Goal: Task Accomplishment & Management: Manage account settings

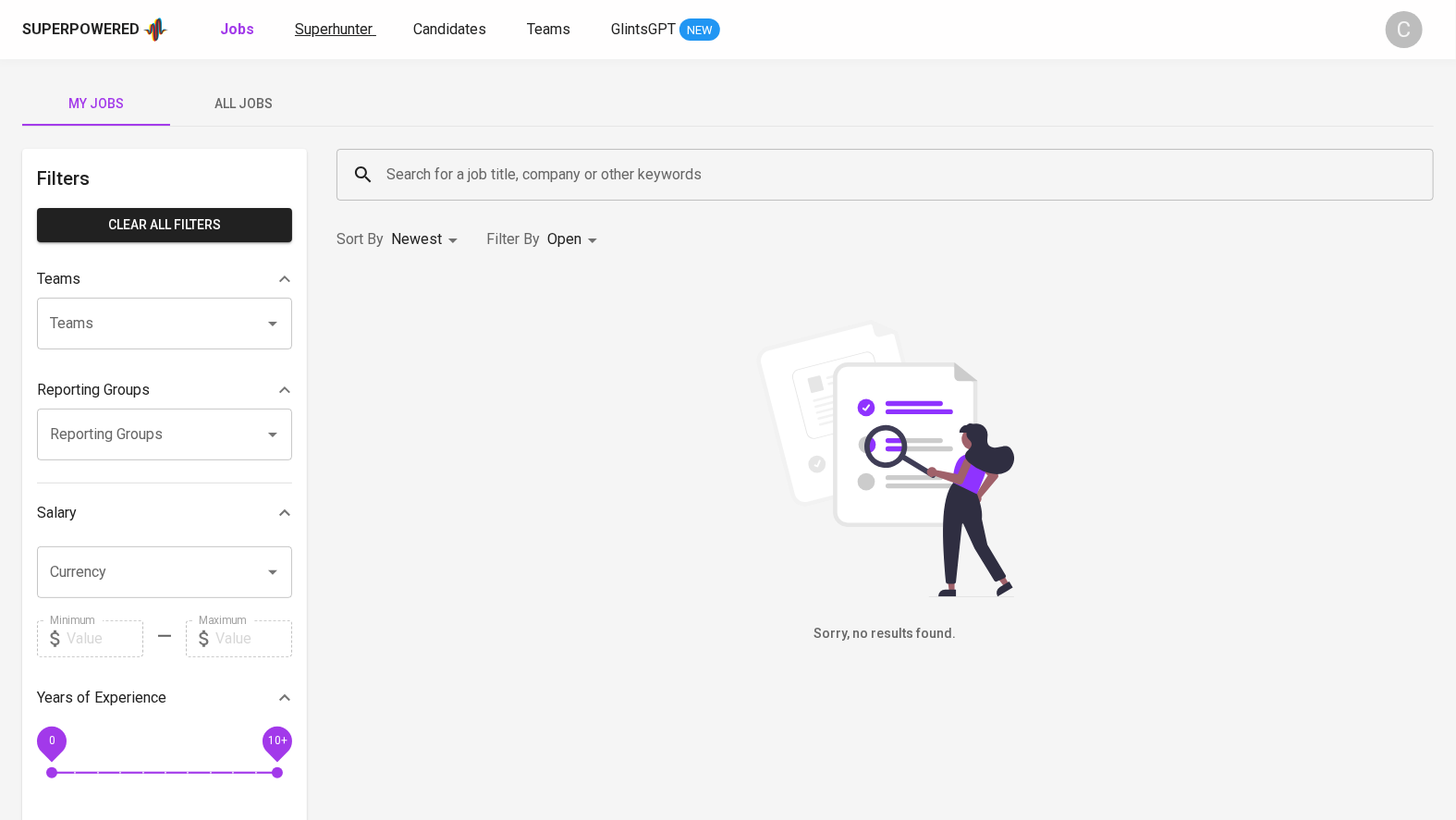
click at [336, 29] on span "Superhunter" at bounding box center [334, 29] width 78 height 18
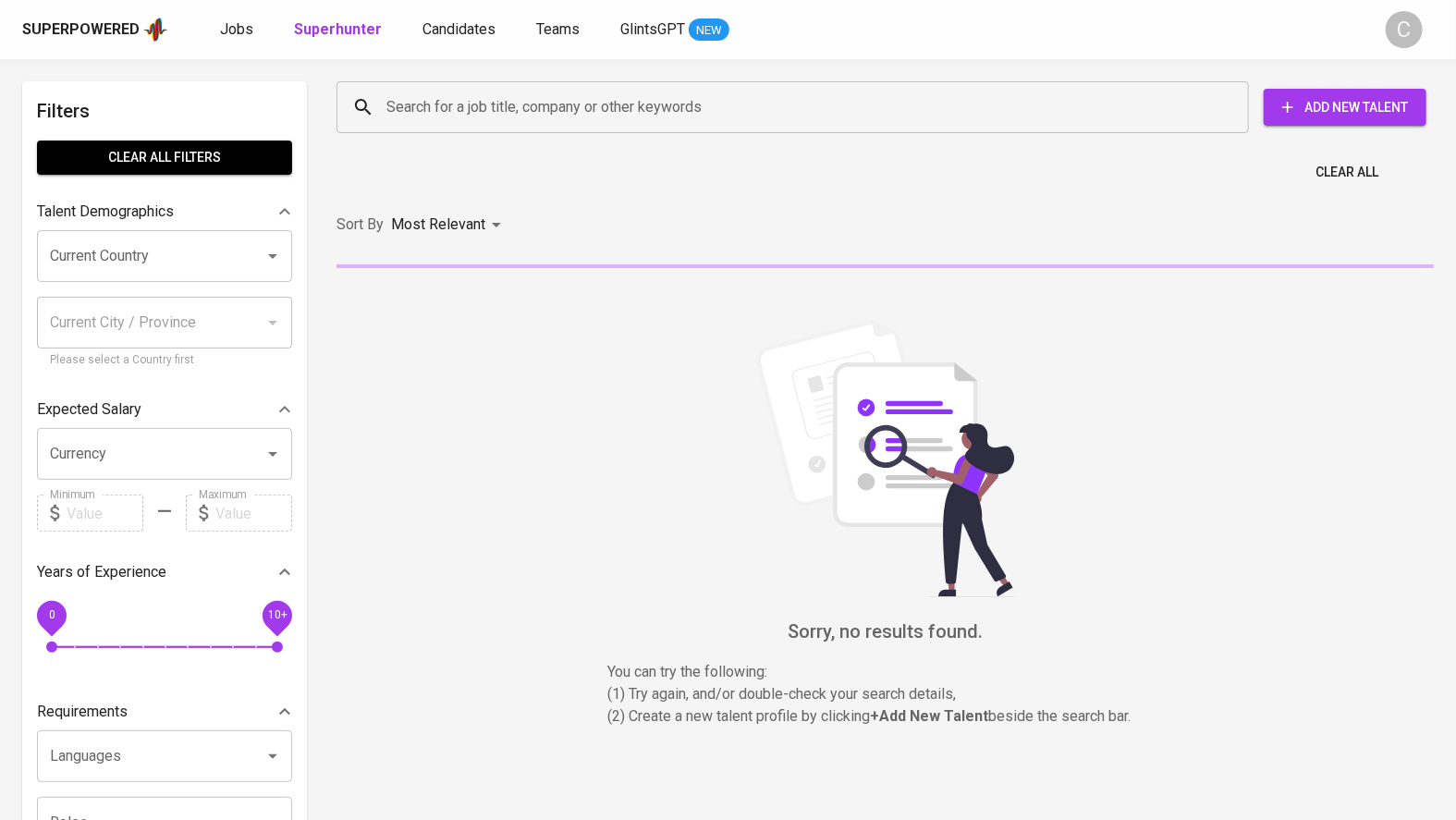
click at [444, 109] on input "Search for a job title, company or other keywords" at bounding box center [797, 107] width 831 height 35
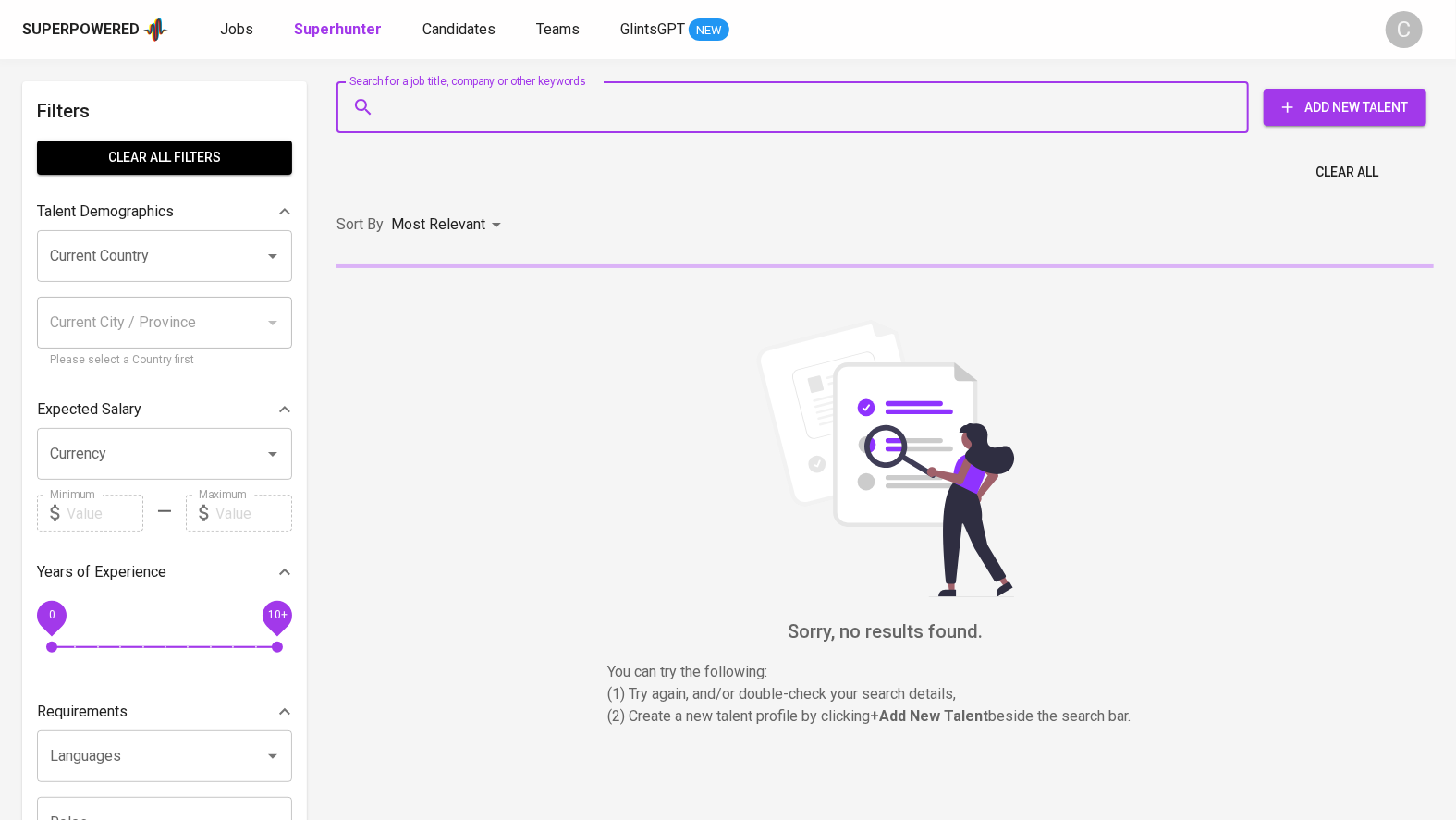
paste input "nicholasonylee@gmail.com"
type input "nicholasonylee@gmail.com"
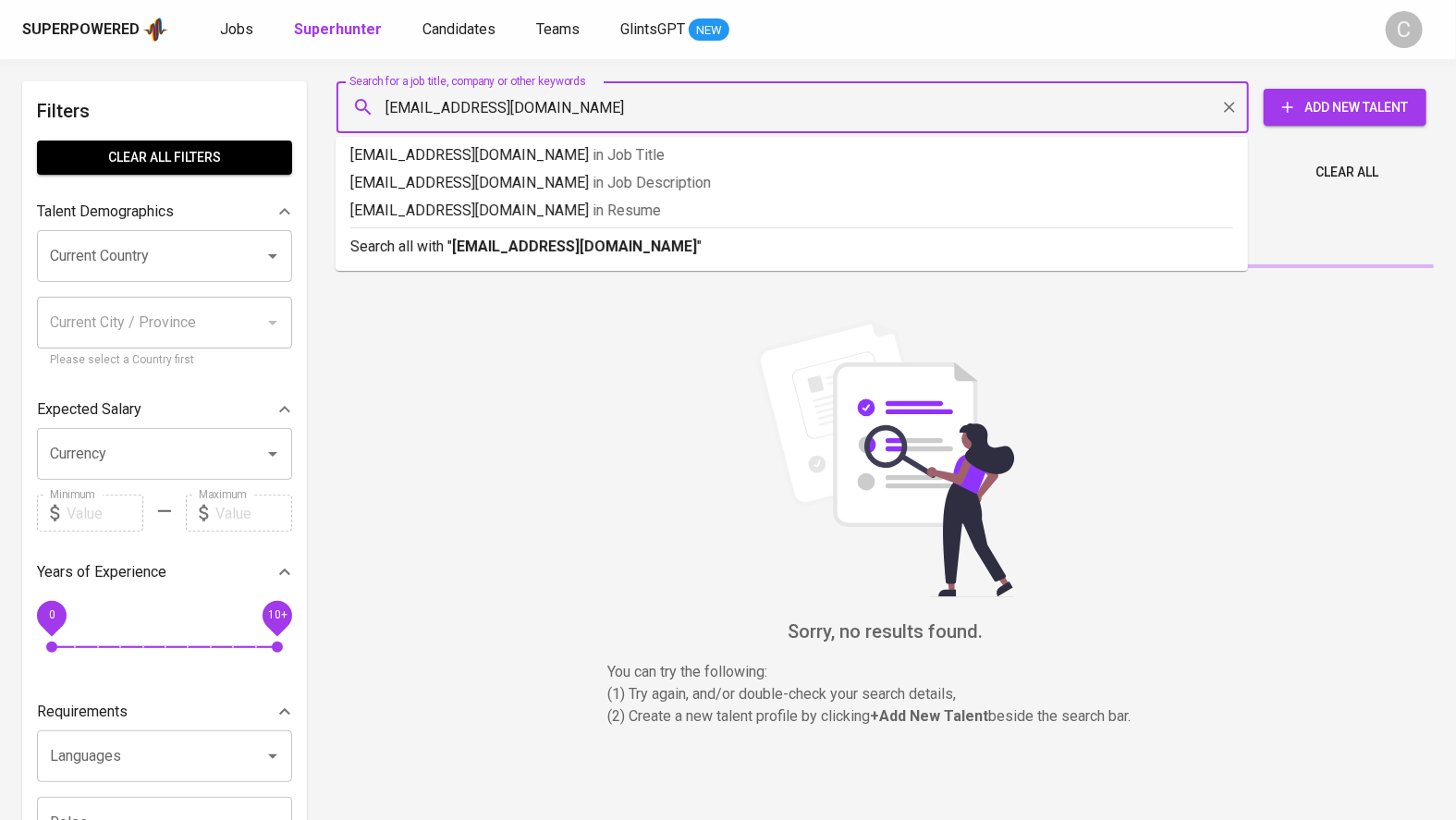
click at [521, 255] on p "Search all with " nicholasonylee@gmail.com "" at bounding box center [791, 246] width 883 height 22
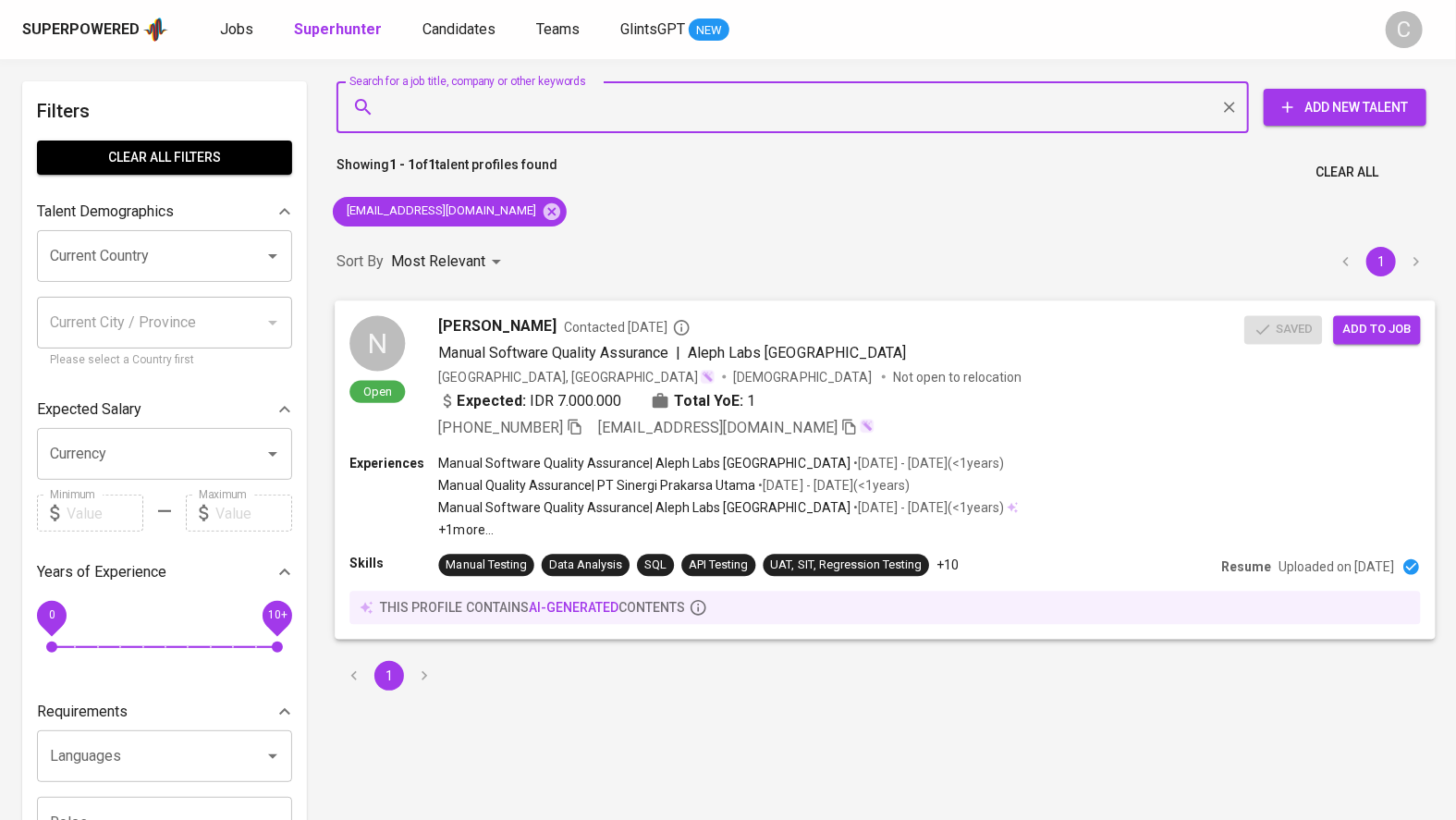
click at [1392, 328] on span "Add to job" at bounding box center [1376, 329] width 69 height 21
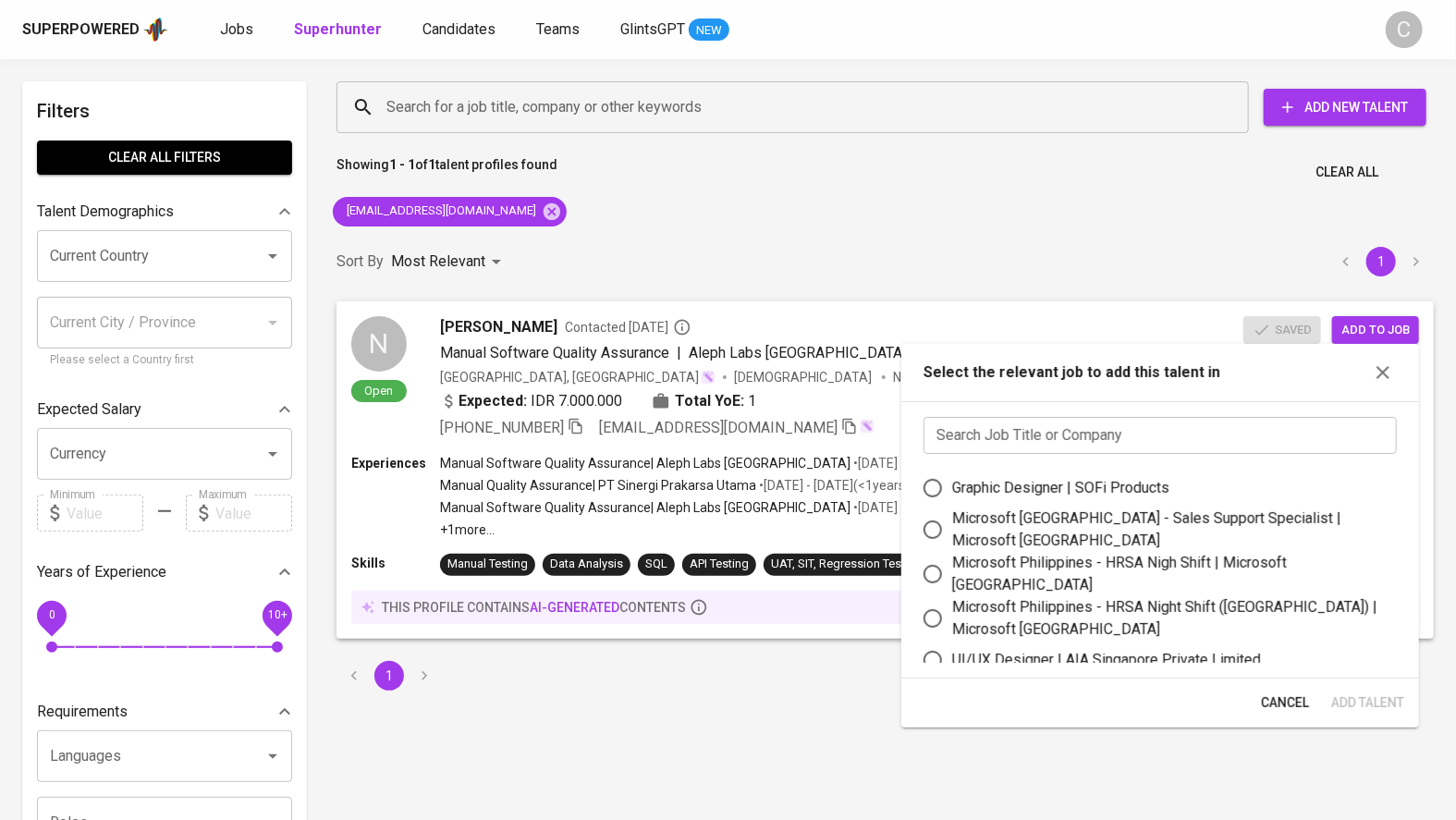
click at [1037, 437] on input "text" at bounding box center [1160, 435] width 474 height 37
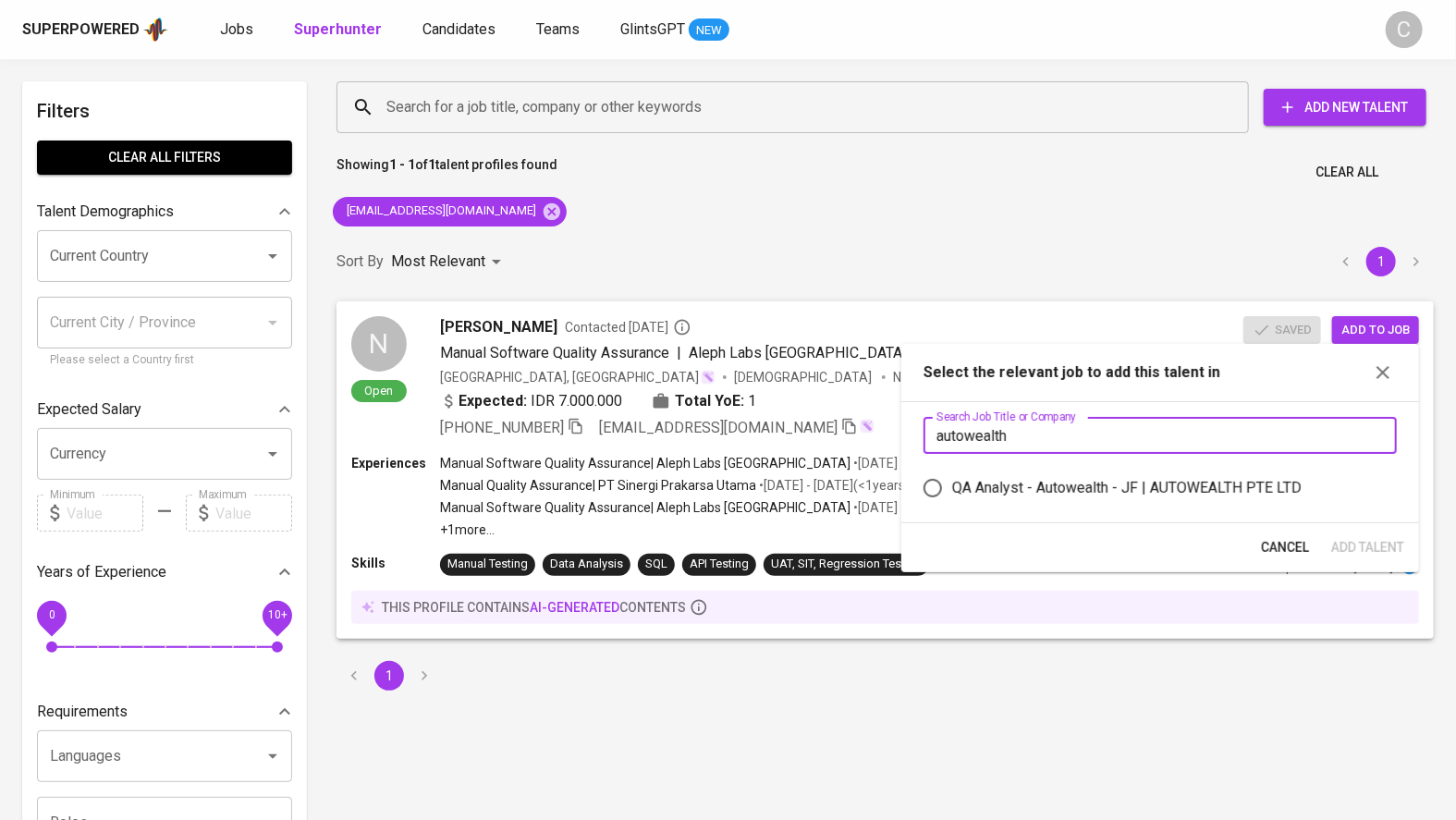
type input "autowealth"
click at [1012, 483] on div "QA Analyst - Autowealth - JF | AUTOWEALTH PTE LTD" at bounding box center [1127, 488] width 349 height 22
click at [952, 483] on input "QA Analyst - Autowealth - JF | AUTOWEALTH PTE LTD" at bounding box center [932, 488] width 39 height 39
radio input "true"
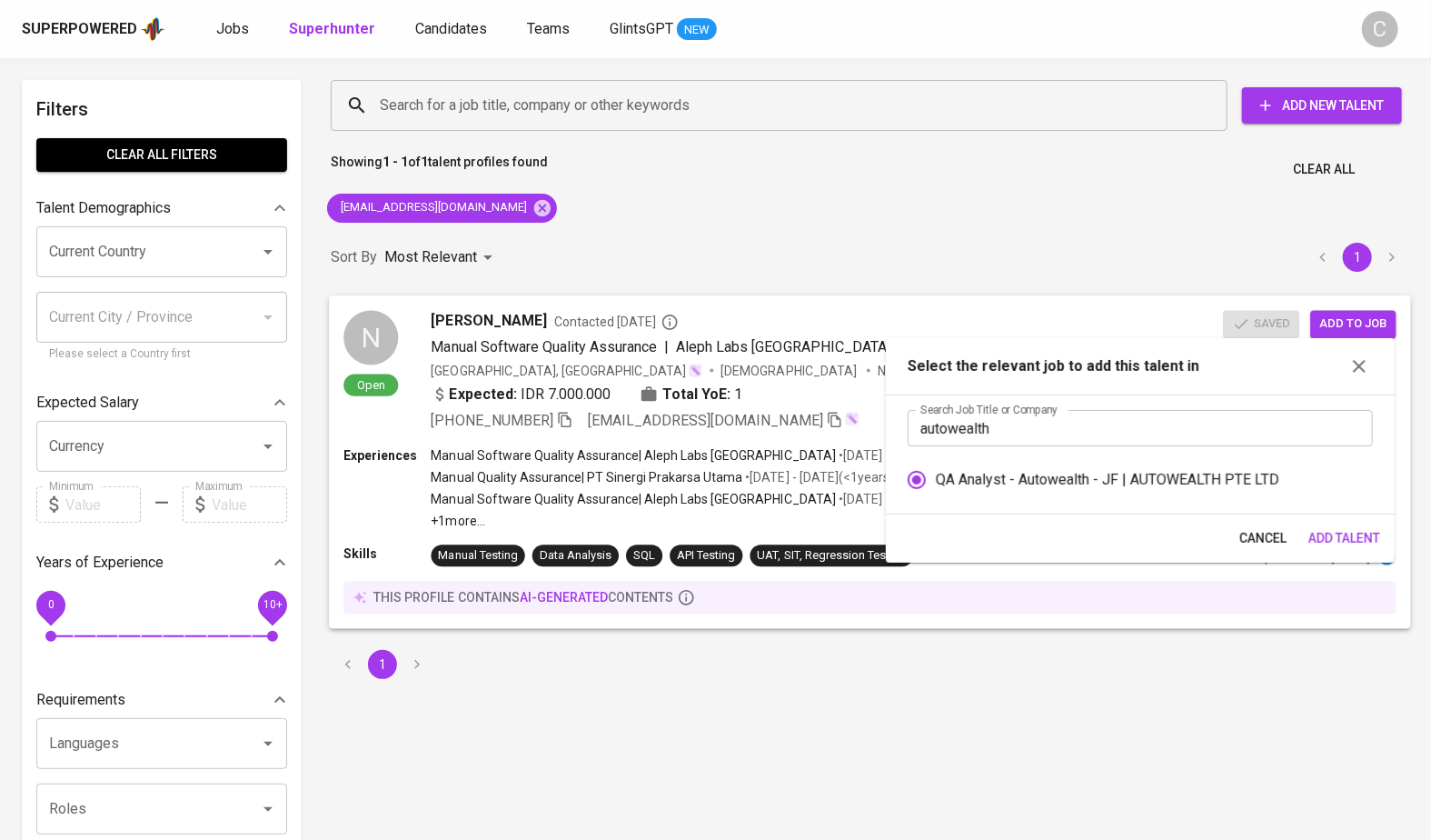
click at [1347, 534] on span "Add Talent" at bounding box center [1344, 538] width 72 height 23
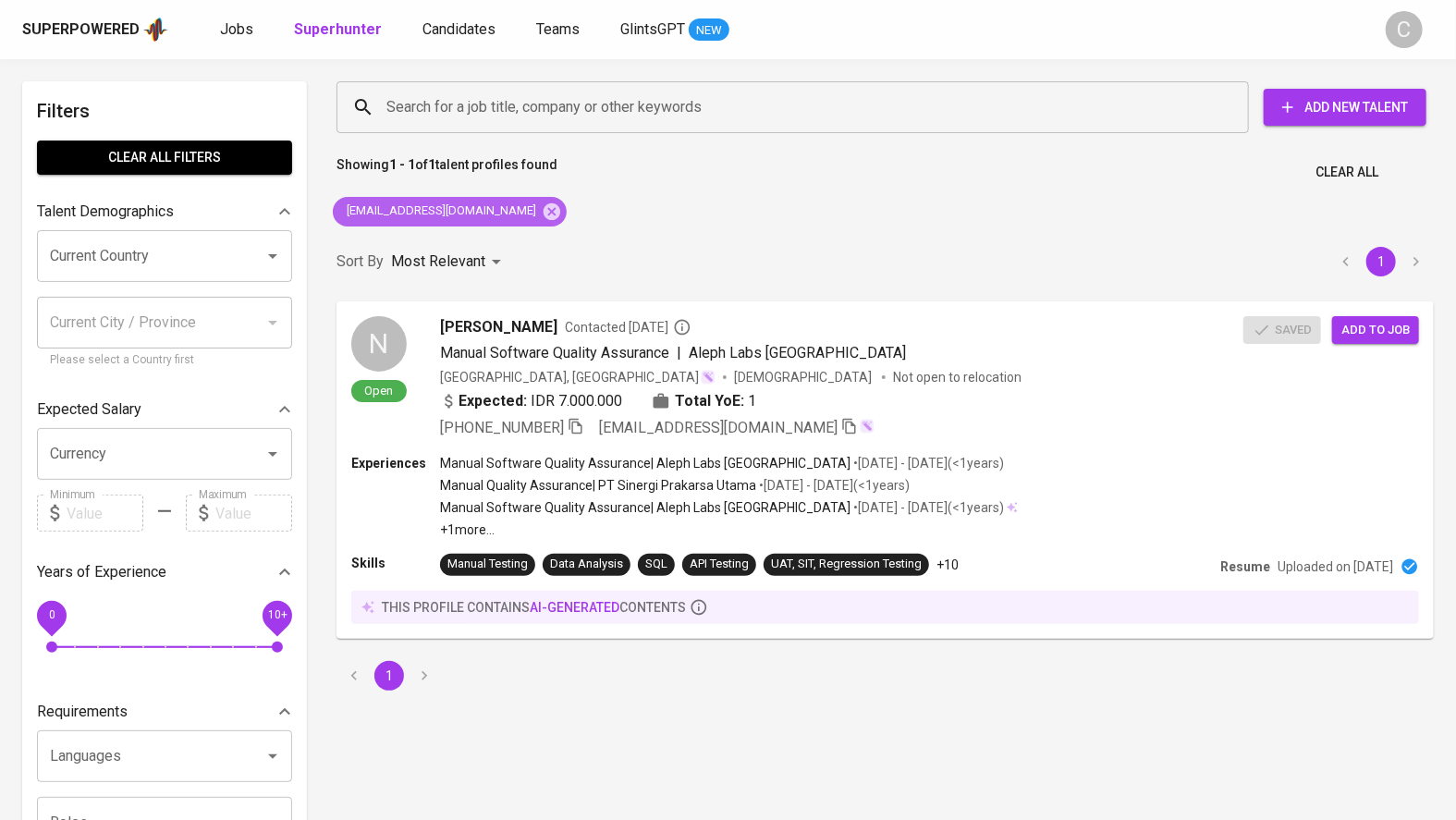
click at [542, 209] on icon at bounding box center [551, 211] width 20 height 20
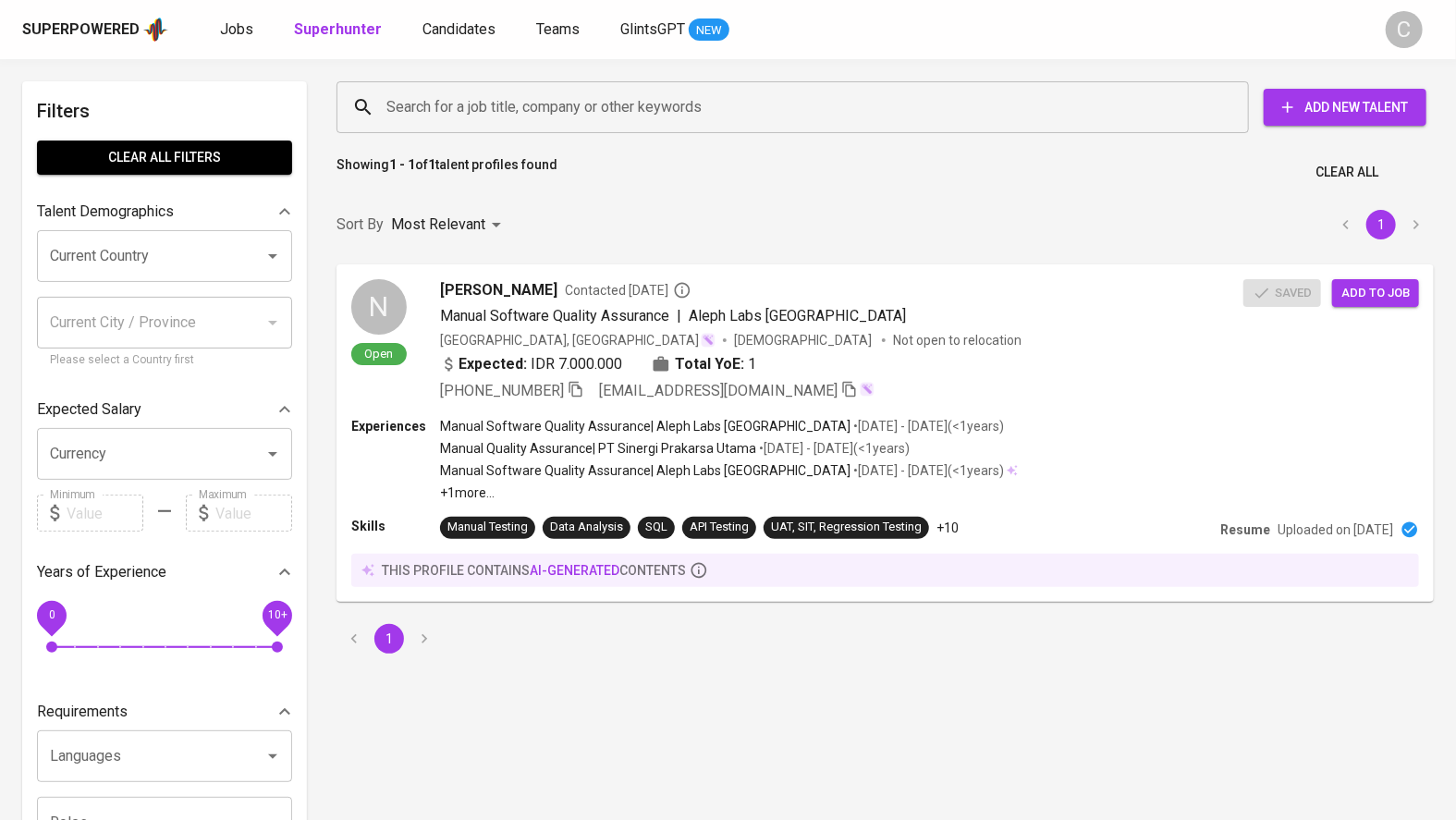
click at [485, 114] on input "Search for a job title, company or other keywords" at bounding box center [797, 107] width 831 height 35
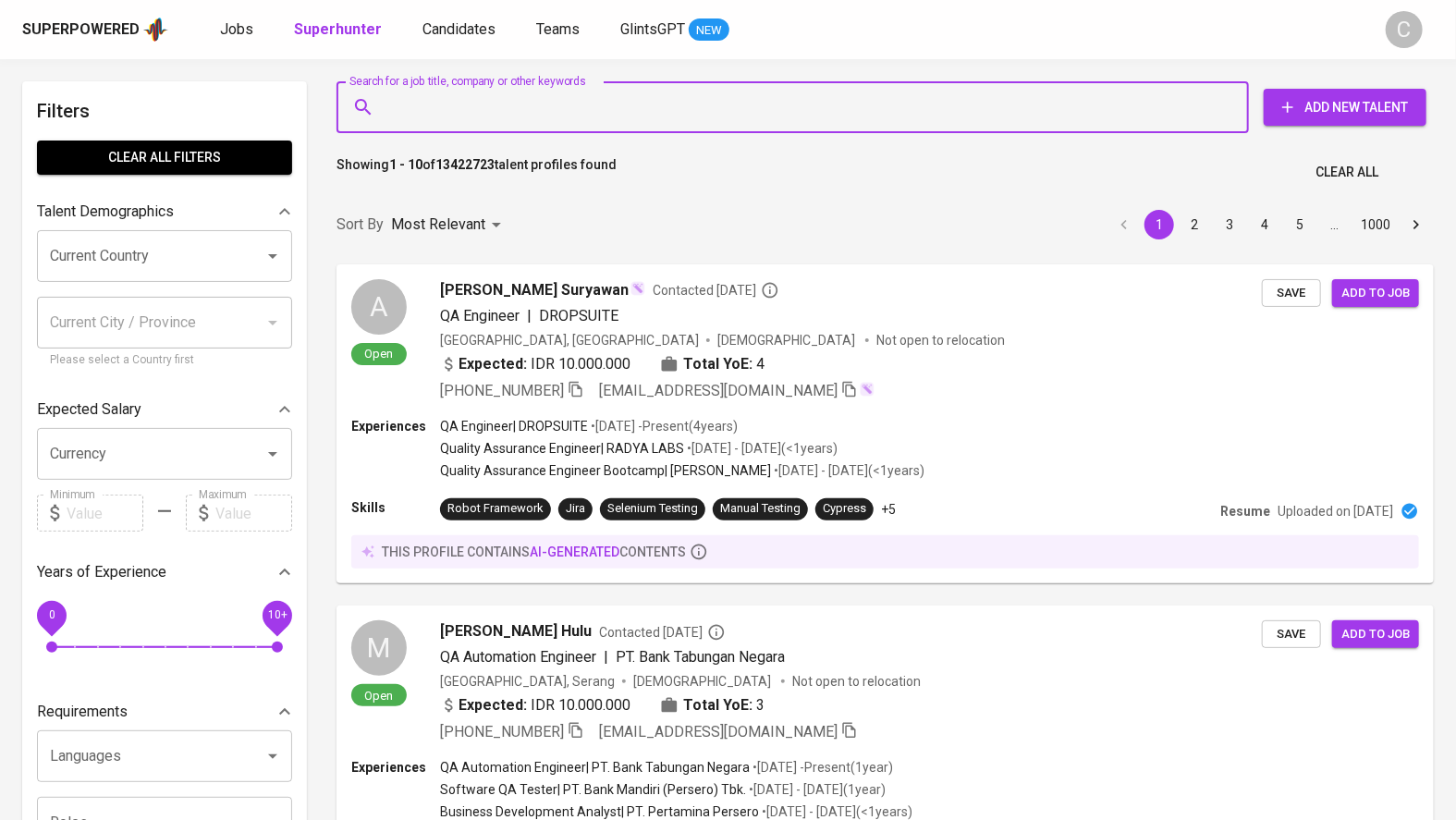
paste input "ryanramadhaniputra@gmail.com"
type input "ryanramadhaniputra@gmail.com"
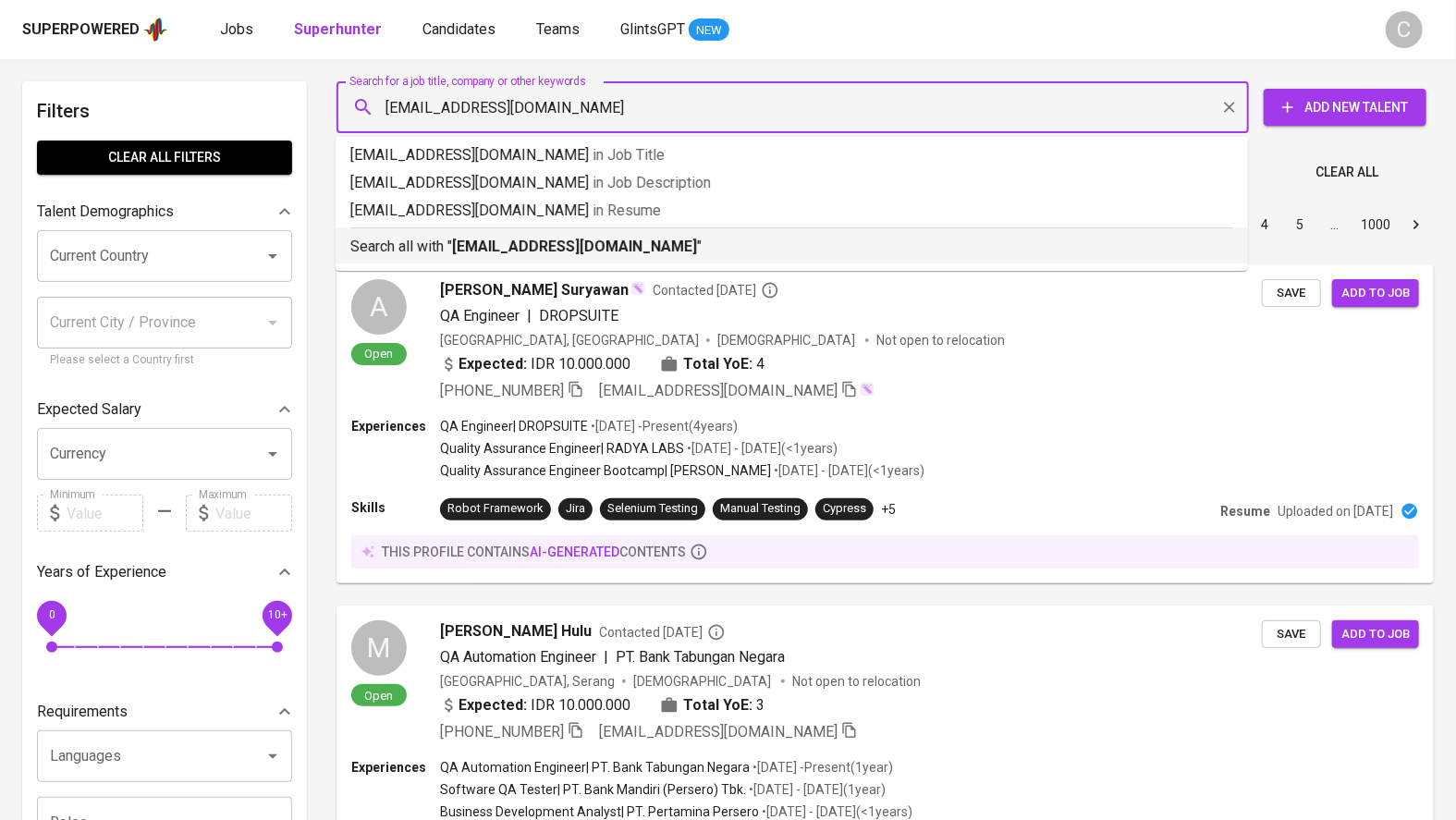
click at [516, 235] on p "Search all with " ryanramadhaniputra@gmail.com "" at bounding box center [791, 246] width 883 height 22
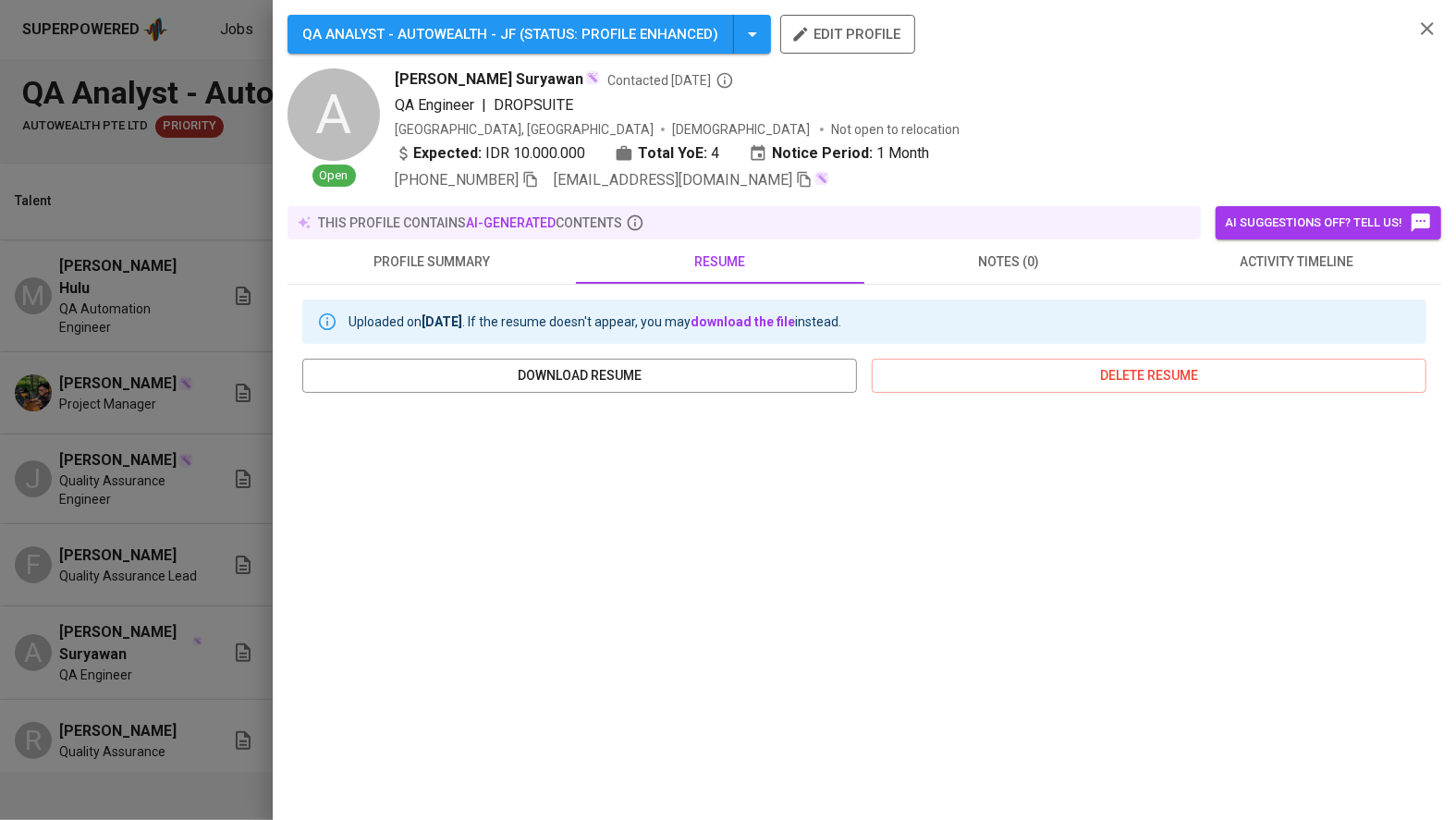
click at [218, 331] on div at bounding box center [728, 410] width 1456 height 820
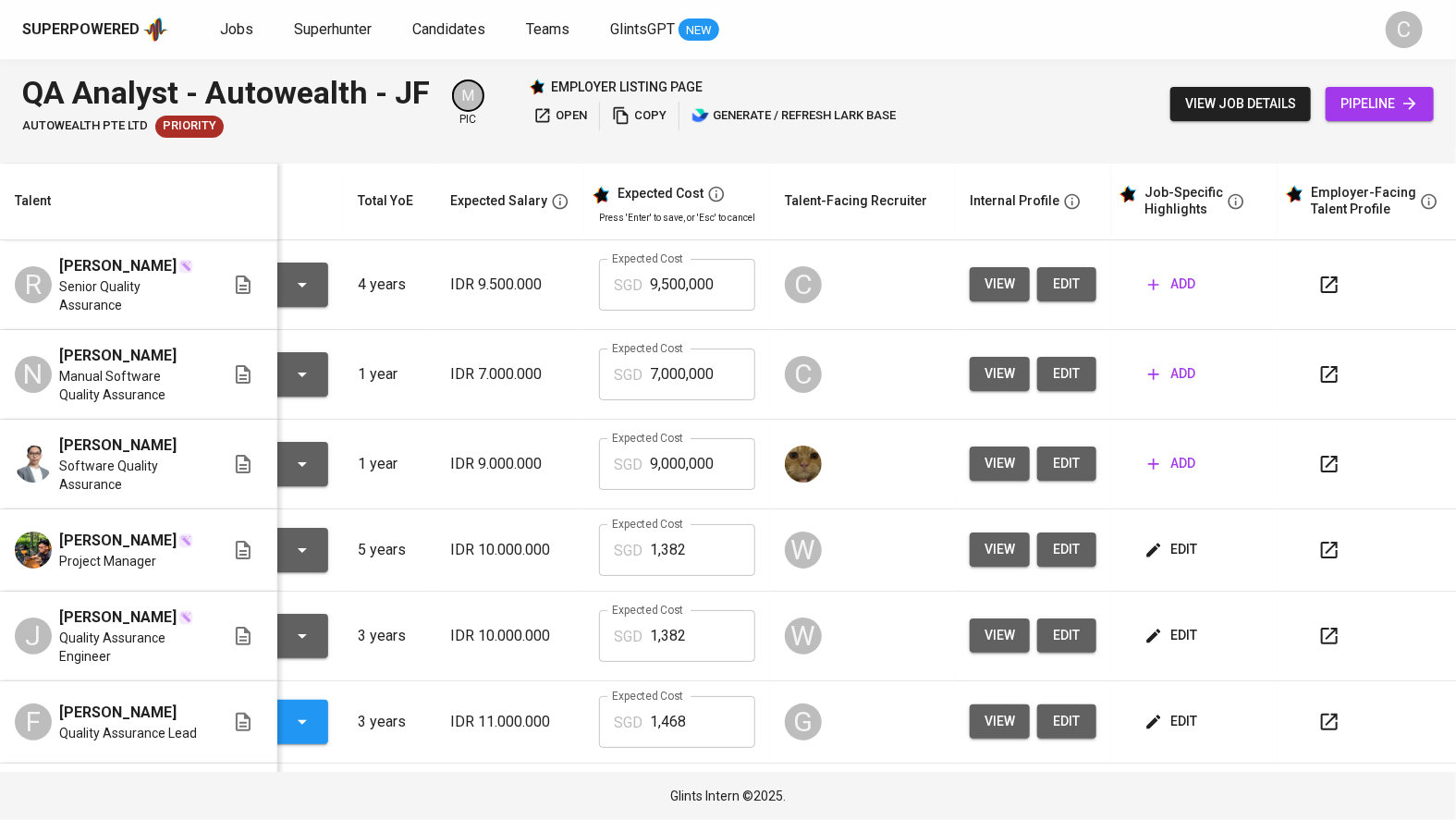
scroll to position [0, 144]
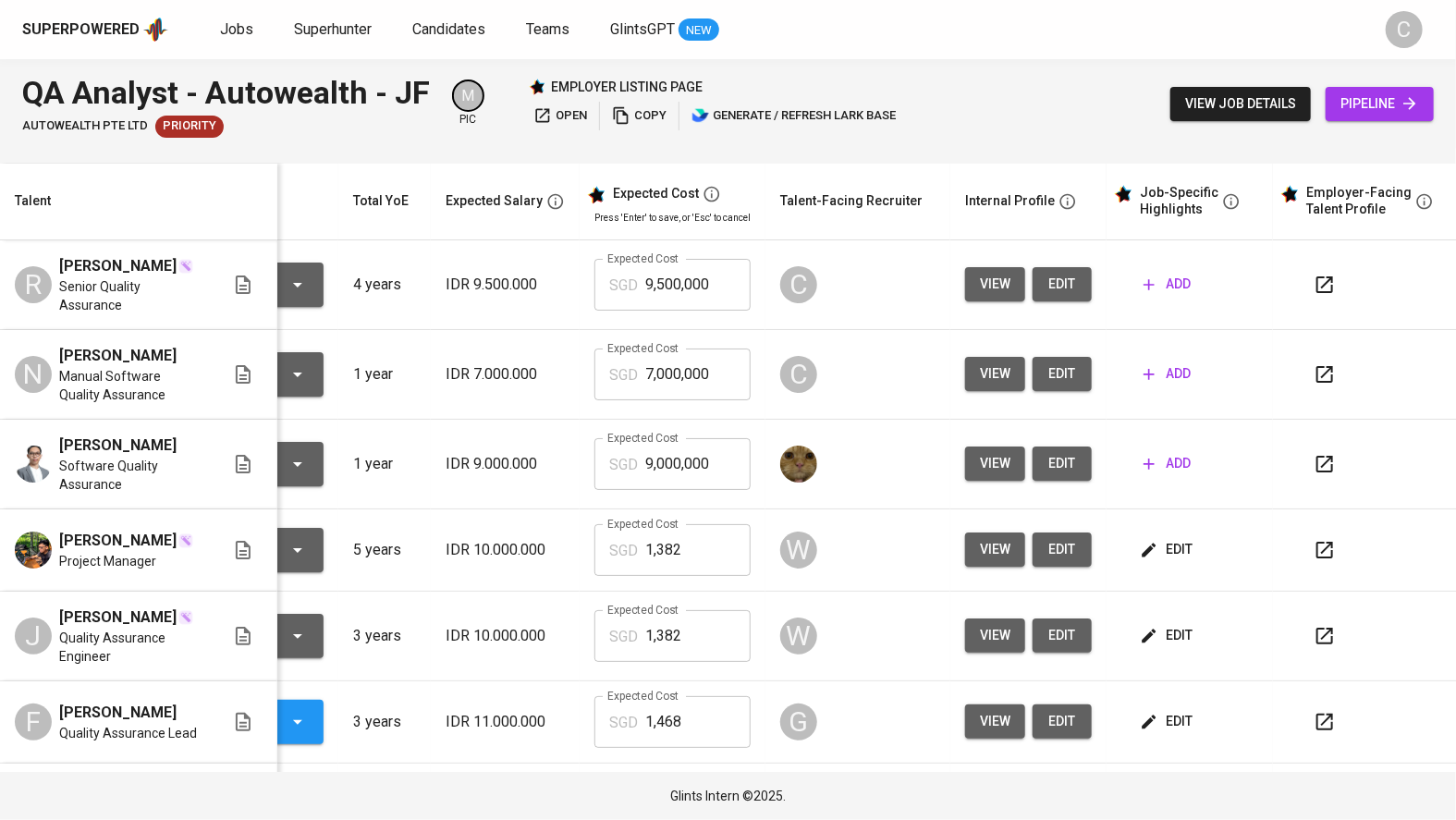
click at [563, 108] on span "open" at bounding box center [560, 116] width 54 height 21
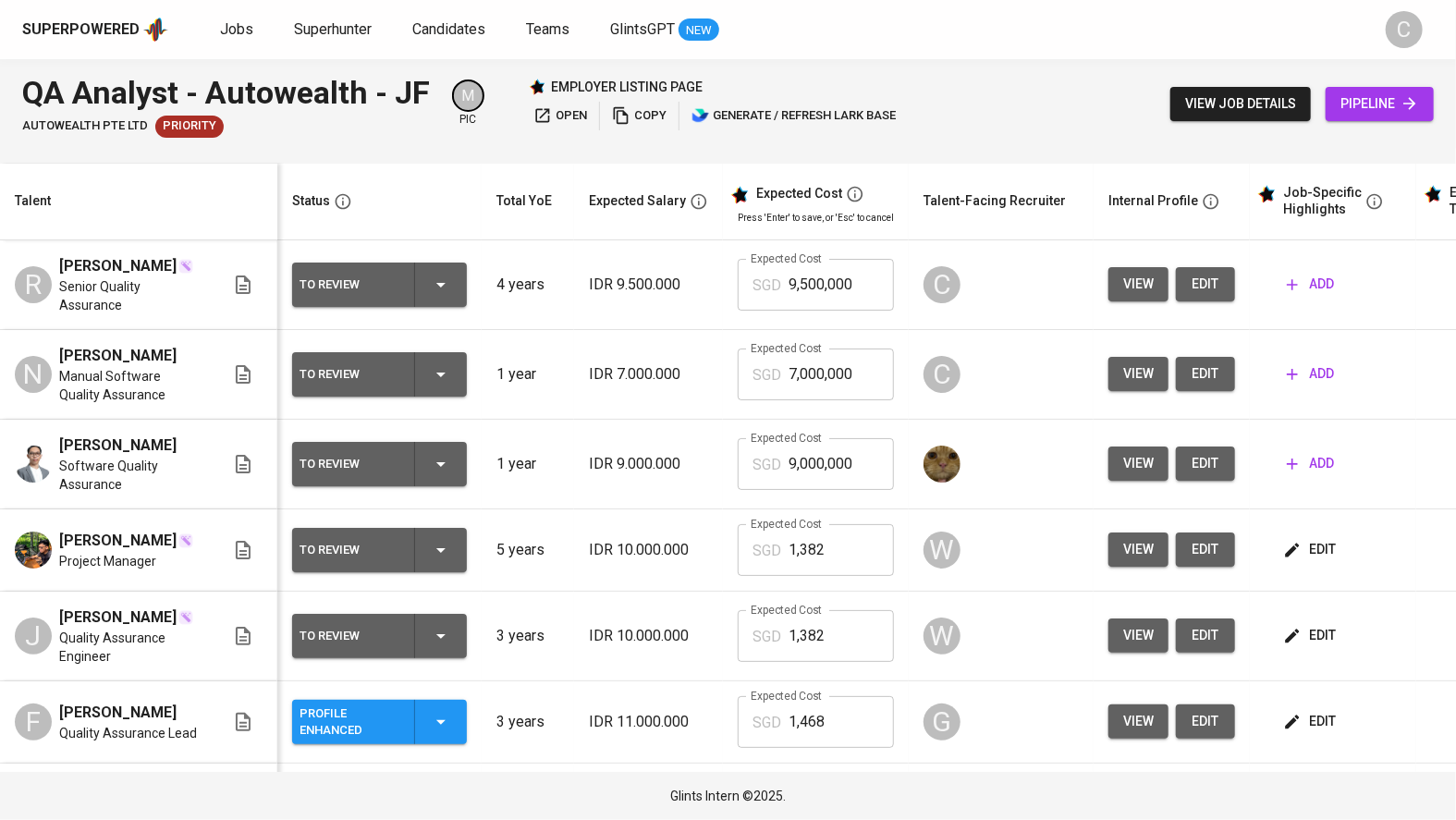
click at [456, 368] on div "To Review" at bounding box center [379, 374] width 160 height 44
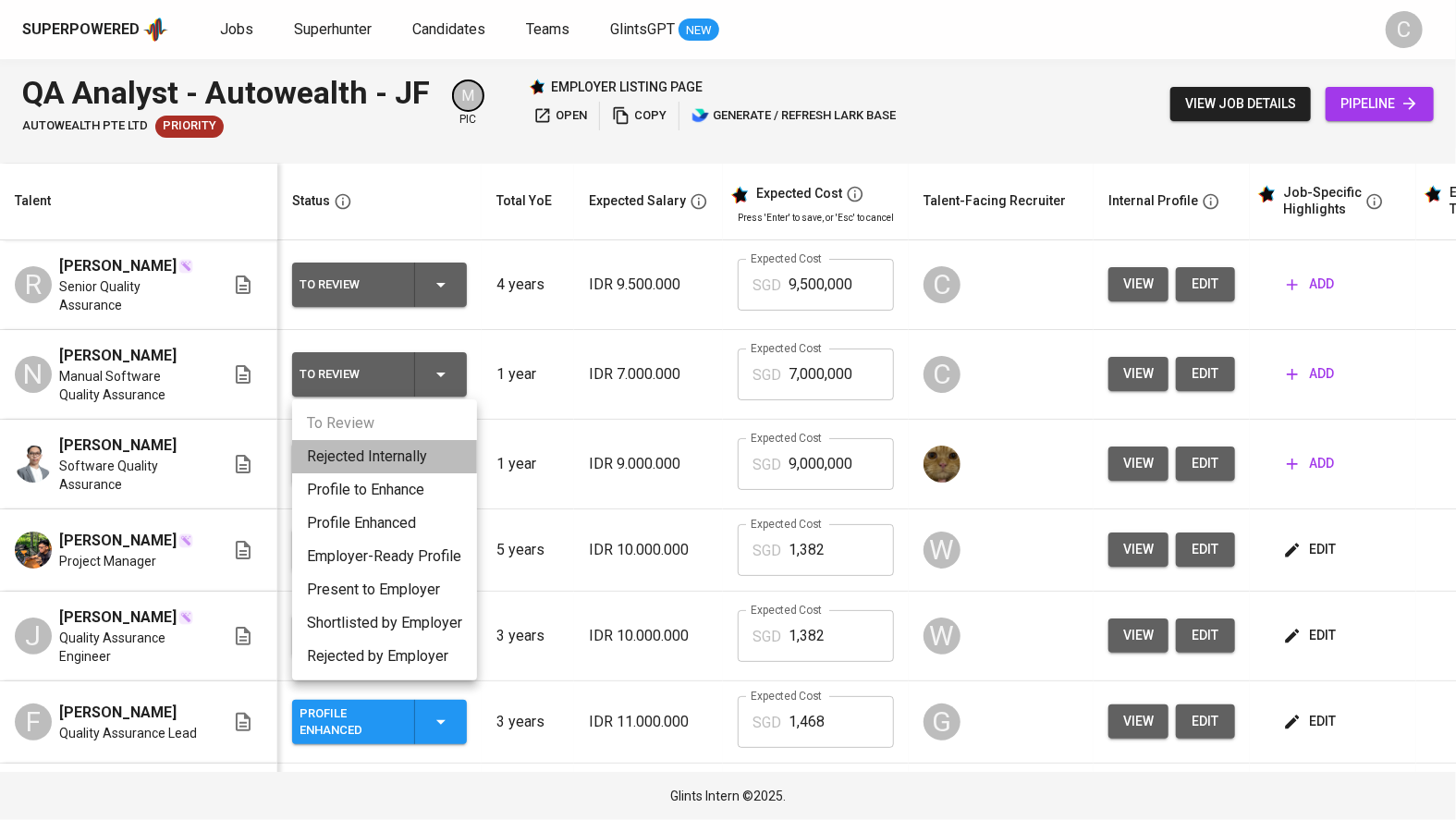
click at [358, 461] on li "Rejected Internally" at bounding box center [384, 456] width 184 height 33
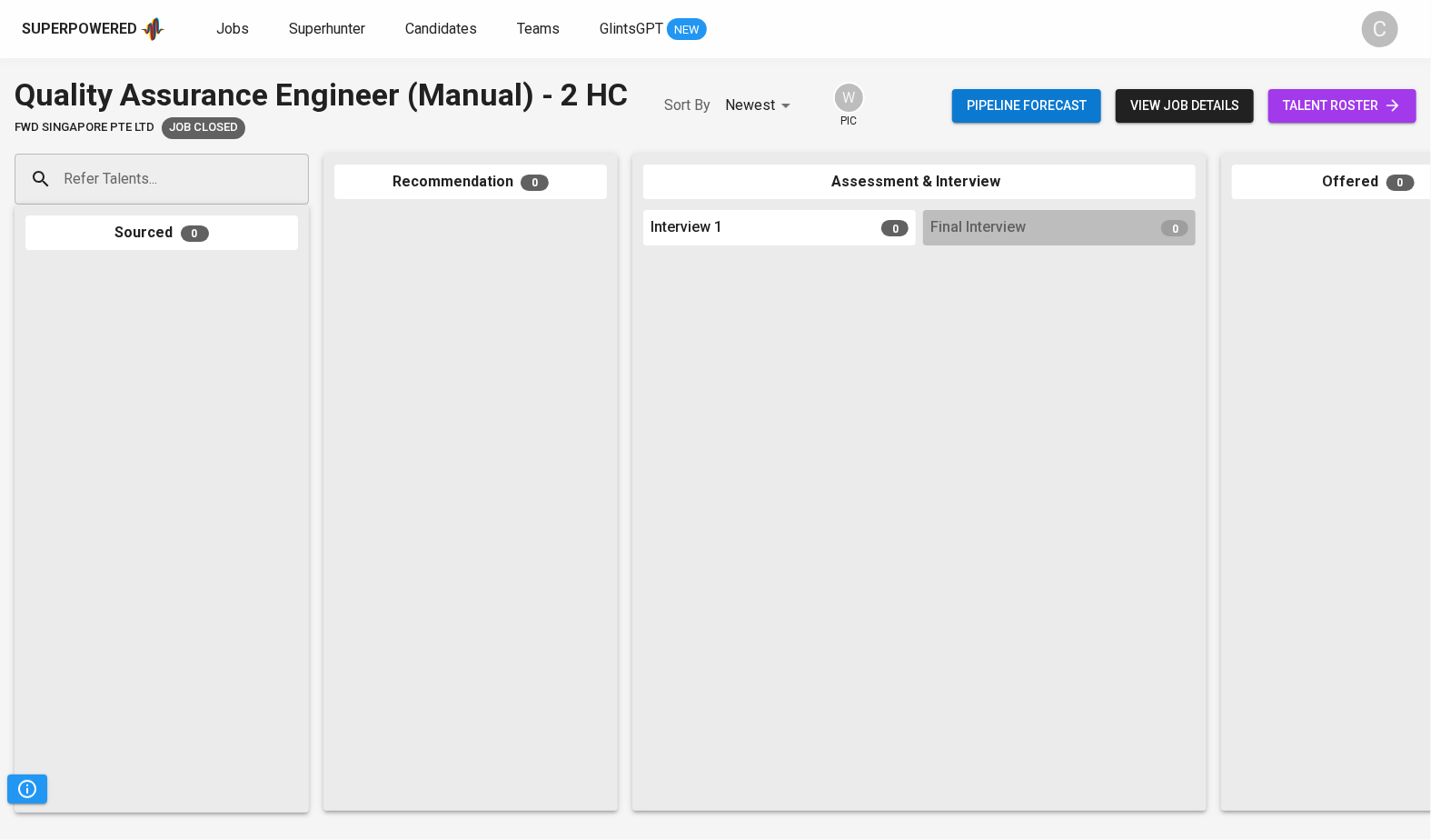
click at [1333, 94] on span "talent roster" at bounding box center [1342, 105] width 119 height 23
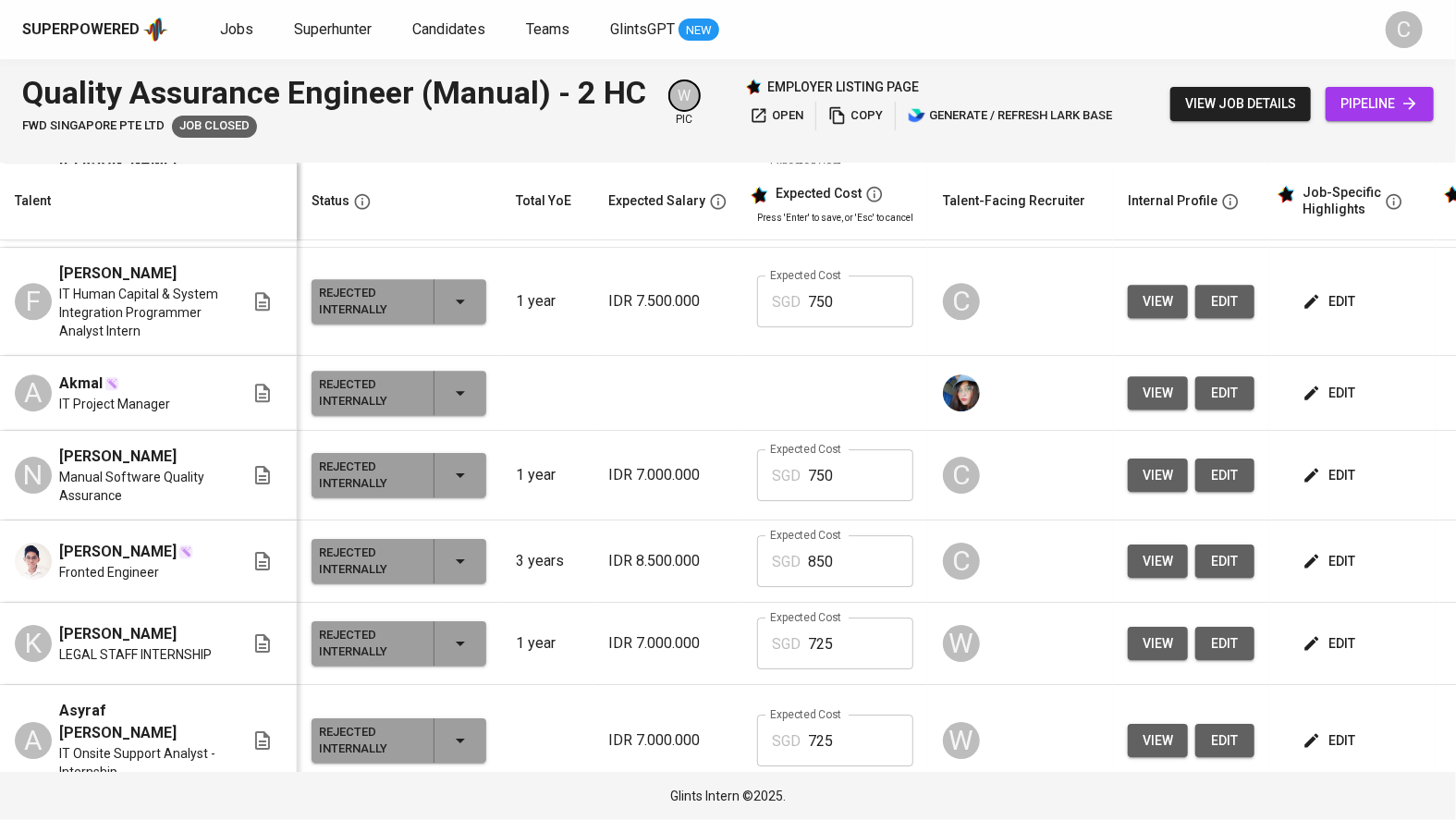
scroll to position [3026, 0]
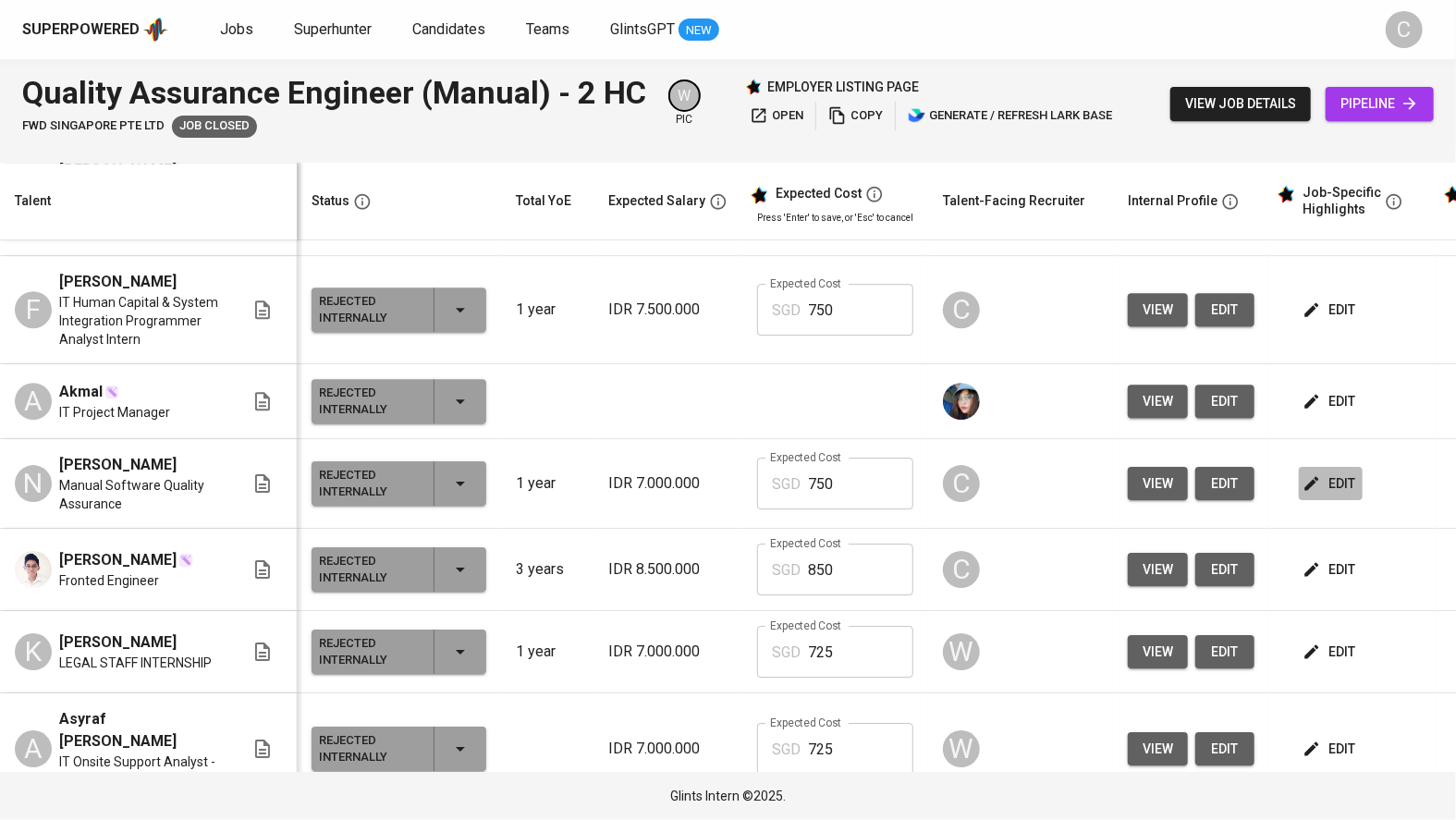
click at [1323, 488] on span "edit" at bounding box center [1330, 484] width 49 height 23
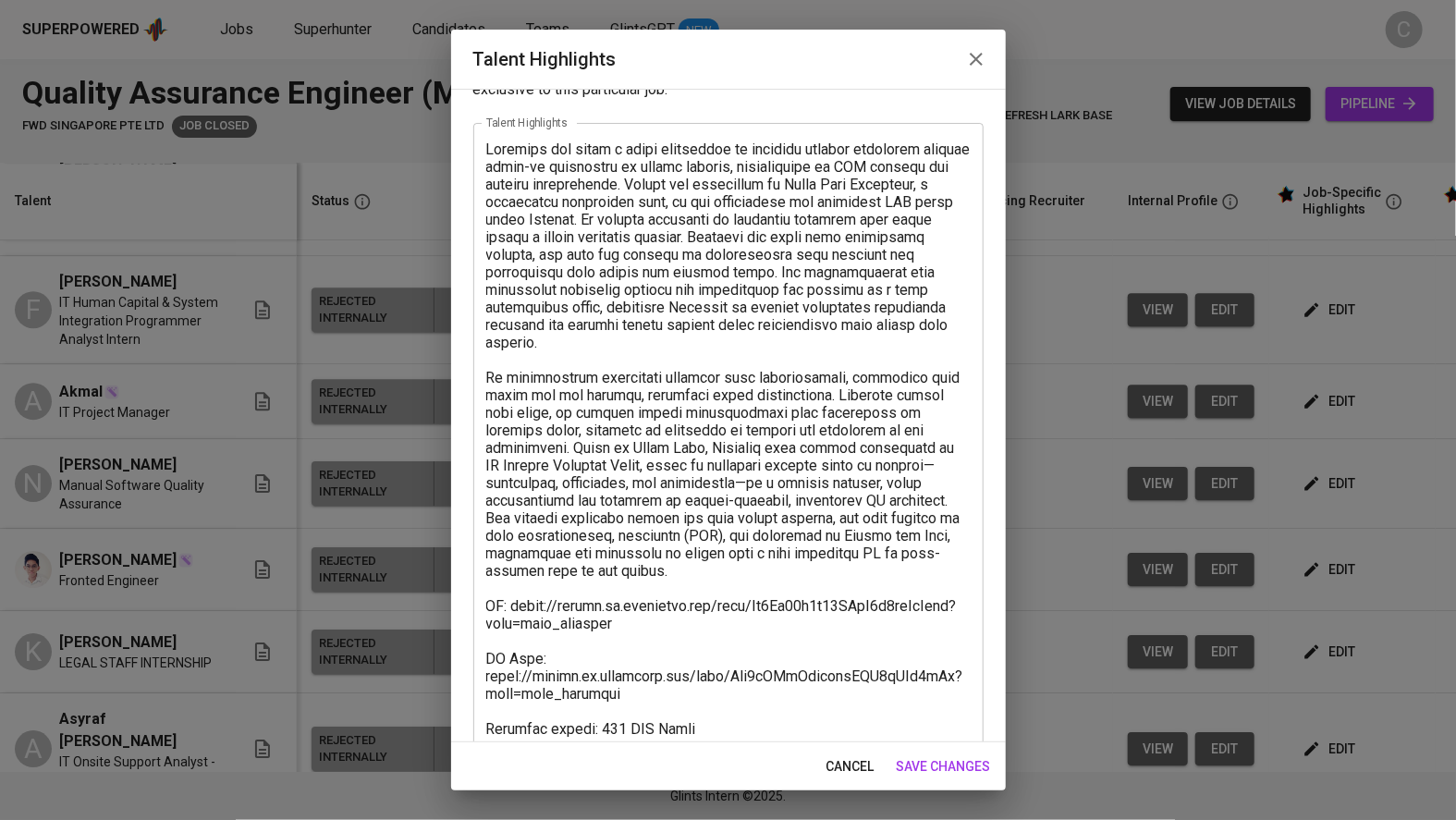
scroll to position [0, 0]
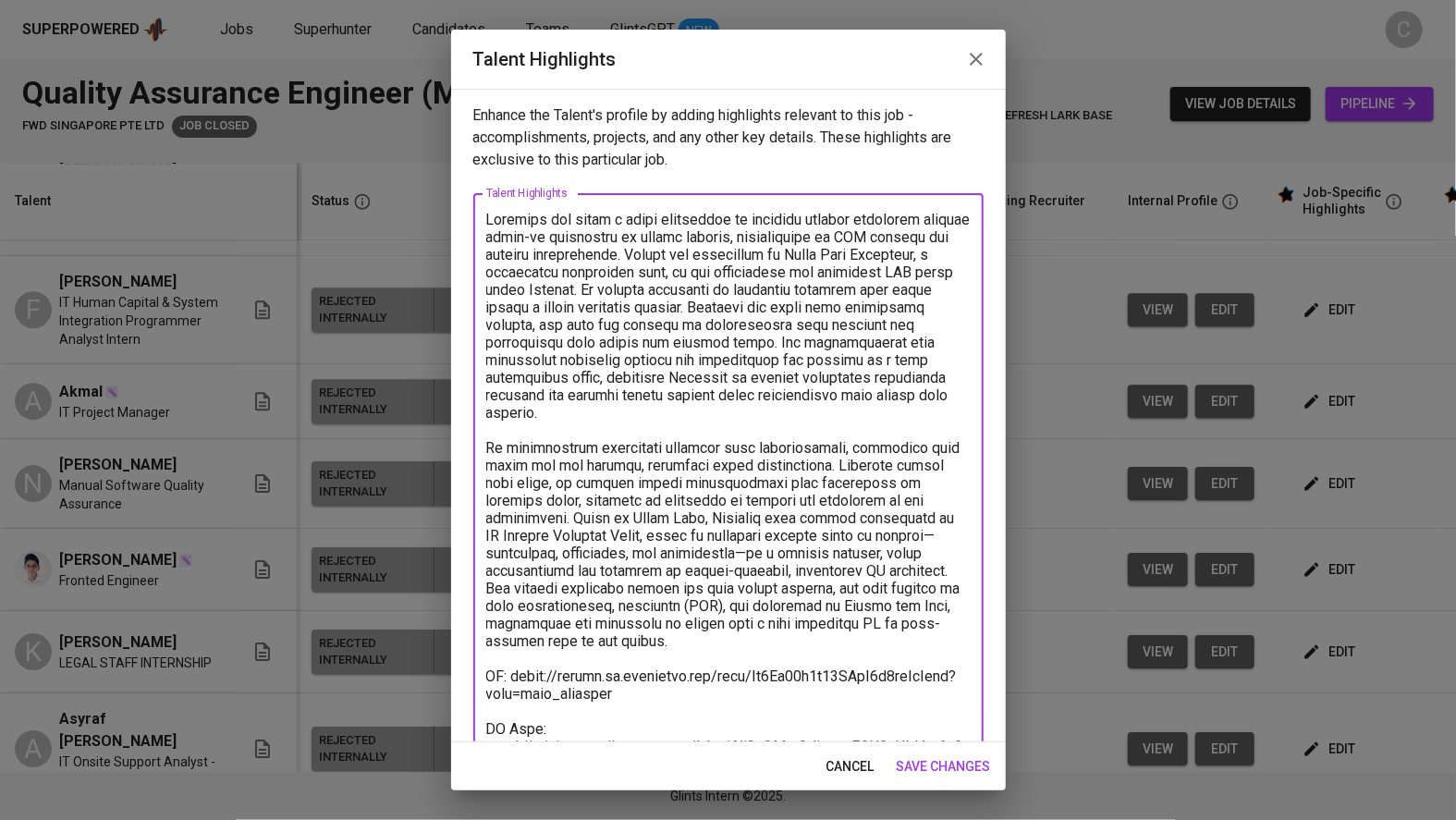
drag, startPoint x: 664, startPoint y: 623, endPoint x: 553, endPoint y: 414, distance: 236.6
click at [559, 455] on textarea at bounding box center [729, 536] width 485 height 650
drag, startPoint x: 553, startPoint y: 414, endPoint x: 488, endPoint y: 236, distance: 189.5
click at [478, 237] on div "x Talent Highlights" at bounding box center [729, 536] width 511 height 684
click at [494, 213] on textarea at bounding box center [729, 536] width 485 height 650
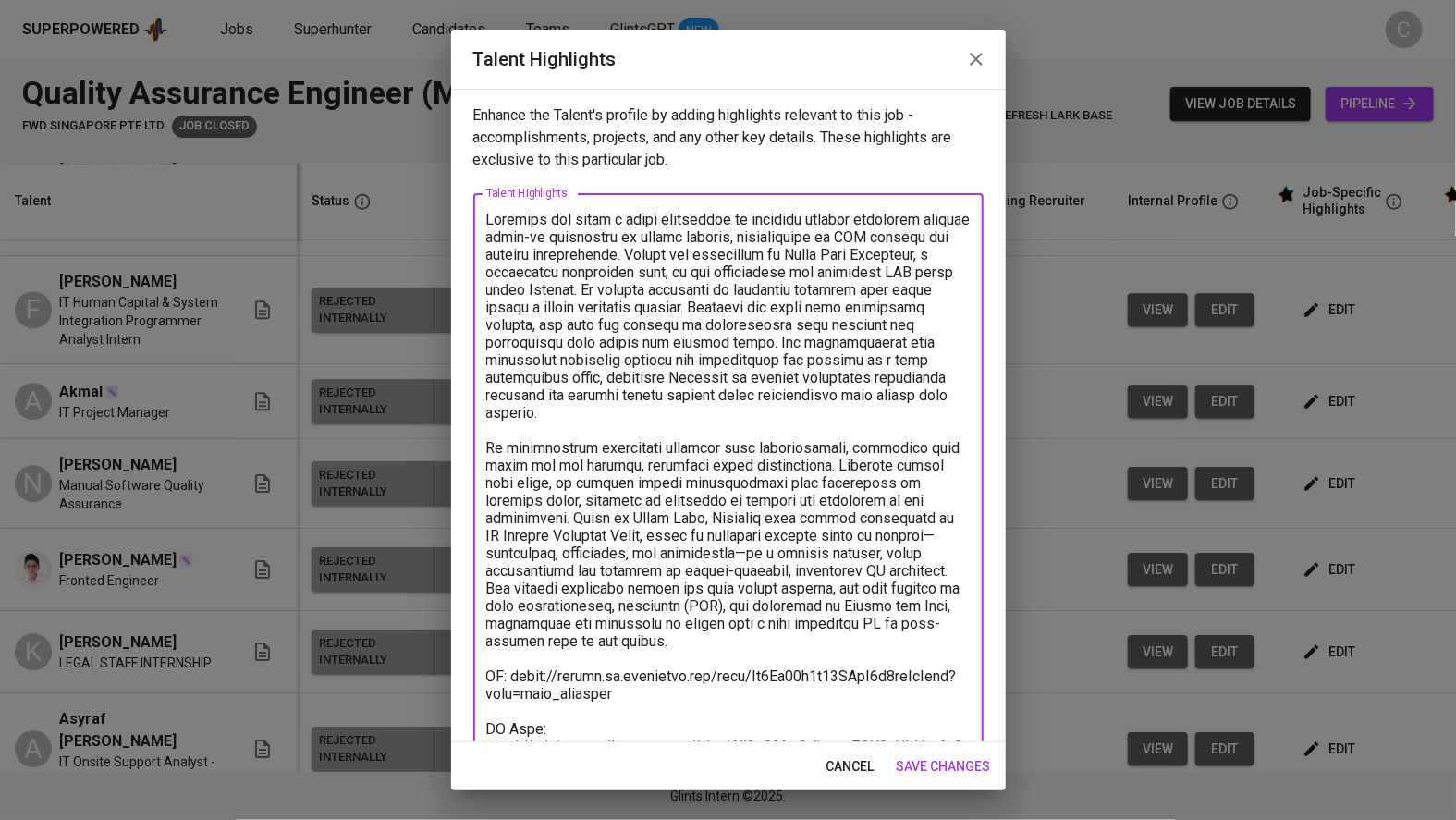
drag, startPoint x: 487, startPoint y: 213, endPoint x: 673, endPoint y: 626, distance: 453.0
click at [673, 626] on textarea at bounding box center [729, 536] width 485 height 650
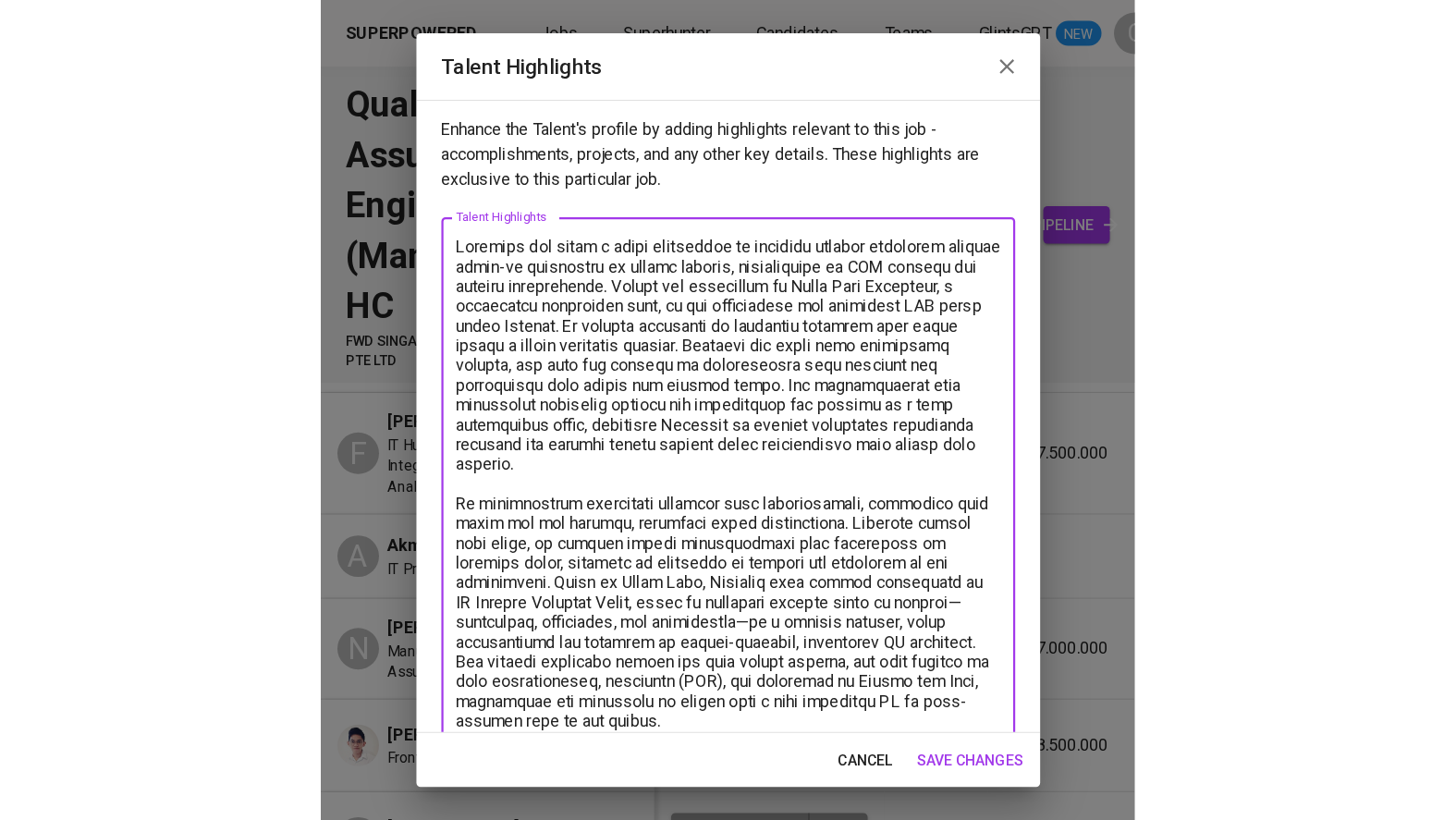
scroll to position [90, 0]
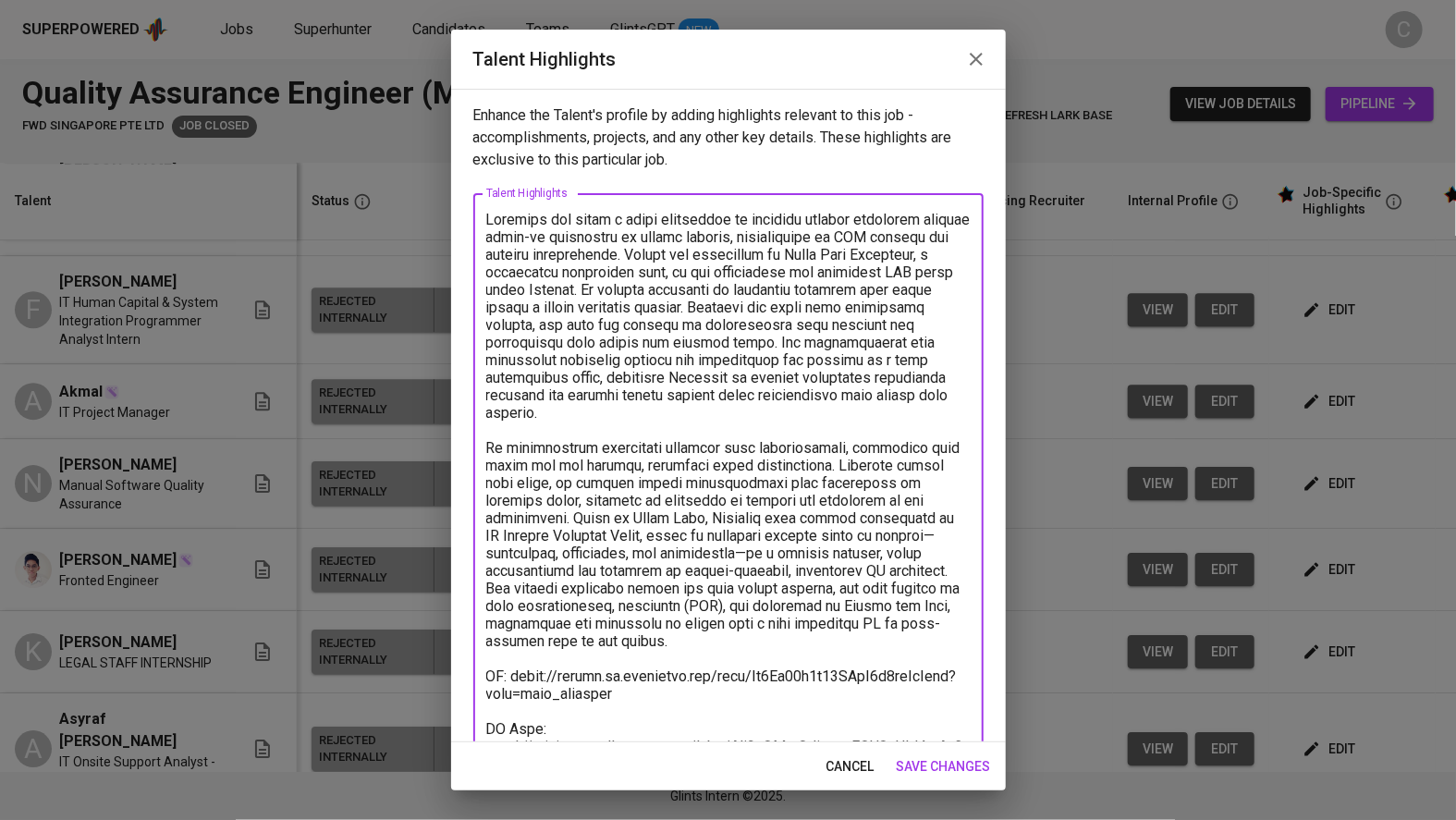
click at [975, 58] on icon "button" at bounding box center [975, 59] width 13 height 13
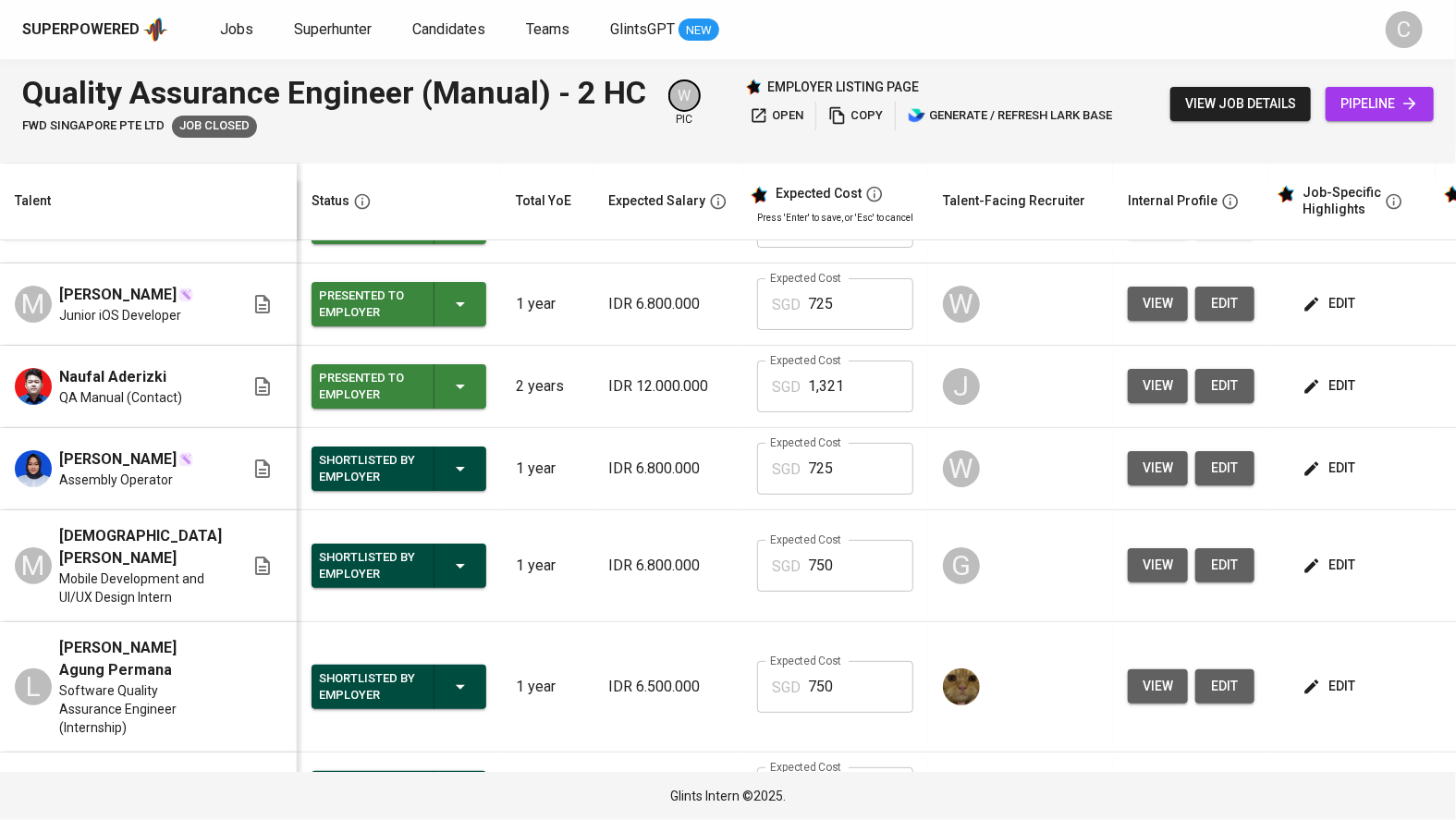
scroll to position [0, 0]
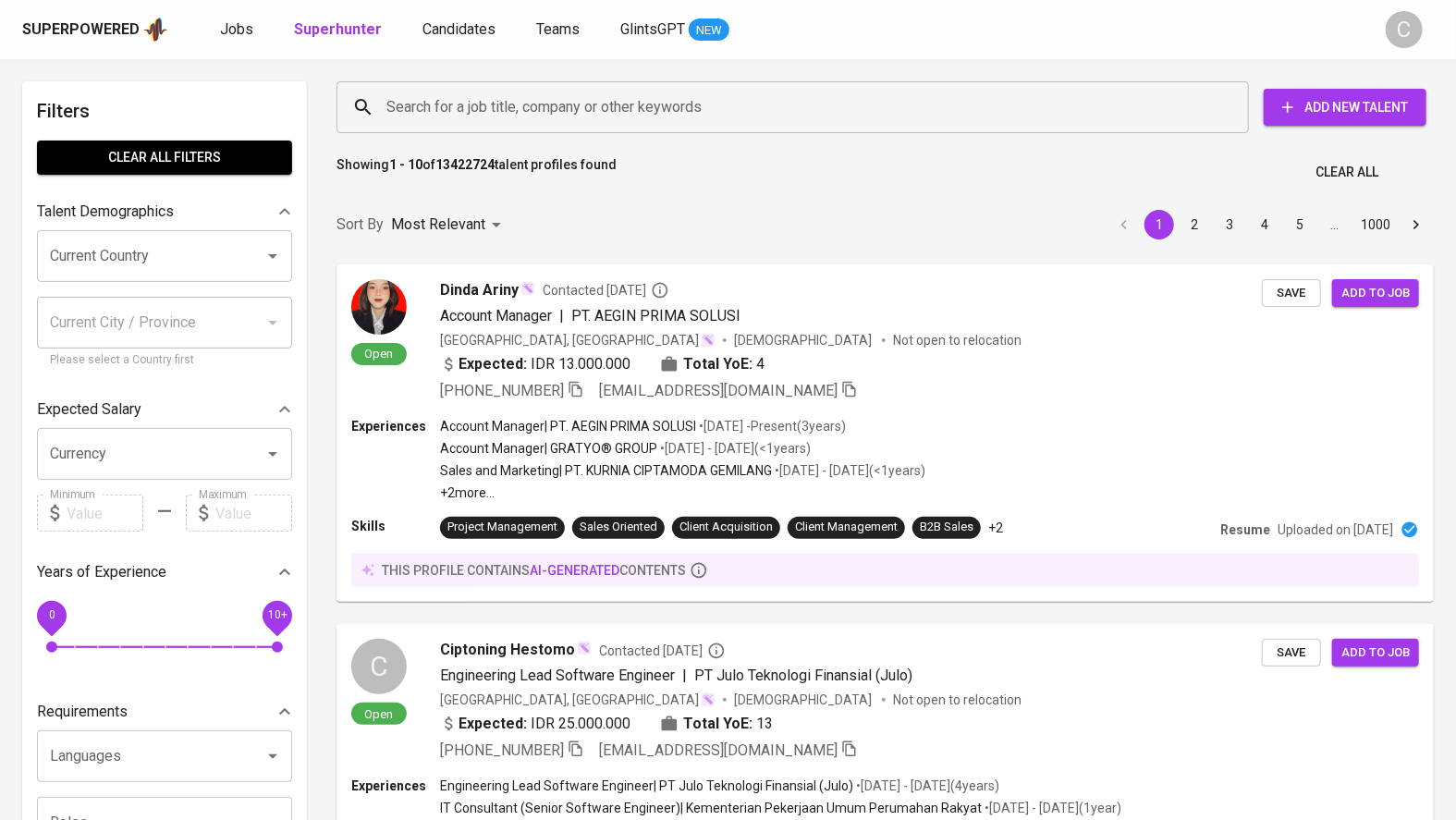
click at [413, 108] on input "Search for a job title, company or other keywords" at bounding box center [797, 107] width 831 height 35
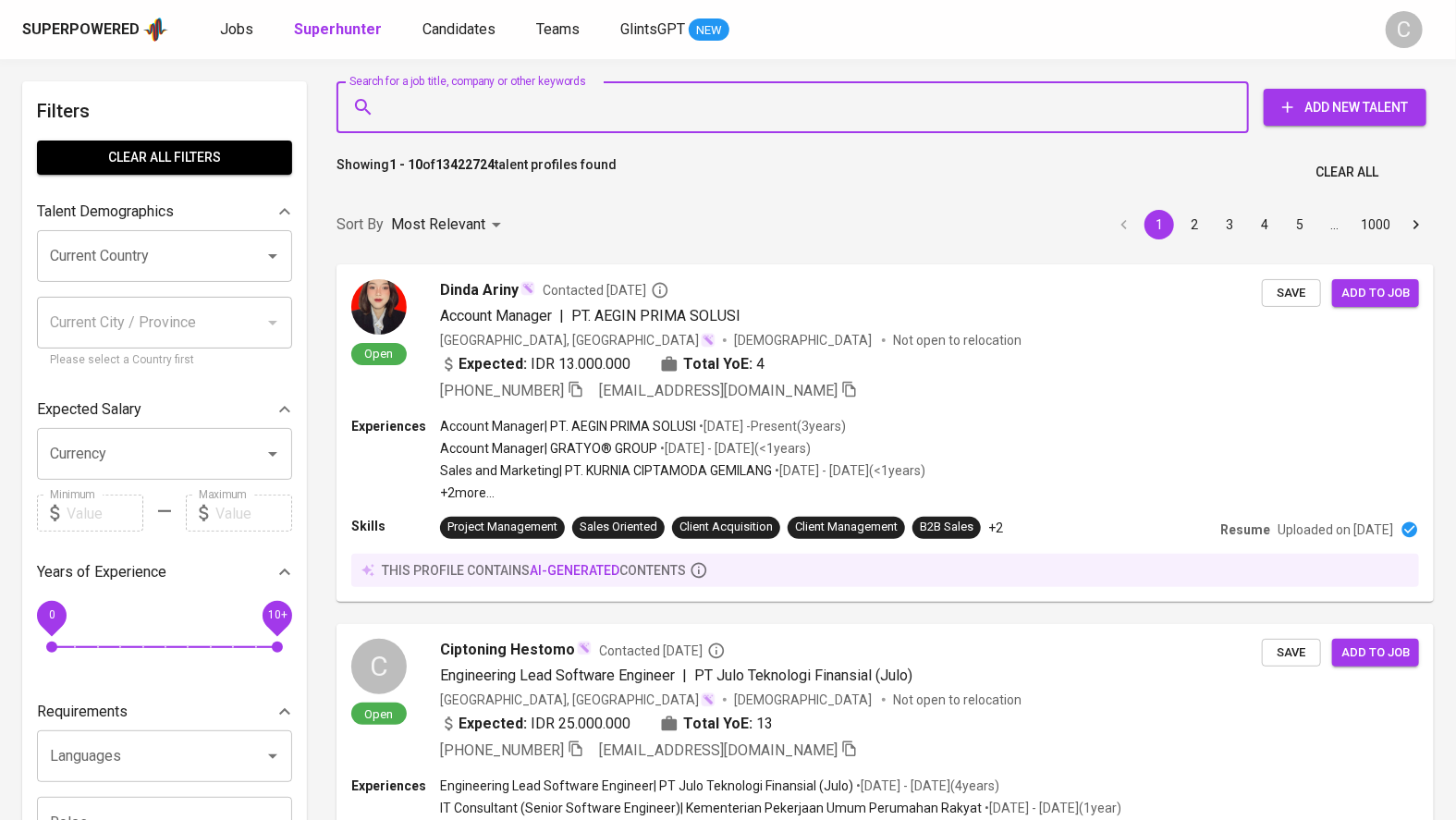
paste input "irmferdinand@gmail.com"
type input "irmferdinand@gmail.com"
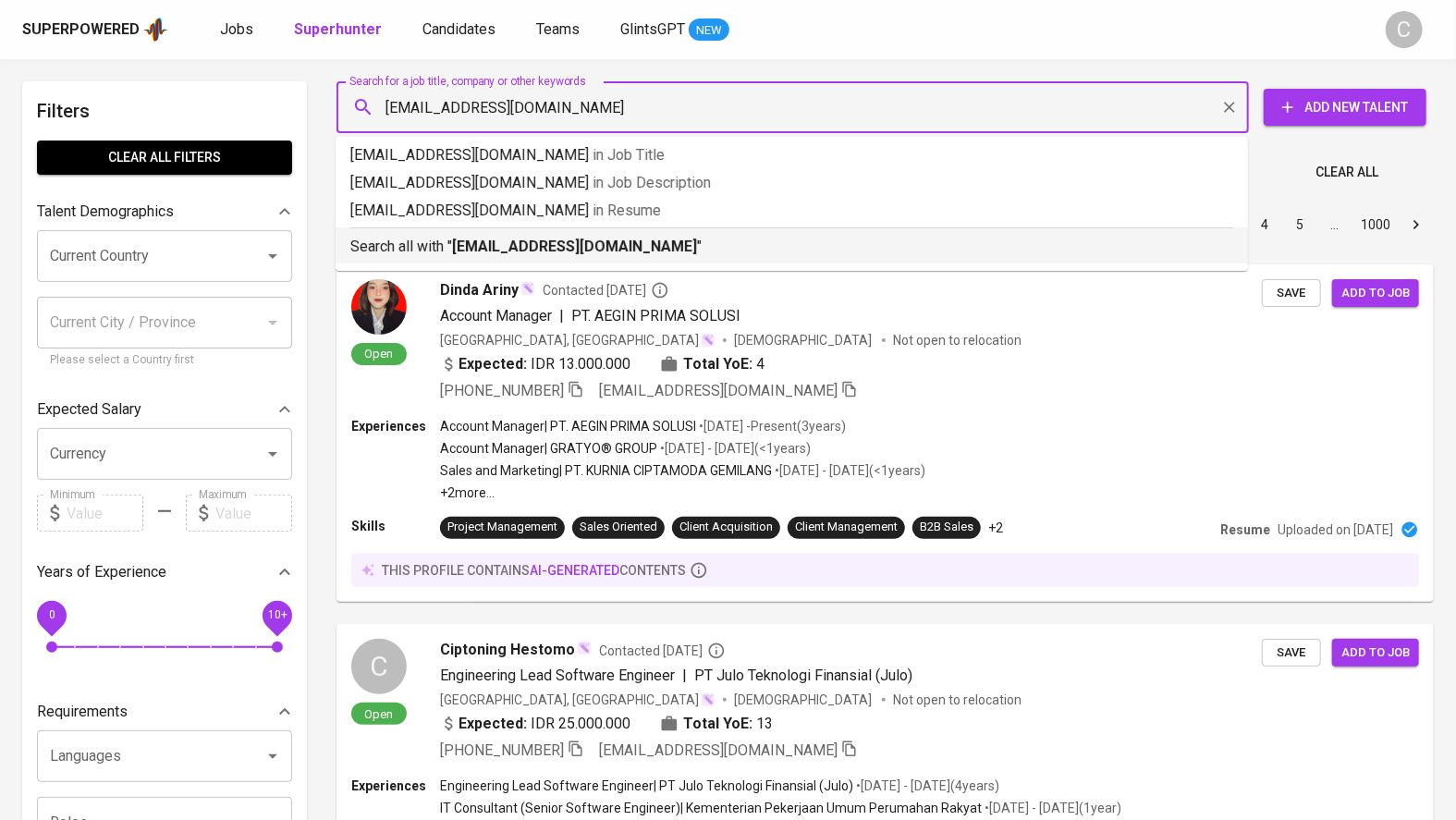
click at [525, 243] on b "irmferdinand@gmail.com" at bounding box center [574, 246] width 245 height 18
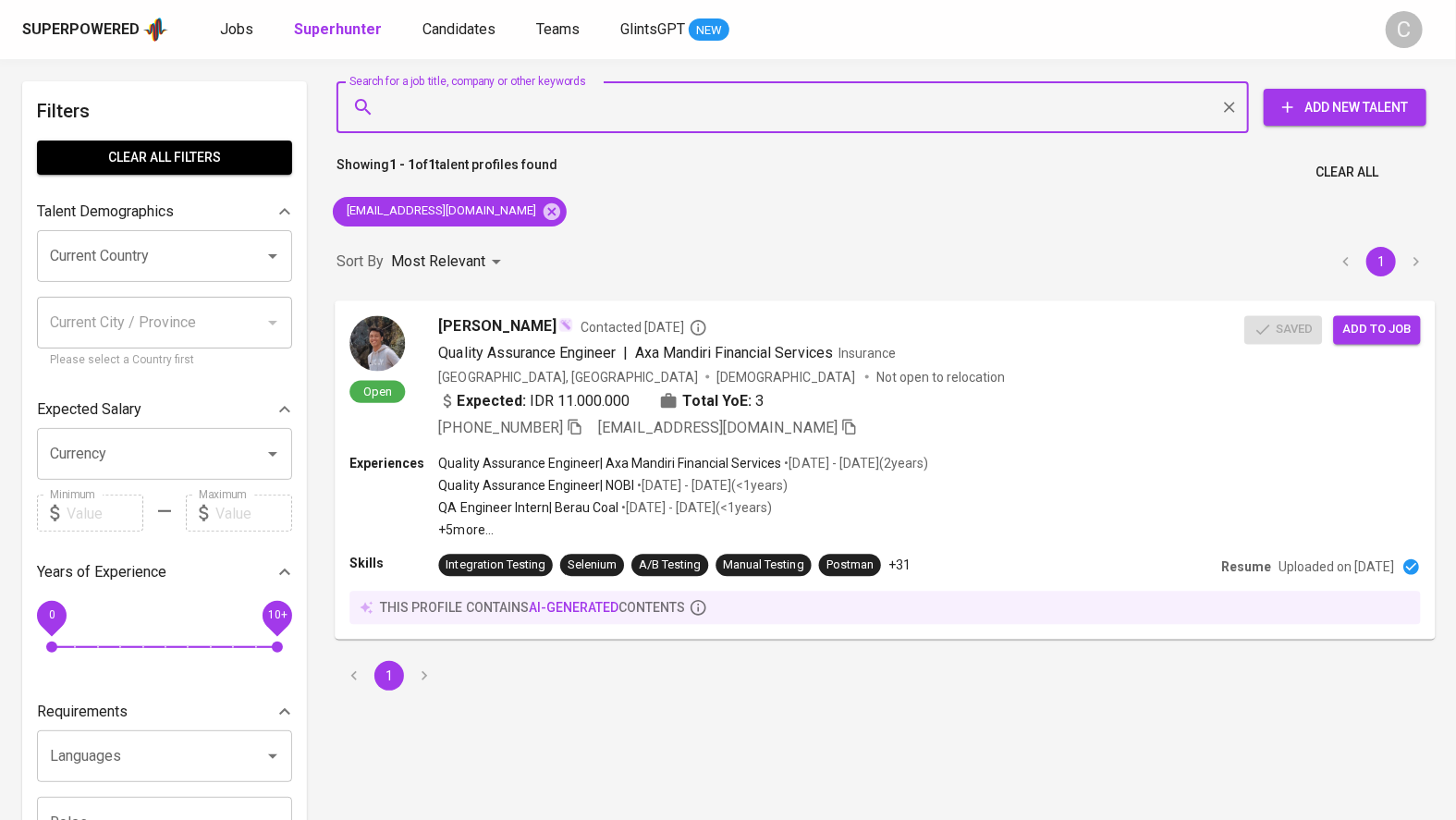
click at [1374, 333] on span "Add to job" at bounding box center [1376, 329] width 69 height 21
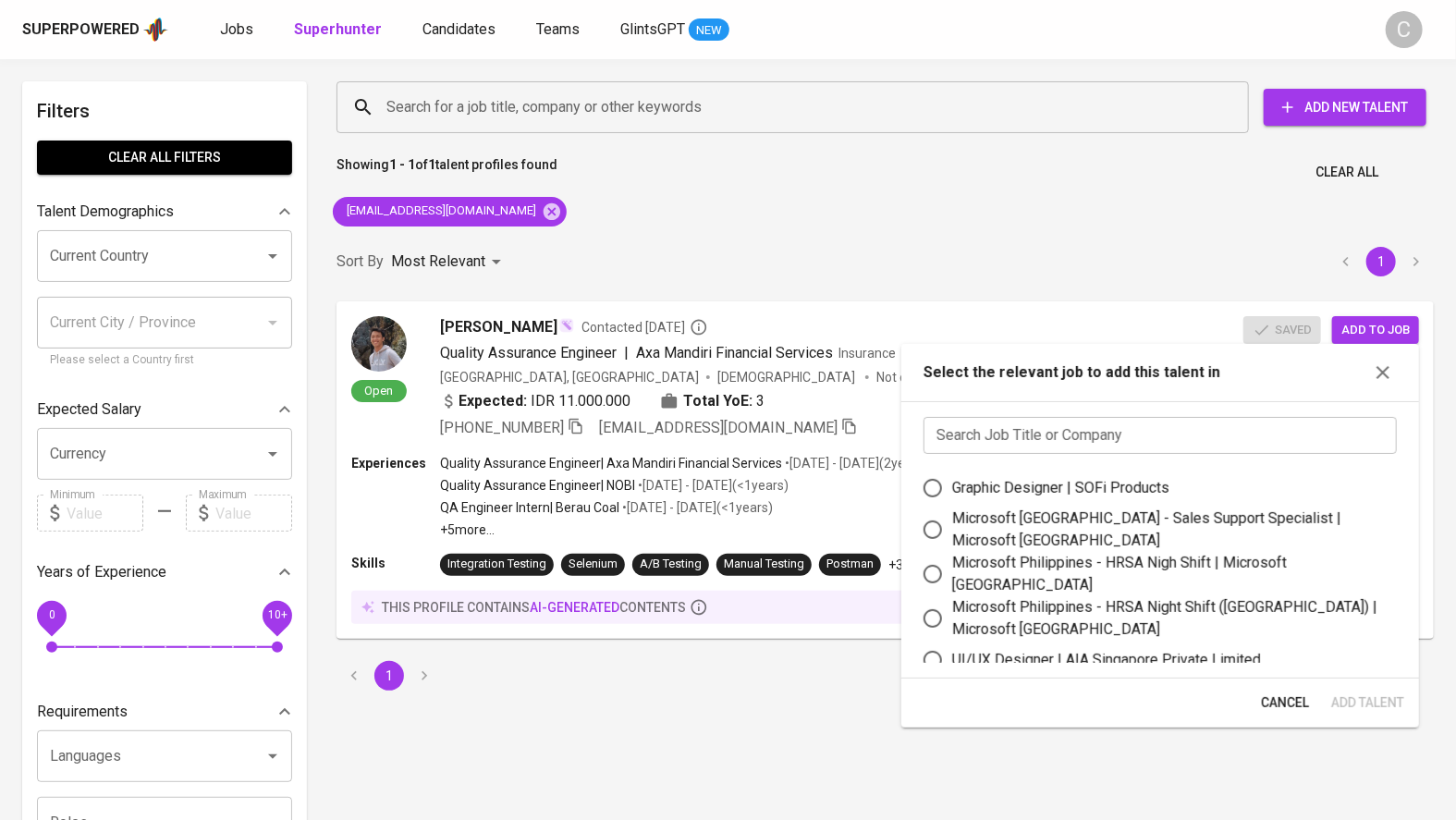
click at [1066, 427] on input "text" at bounding box center [1160, 435] width 474 height 37
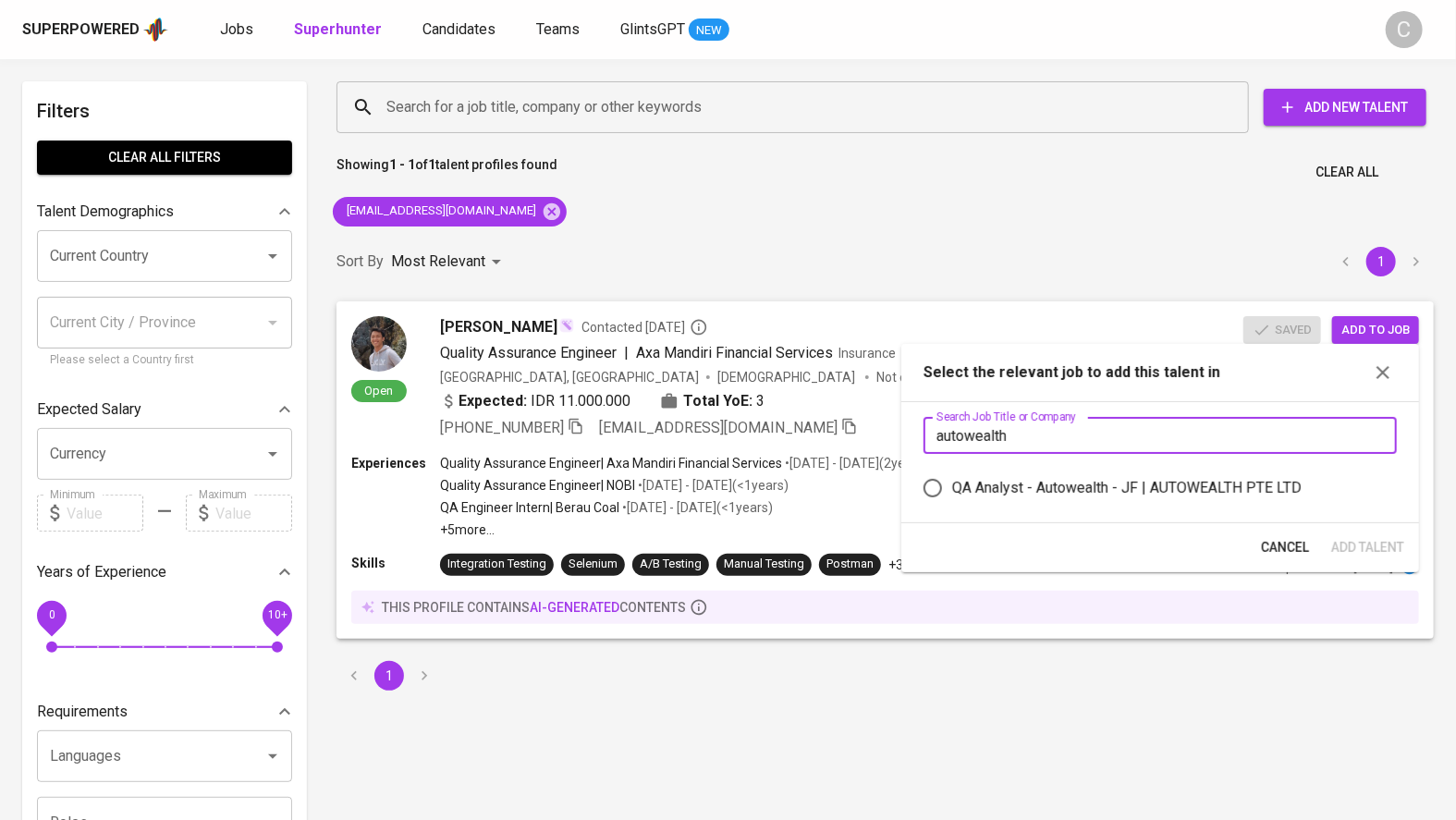
type input "autowealth"
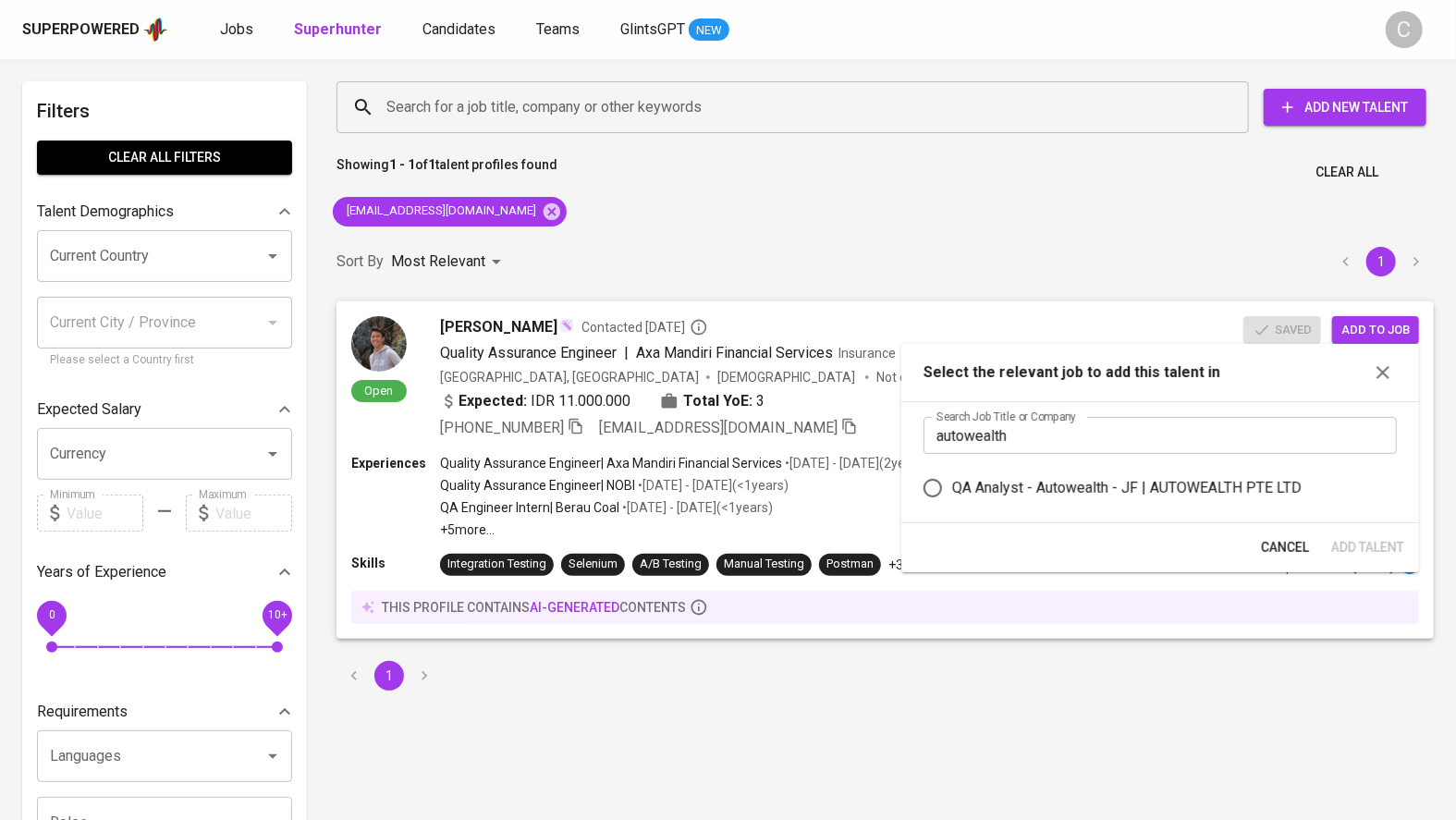
click at [1221, 479] on div "QA Analyst - Autowealth - JF | AUTOWEALTH PTE LTD" at bounding box center [1127, 488] width 349 height 22
click at [952, 479] on input "QA Analyst - Autowealth - JF | AUTOWEALTH PTE LTD" at bounding box center [932, 488] width 39 height 39
radio input "true"
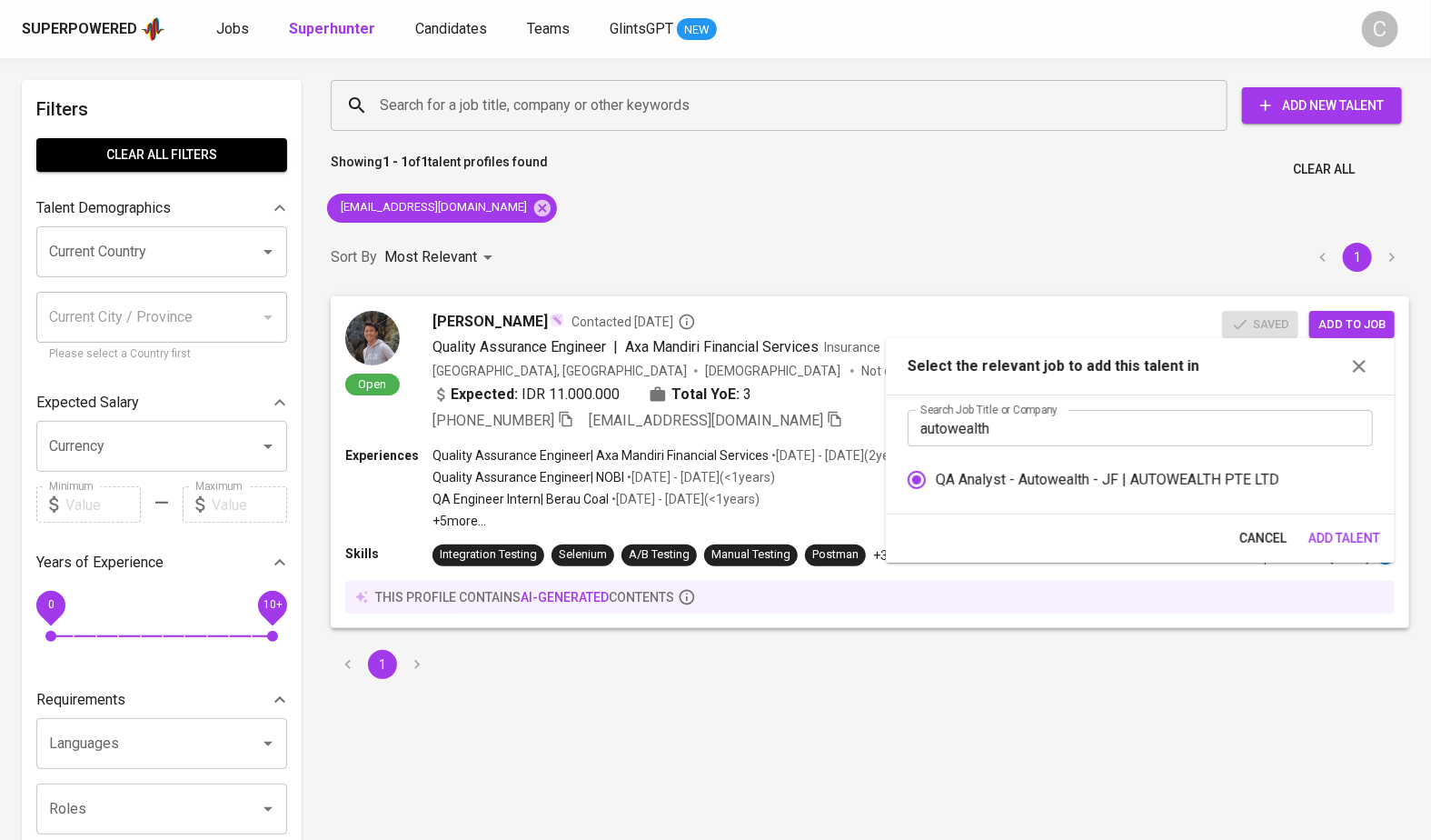
click at [1359, 543] on span "Add Talent" at bounding box center [1344, 538] width 72 height 23
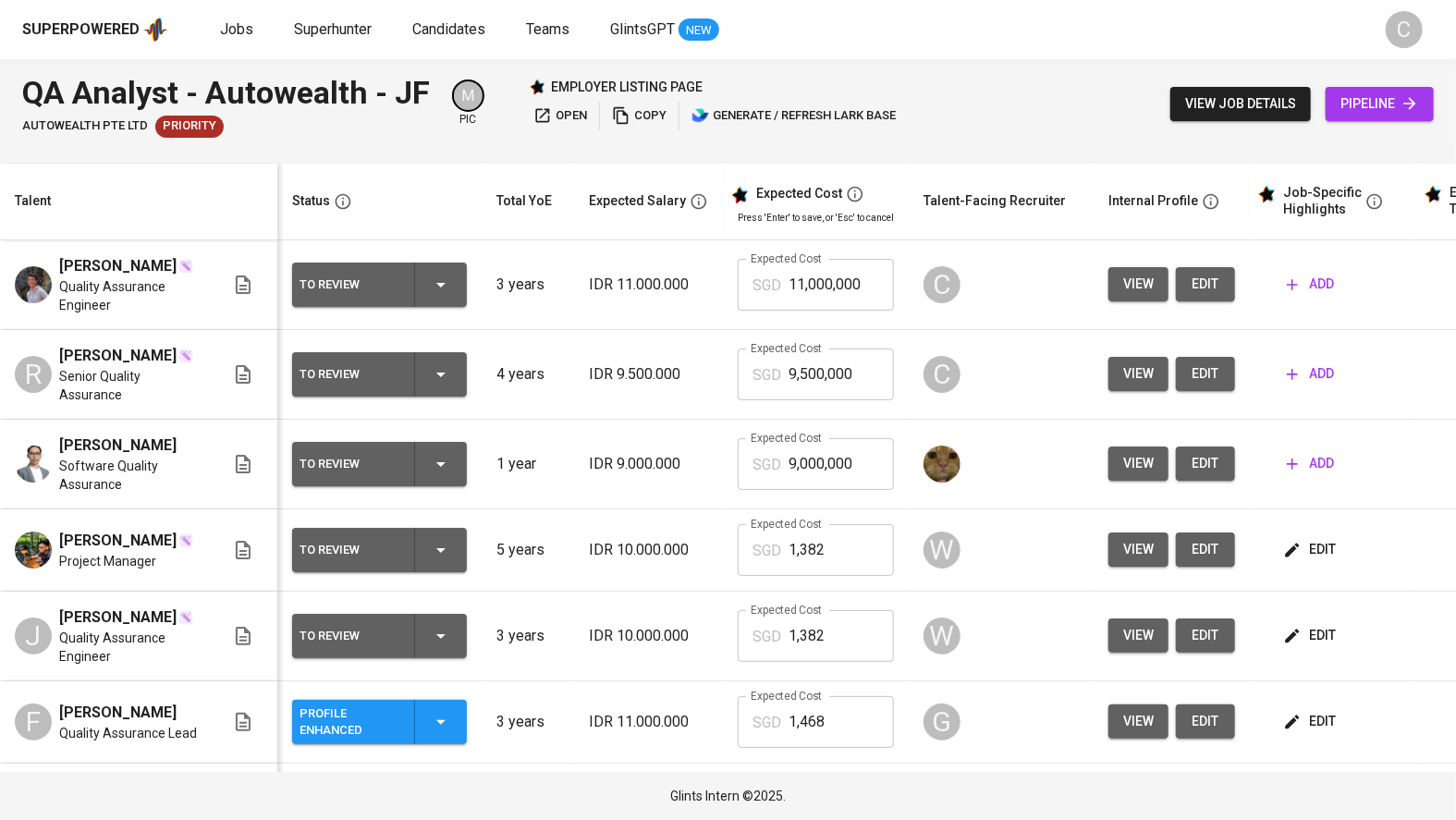
click at [1208, 375] on span "edit" at bounding box center [1206, 373] width 30 height 23
click at [568, 113] on span "open" at bounding box center [560, 116] width 54 height 21
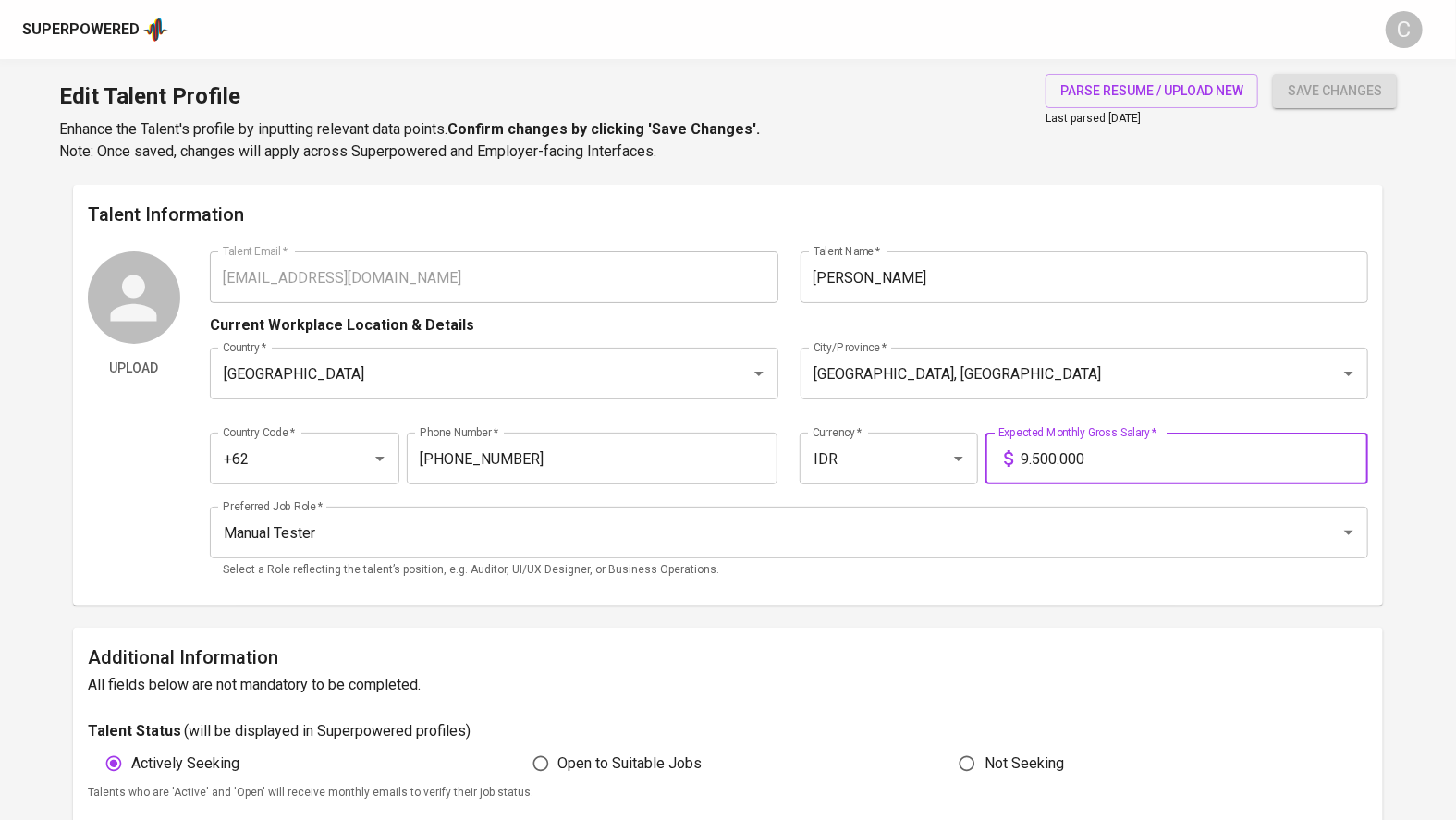
drag, startPoint x: 1101, startPoint y: 457, endPoint x: 867, endPoint y: 465, distance: 234.1
click at [867, 465] on div "Country Code   * +62 Country Code * Phone Number   * [PHONE_NUMBER] Phone Numbe…" at bounding box center [789, 453] width 1159 height 85
type input "10.000.000"
click at [1310, 94] on span "save changes" at bounding box center [1334, 91] width 95 height 23
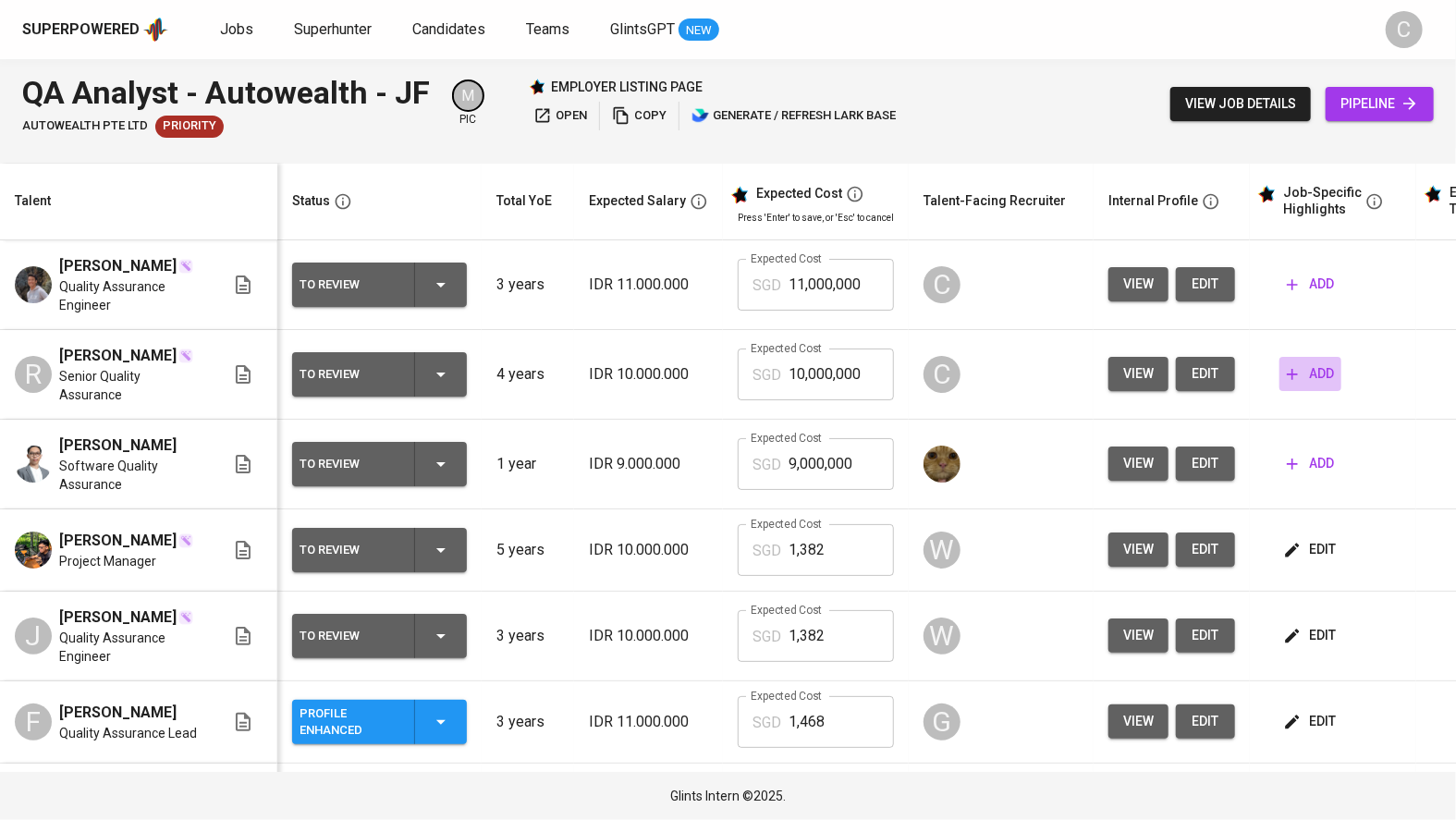
click at [1320, 374] on span "add" at bounding box center [1309, 373] width 47 height 23
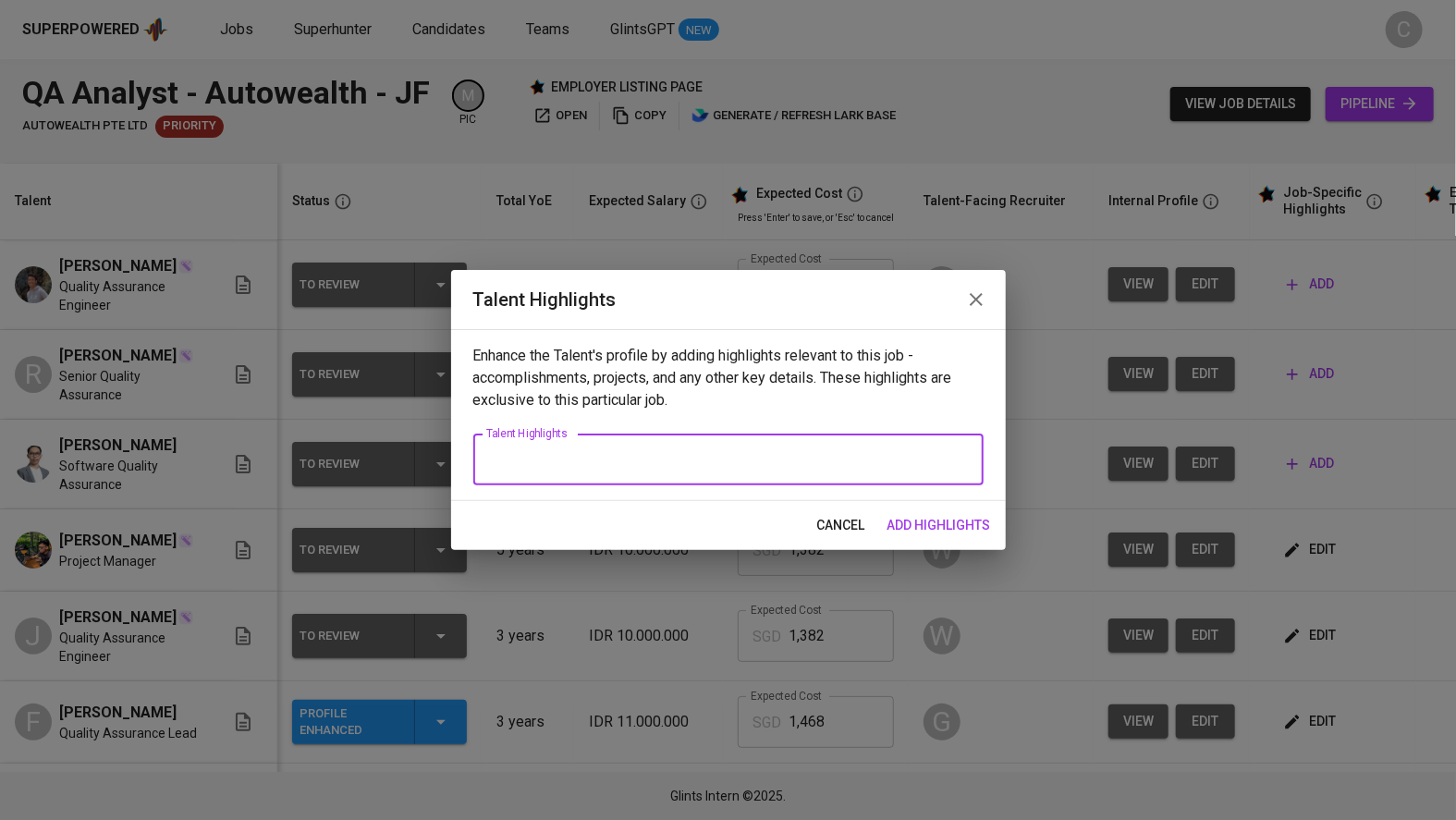
click at [741, 456] on textarea at bounding box center [729, 460] width 485 height 18
paste textarea "[PERSON_NAME] is a dedicated Quality Assurance professional with nearly four ye…"
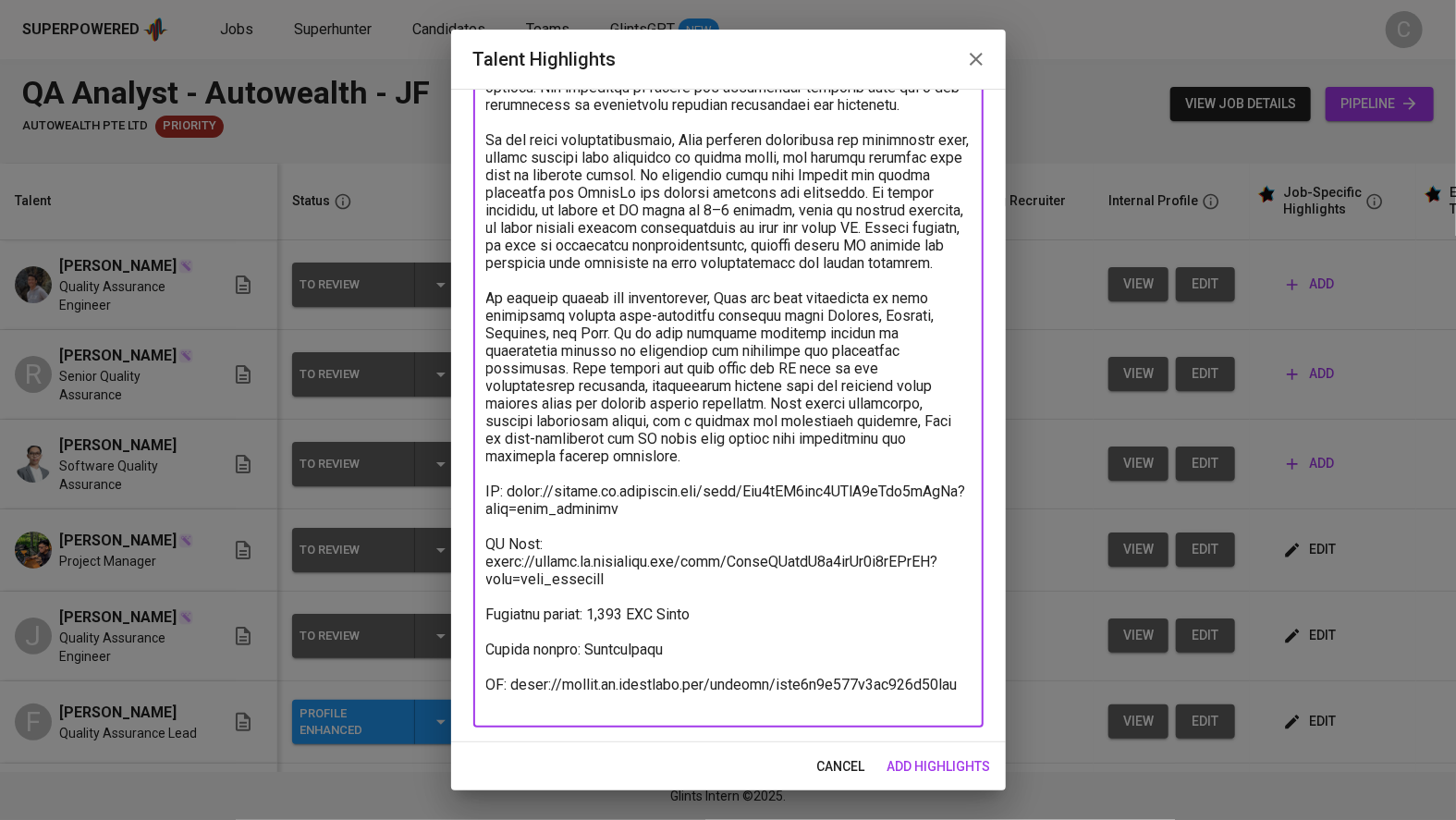
scroll to position [273, 0]
drag, startPoint x: 639, startPoint y: 603, endPoint x: 475, endPoint y: 591, distance: 164.4
click at [475, 594] on div "x Talent Highlights" at bounding box center [729, 322] width 511 height 807
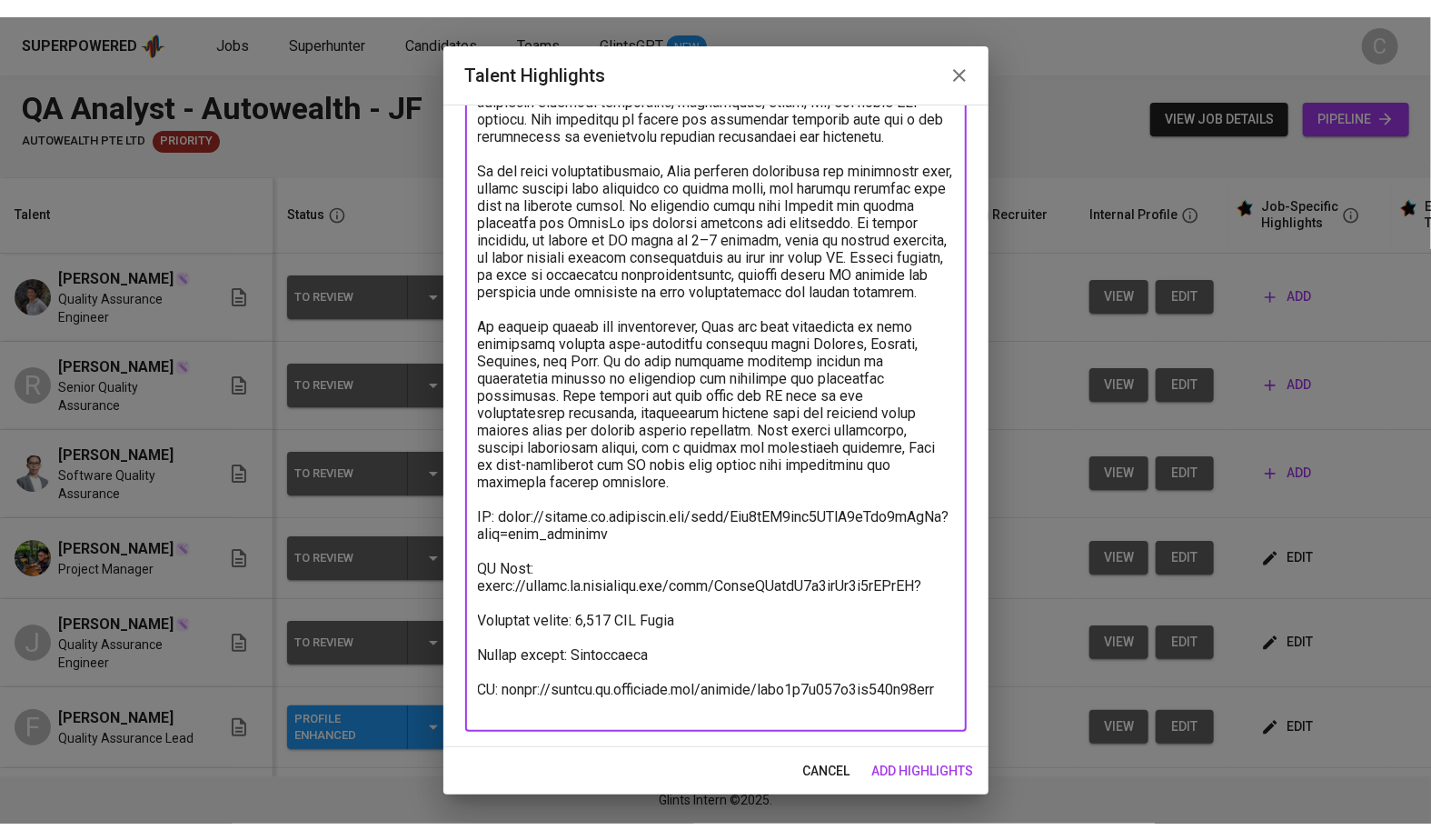
scroll to position [251, 0]
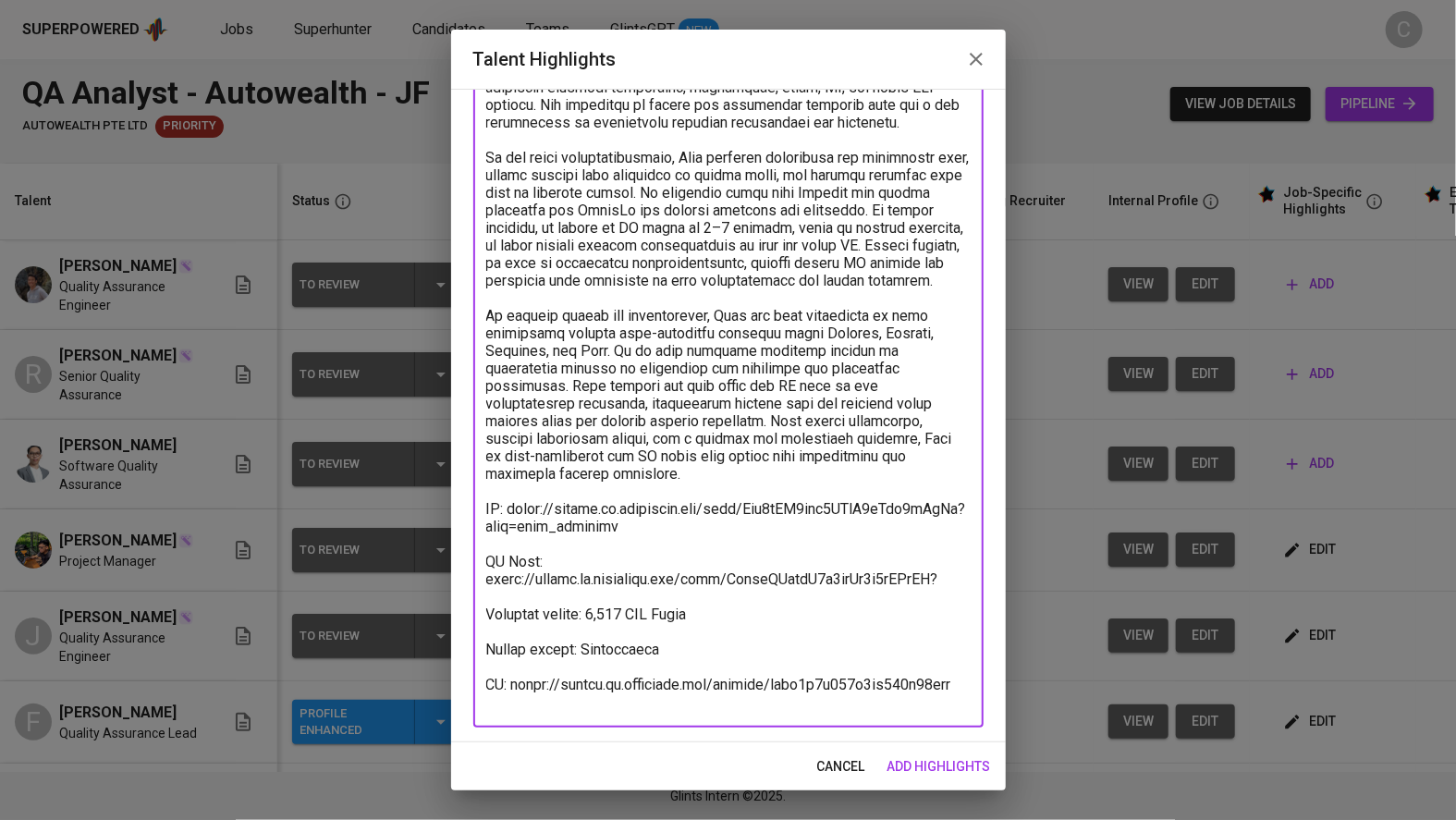
drag, startPoint x: 700, startPoint y: 627, endPoint x: 665, endPoint y: 629, distance: 35.1
click at [663, 629] on textarea at bounding box center [729, 333] width 485 height 755
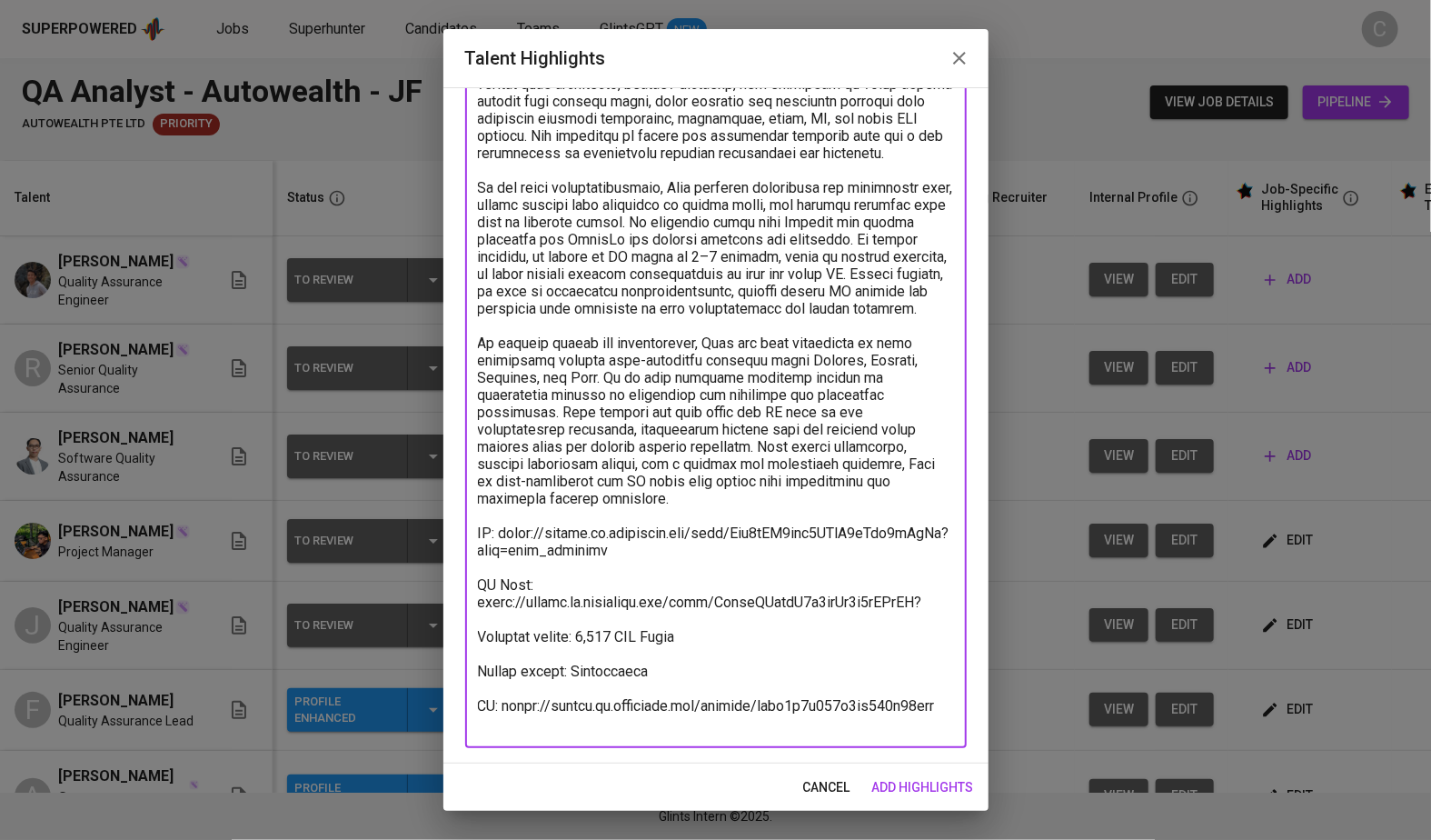
scroll to position [218, 0]
click at [712, 655] on textarea at bounding box center [716, 361] width 476 height 742
drag, startPoint x: 716, startPoint y: 659, endPoint x: 587, endPoint y: 654, distance: 129.1
click at [587, 654] on textarea at bounding box center [716, 361] width 476 height 742
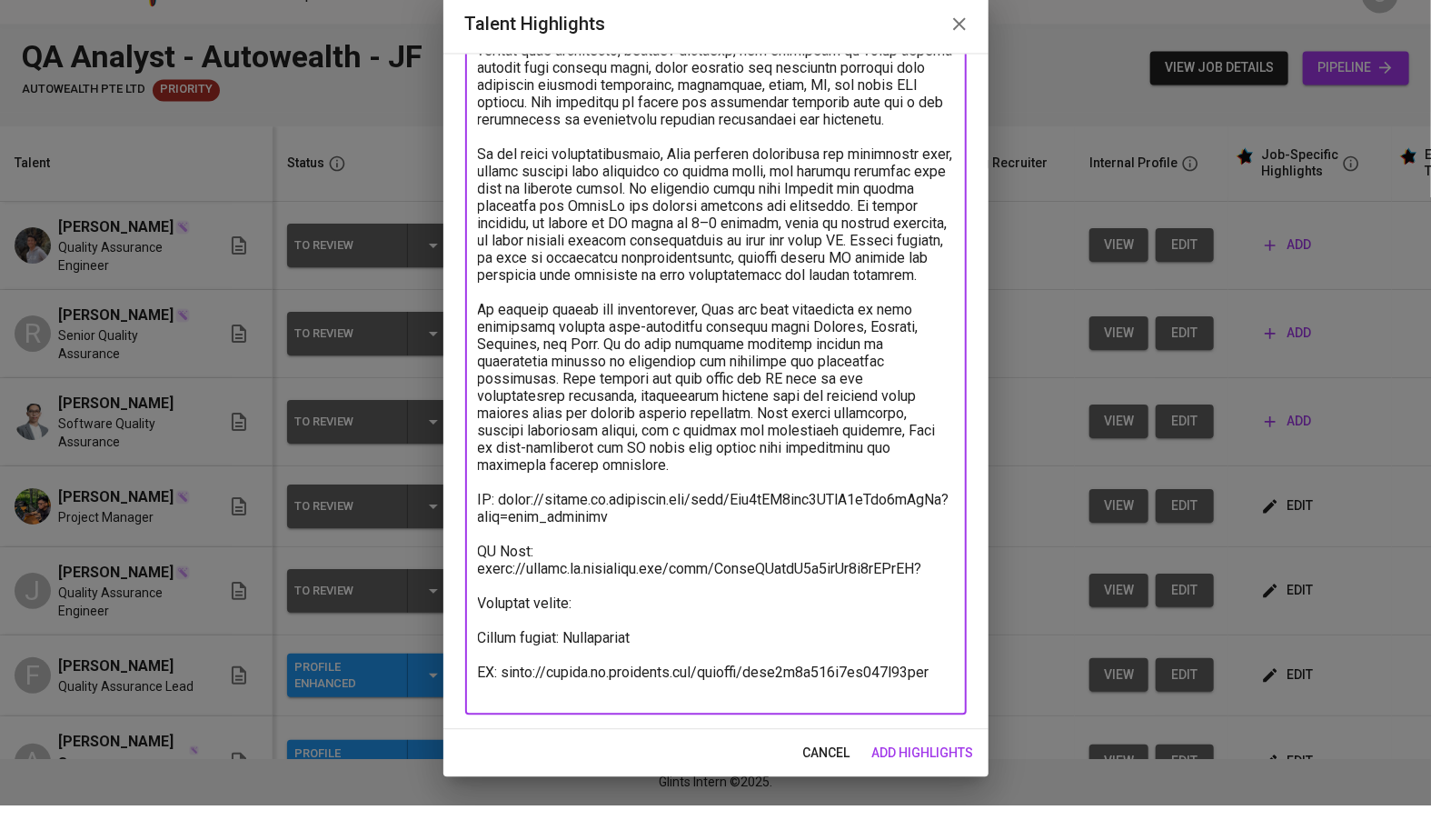
click at [496, 604] on textarea at bounding box center [716, 361] width 476 height 742
drag, startPoint x: 942, startPoint y: 618, endPoint x: 472, endPoint y: 626, distance: 470.1
click at [472, 626] on div "x Talent Highlights" at bounding box center [716, 361] width 502 height 776
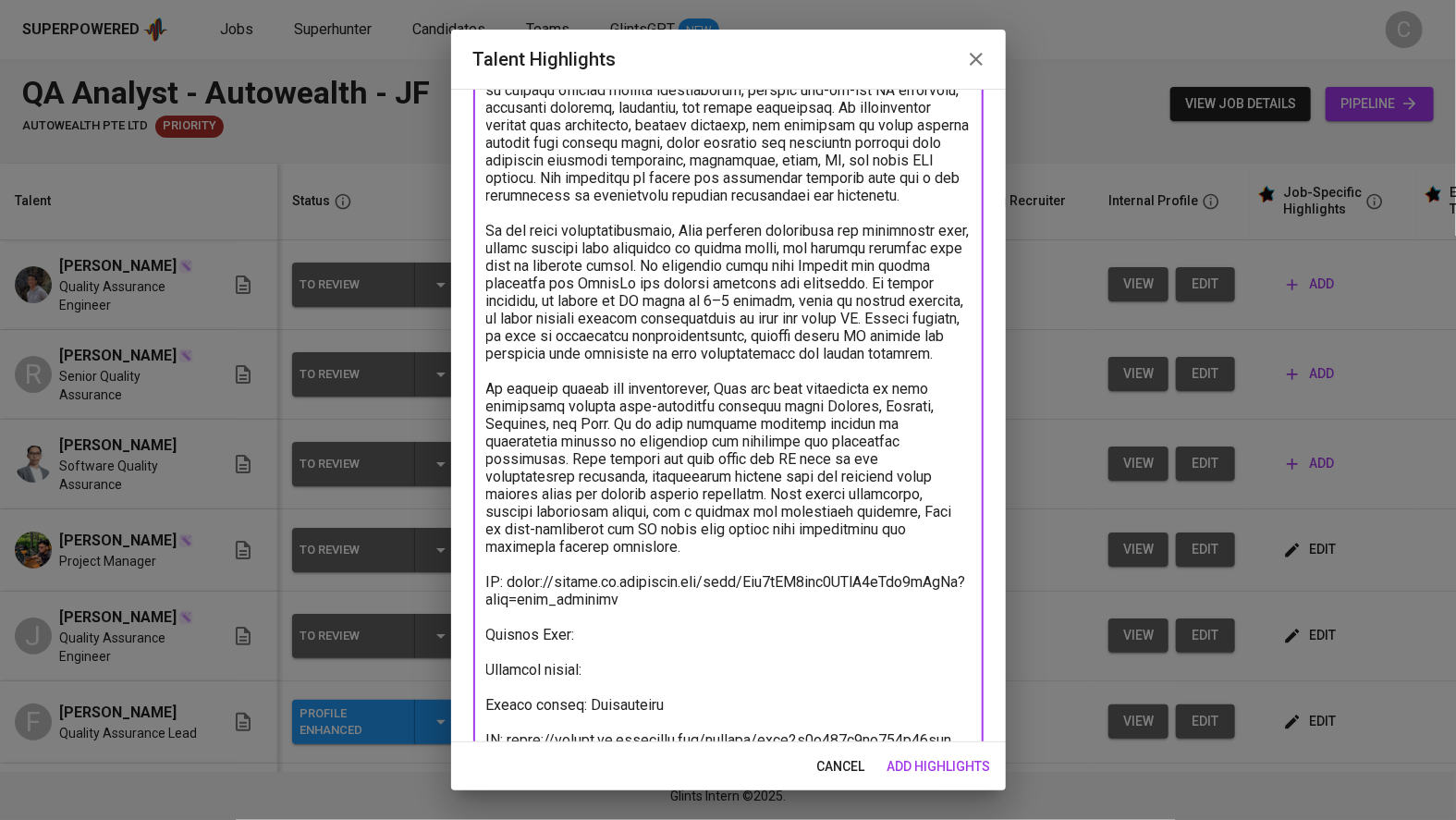
scroll to position [237, 0]
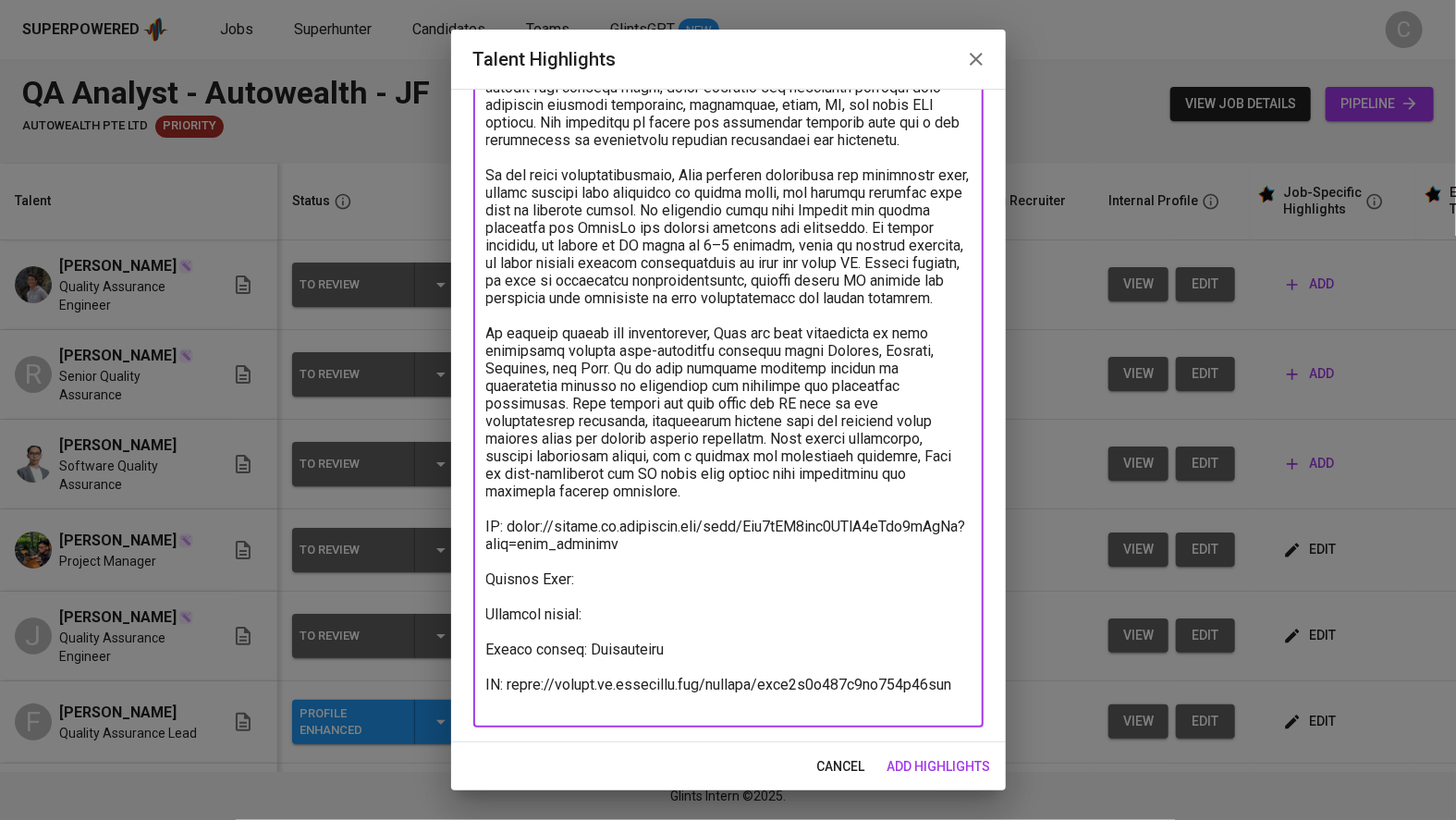
paste textarea "https://glints.sg.larksuite.com/wiki/ZL3UwiP4CirqFqkQFtXlSITrgRb?from=from_copy…"
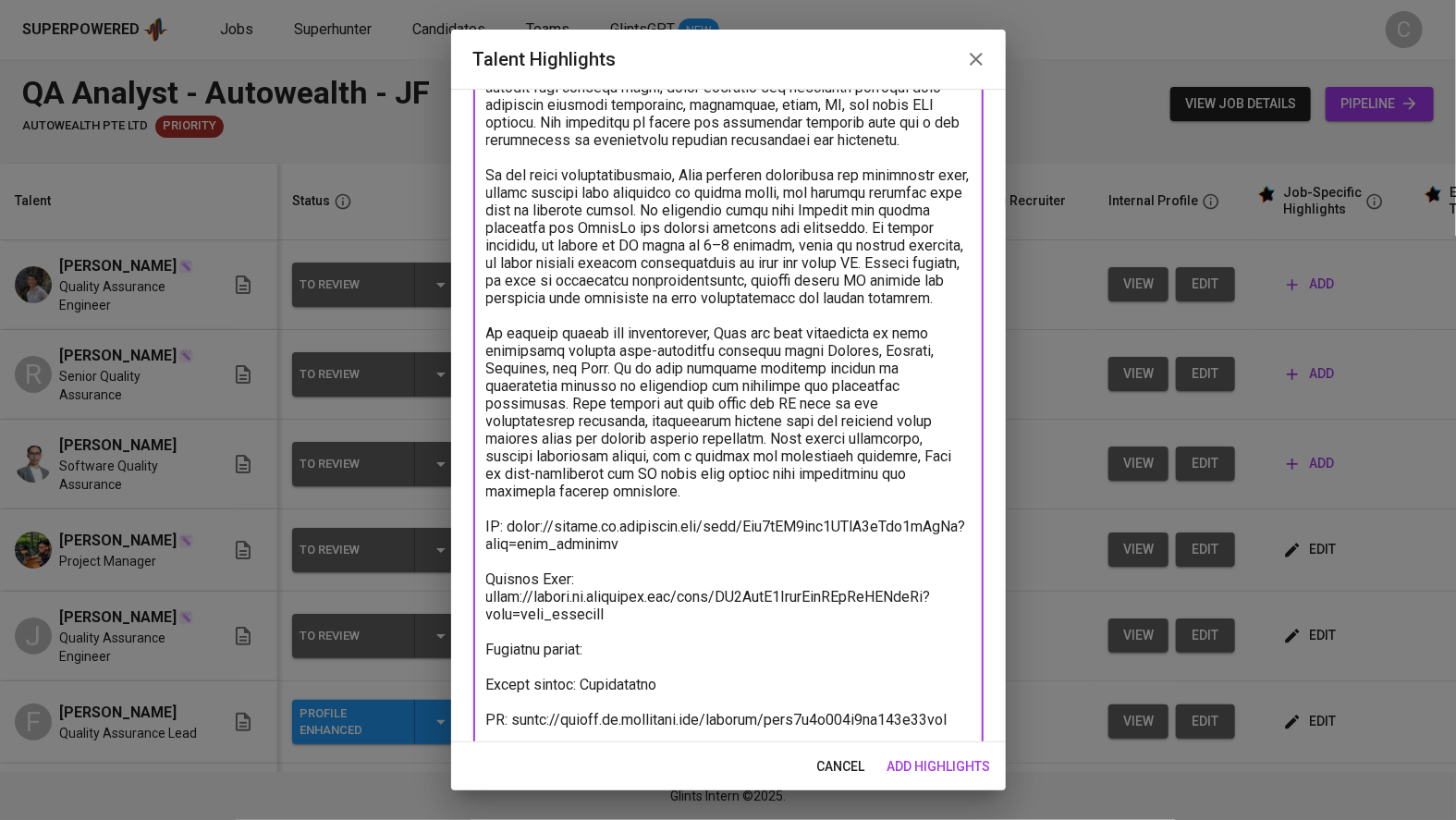
scroll to position [273, 0]
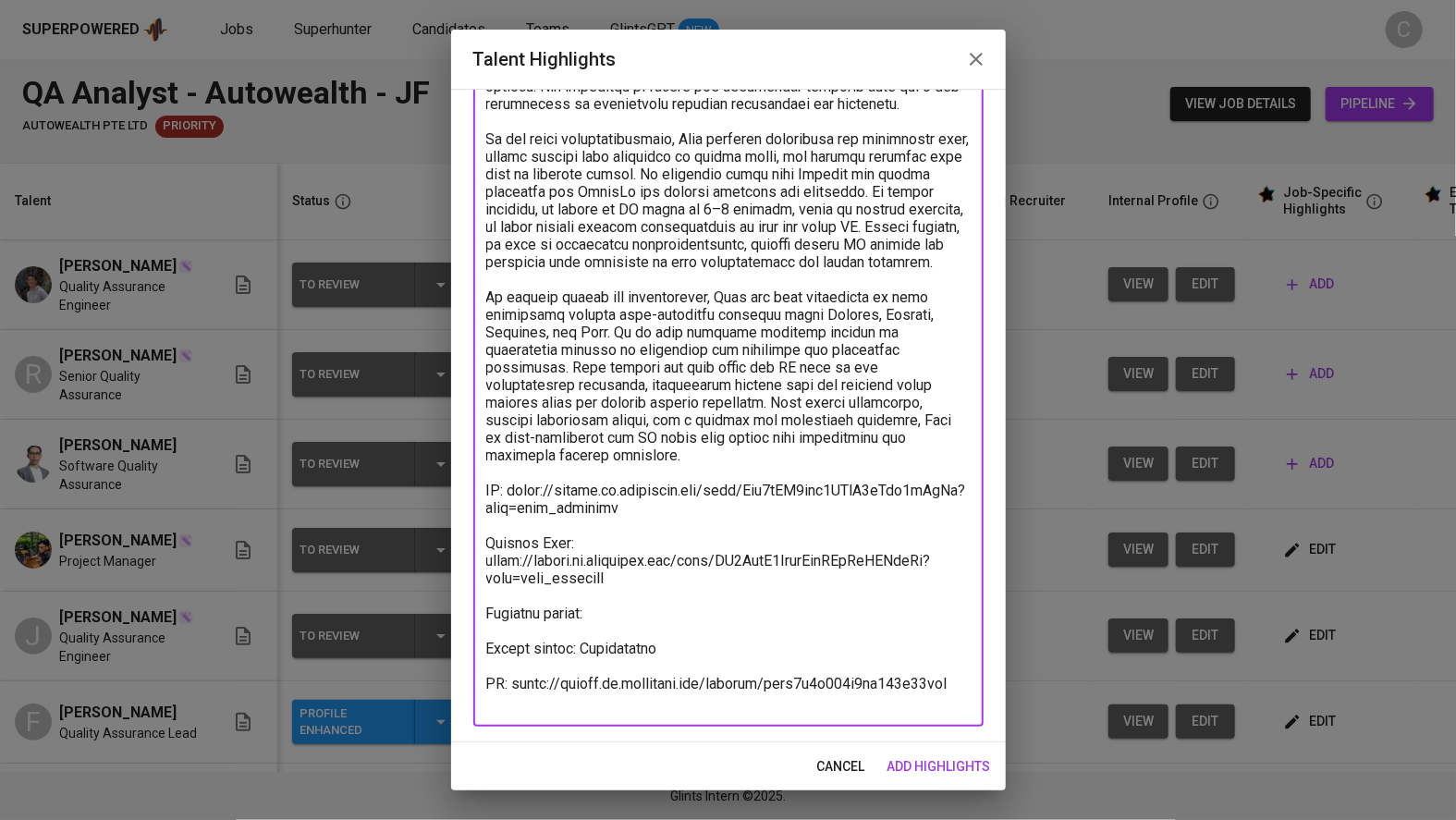
type textarea "[PERSON_NAME] is a dedicated Quality Assurance professional with nearly four ye…"
click at [957, 762] on span "add highlights" at bounding box center [939, 766] width 104 height 23
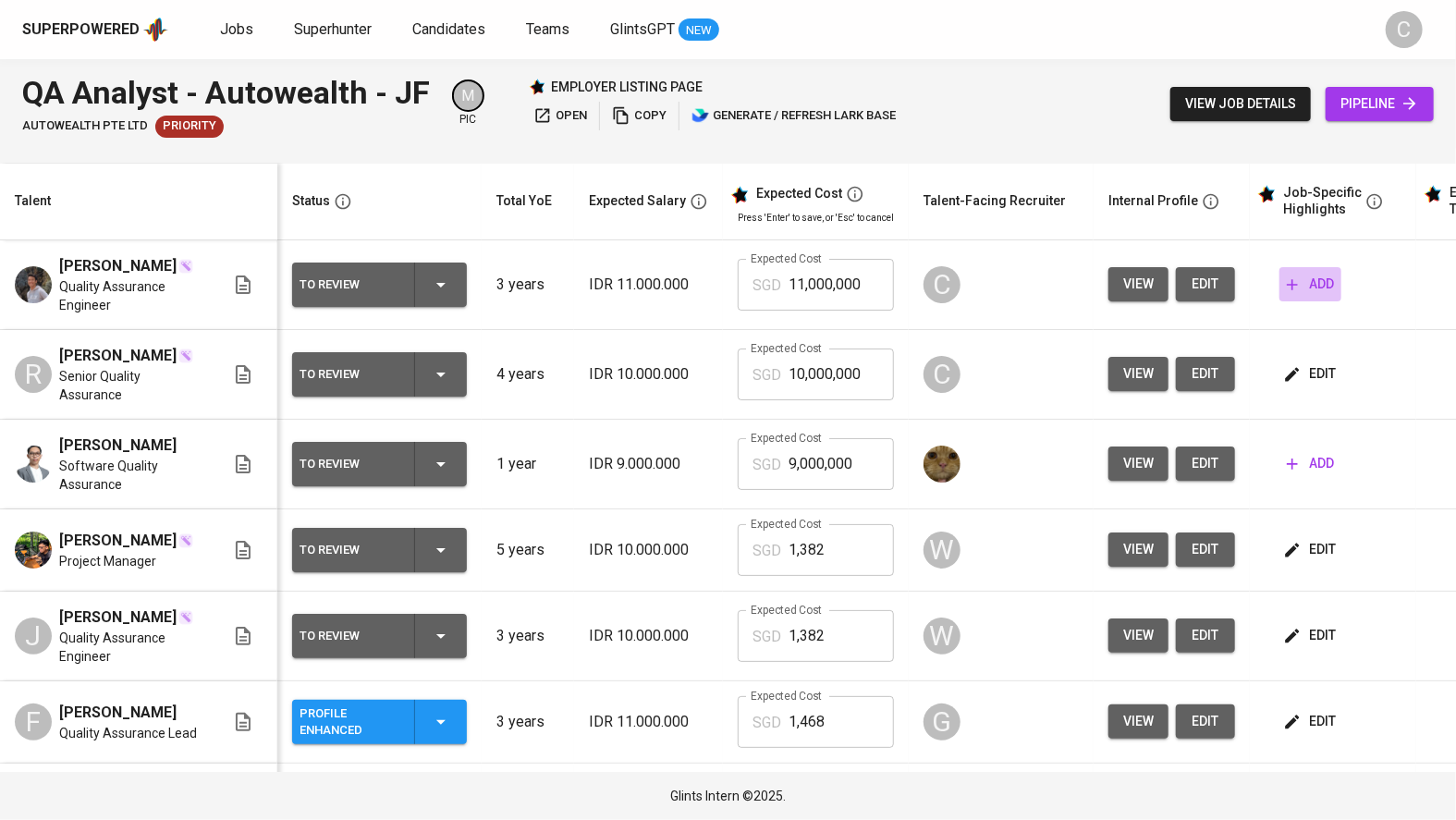
click at [1304, 281] on span "add" at bounding box center [1309, 283] width 47 height 23
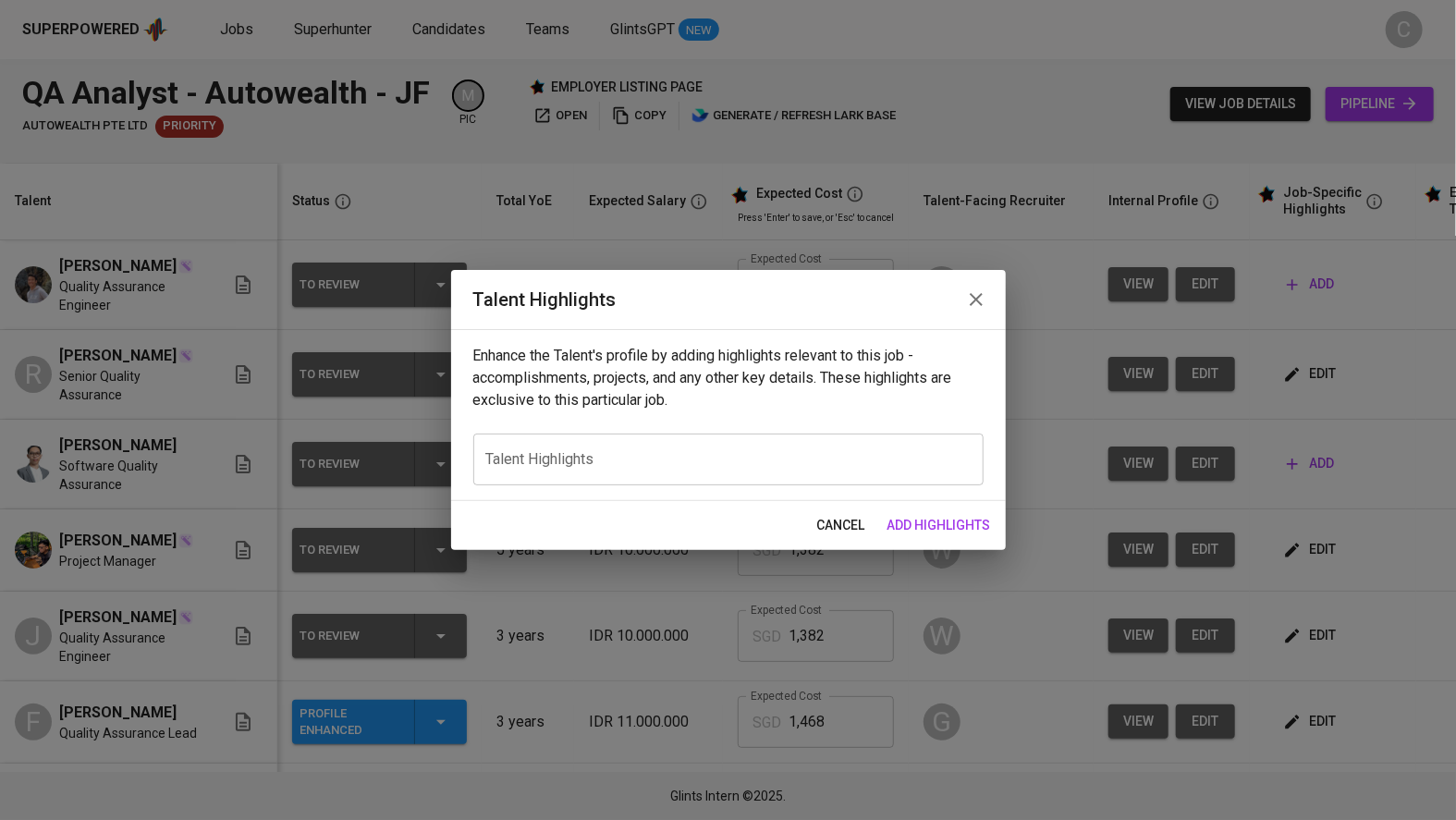
click at [652, 456] on textarea at bounding box center [729, 460] width 485 height 18
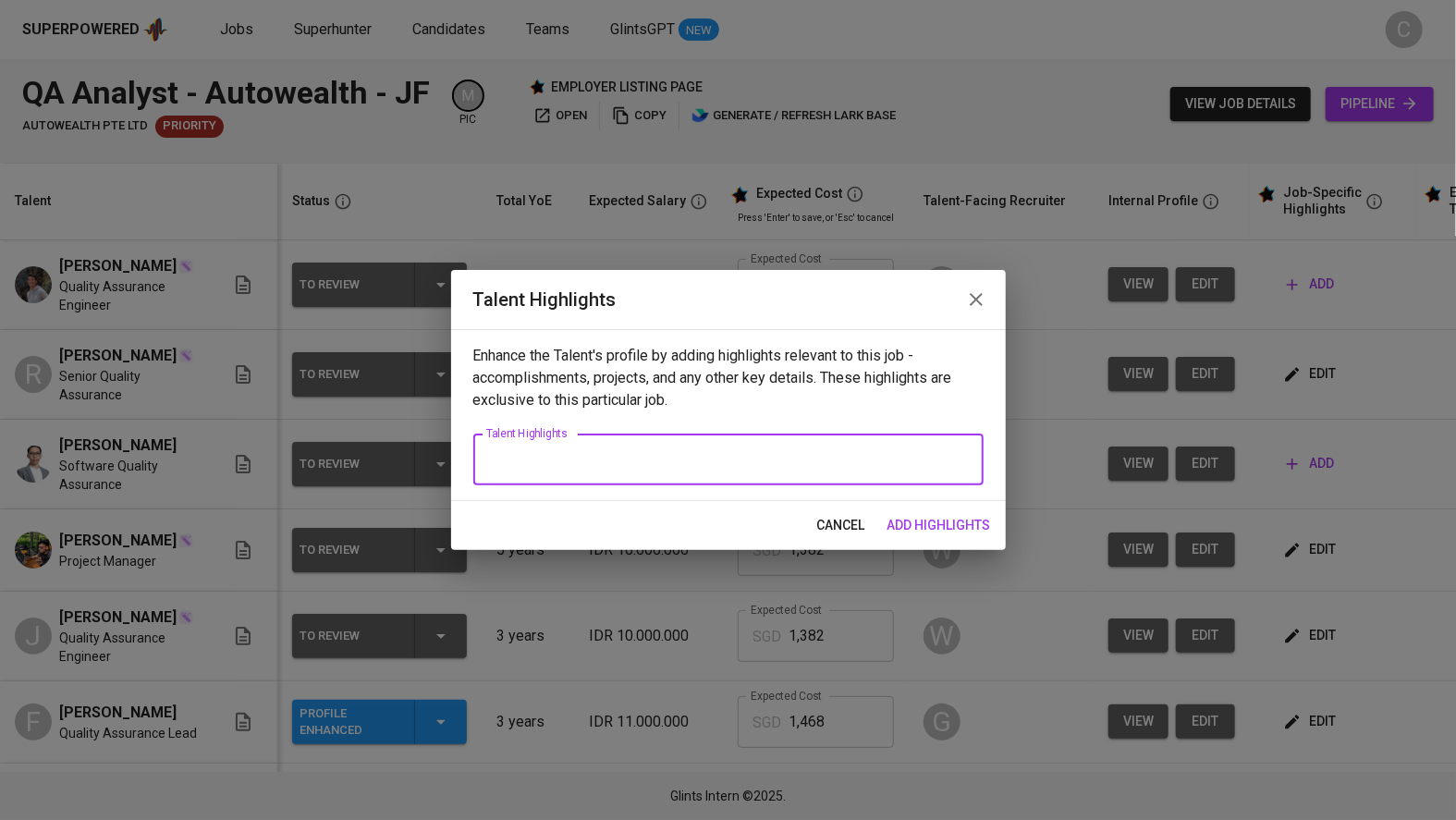
paste textarea "Ikram is a Quality Assurance Engineer with hands-on experience across both manu…"
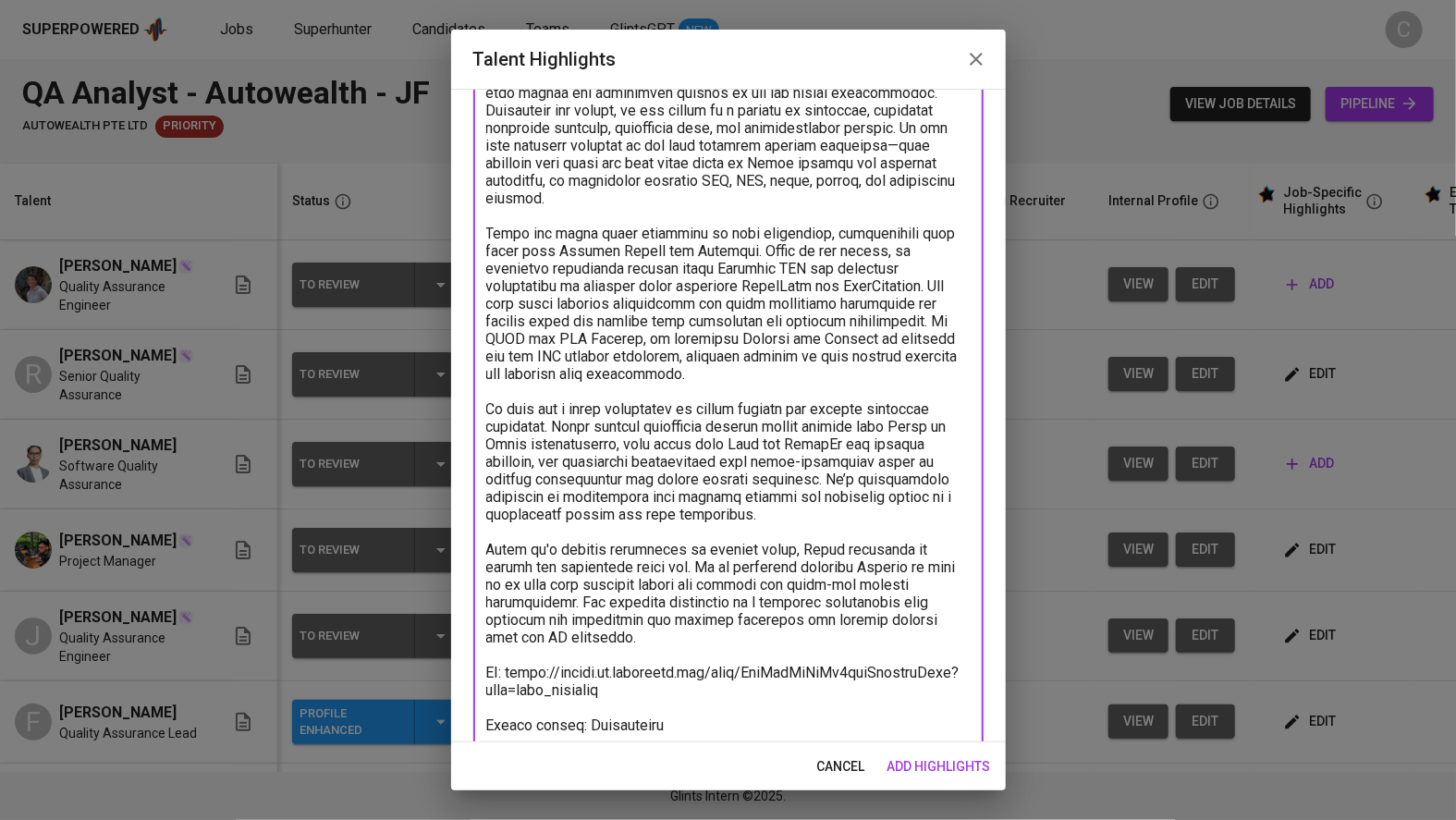
scroll to position [378, 0]
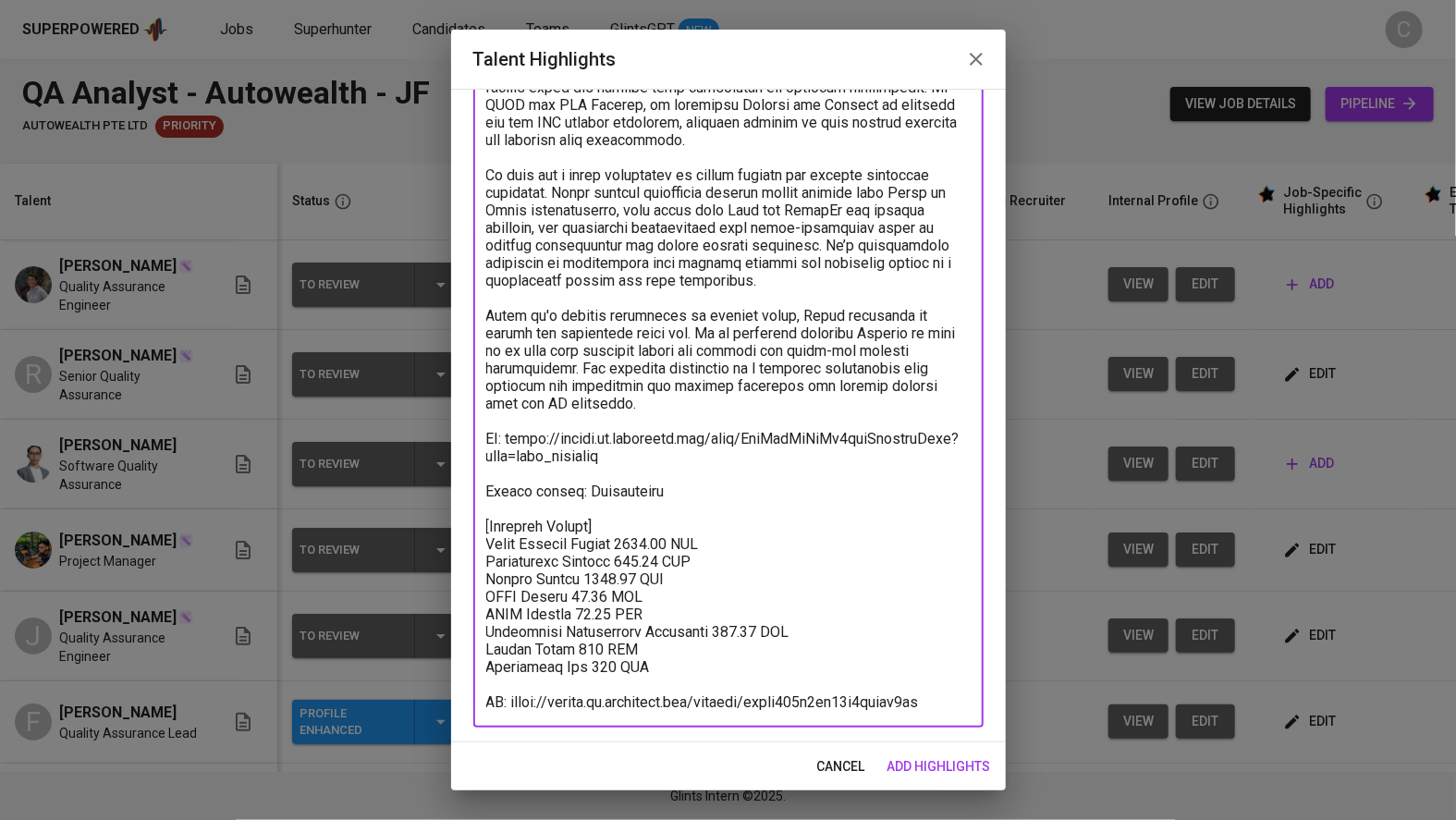
drag, startPoint x: 687, startPoint y: 677, endPoint x: 484, endPoint y: 533, distance: 248.9
click at [476, 539] on div "x Talent Highlights" at bounding box center [729, 271] width 511 height 913
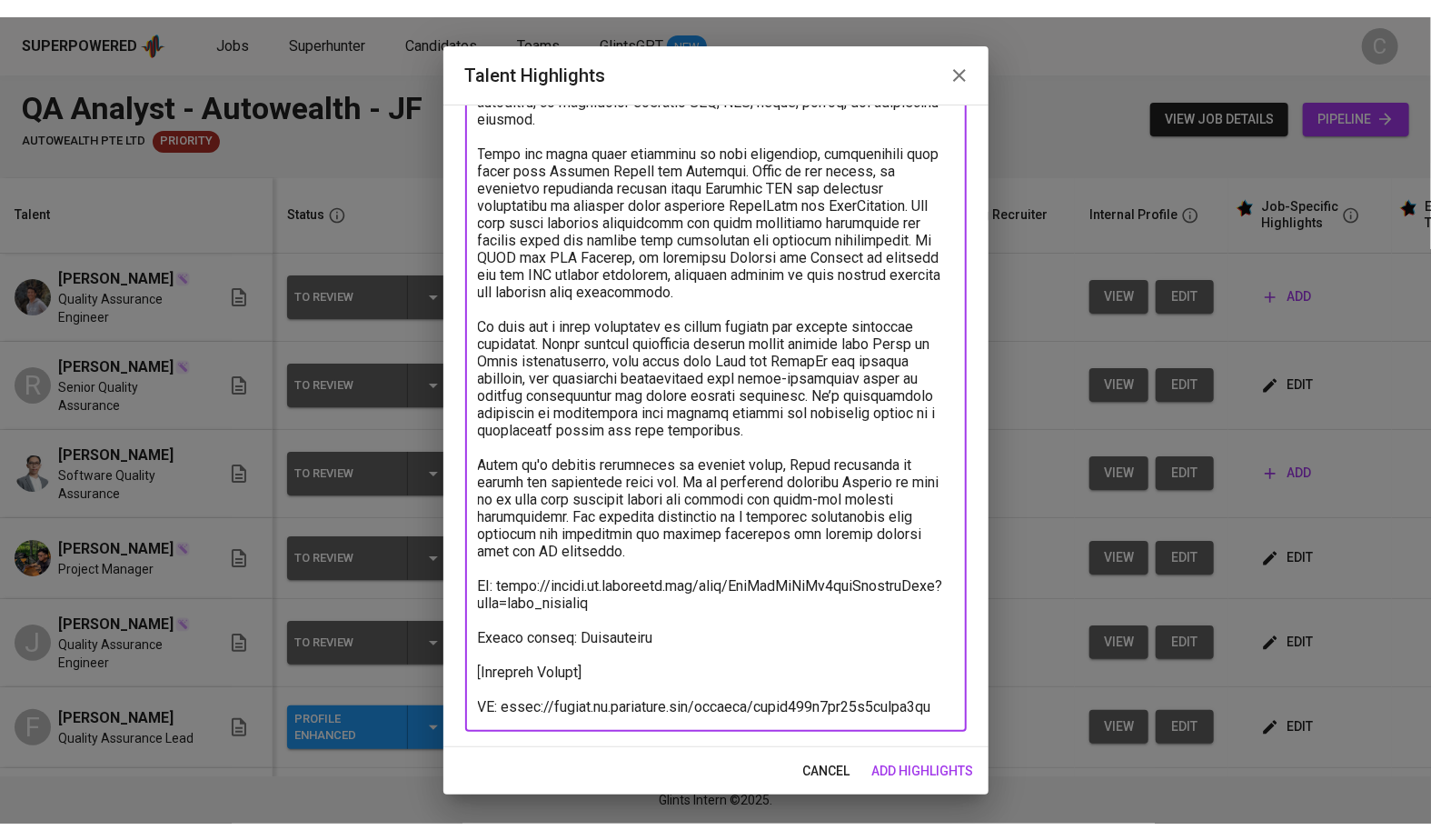
scroll to position [233, 0]
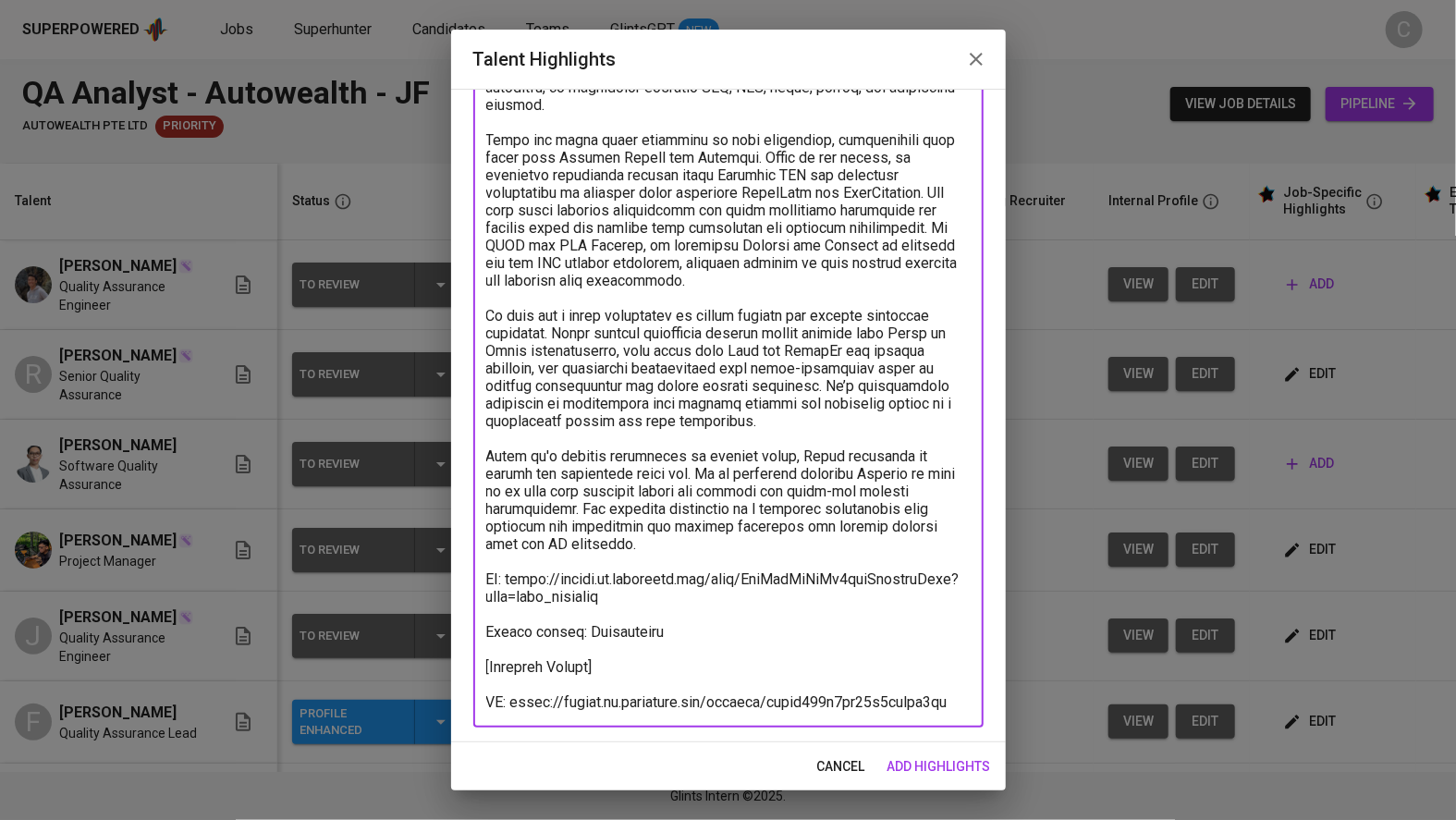
click at [639, 583] on textarea at bounding box center [729, 342] width 485 height 738
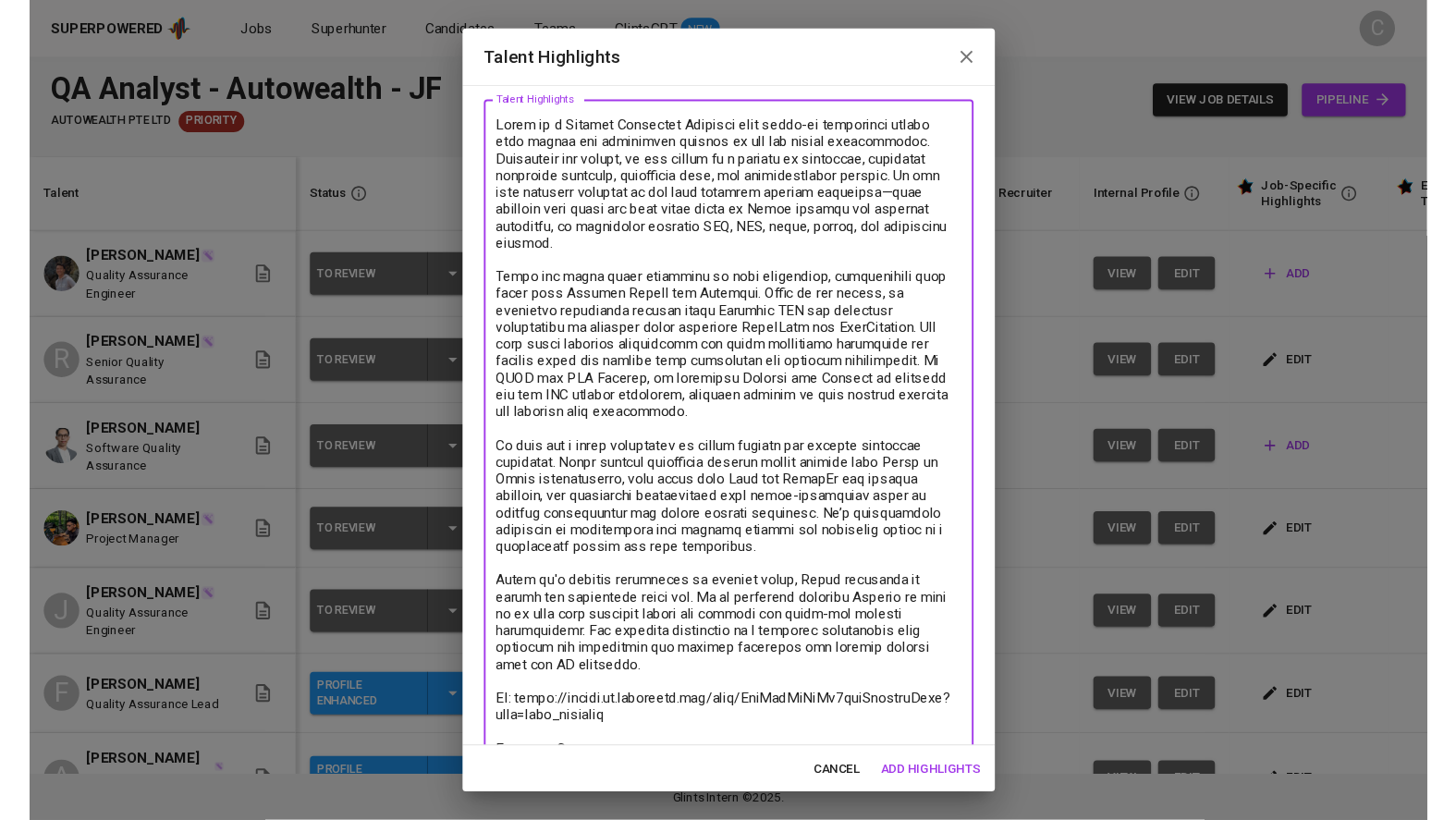
scroll to position [59, 0]
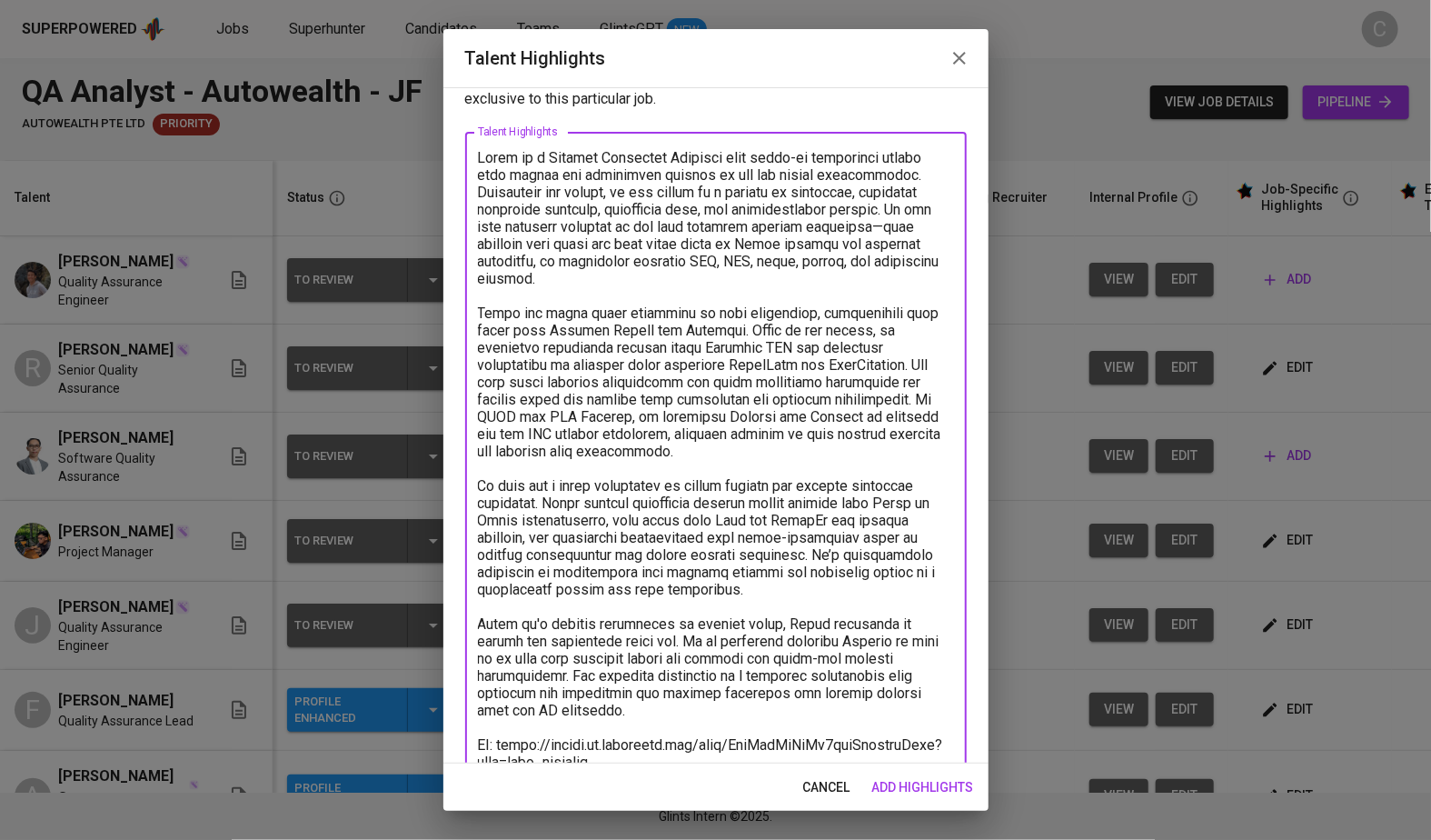
drag, startPoint x: 752, startPoint y: 587, endPoint x: 446, endPoint y: 479, distance: 324.5
click at [446, 479] on div "Enhance the Talent's profile by adding highlights relevant to this job - accomp…" at bounding box center [716, 425] width 545 height 676
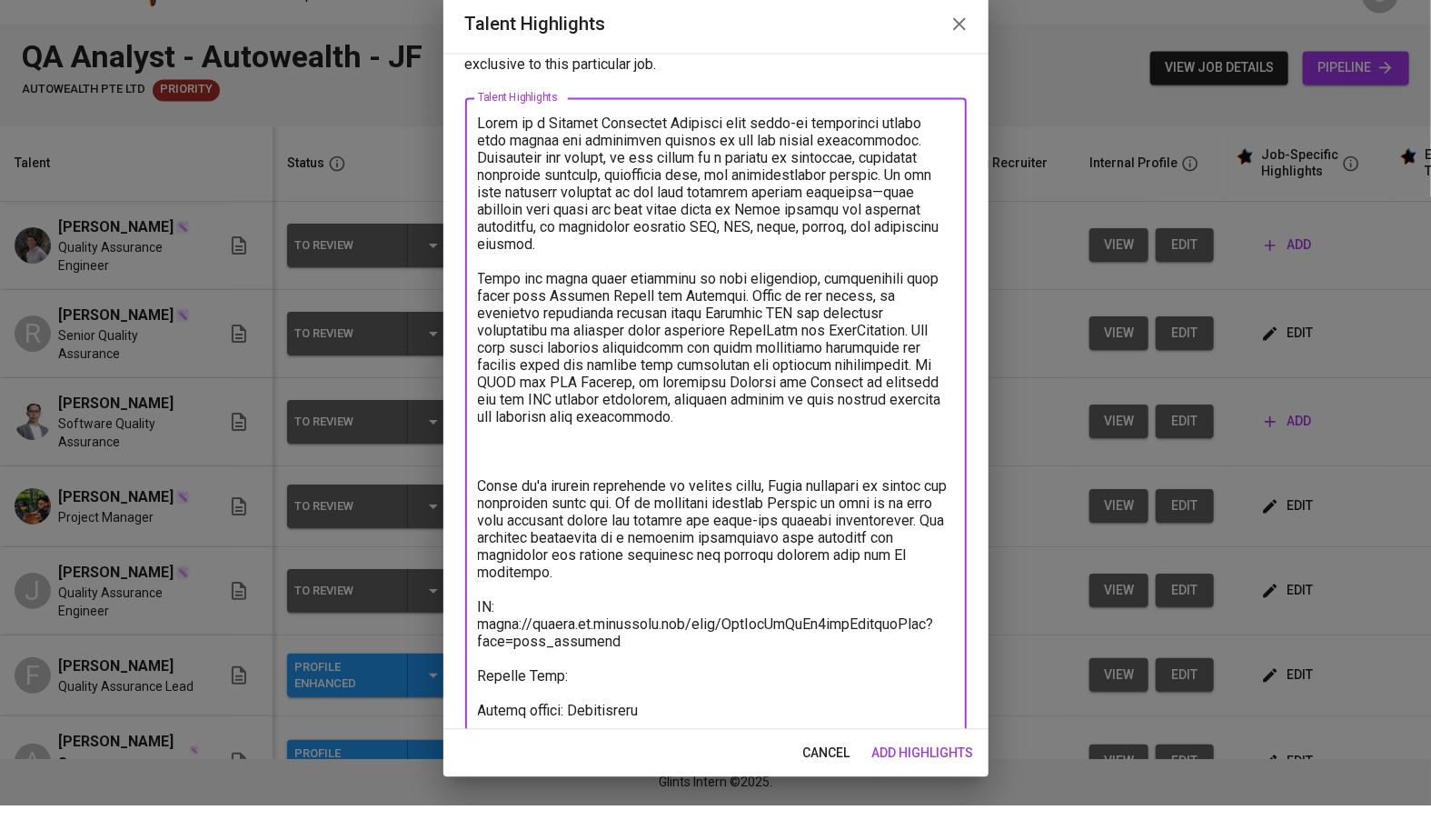
click at [541, 285] on textarea at bounding box center [716, 476] width 476 height 656
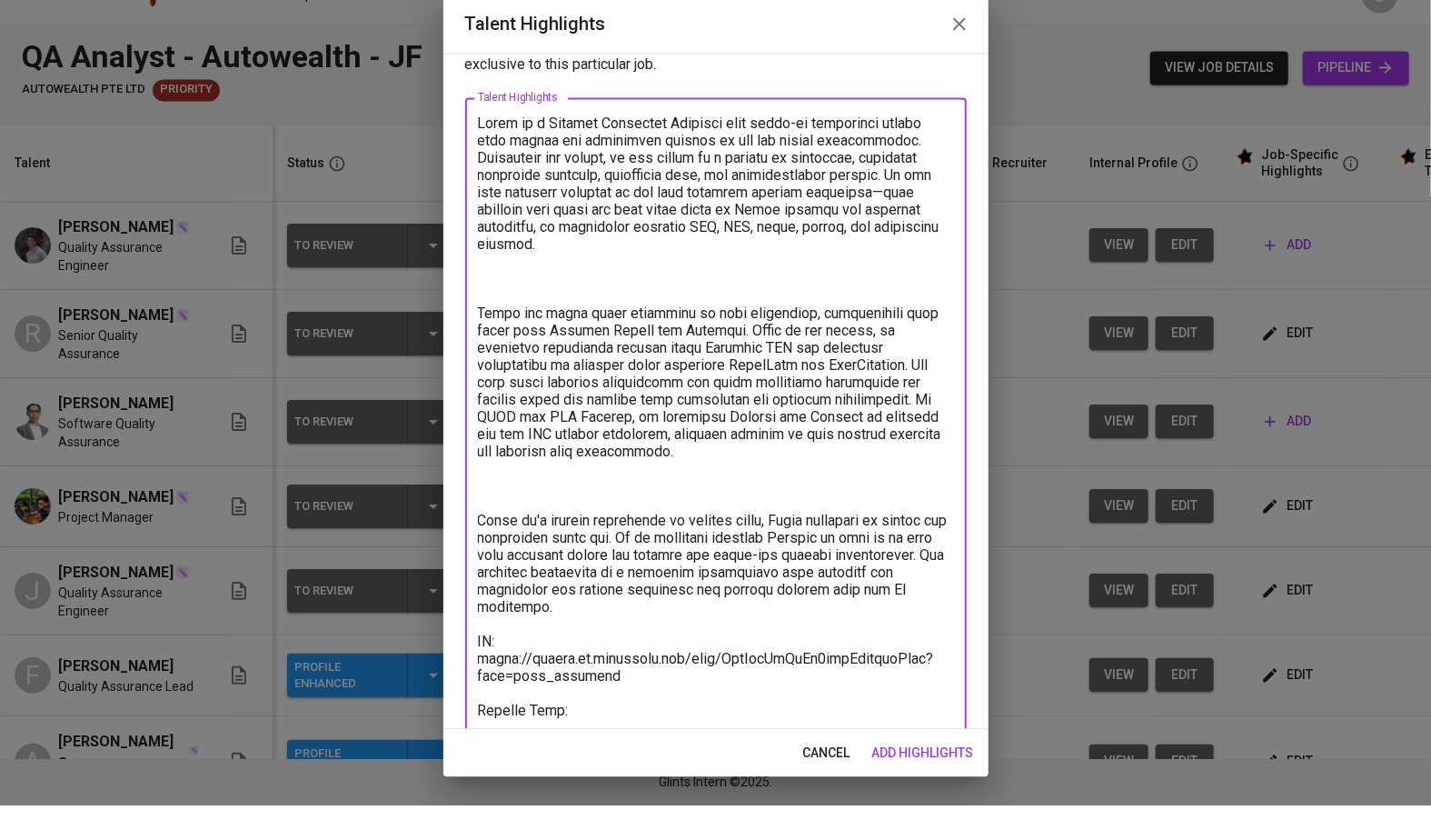
paste textarea "He also has a solid background in manual testing and quality assurance processe…"
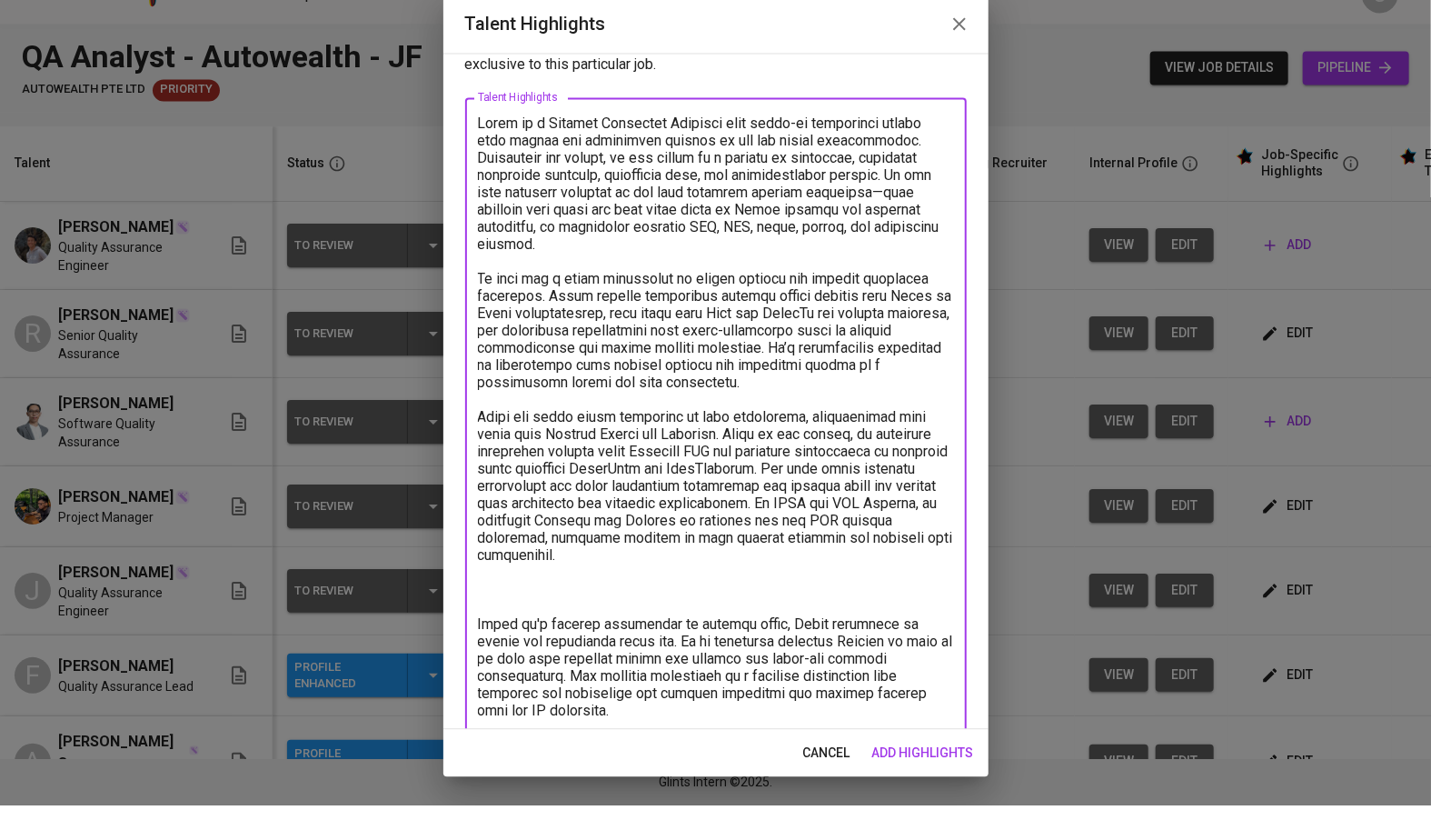
click at [526, 615] on textarea at bounding box center [716, 546] width 476 height 794
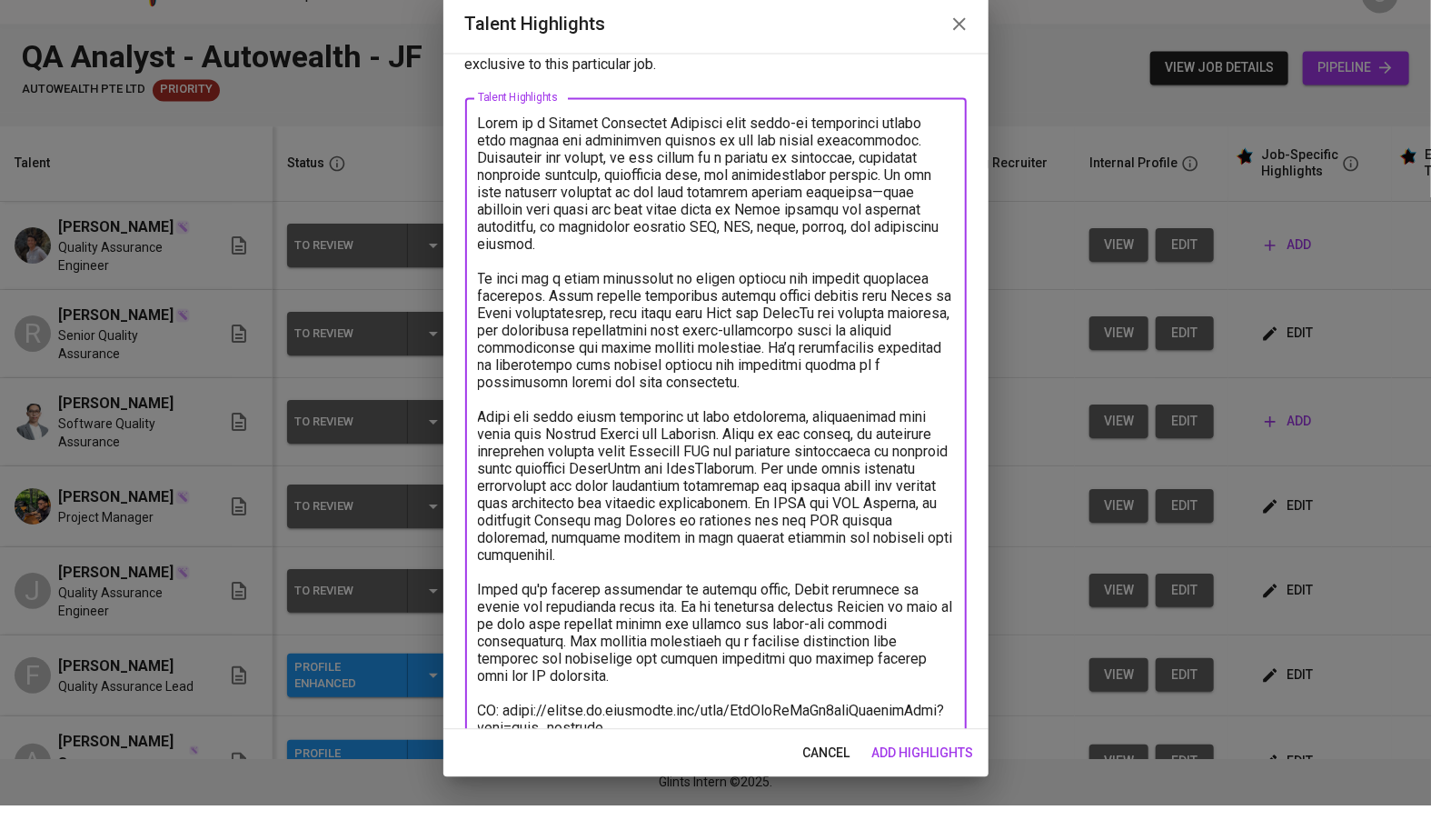
click at [523, 310] on textarea at bounding box center [716, 528] width 476 height 760
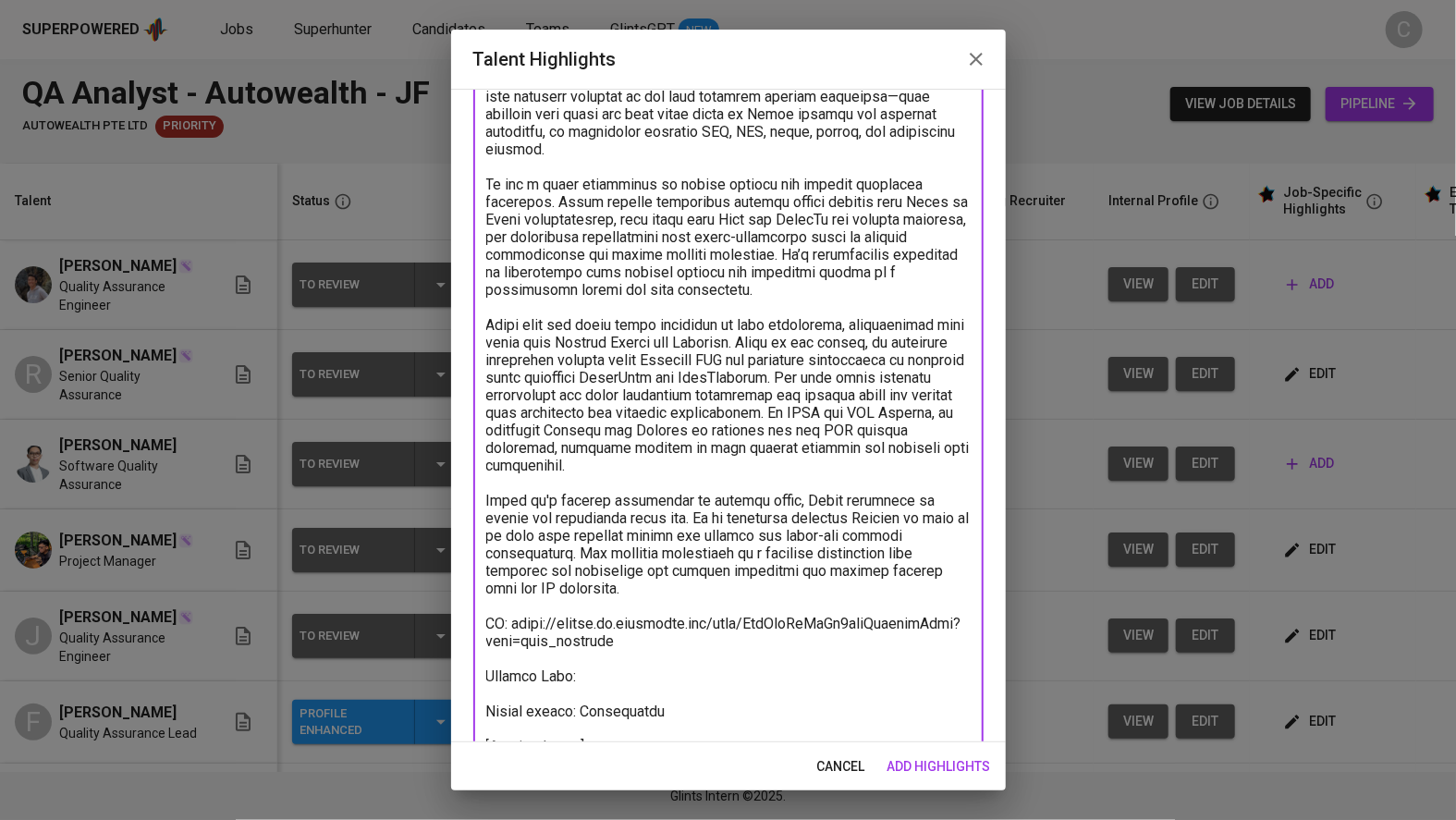
scroll to position [273, 0]
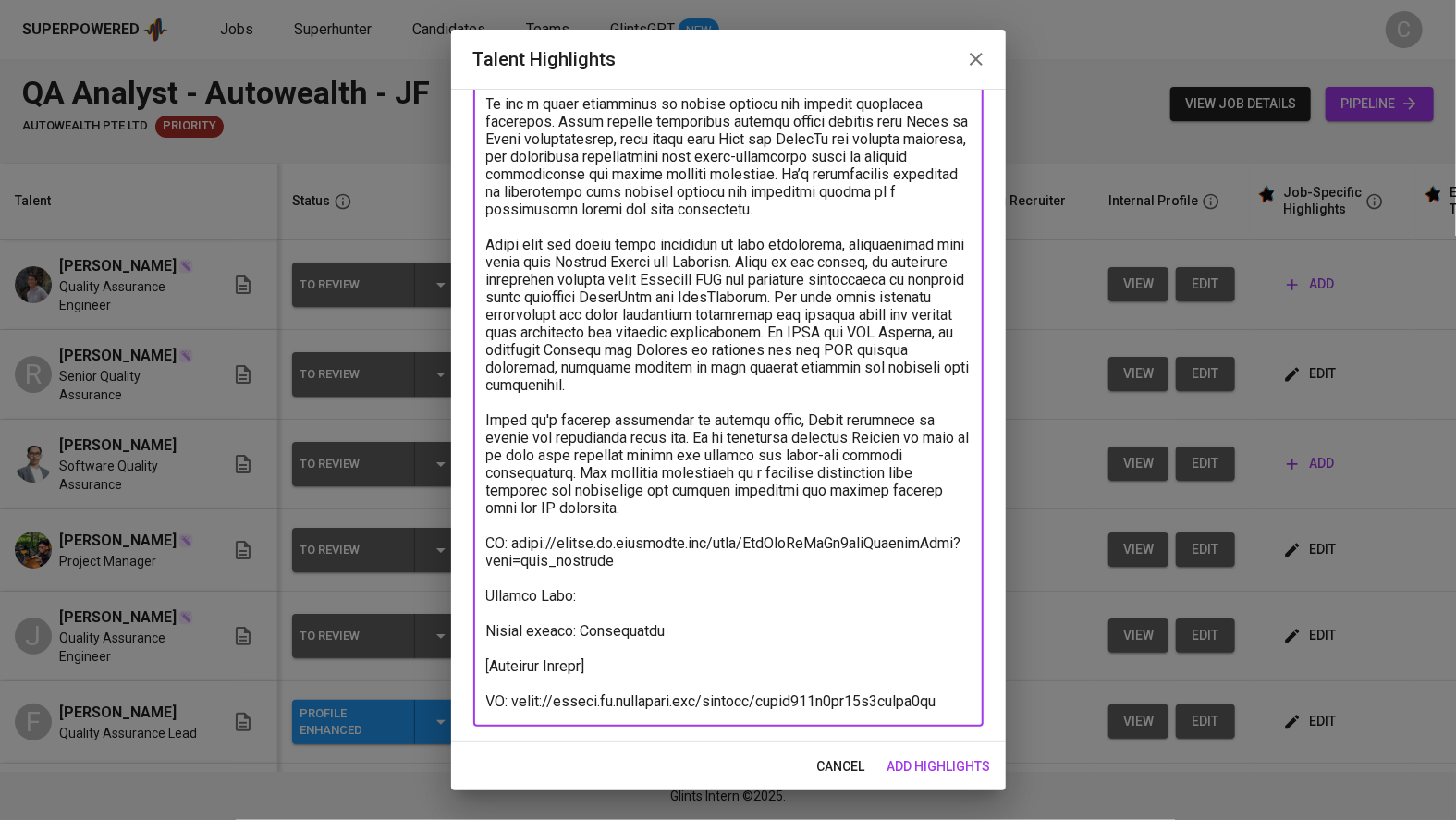
click at [588, 589] on textarea at bounding box center [729, 323] width 485 height 773
paste textarea "https://glints.sg.larksuite.com/wiki/JFRuwxGCDiV6Wikd3DSlRoAAg4g?from=from_copy…"
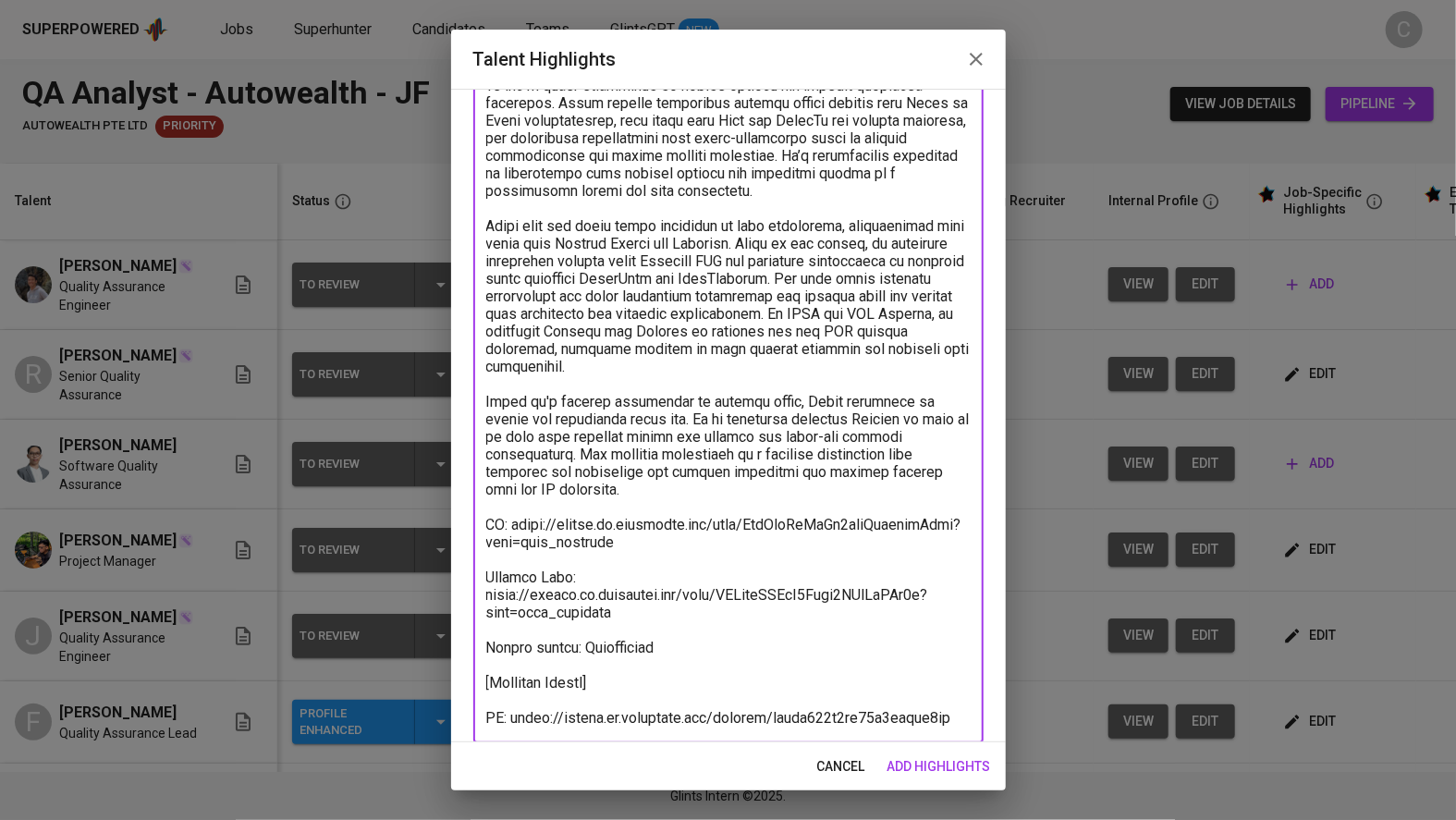
scroll to position [308, 0]
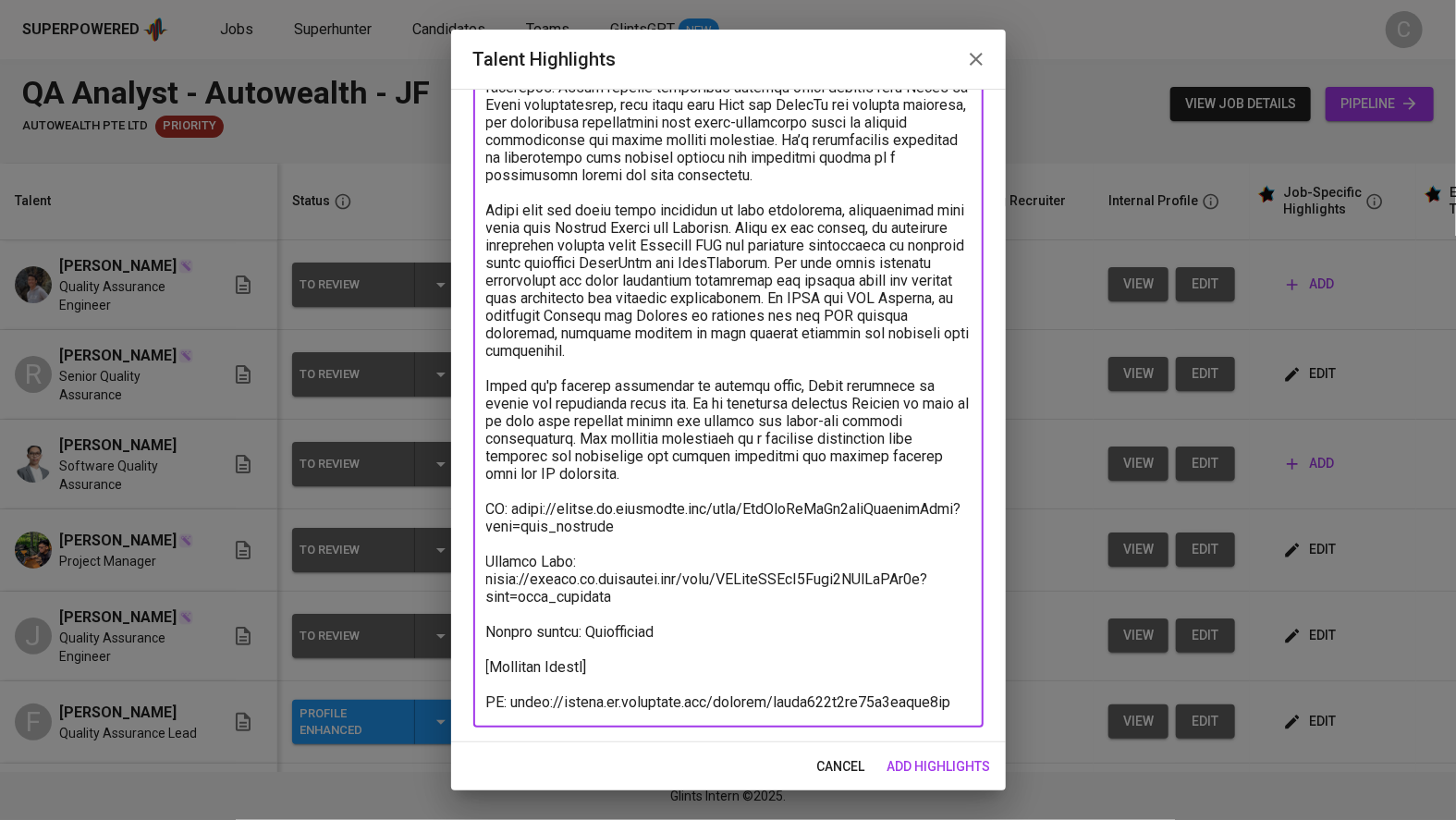
type textarea "Ikram is a Quality Assurance Engineer with hands-on experience across both manu…"
click at [961, 762] on span "add highlights" at bounding box center [939, 766] width 104 height 23
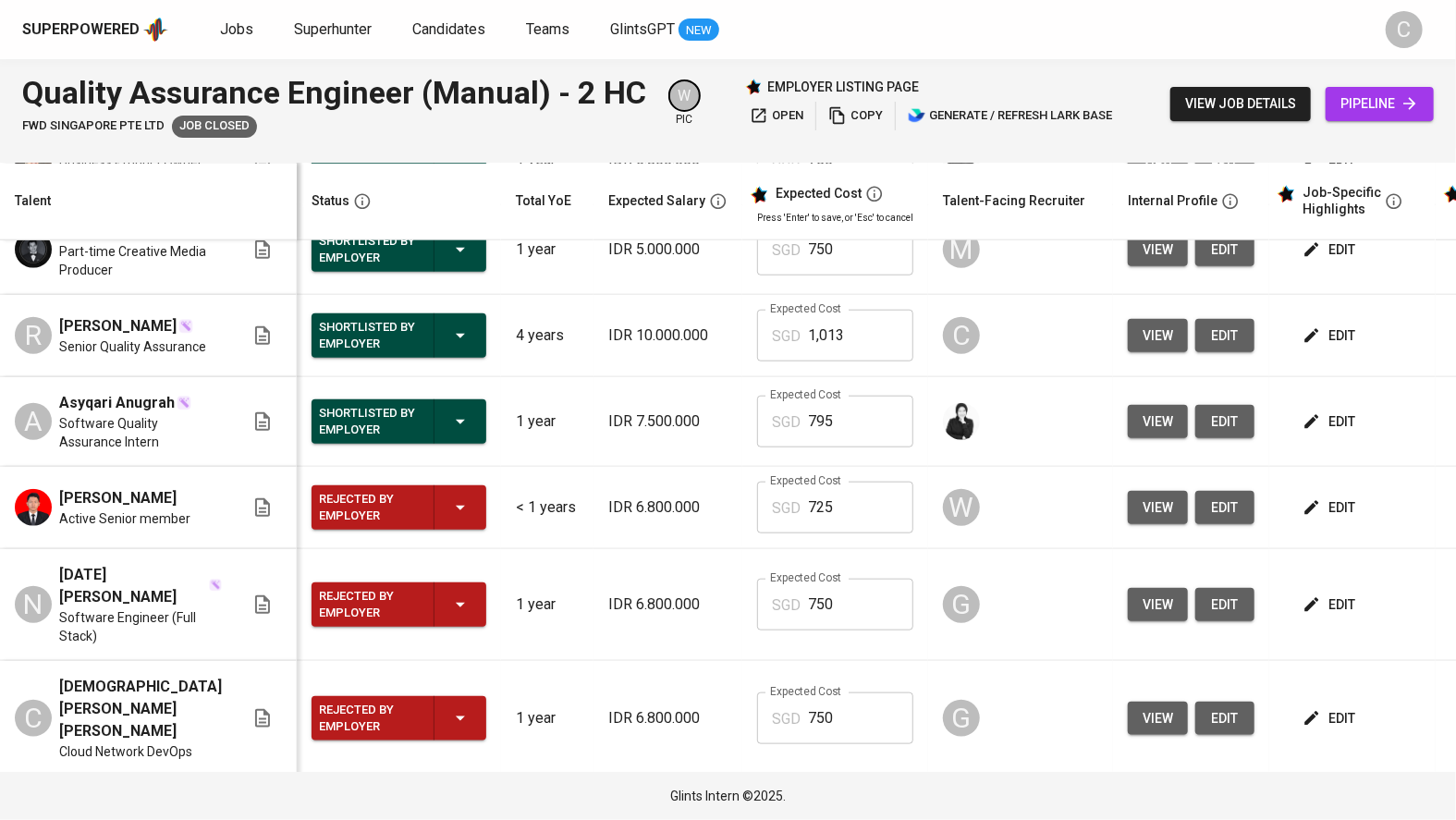
scroll to position [869, 0]
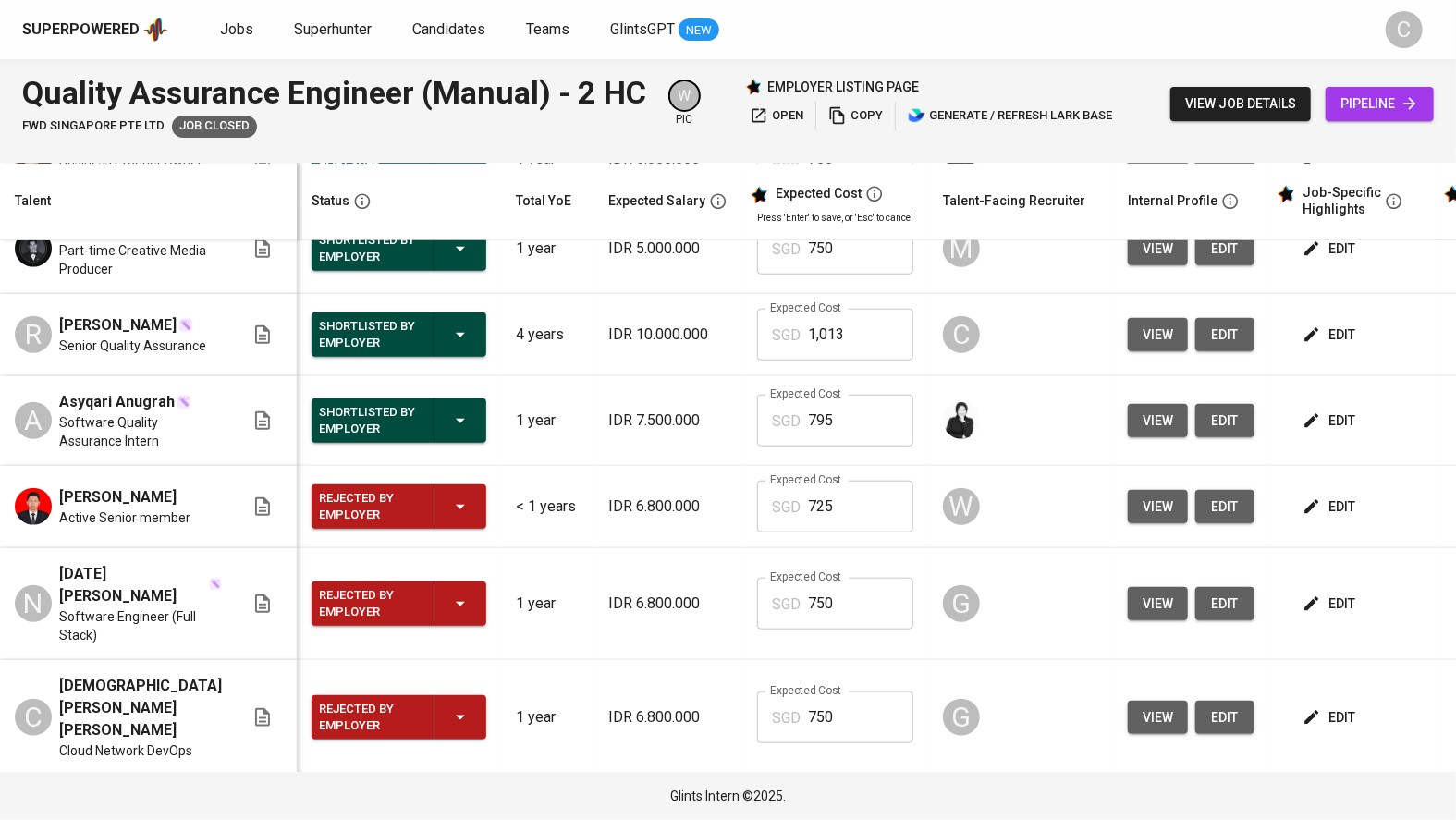
click at [1332, 352] on button "edit" at bounding box center [1330, 335] width 64 height 34
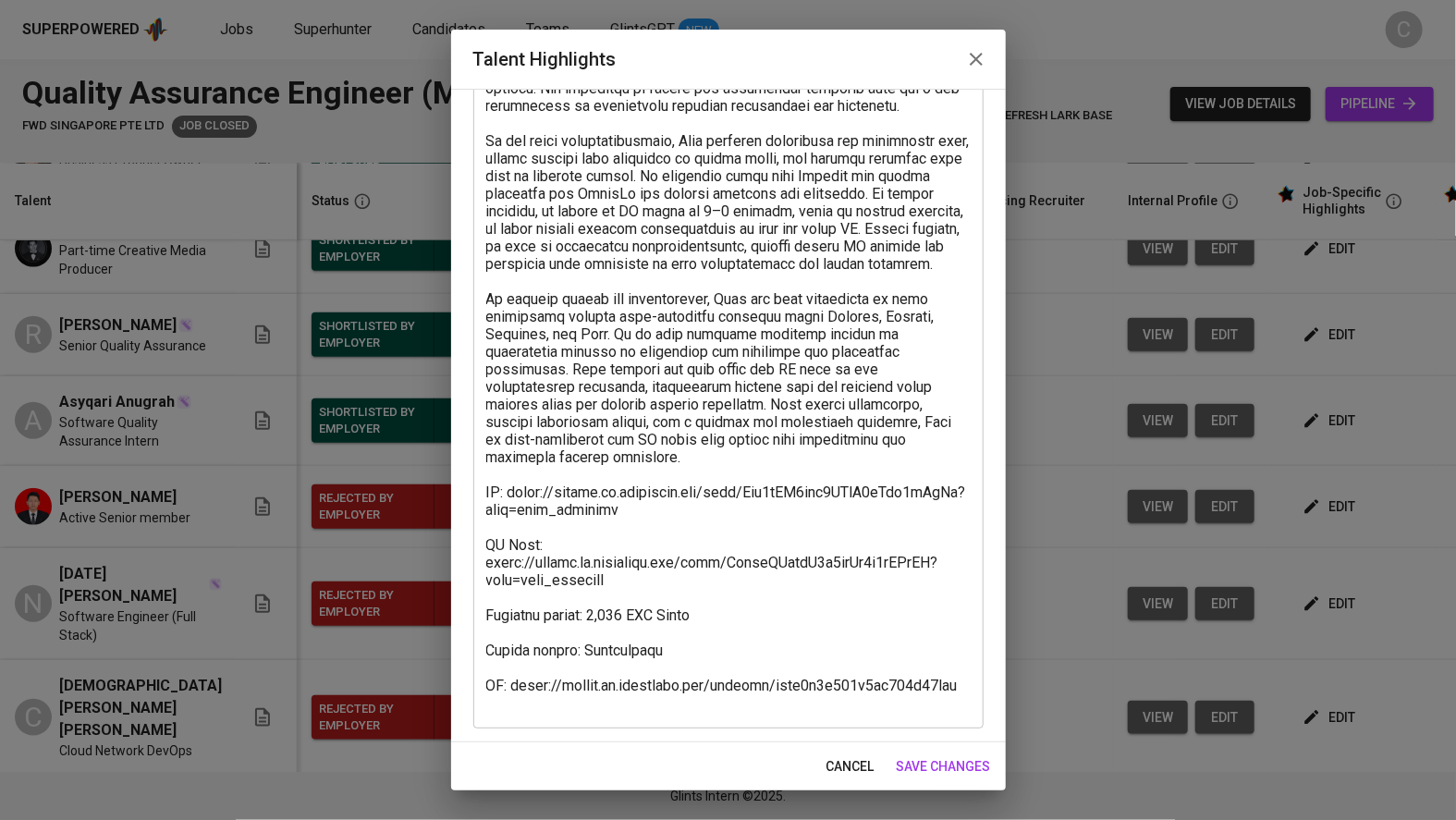
scroll to position [273, 0]
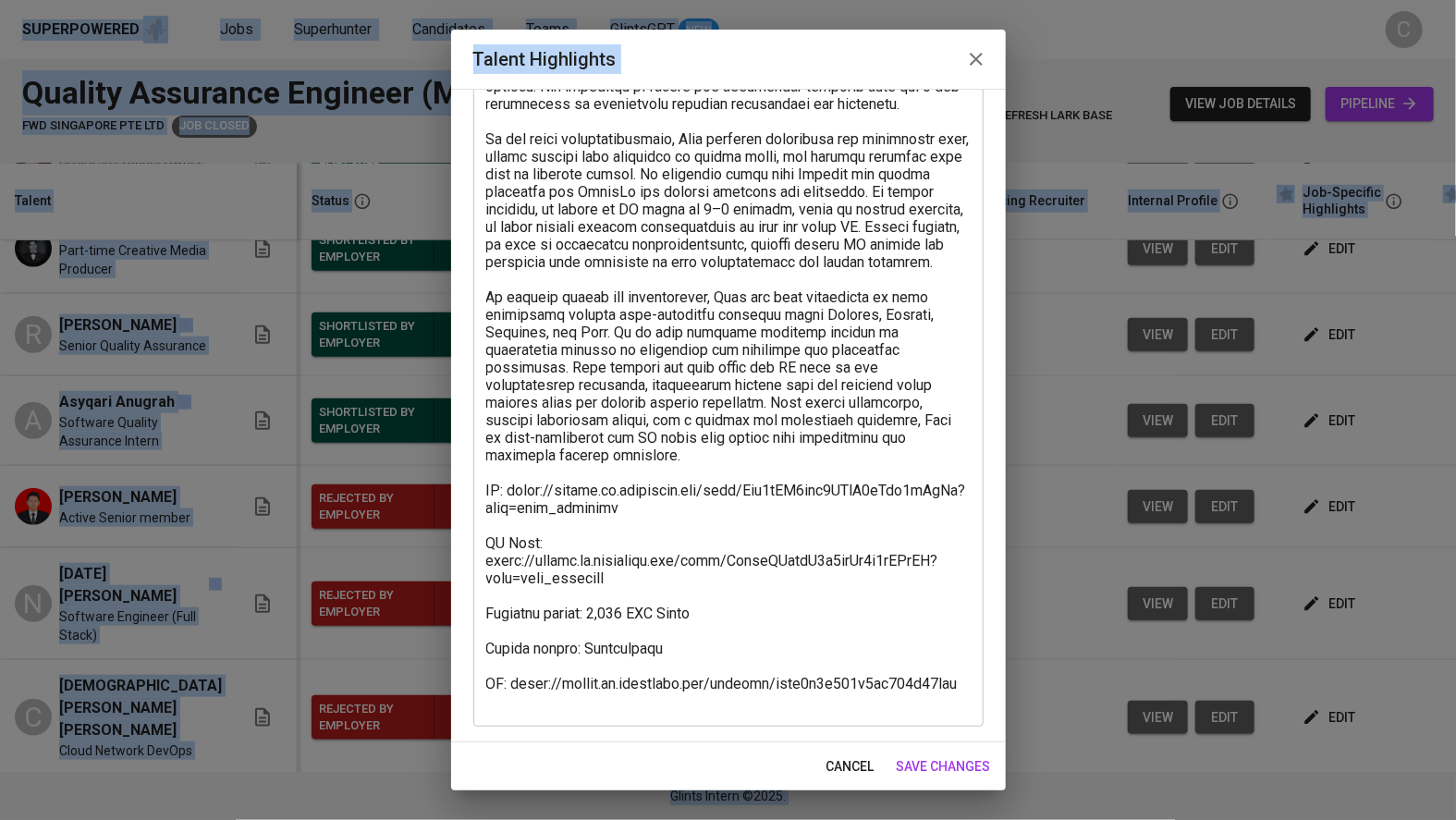
click at [639, 369] on textarea at bounding box center [729, 323] width 485 height 773
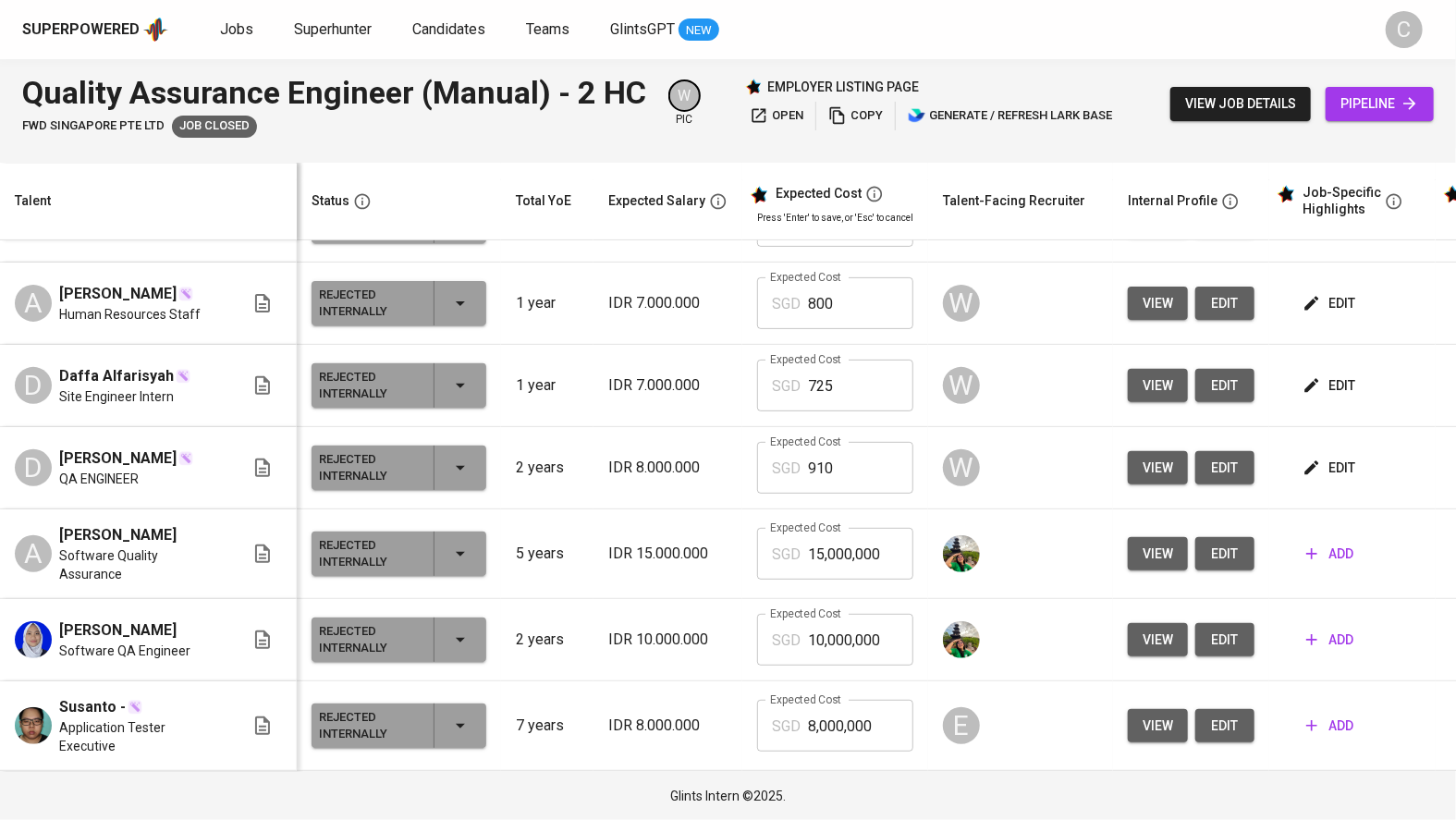
scroll to position [4106, 0]
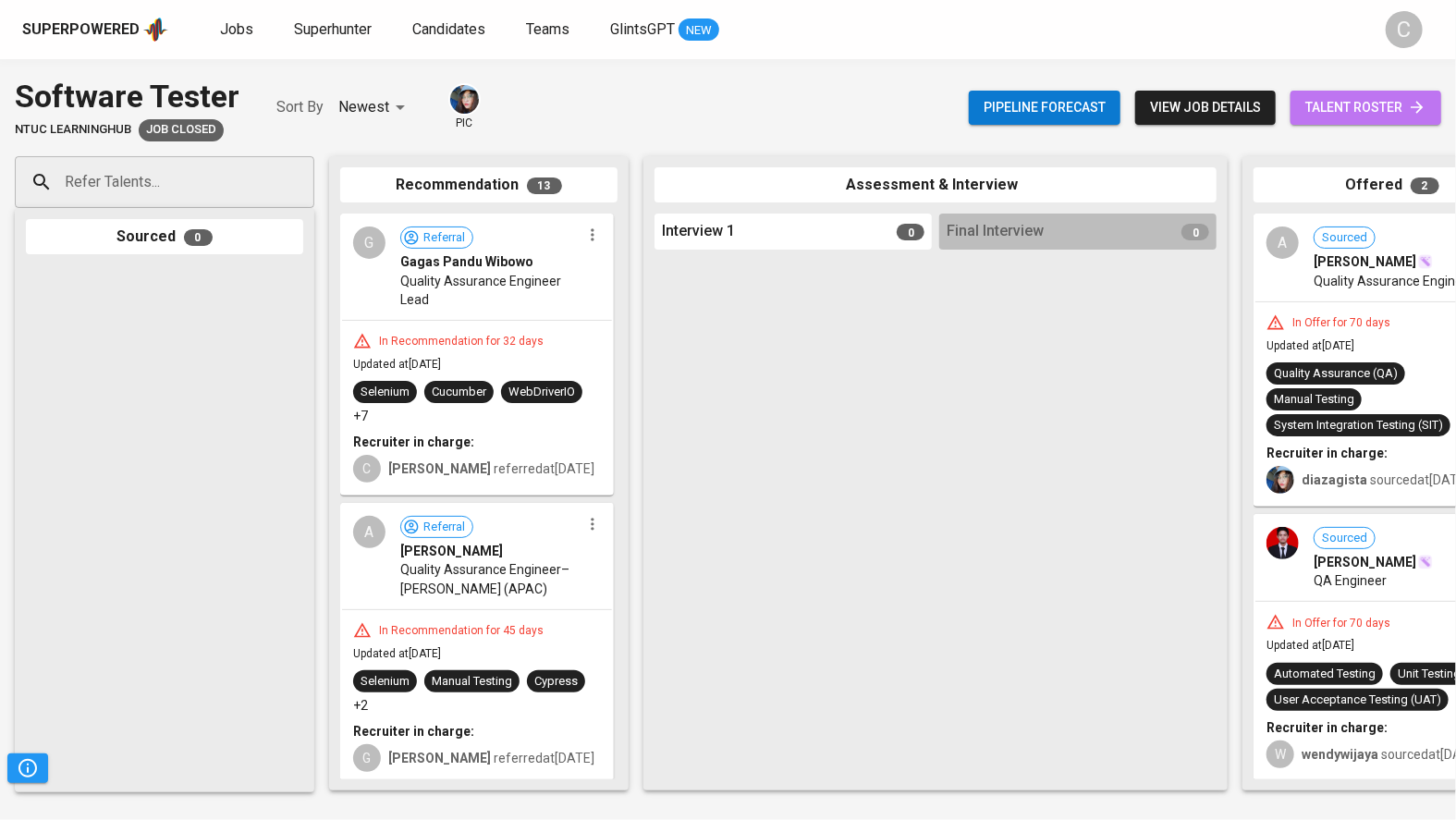
click at [1349, 109] on span "talent roster" at bounding box center [1365, 107] width 121 height 23
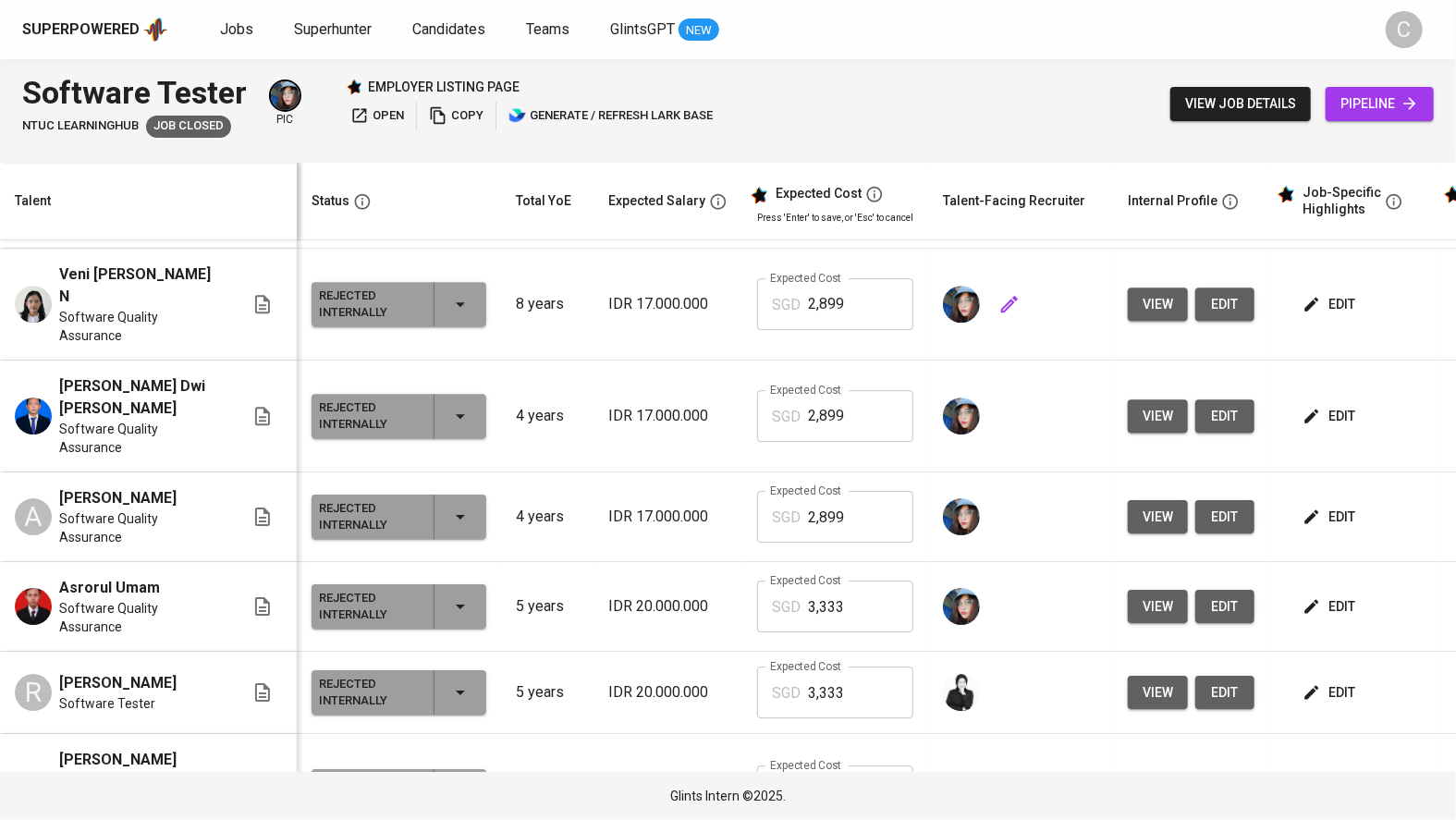
scroll to position [2979, 0]
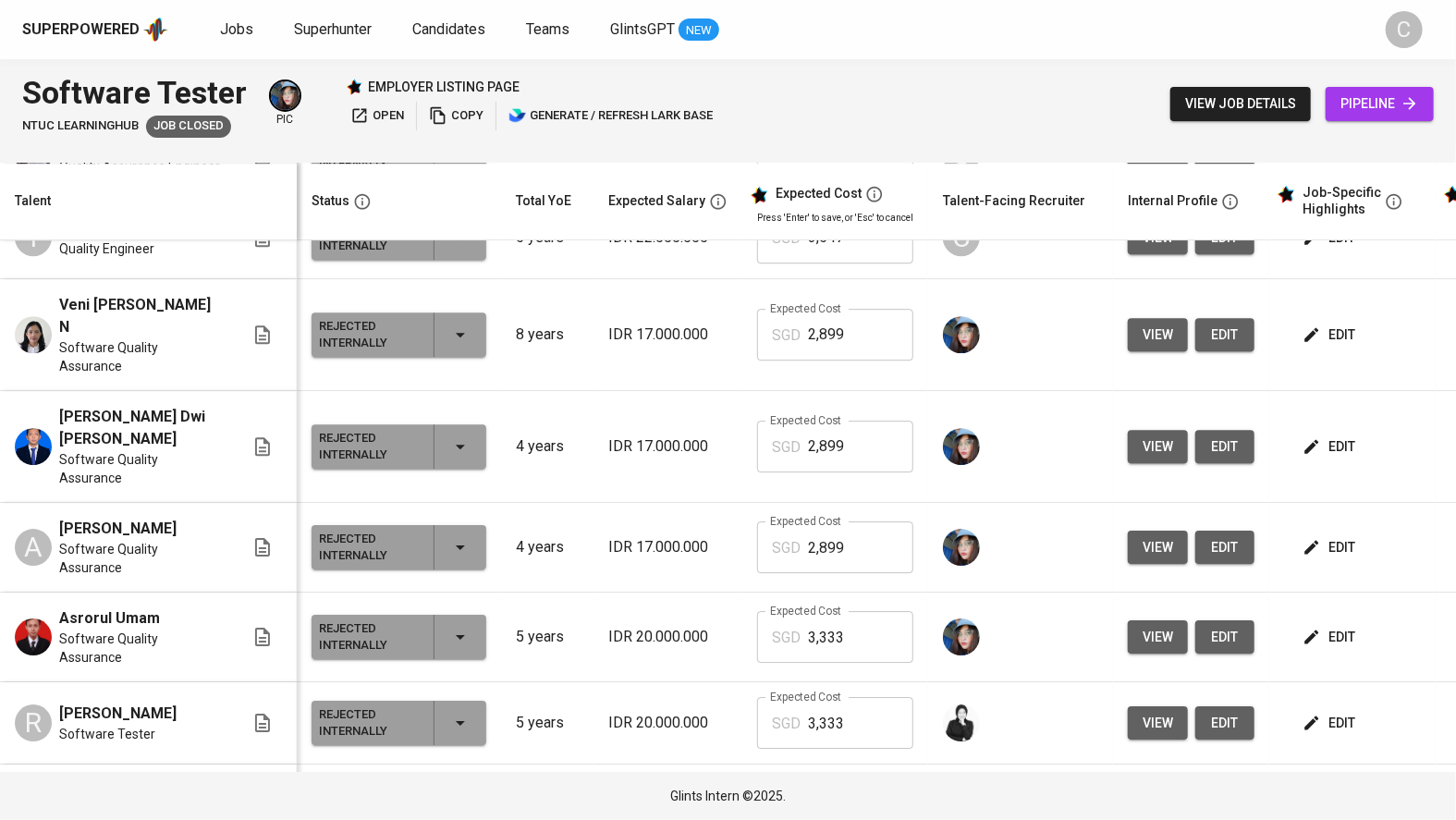
click at [1306, 168] on span "edit" at bounding box center [1330, 156] width 49 height 23
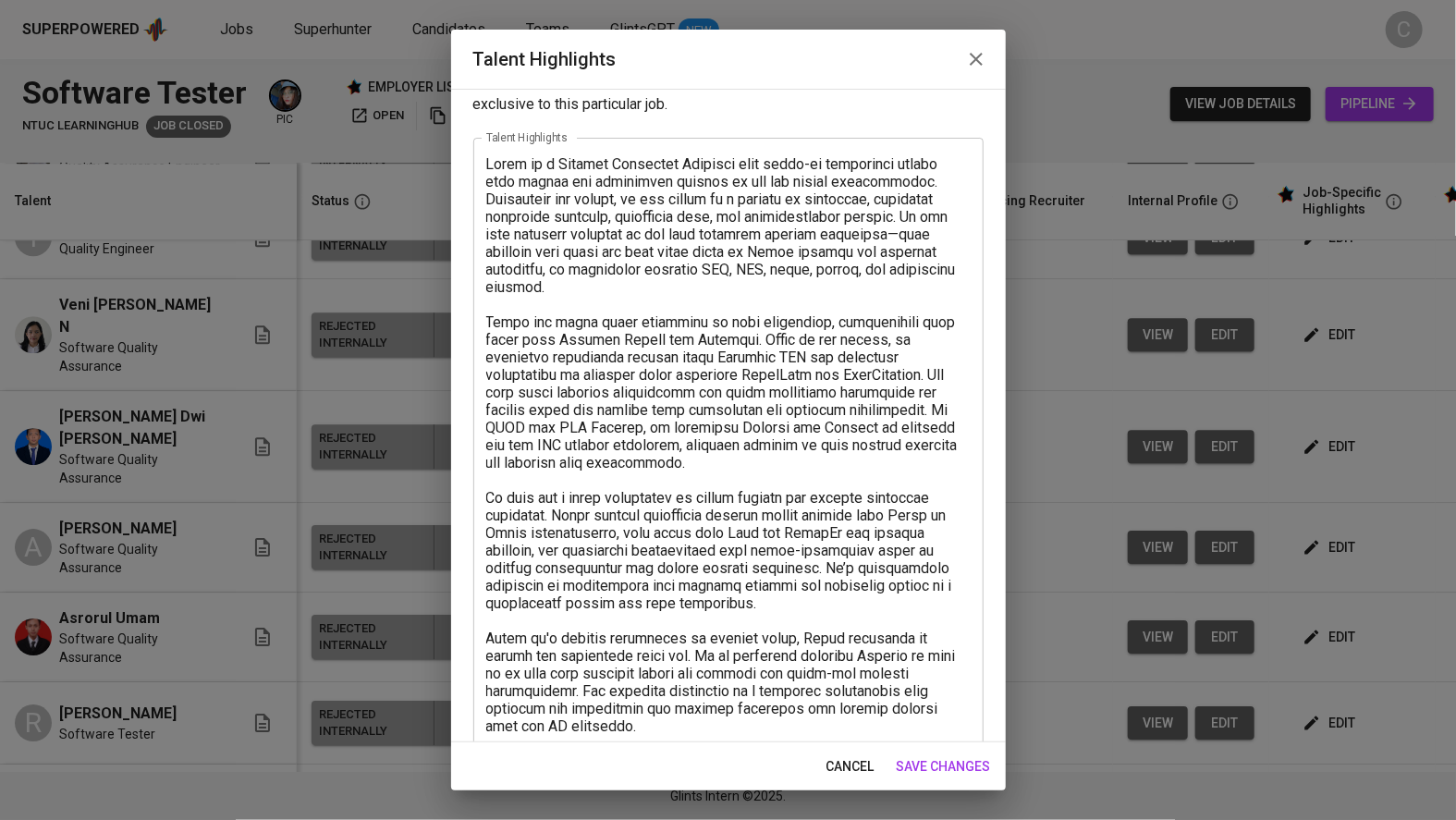
scroll to position [0, 0]
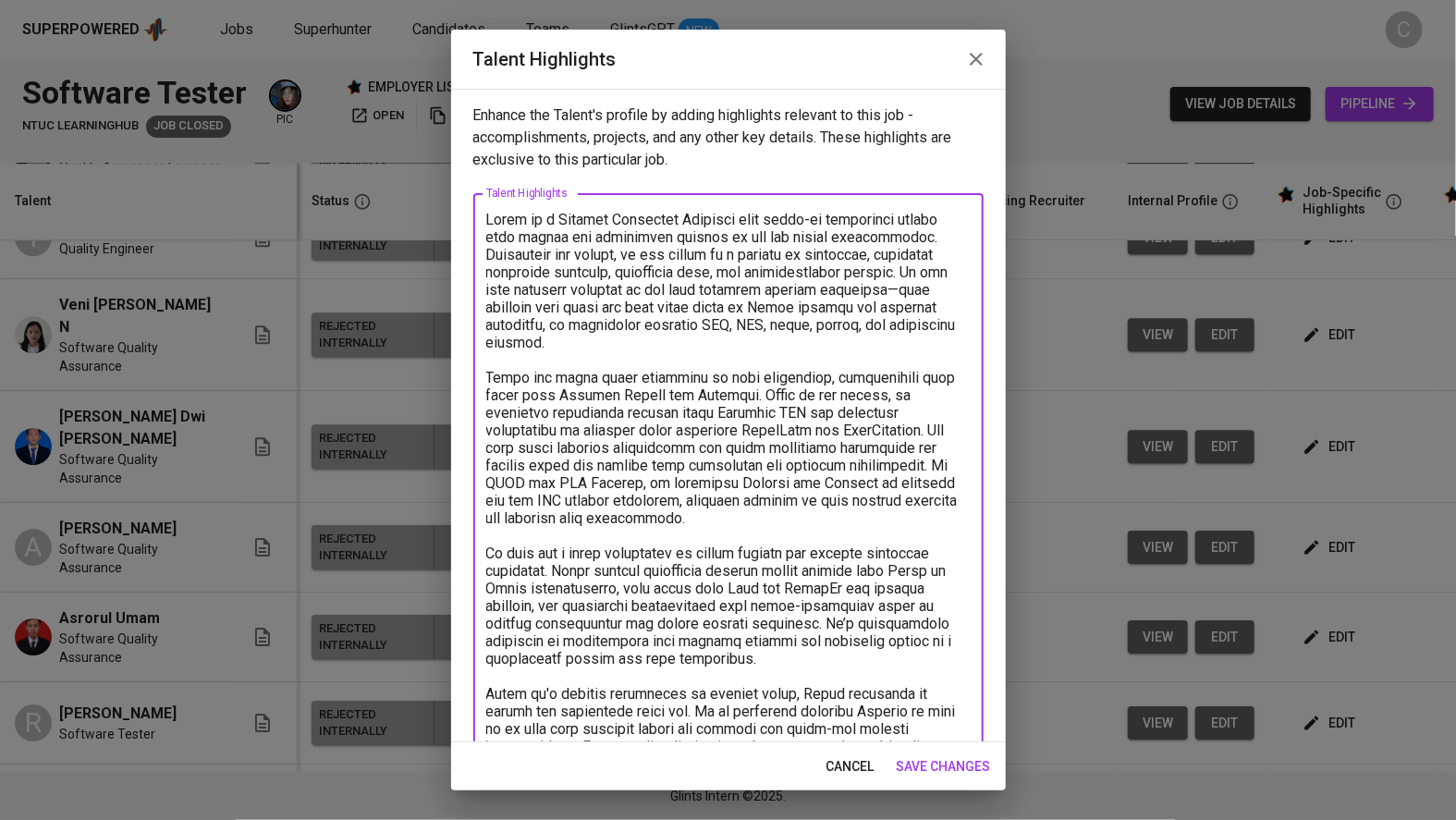
drag, startPoint x: 578, startPoint y: 382, endPoint x: 711, endPoint y: 515, distance: 188.1
click at [711, 515] on textarea at bounding box center [729, 649] width 485 height 879
click at [842, 528] on textarea at bounding box center [729, 649] width 485 height 879
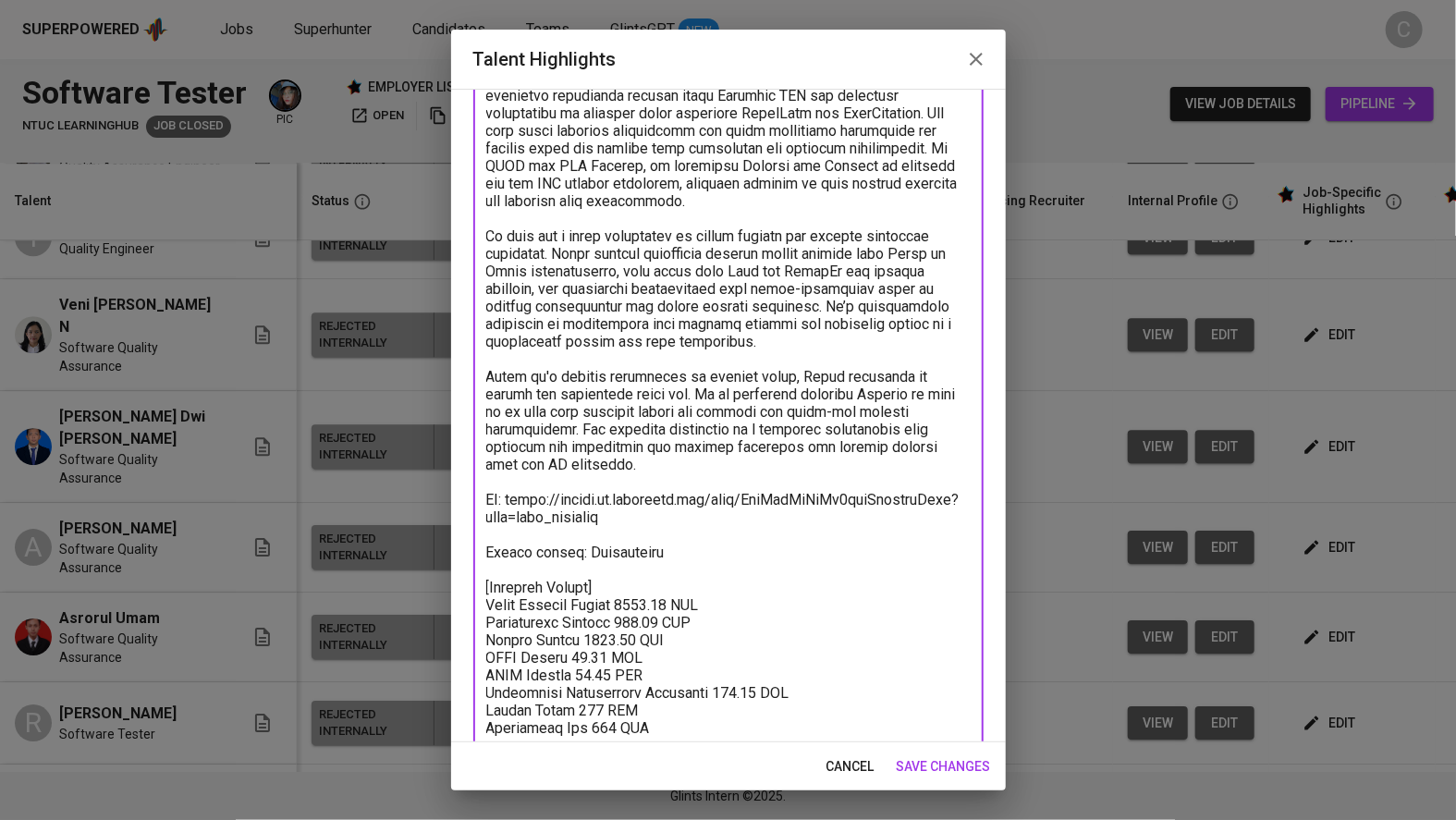
scroll to position [378, 0]
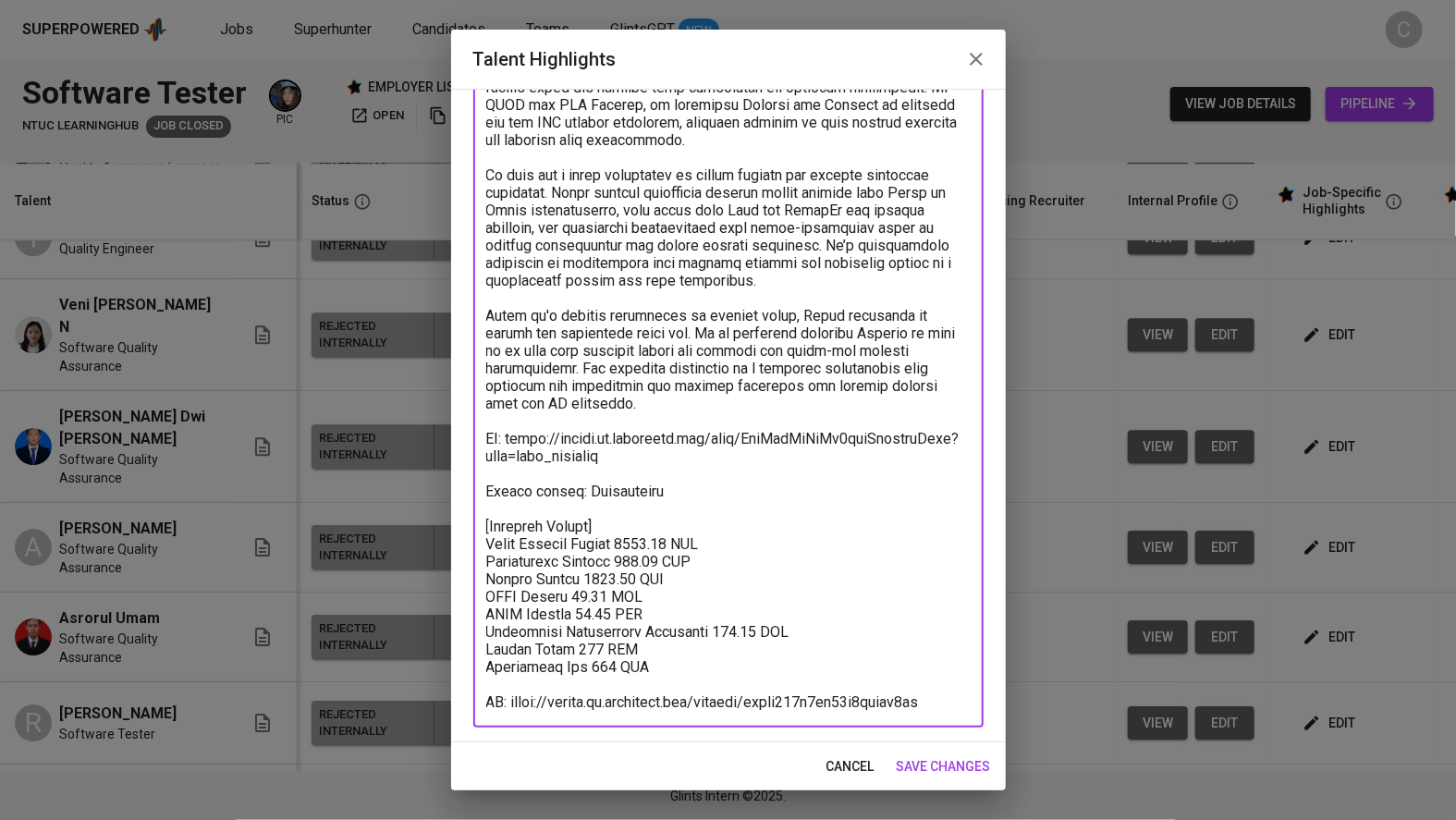
click at [774, 508] on textarea at bounding box center [729, 271] width 485 height 879
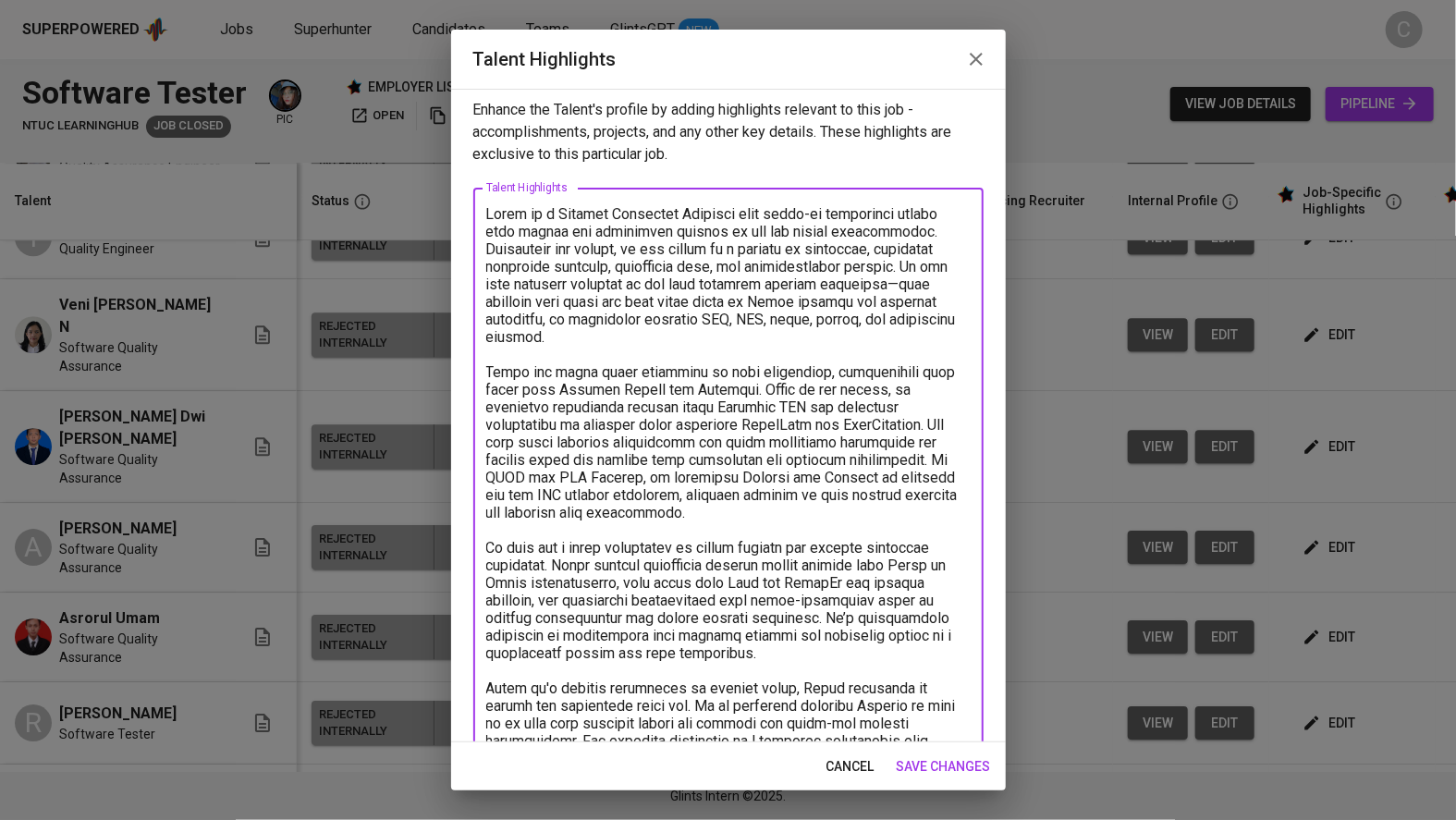
scroll to position [0, 0]
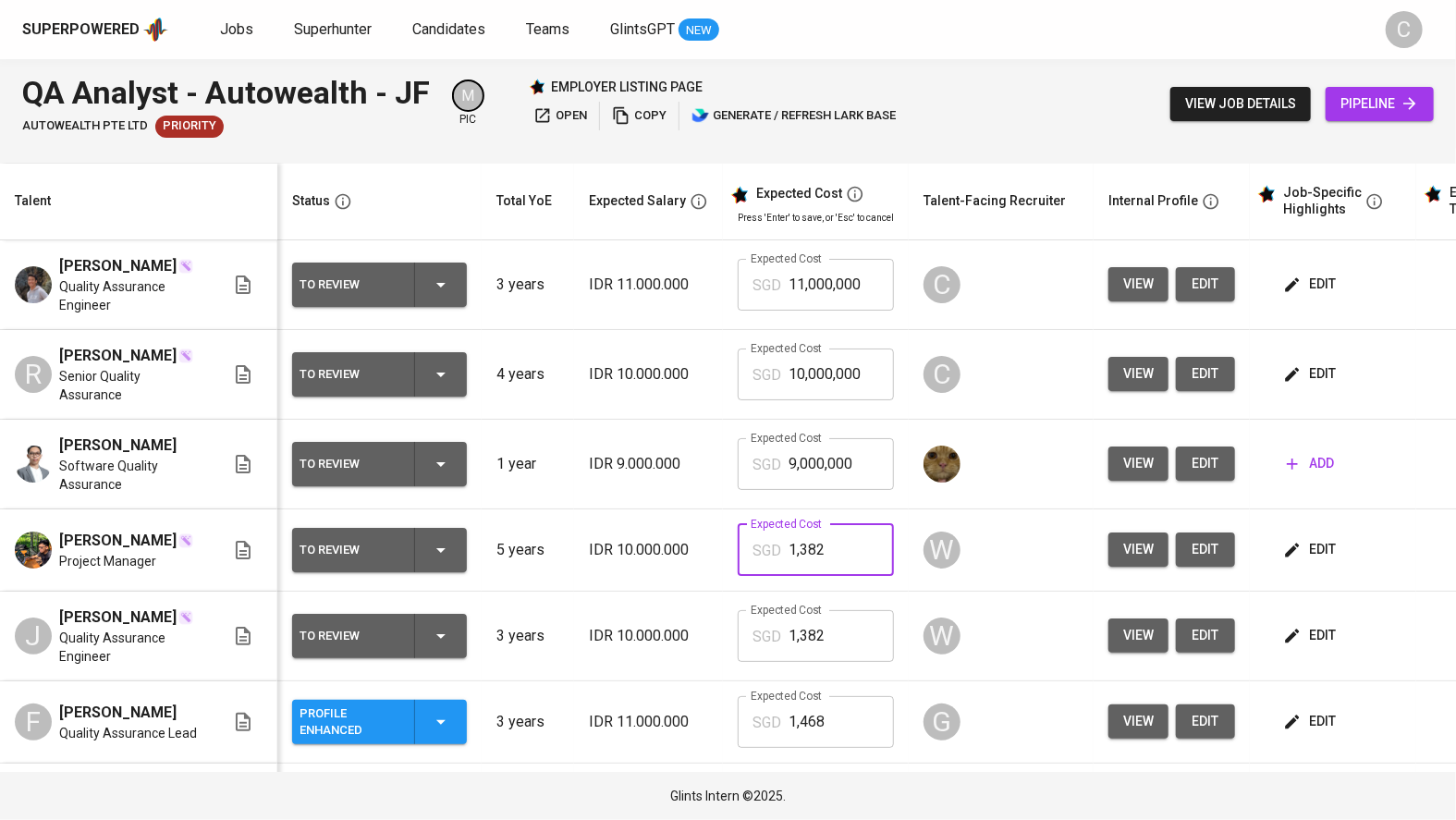
drag, startPoint x: 874, startPoint y: 577, endPoint x: 652, endPoint y: 622, distance: 226.5
click at [640, 637] on tbody "[PERSON_NAME] Quality Assurance Engineer To Review 3 years IDR 11.000.000 Expec…" at bounding box center [801, 690] width 1602 height 901
drag, startPoint x: 763, startPoint y: 377, endPoint x: 582, endPoint y: 370, distance: 181.1
click at [582, 370] on tr "R [PERSON_NAME] Senior Quality Assurance To Review 4 years IDR 10.000.000 Expec…" at bounding box center [801, 375] width 1602 height 90
paste input ",382"
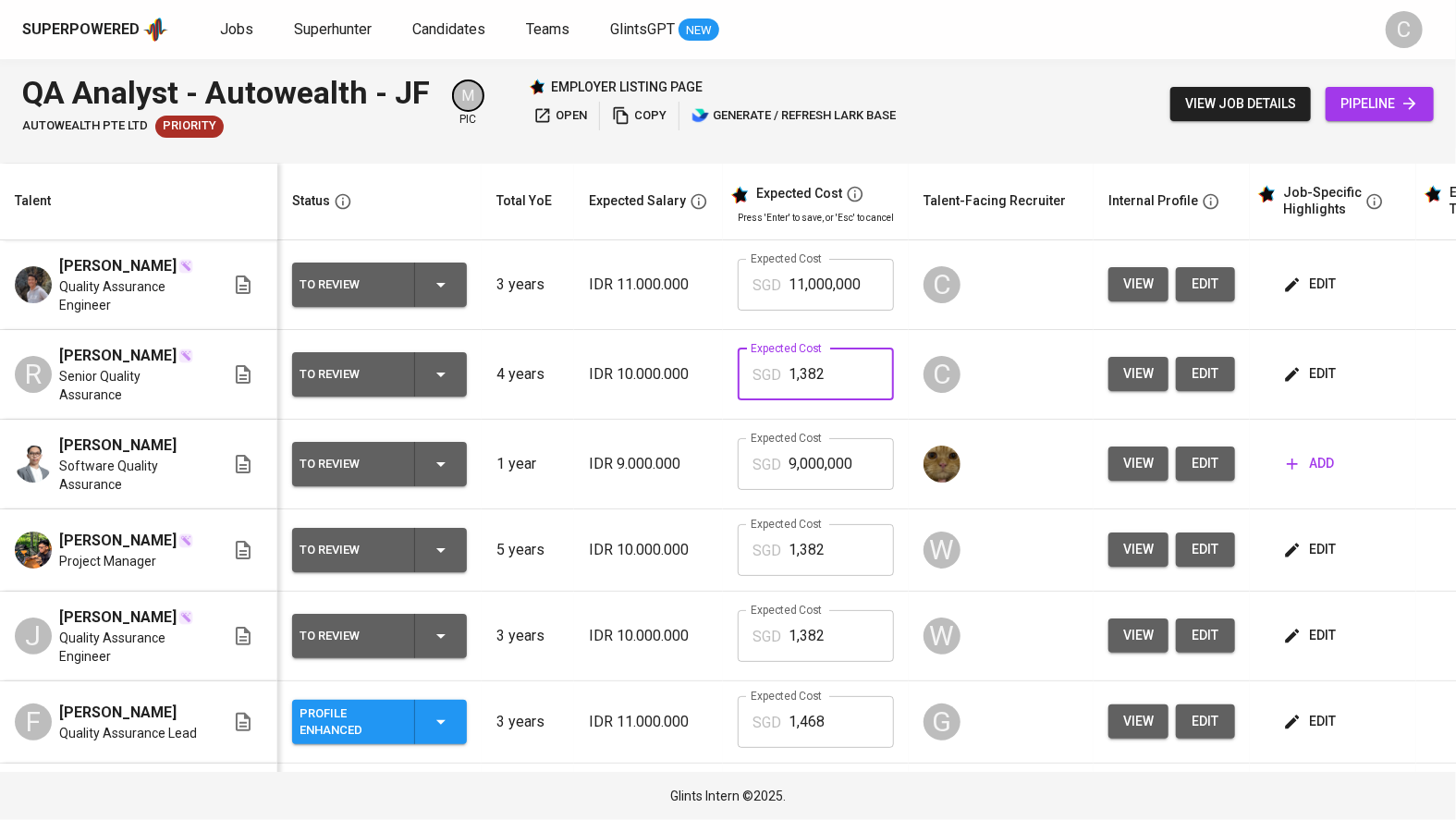
type input "1,382"
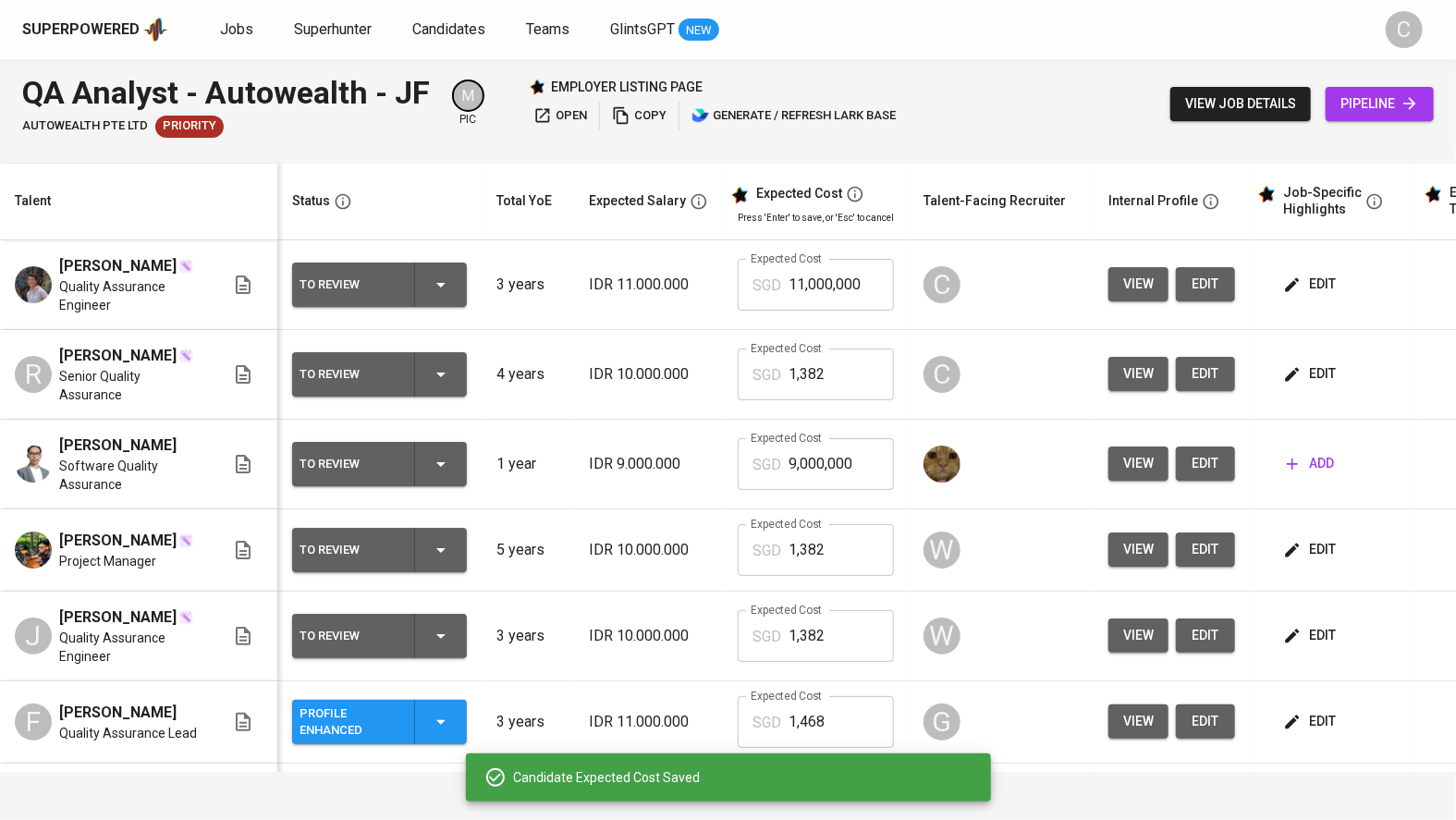
click at [1302, 562] on span "edit" at bounding box center [1310, 550] width 49 height 23
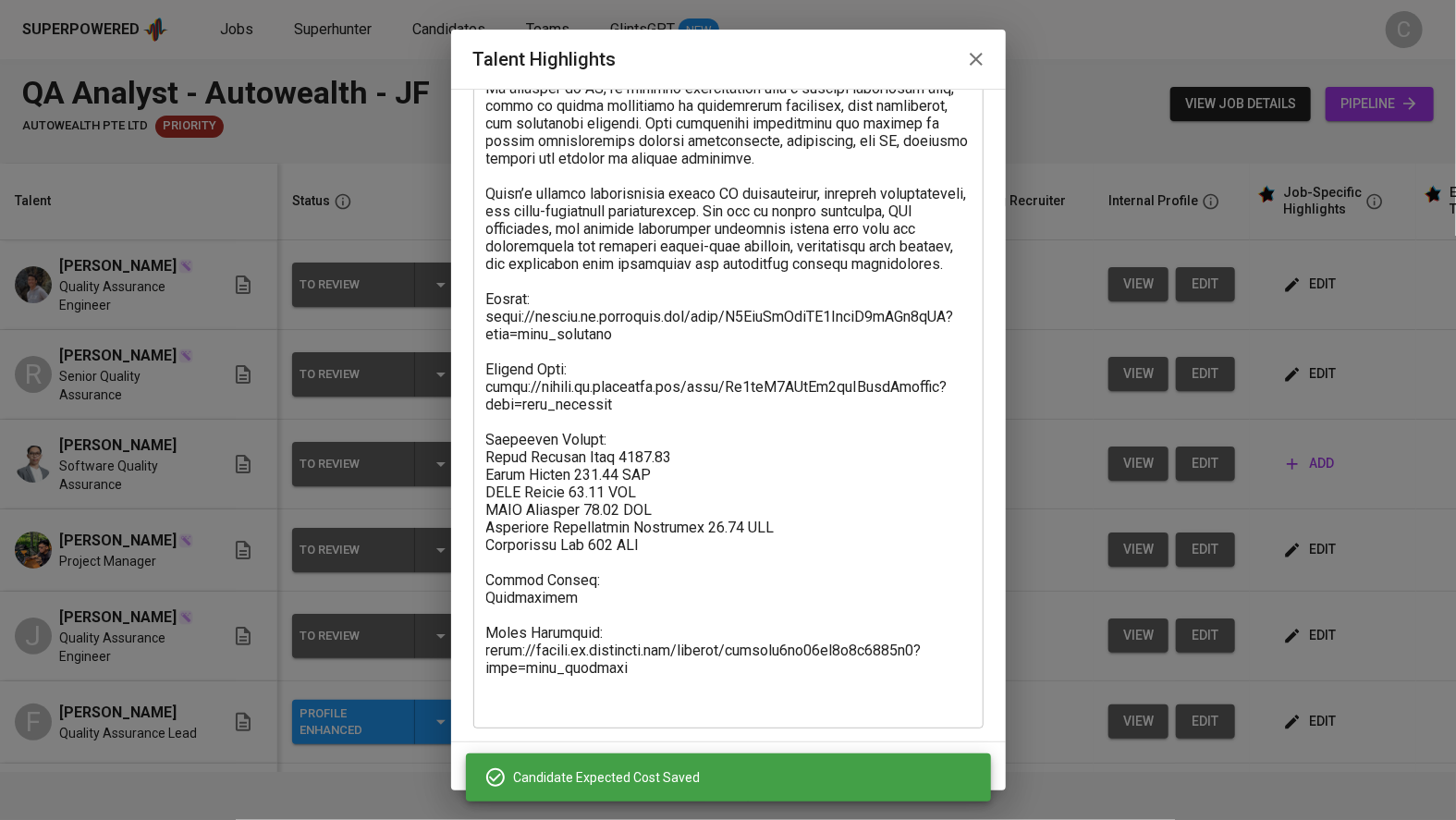
scroll to position [624, 0]
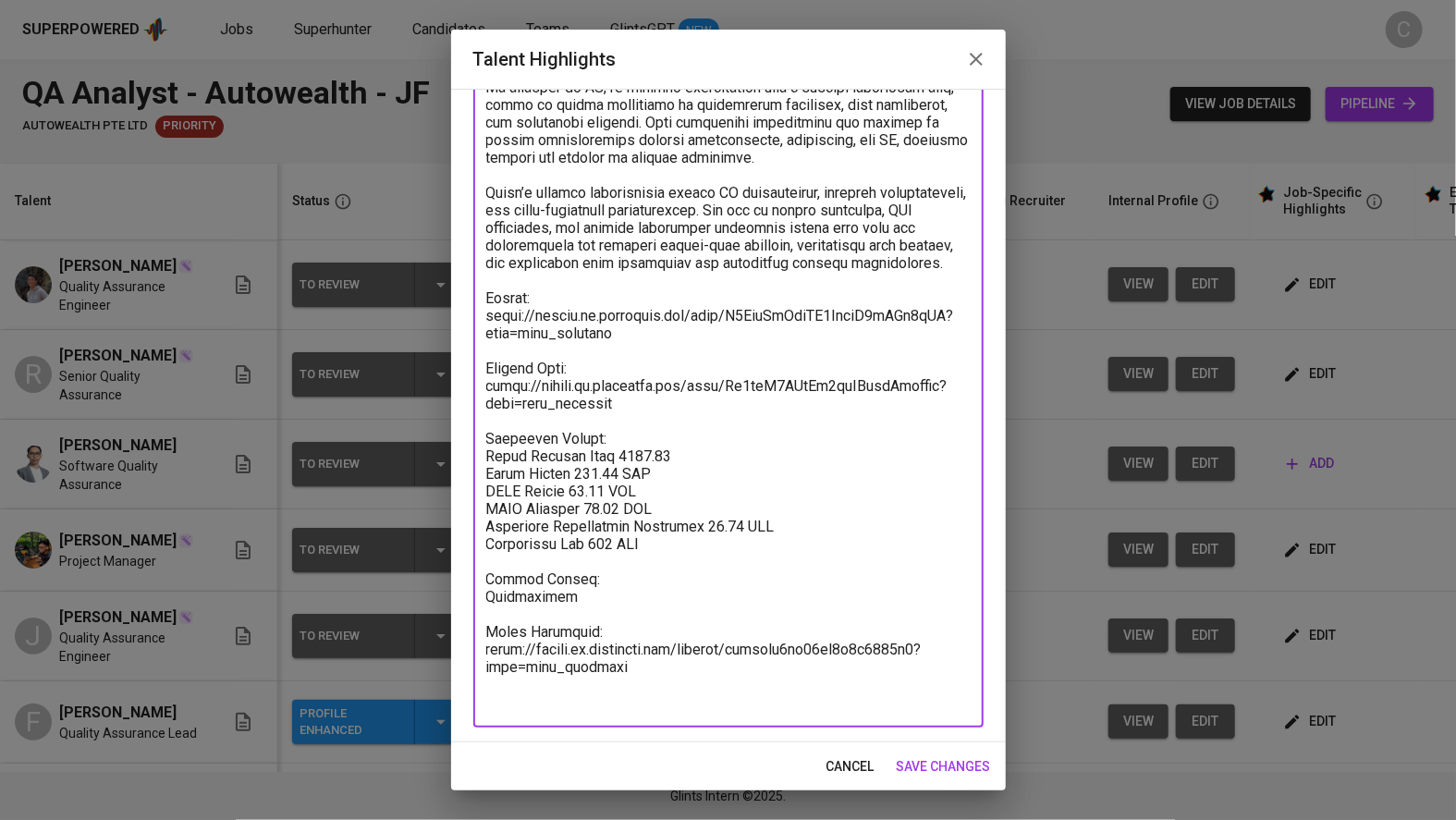
drag, startPoint x: 691, startPoint y: 587, endPoint x: 463, endPoint y: 475, distance: 254.0
click at [463, 475] on div "Enhance the Talent's profile by adding highlights relevant to this job - accomp…" at bounding box center [728, 415] width 554 height 653
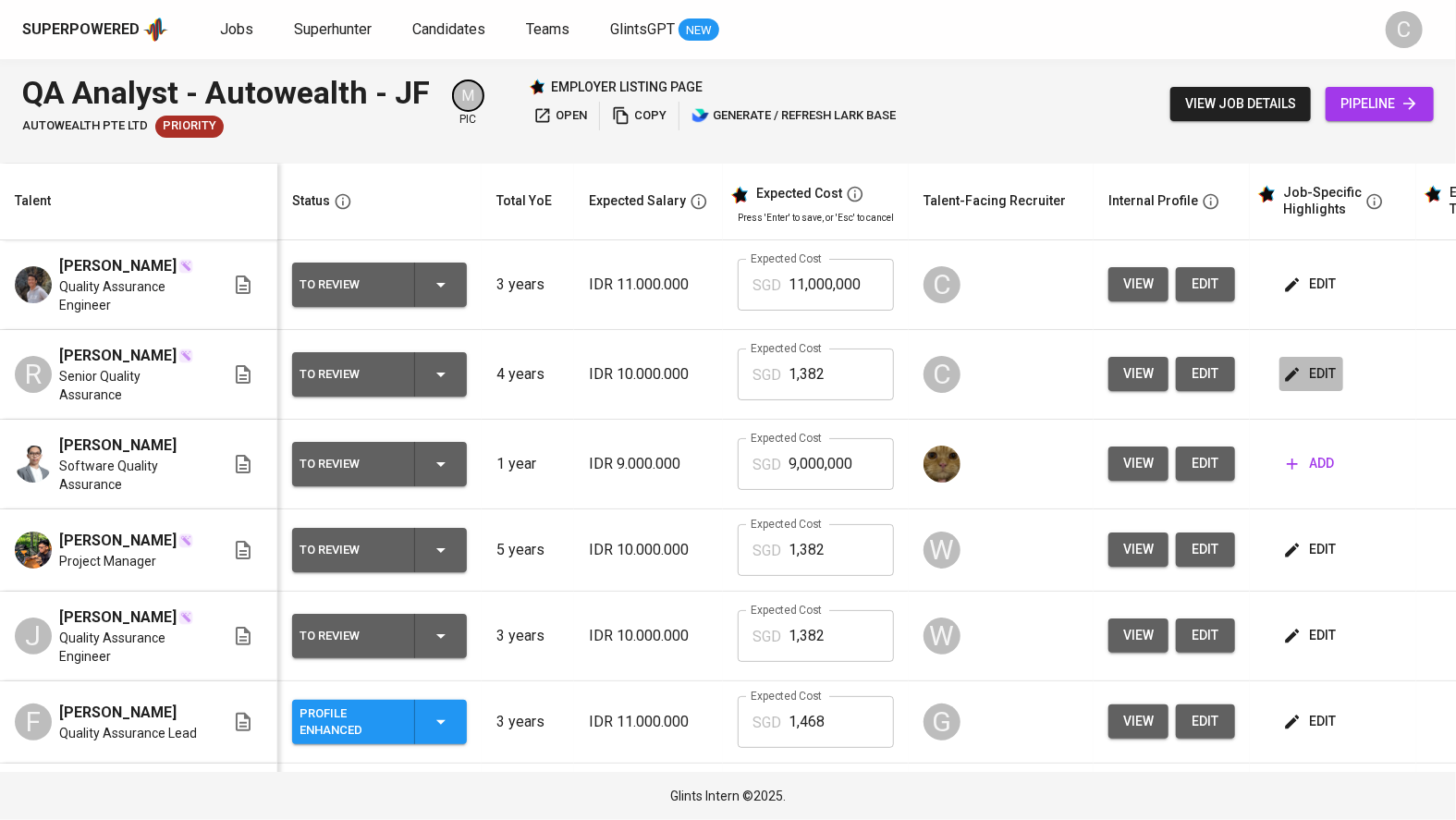
click at [1311, 374] on span "edit" at bounding box center [1310, 373] width 49 height 23
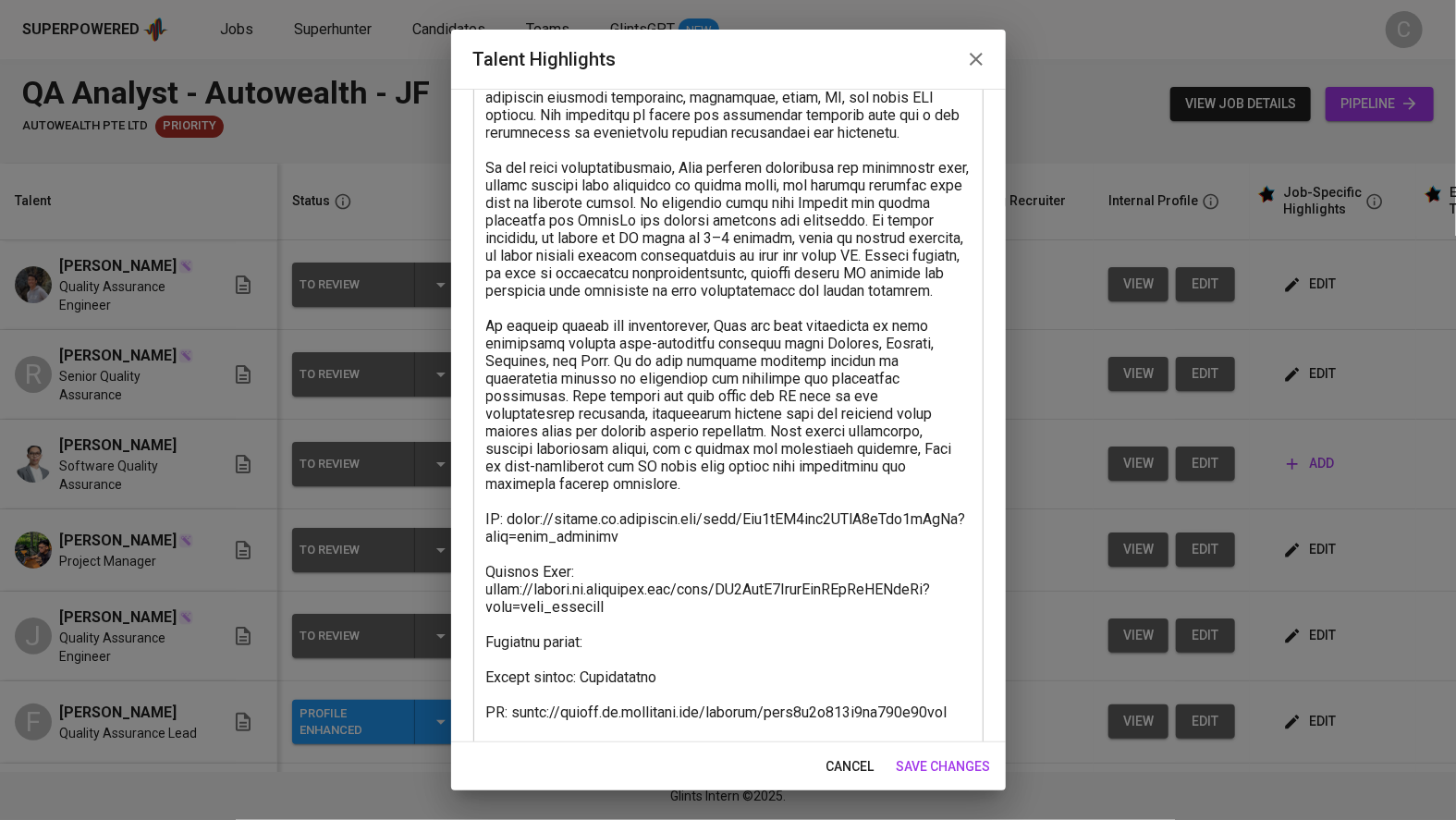
scroll to position [273, 0]
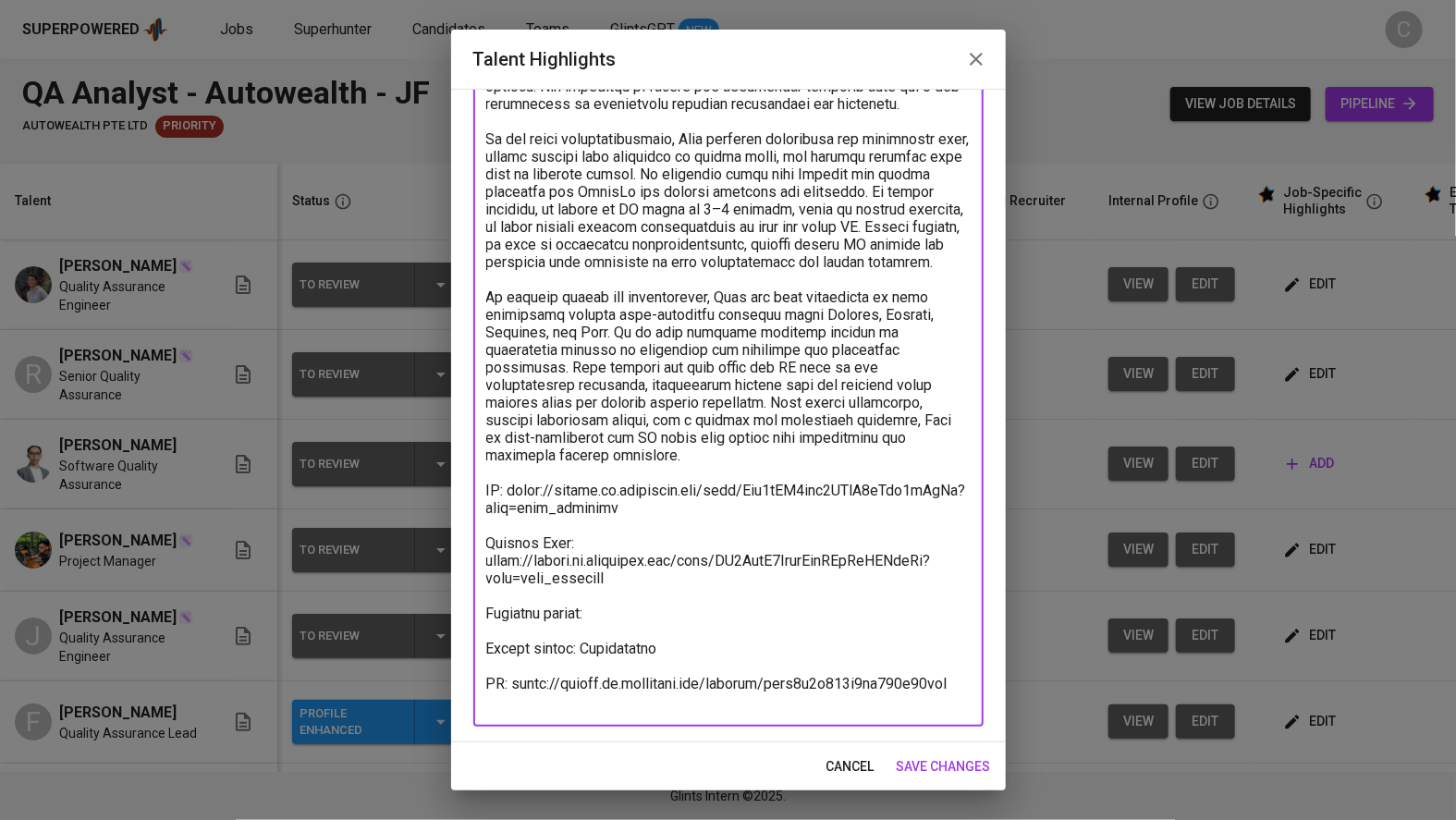
drag, startPoint x: 639, startPoint y: 627, endPoint x: 433, endPoint y: 629, distance: 206.0
click at [433, 629] on div "Talent Highlights Enhance the Talent's profile by adding highlights relevant to…" at bounding box center [728, 410] width 1456 height 820
paste textarea "Breakdown Salary: Total Payroll Cost 1381.97 Basic Salary 901.03 SGD BPJS Healt…"
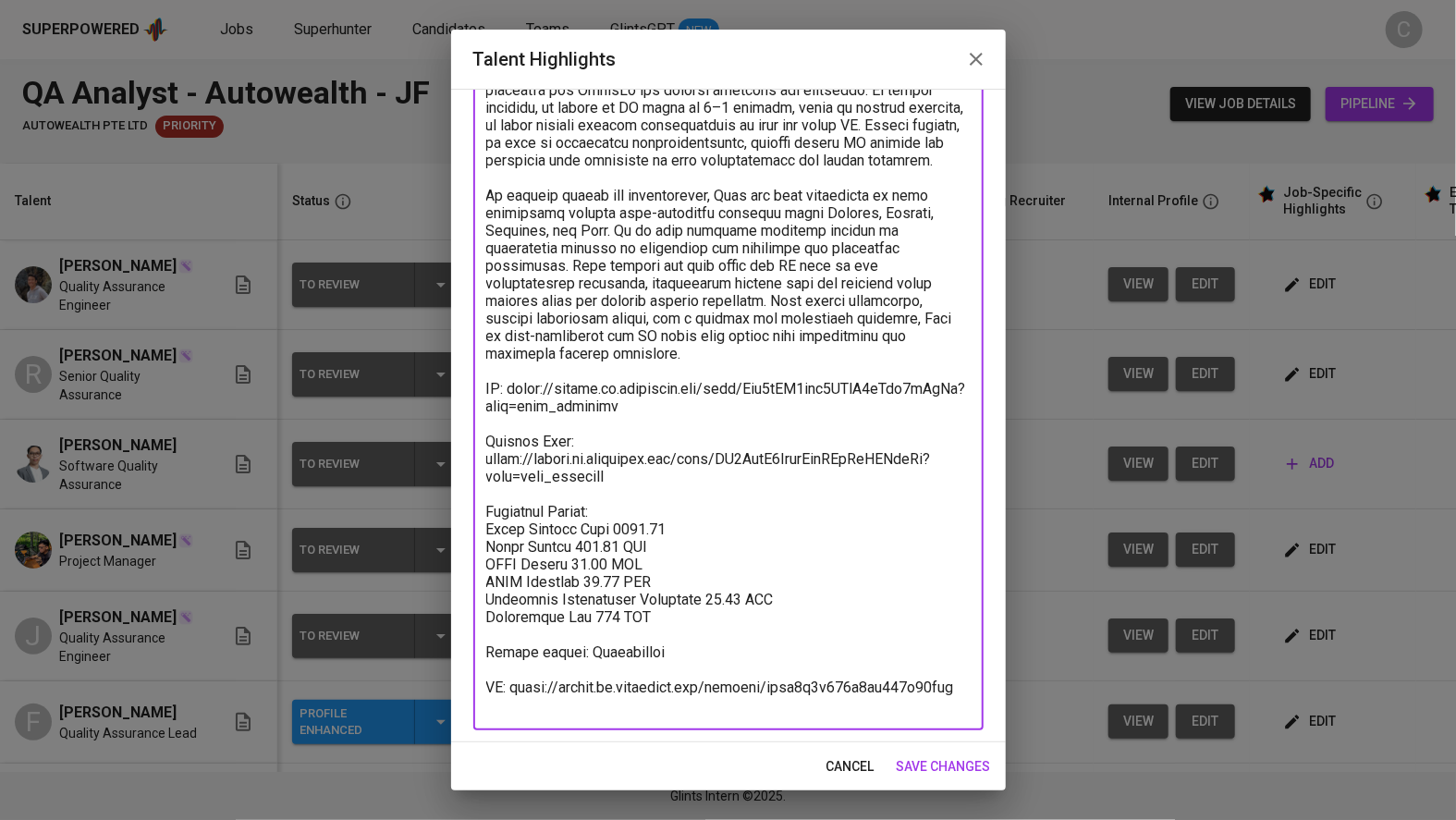
scroll to position [378, 0]
type textarea "[PERSON_NAME] is a dedicated Quality Assurance professional with nearly four ye…"
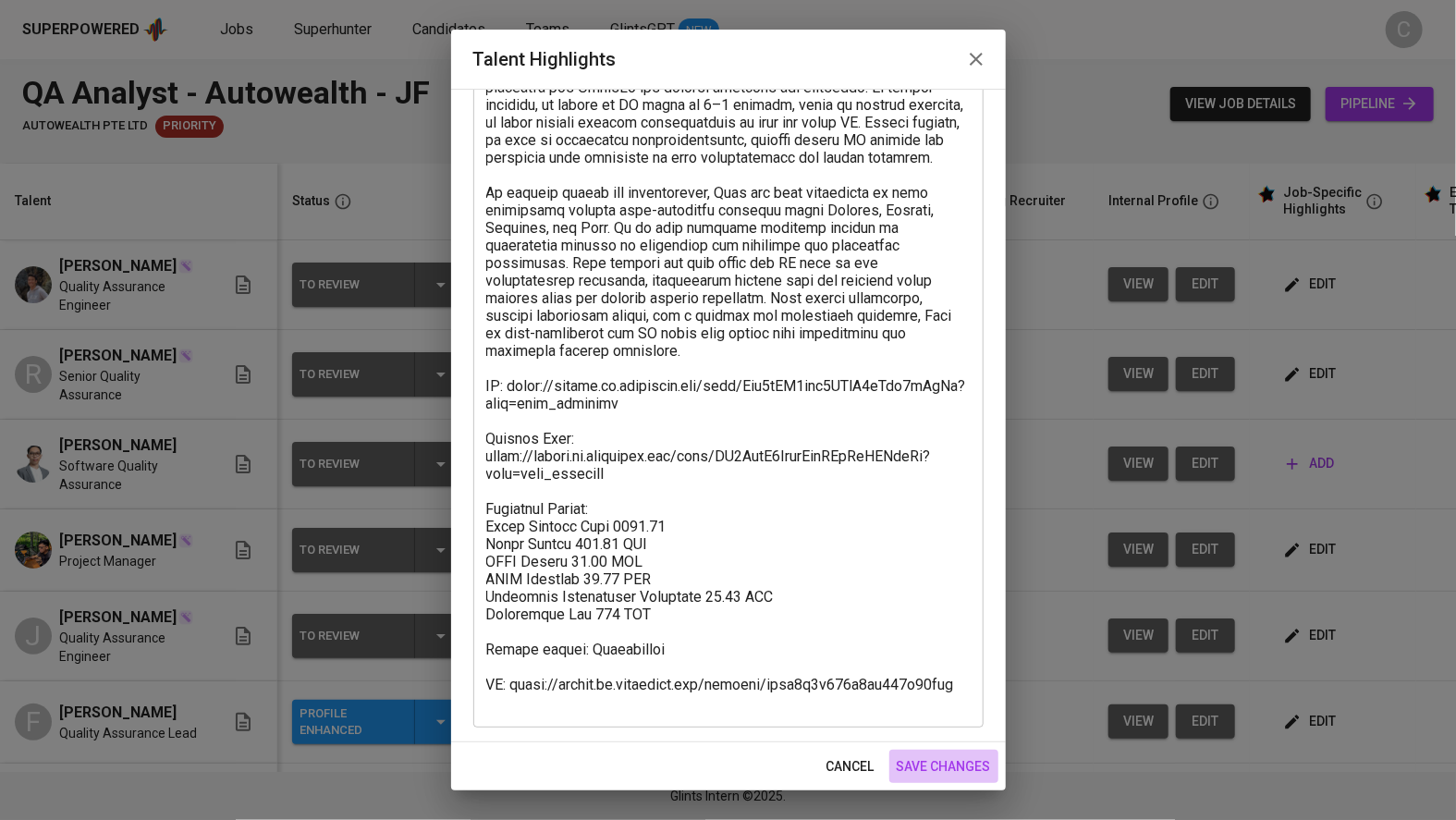
click at [959, 755] on span "save changes" at bounding box center [943, 766] width 95 height 23
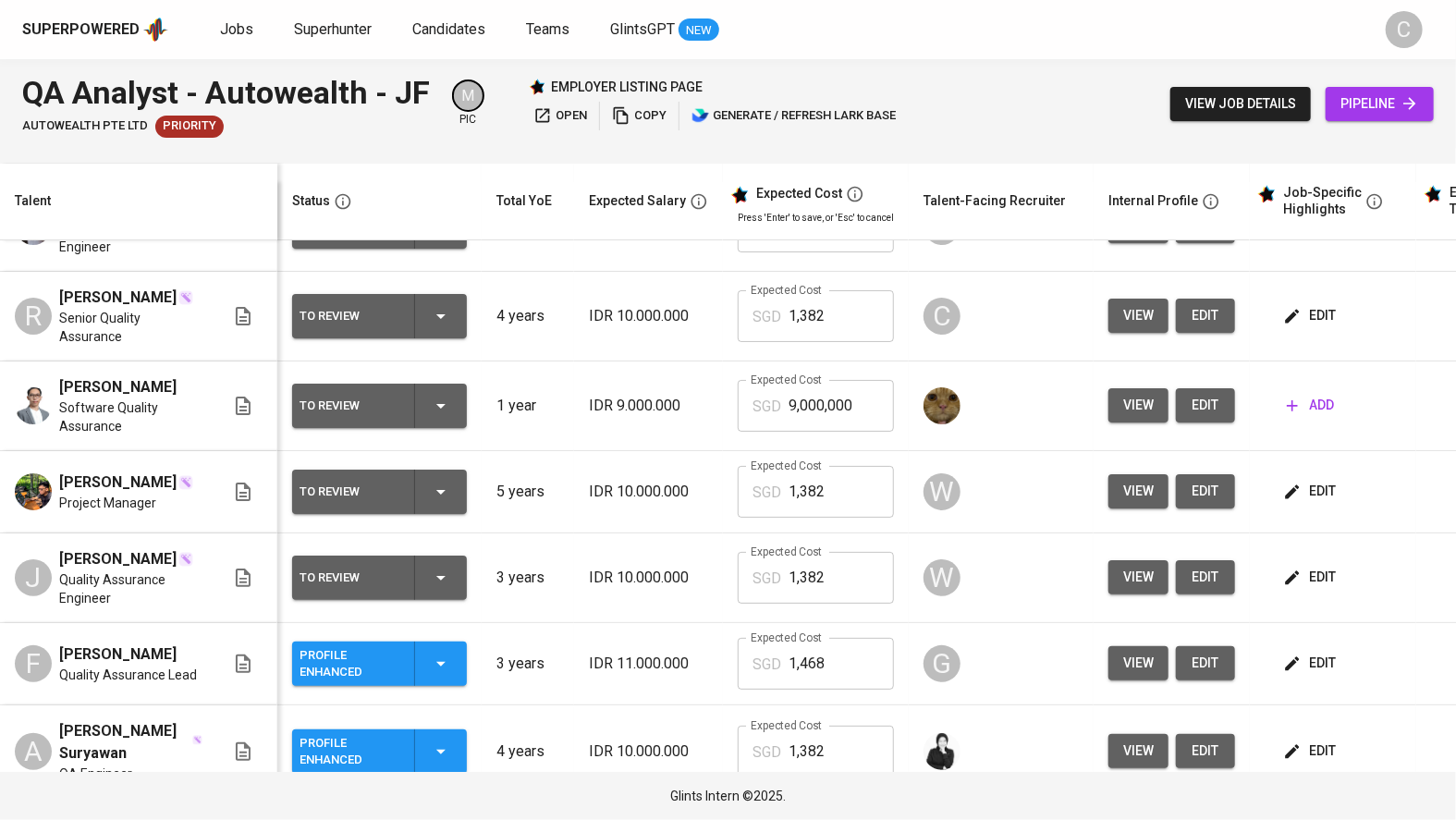
scroll to position [59, 0]
drag, startPoint x: 822, startPoint y: 699, endPoint x: 700, endPoint y: 696, distance: 122.0
click at [700, 696] on tr "F Ferry Novian Quality Assurance Lead Profile Enhanced 3 years IDR 11.000.000 E…" at bounding box center [801, 663] width 1602 height 83
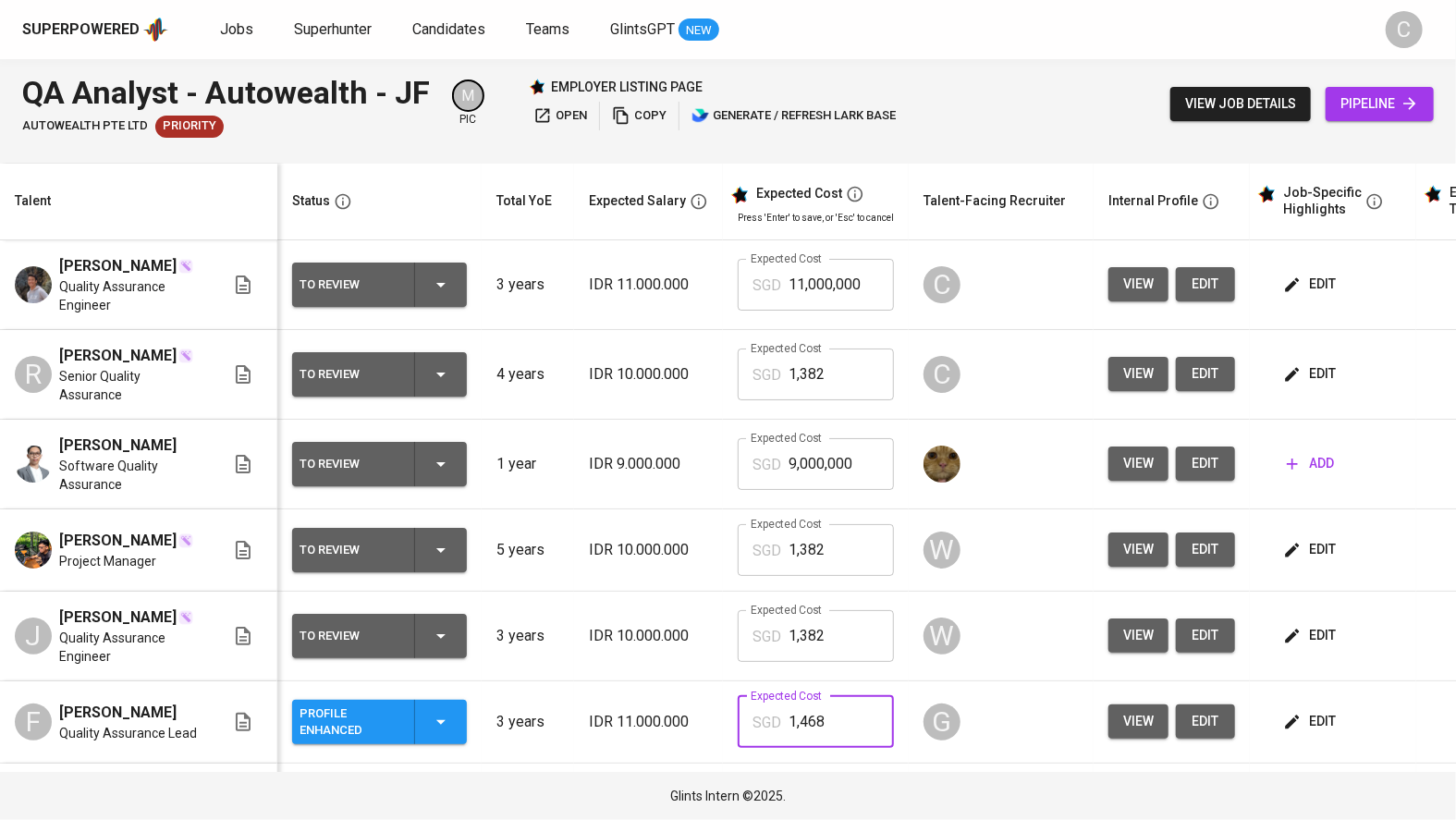
scroll to position [0, 0]
drag, startPoint x: 855, startPoint y: 283, endPoint x: 766, endPoint y: 279, distance: 89.1
click at [766, 279] on div "SGD 11,000,000 Expected Cost" at bounding box center [816, 285] width 157 height 52
paste input ",468"
type input "1,468"
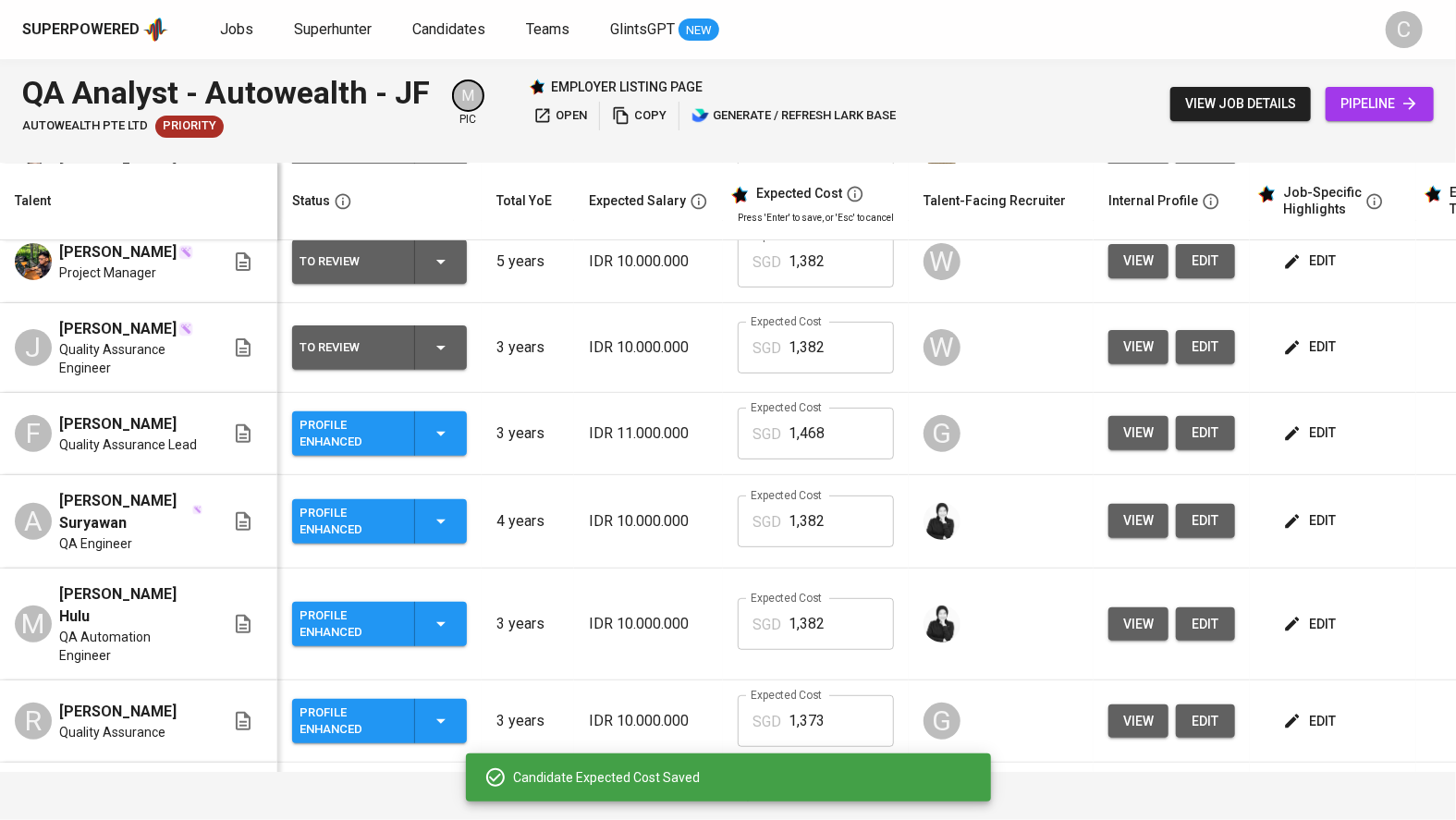
scroll to position [289, 0]
click at [1303, 444] on span "edit" at bounding box center [1310, 432] width 49 height 23
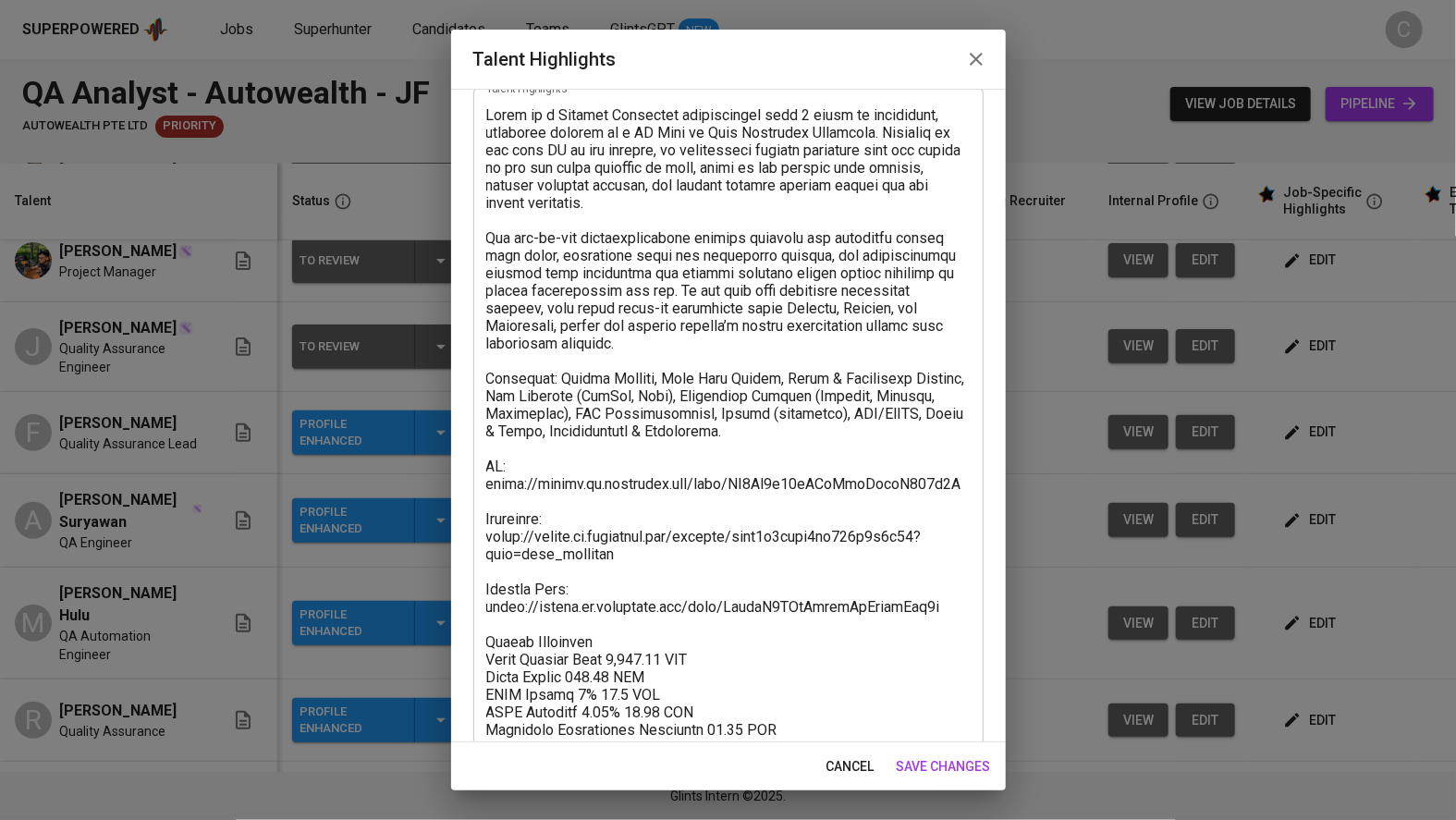
scroll to position [133, 0]
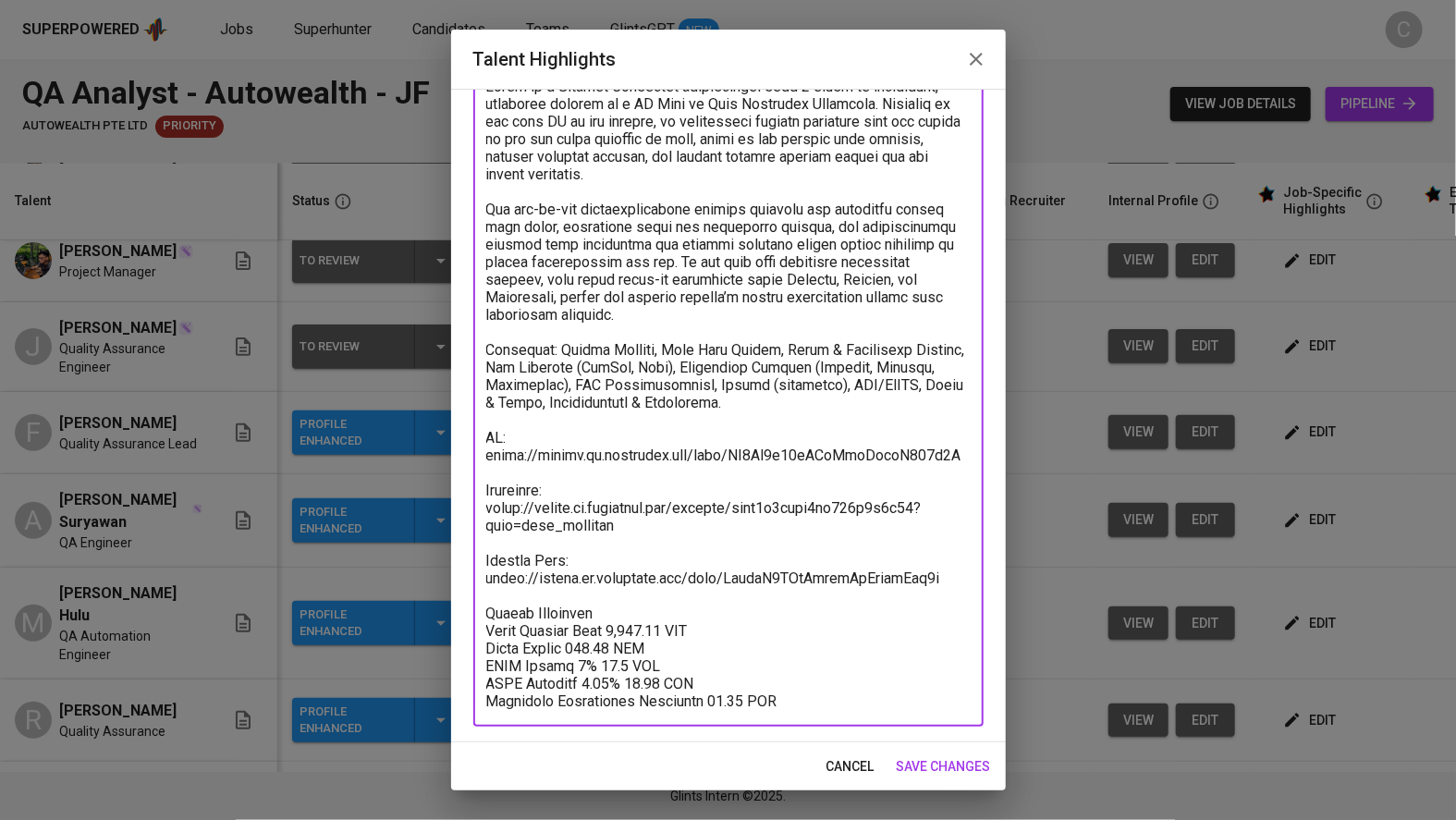
drag, startPoint x: 671, startPoint y: 700, endPoint x: 555, endPoint y: 670, distance: 119.8
click at [555, 670] on textarea at bounding box center [729, 394] width 485 height 632
click at [832, 694] on textarea at bounding box center [729, 394] width 485 height 632
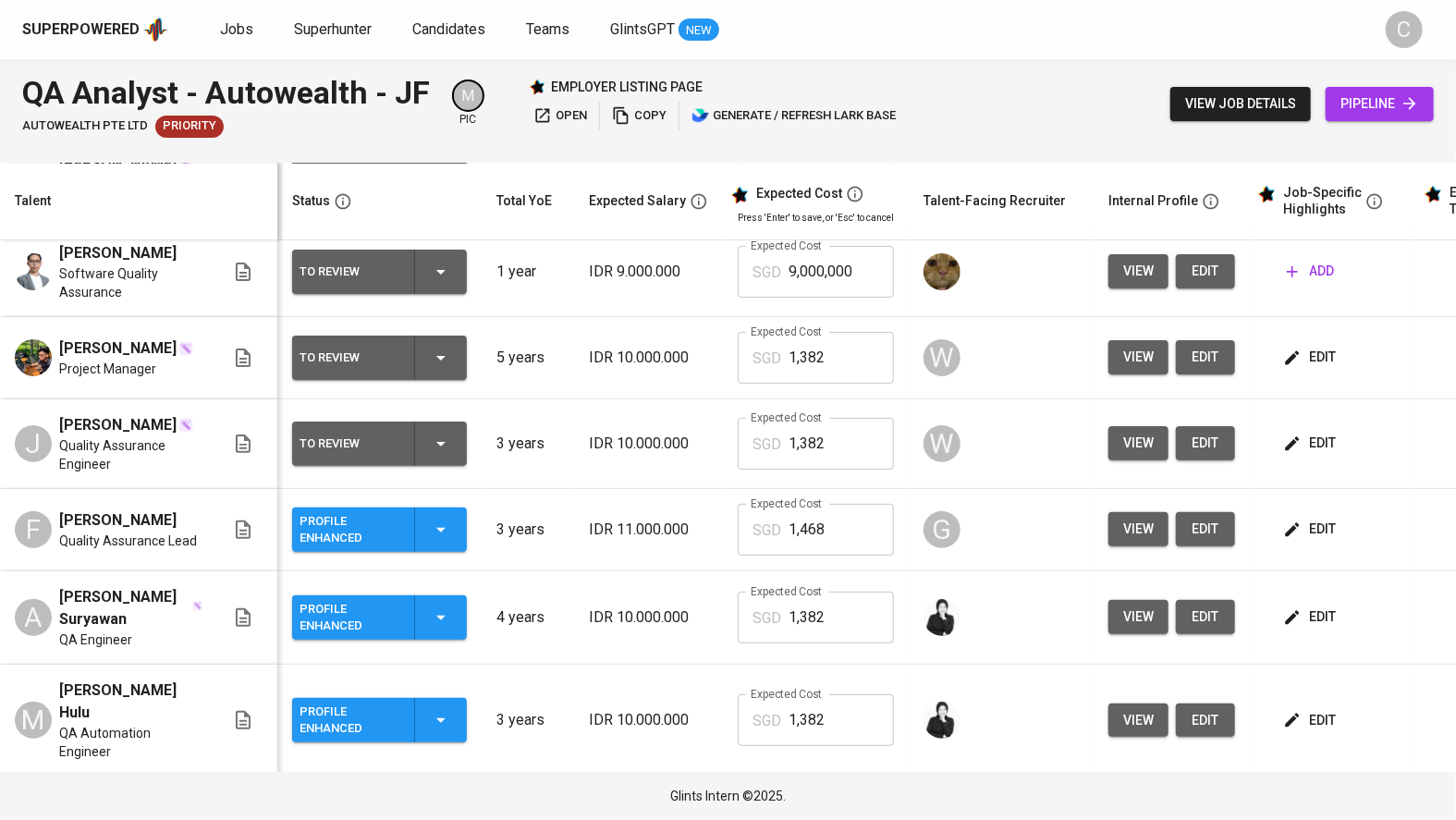
scroll to position [289, 0]
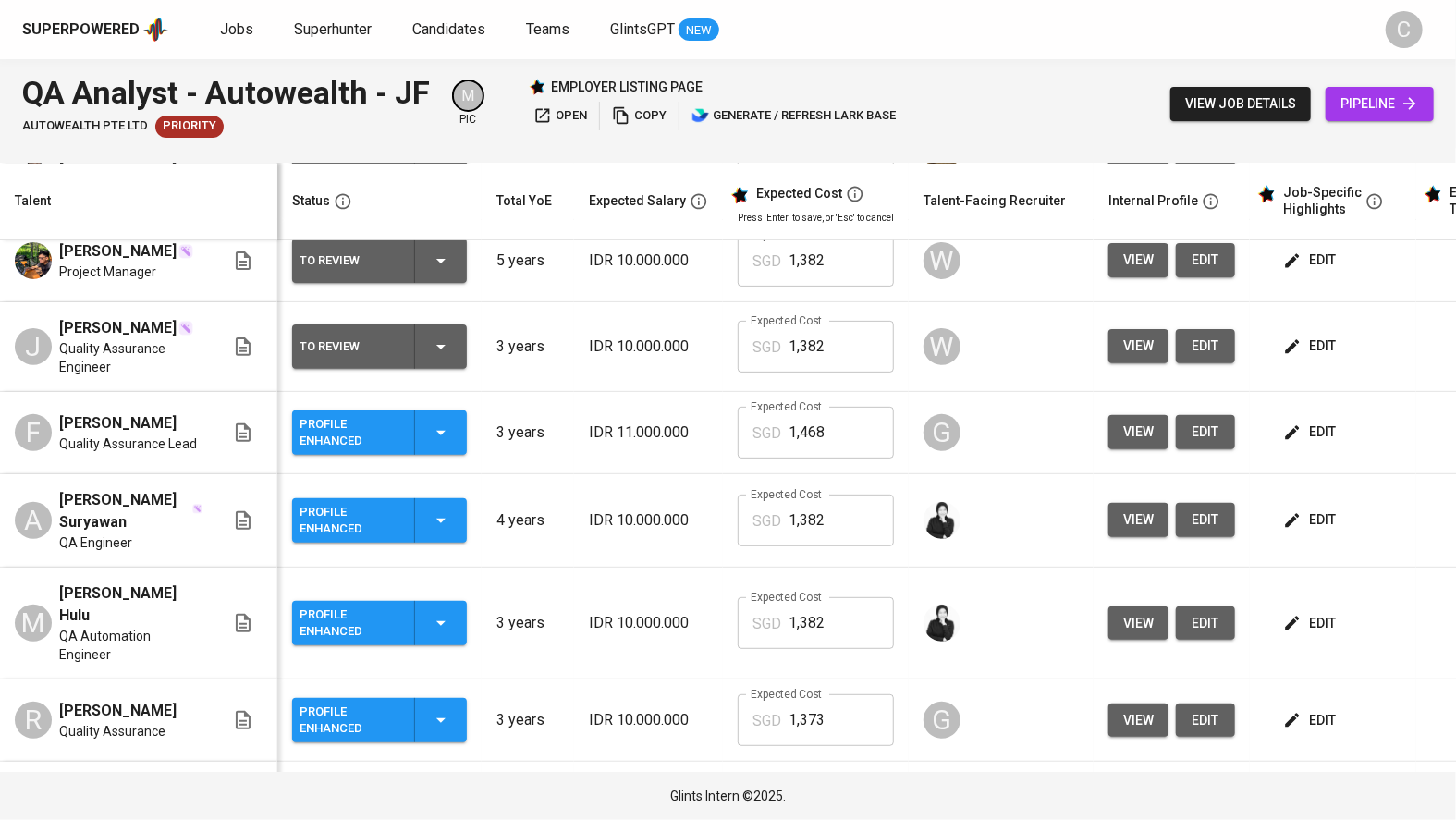
click at [1316, 421] on span "edit" at bounding box center [1310, 432] width 49 height 23
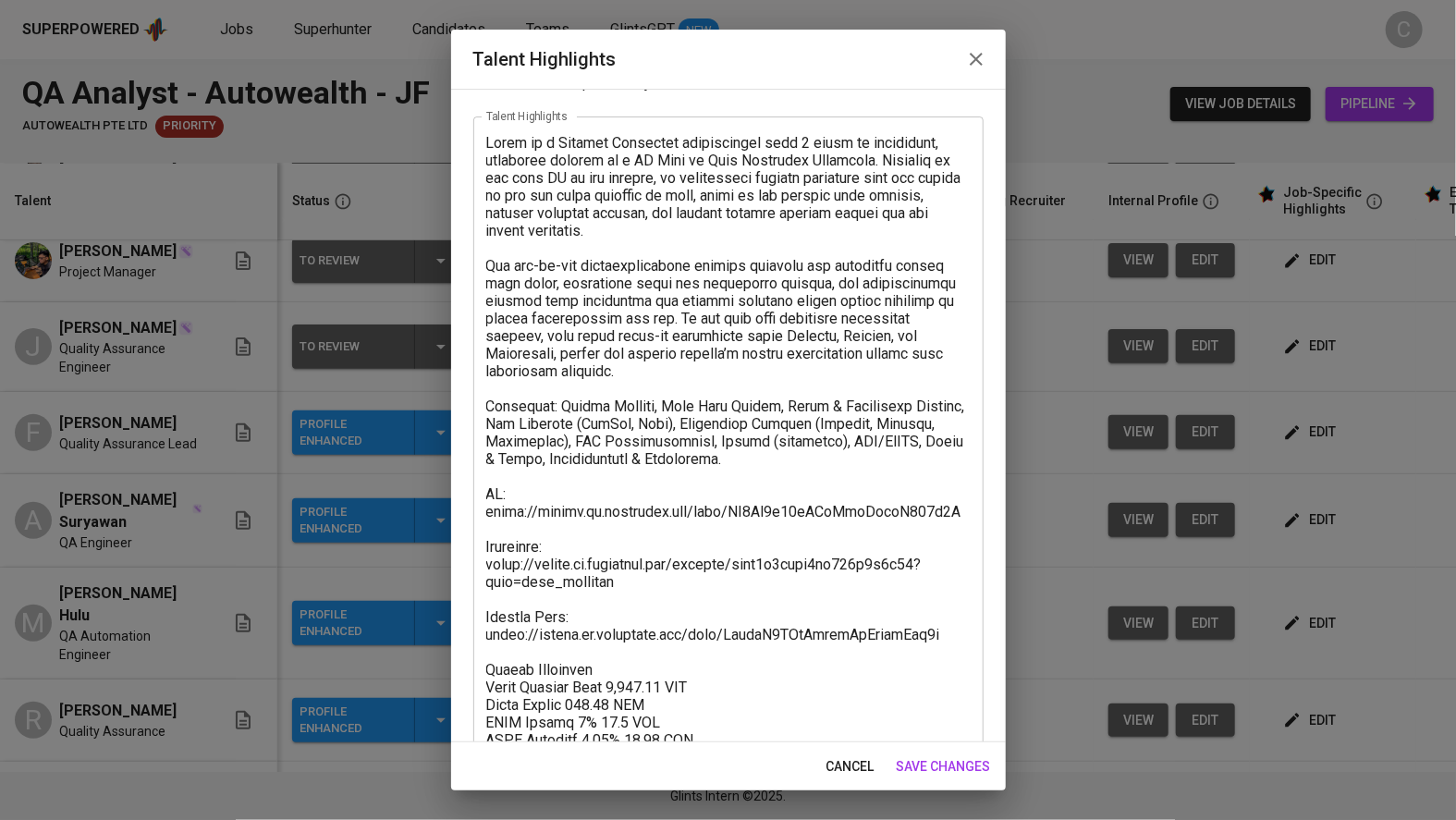
scroll to position [133, 0]
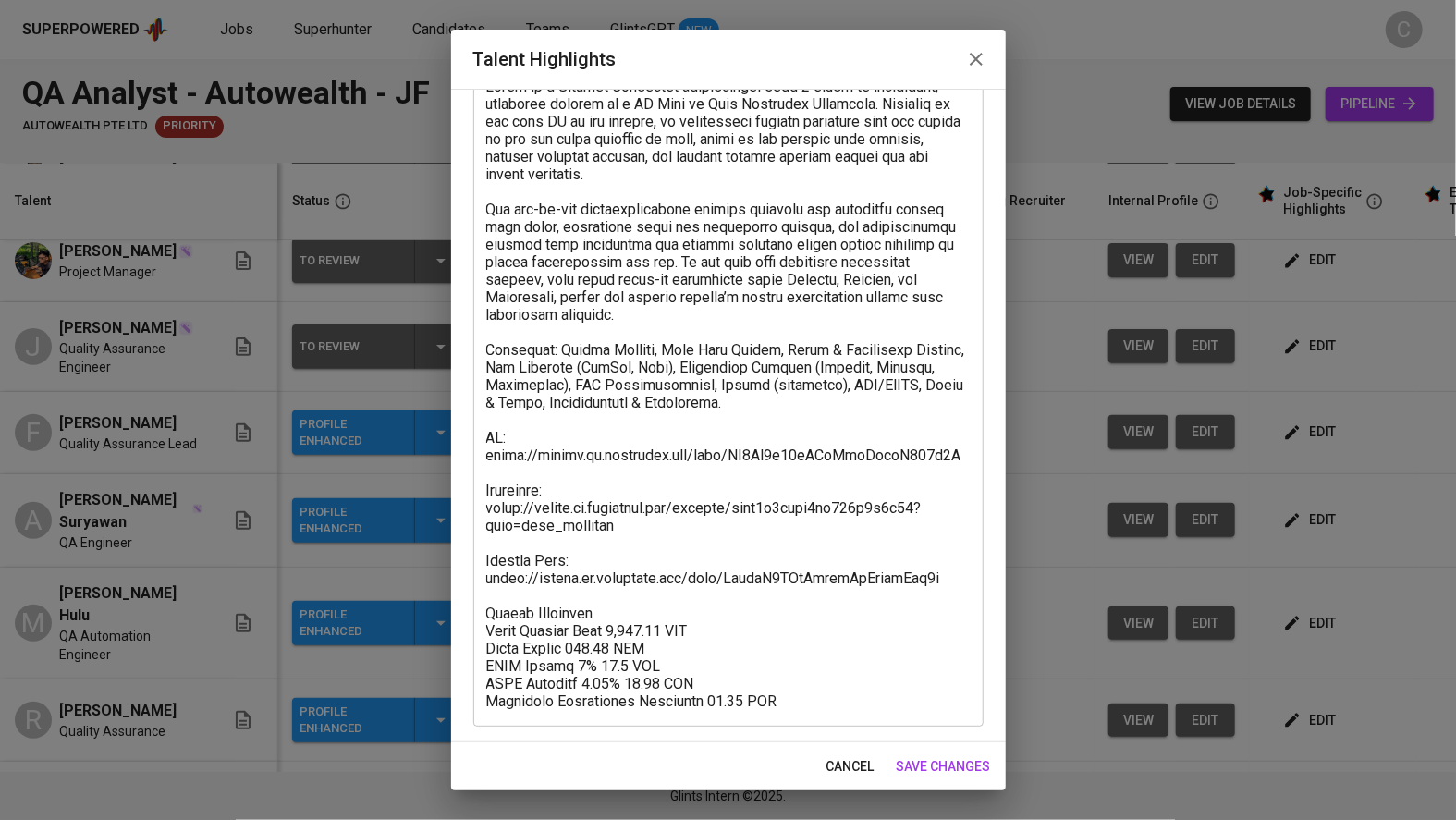
drag, startPoint x: 716, startPoint y: 709, endPoint x: 520, endPoint y: 650, distance: 204.7
click at [518, 650] on div "x Talent Highlights" at bounding box center [729, 393] width 511 height 666
drag, startPoint x: 681, startPoint y: 713, endPoint x: 508, endPoint y: 594, distance: 210.0
click at [511, 595] on div "x Talent Highlights" at bounding box center [729, 393] width 511 height 666
drag, startPoint x: 486, startPoint y: 592, endPoint x: 703, endPoint y: 706, distance: 245.1
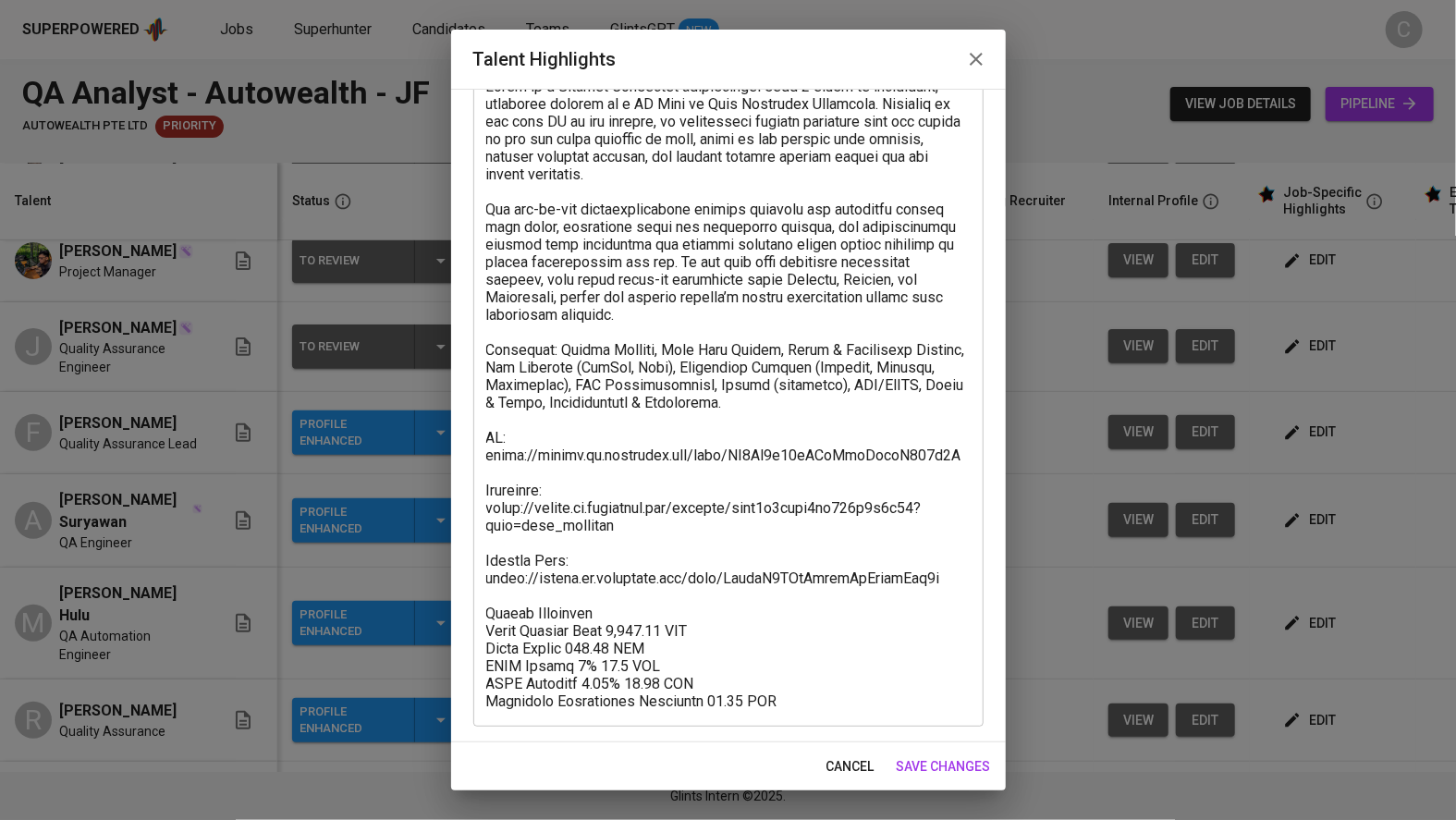
click at [703, 706] on div "x Talent Highlights" at bounding box center [729, 393] width 511 height 666
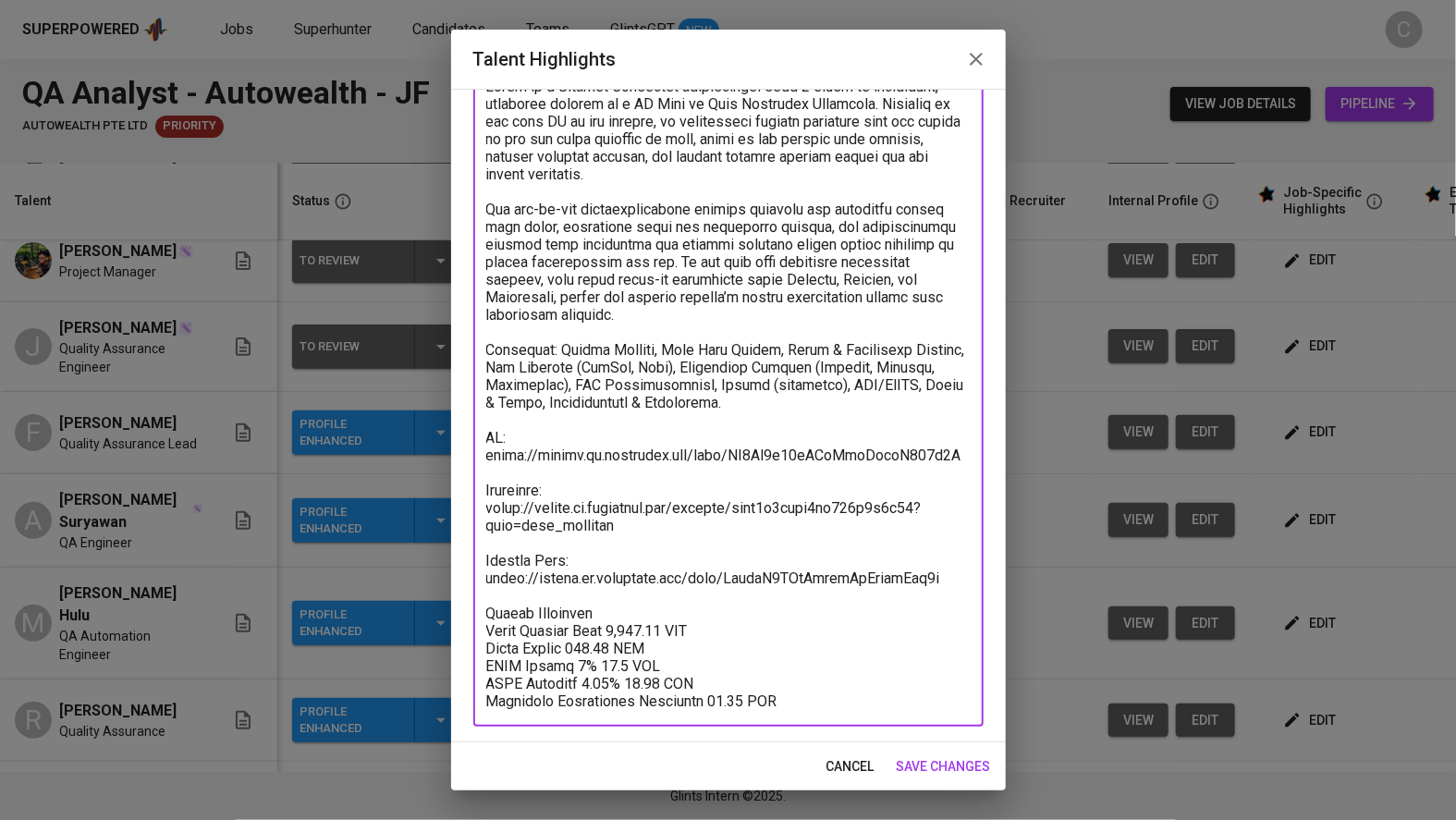
scroll to position [121, 0]
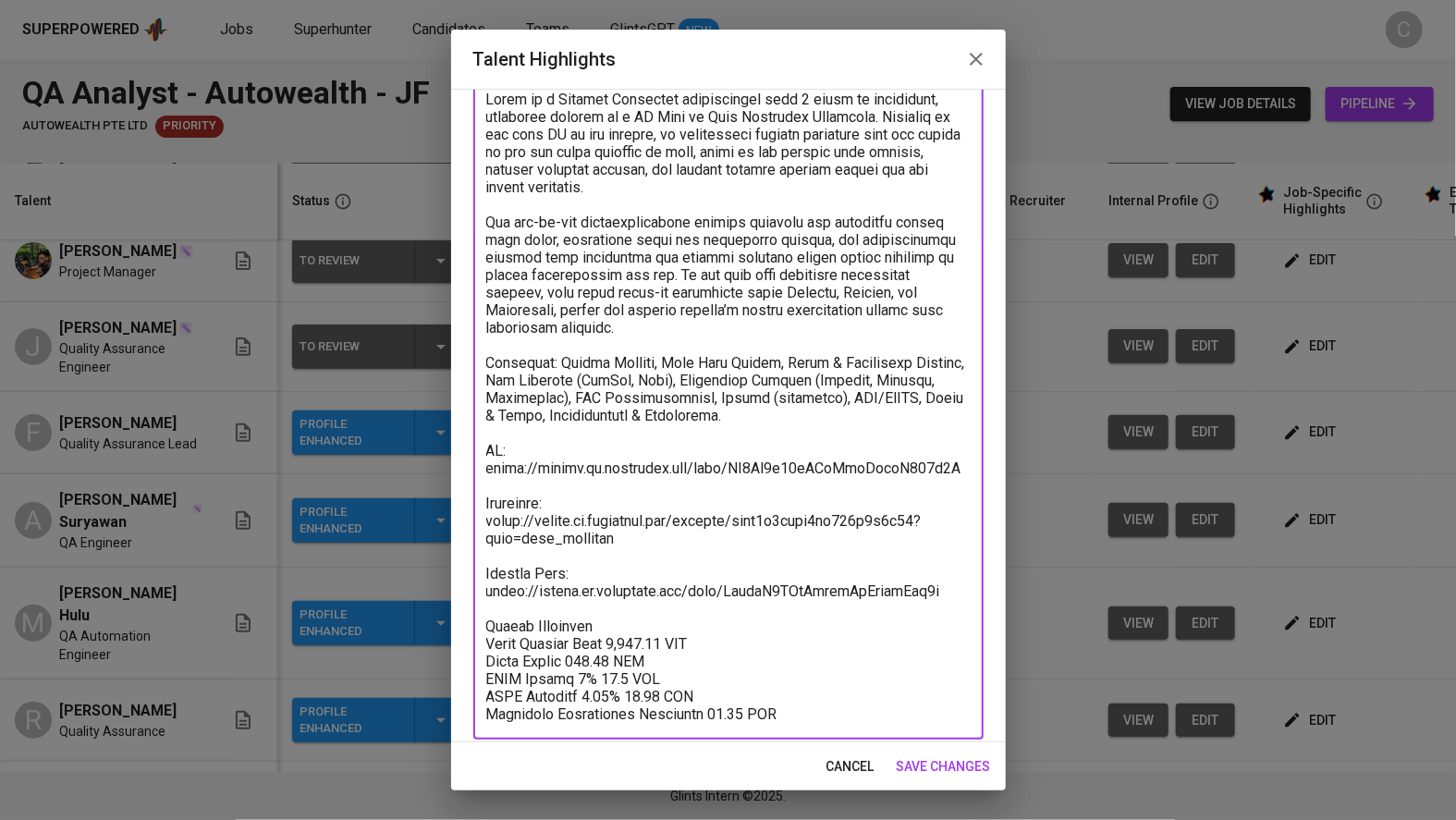
click at [665, 717] on textarea at bounding box center [729, 407] width 485 height 632
drag, startPoint x: 665, startPoint y: 713, endPoint x: 468, endPoint y: 614, distance: 220.5
click at [477, 603] on div "x Talent Highlights" at bounding box center [729, 406] width 511 height 666
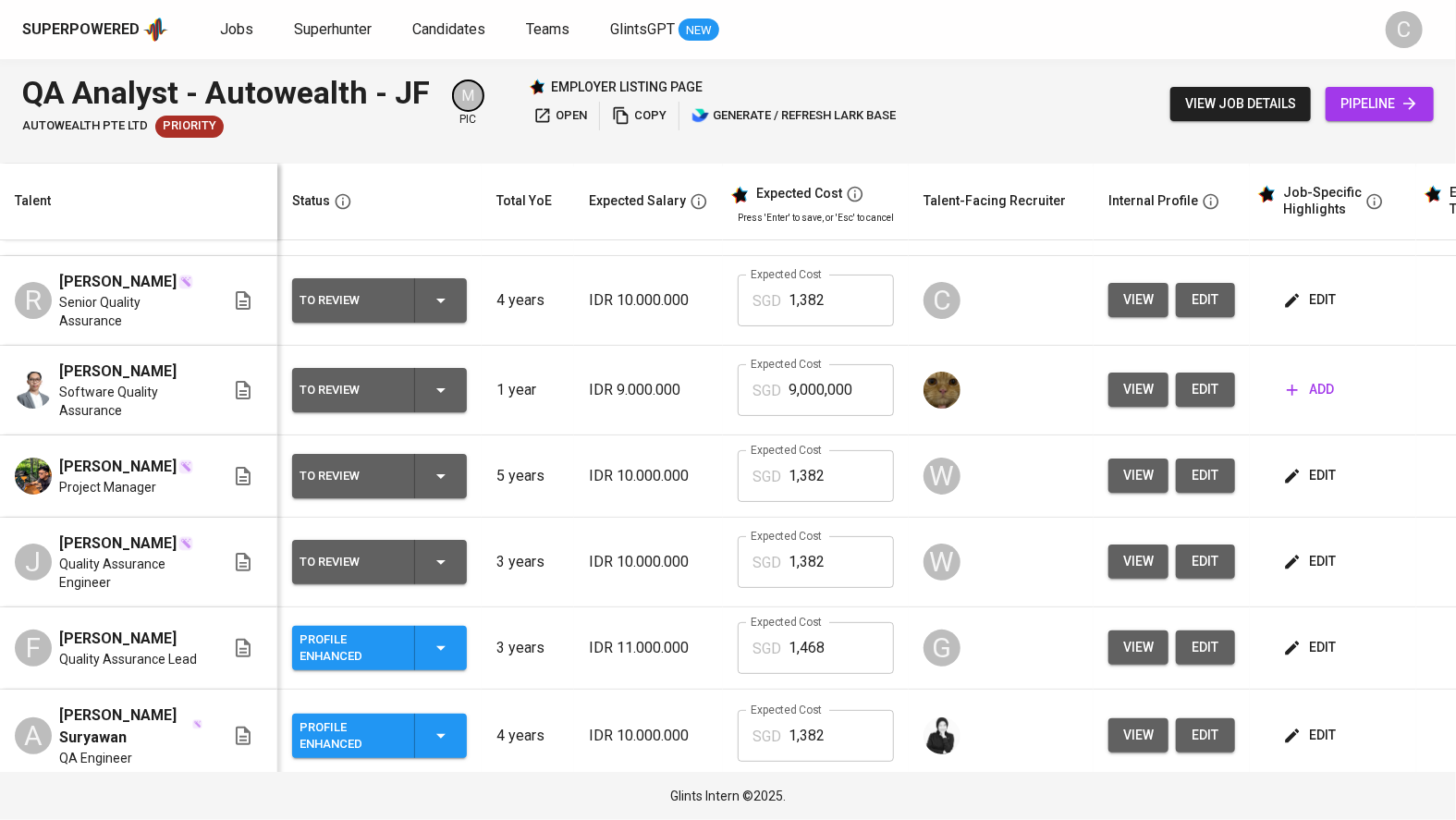
scroll to position [0, 0]
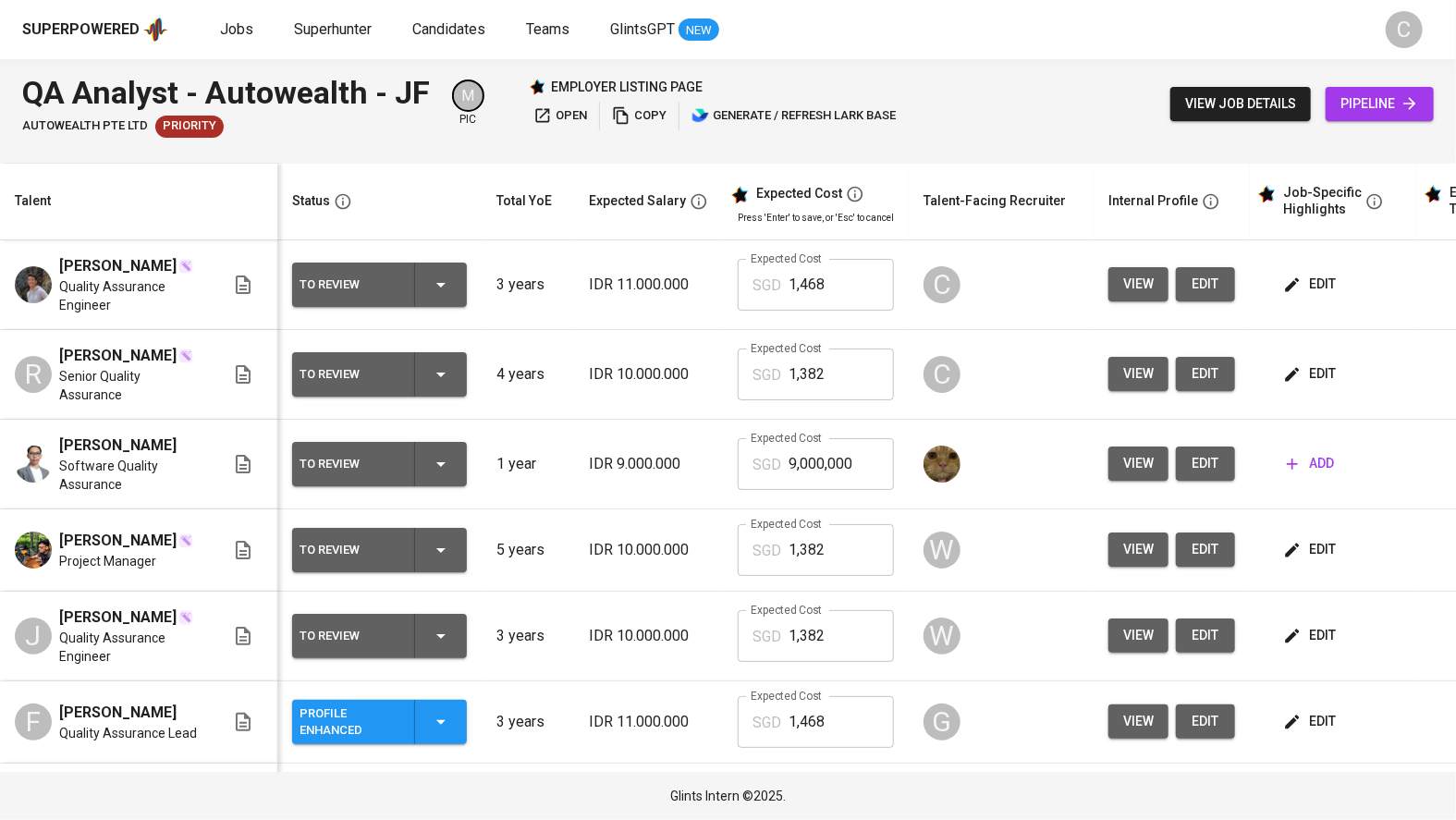
click at [1315, 276] on span "edit" at bounding box center [1310, 283] width 49 height 23
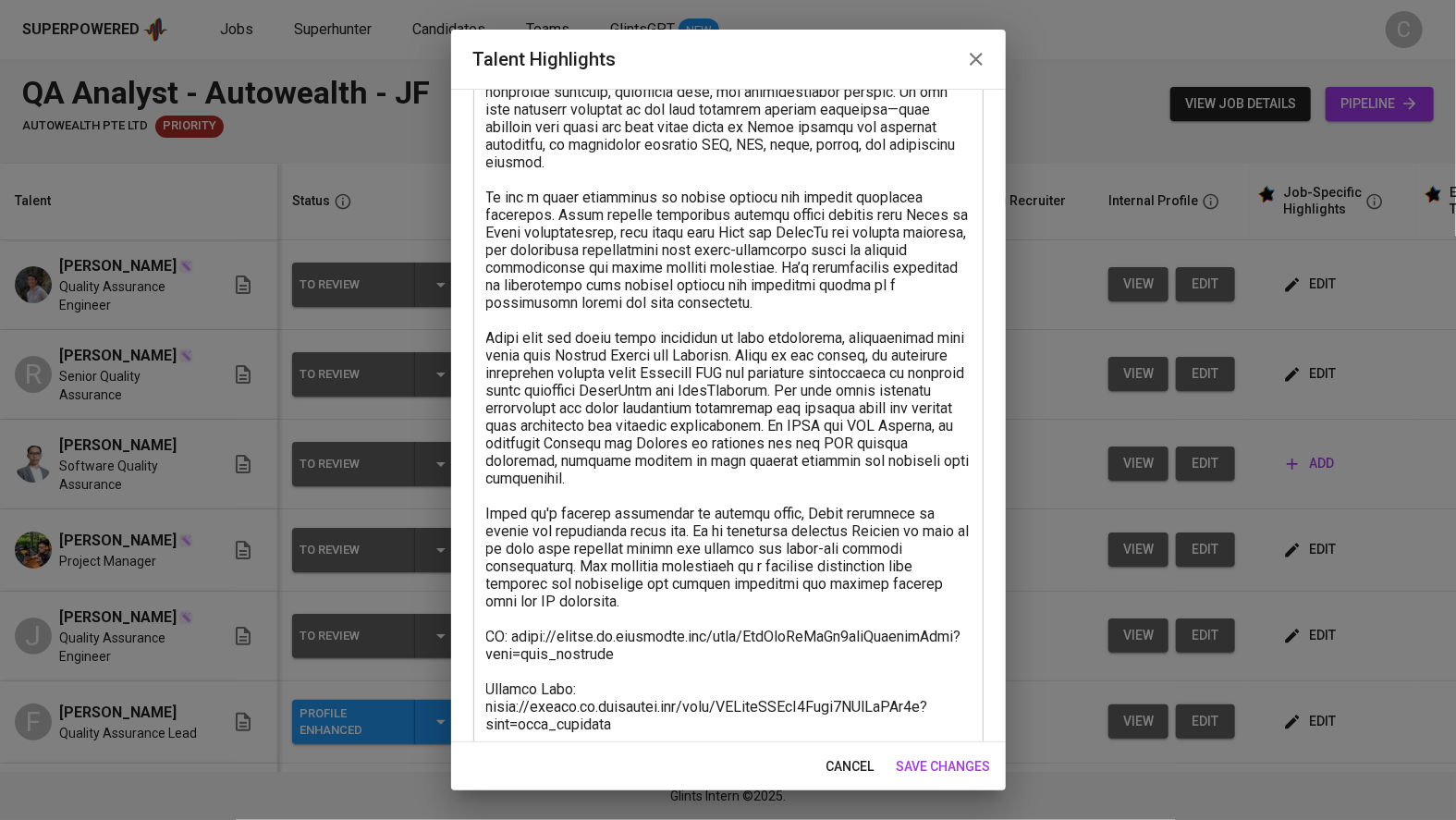
scroll to position [308, 0]
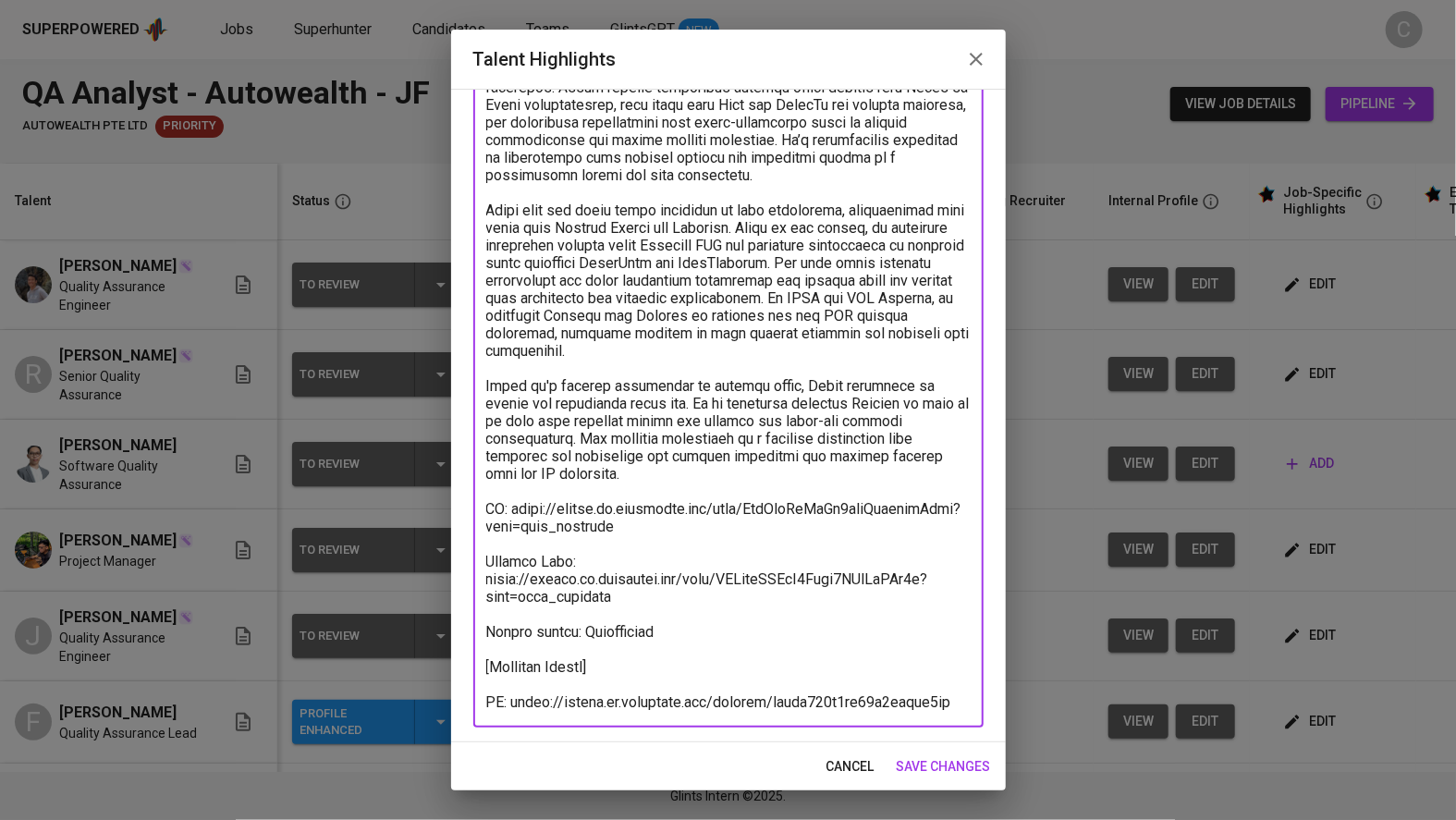
drag, startPoint x: 618, startPoint y: 664, endPoint x: 422, endPoint y: 657, distance: 196.1
click at [422, 657] on div "Talent Highlights Enhance the Talent's profile by adding highlights relevant to…" at bounding box center [728, 410] width 1456 height 820
paste textarea "Salary Breakdown Total Payroll Cost 1,467.48 SGD Basic Salary 977.53 SGD BPJS H…"
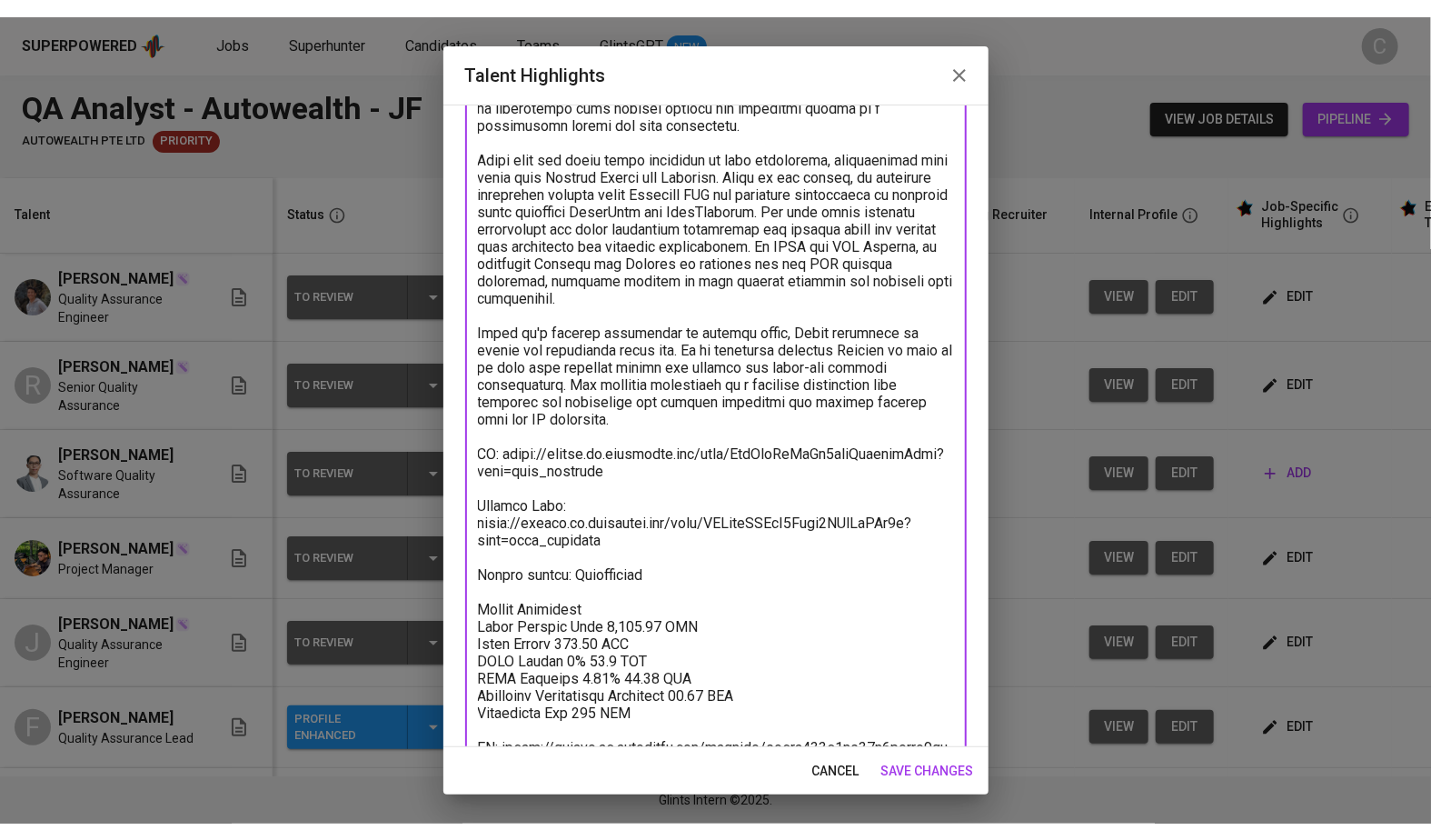
scroll to position [407, 0]
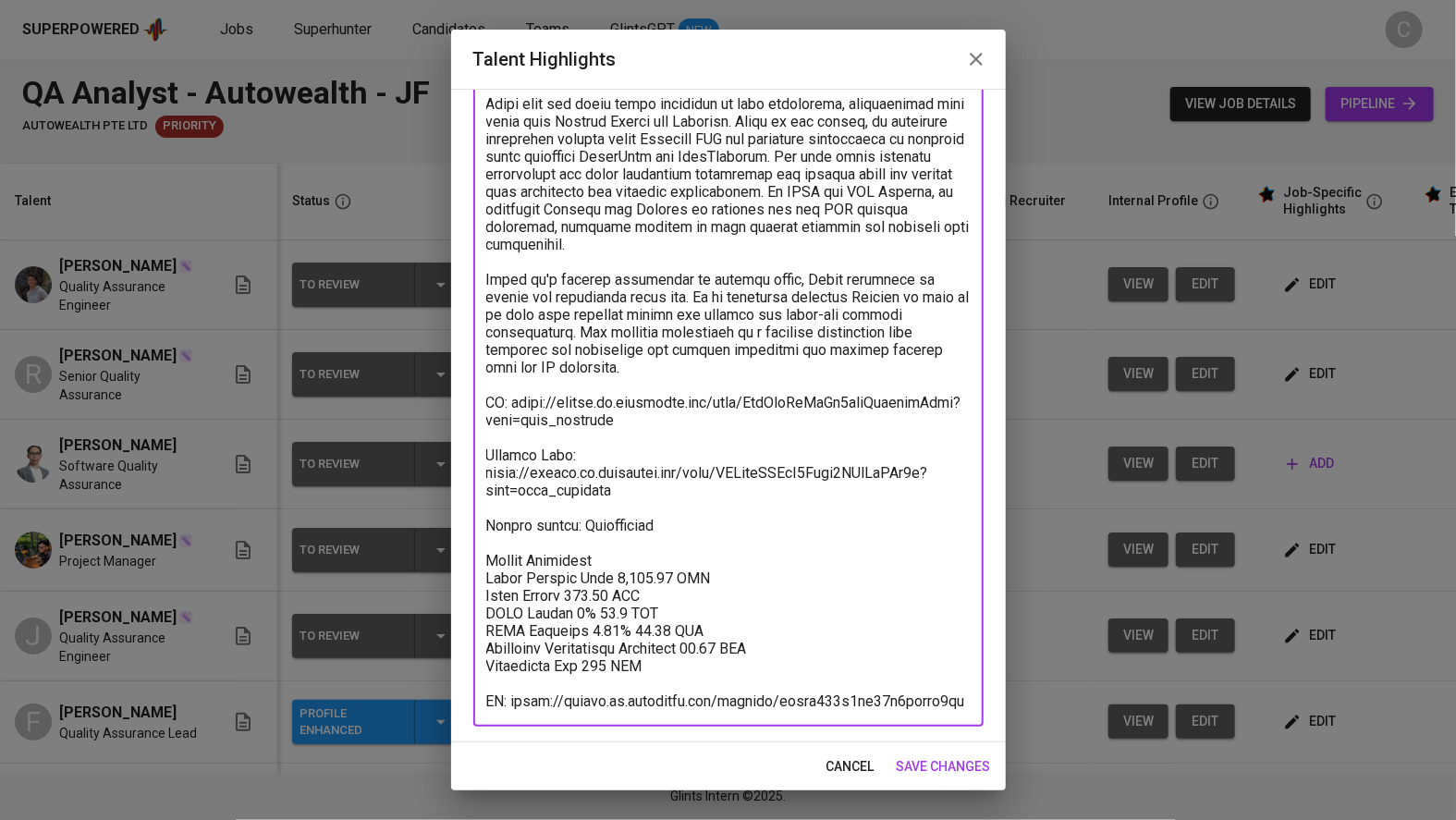
click at [585, 615] on textarea at bounding box center [729, 253] width 485 height 914
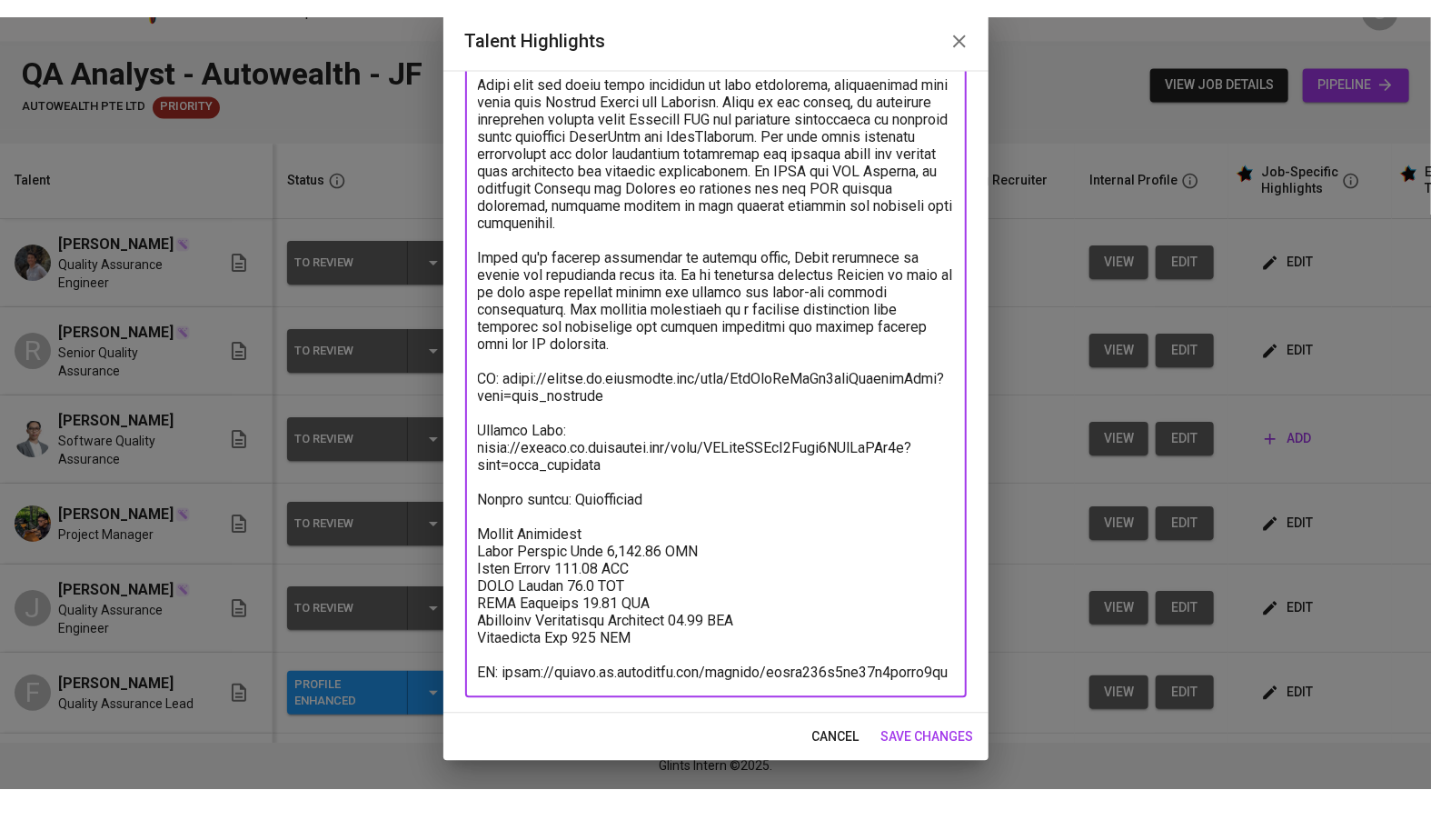
scroll to position [372, 0]
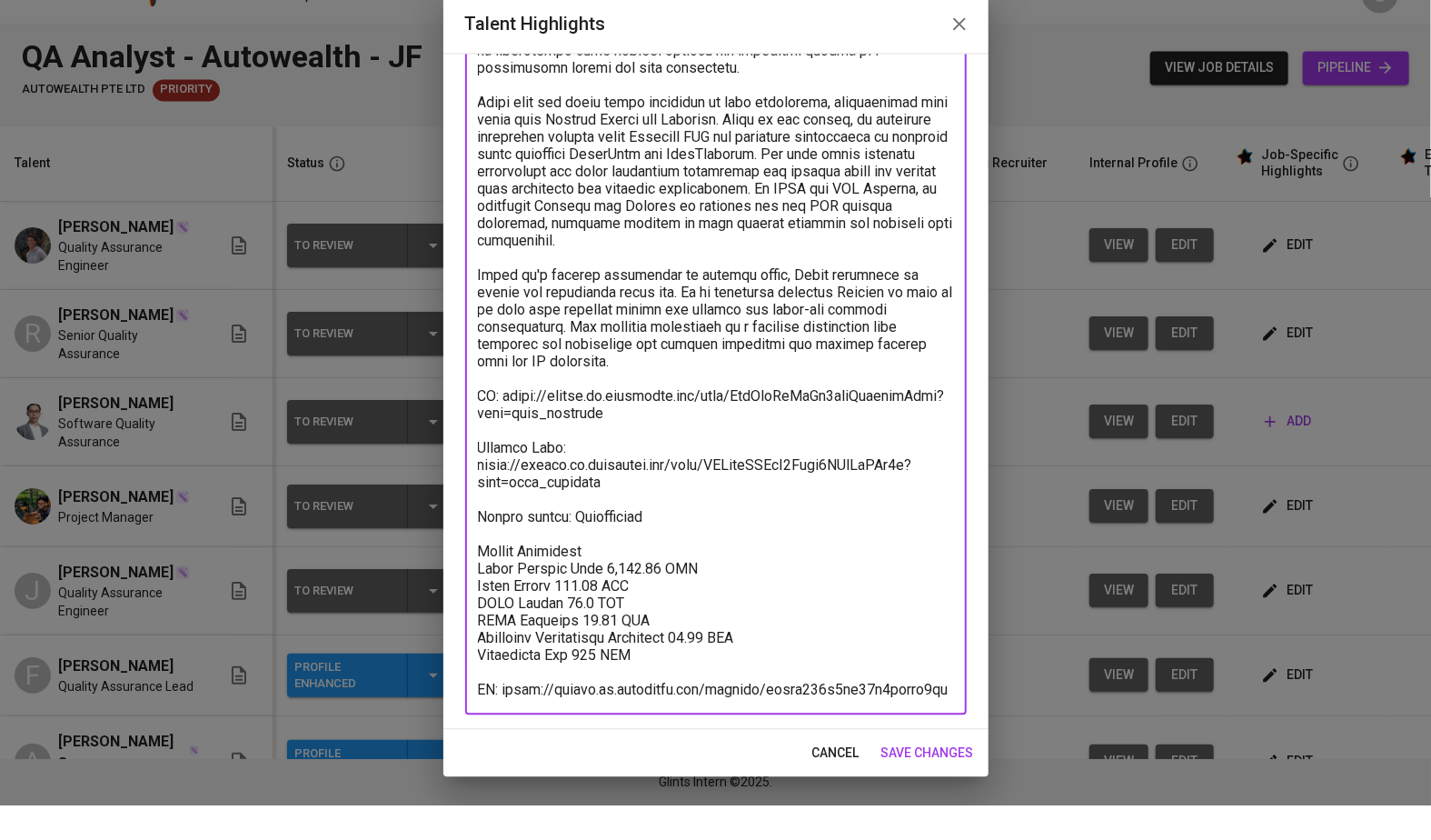
type textarea "Lorem ip d Sitamet Consectet Adipisci elit seddo-ei temporinci utlabo etdo magn…"
click at [980, 690] on div "Enhance the Talent's profile by adding highlights relevant to this job - accomp…" at bounding box center [716, 425] width 545 height 676
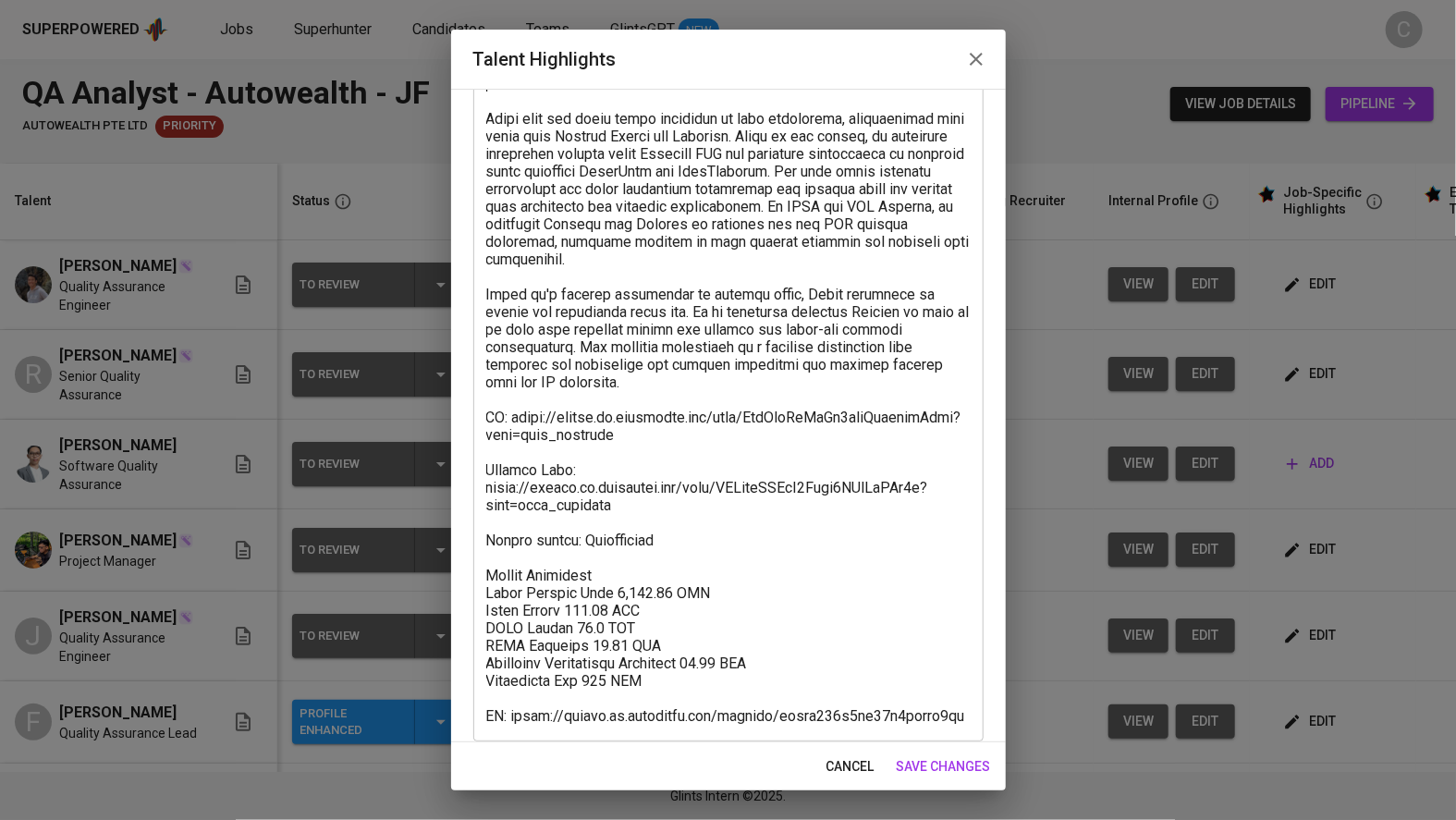
scroll to position [414, 0]
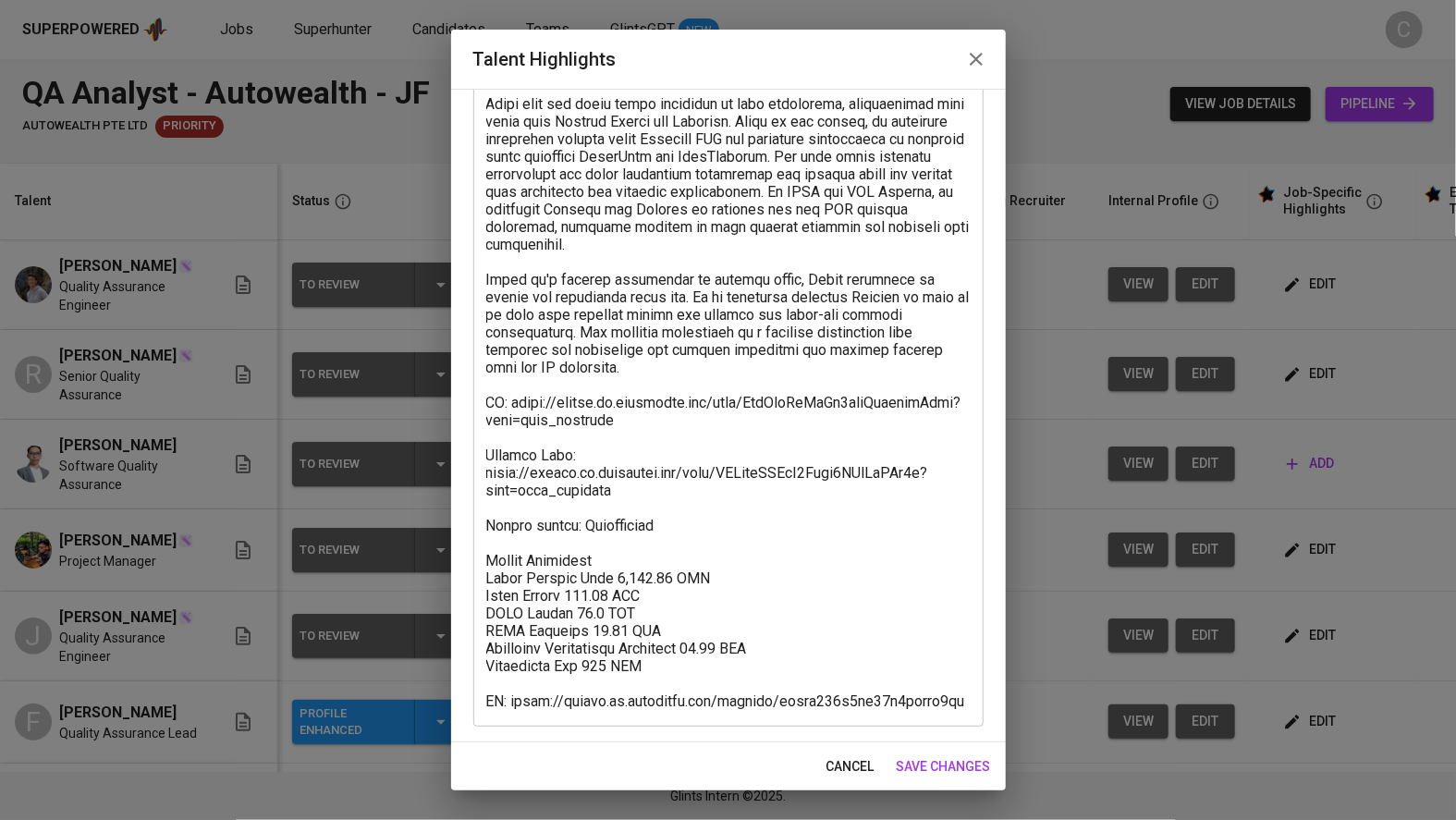
click at [960, 761] on span "save changes" at bounding box center [943, 766] width 95 height 23
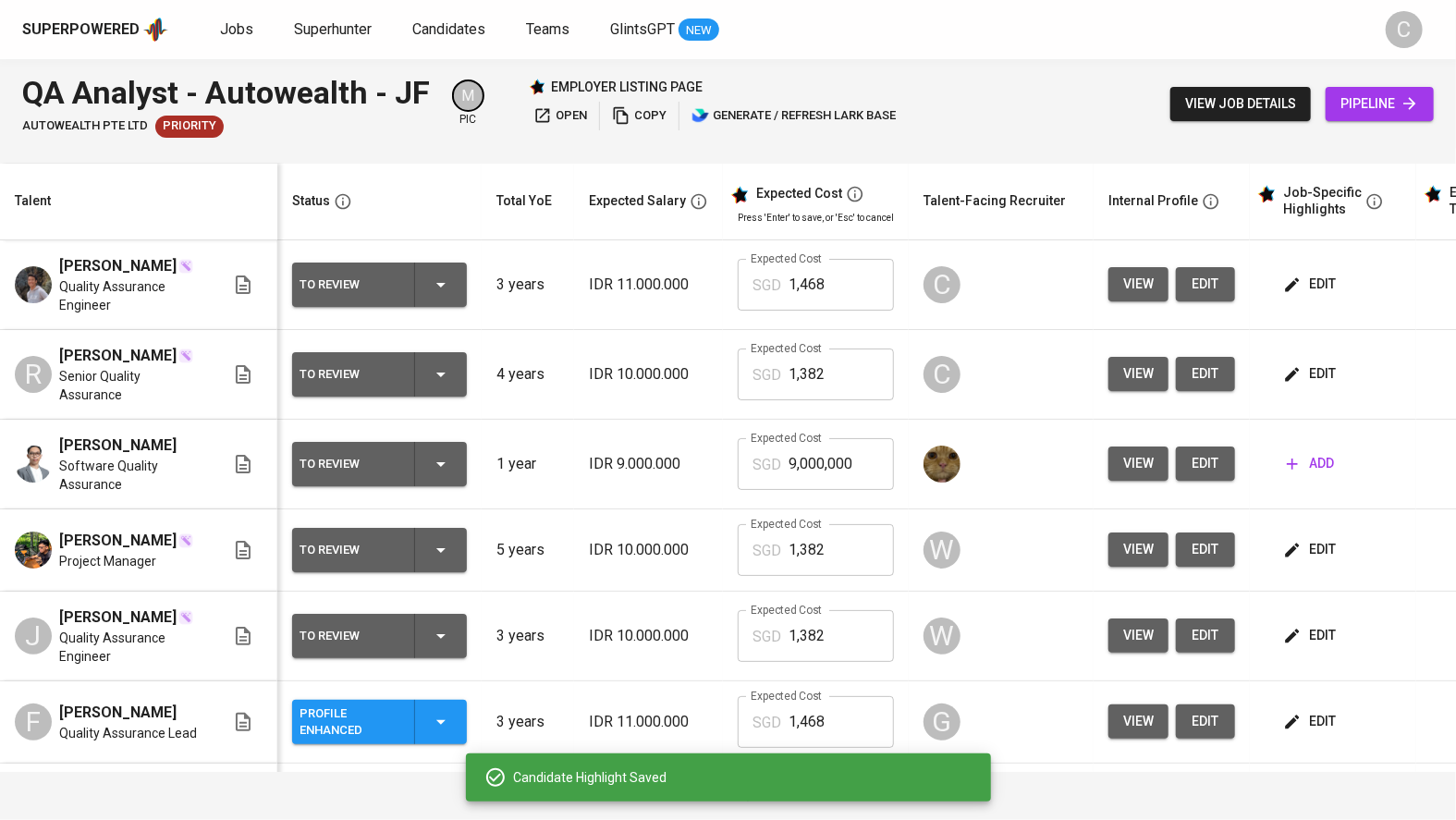
drag, startPoint x: 1322, startPoint y: 282, endPoint x: 1305, endPoint y: 288, distance: 18.0
click at [1305, 288] on span "edit" at bounding box center [1310, 283] width 49 height 23
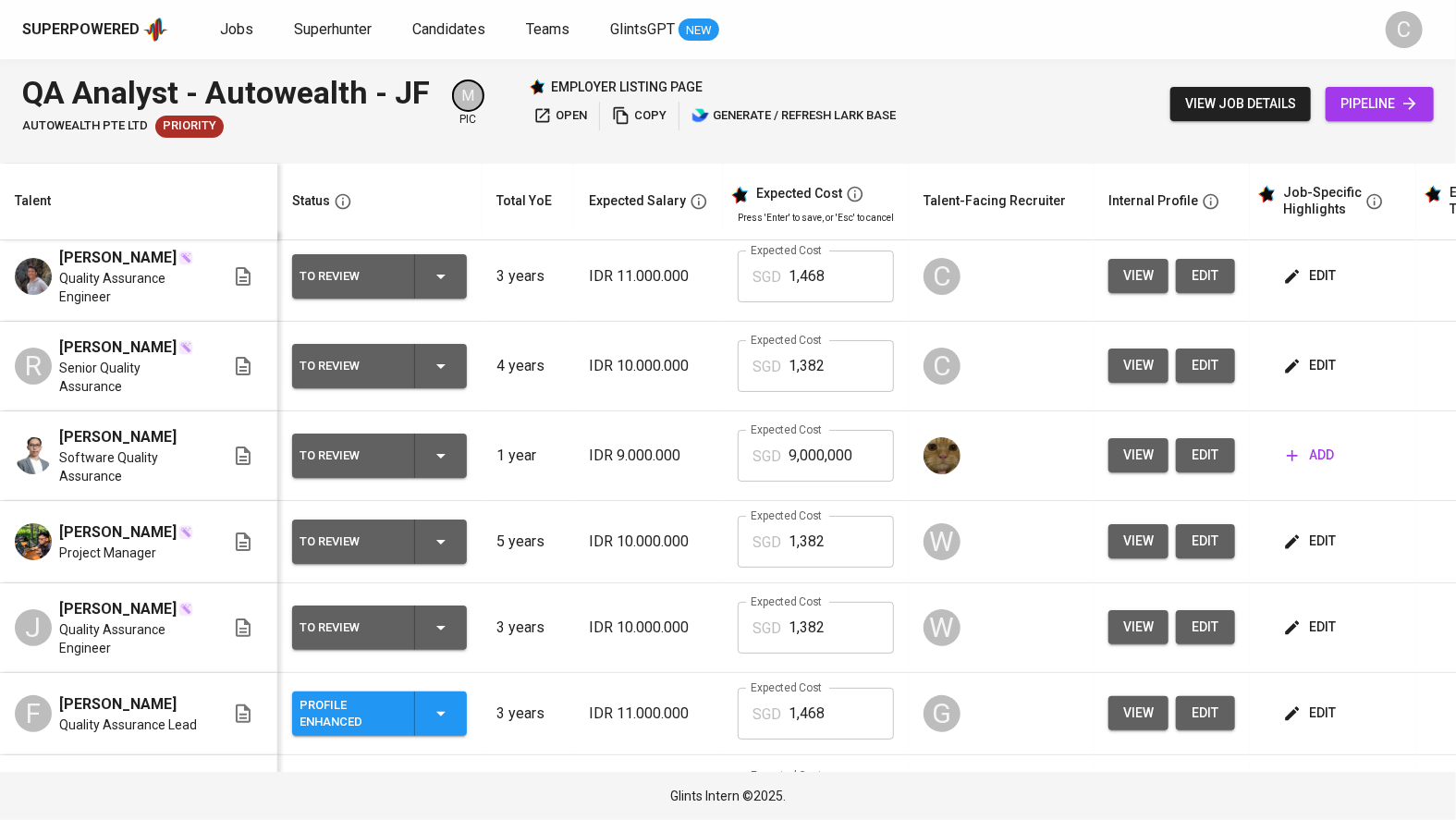
scroll to position [0, 0]
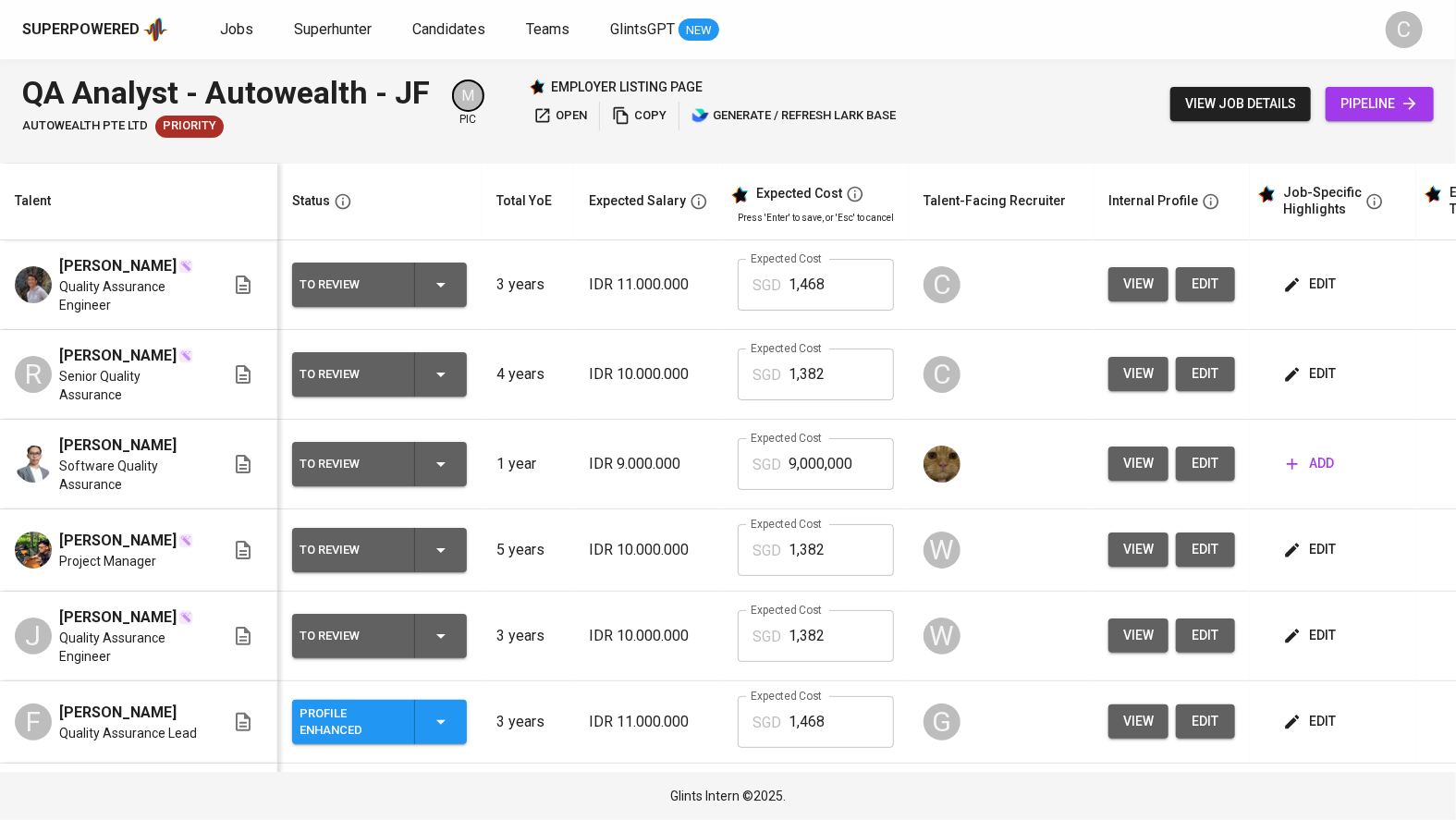
click at [1306, 363] on span "edit" at bounding box center [1310, 373] width 49 height 23
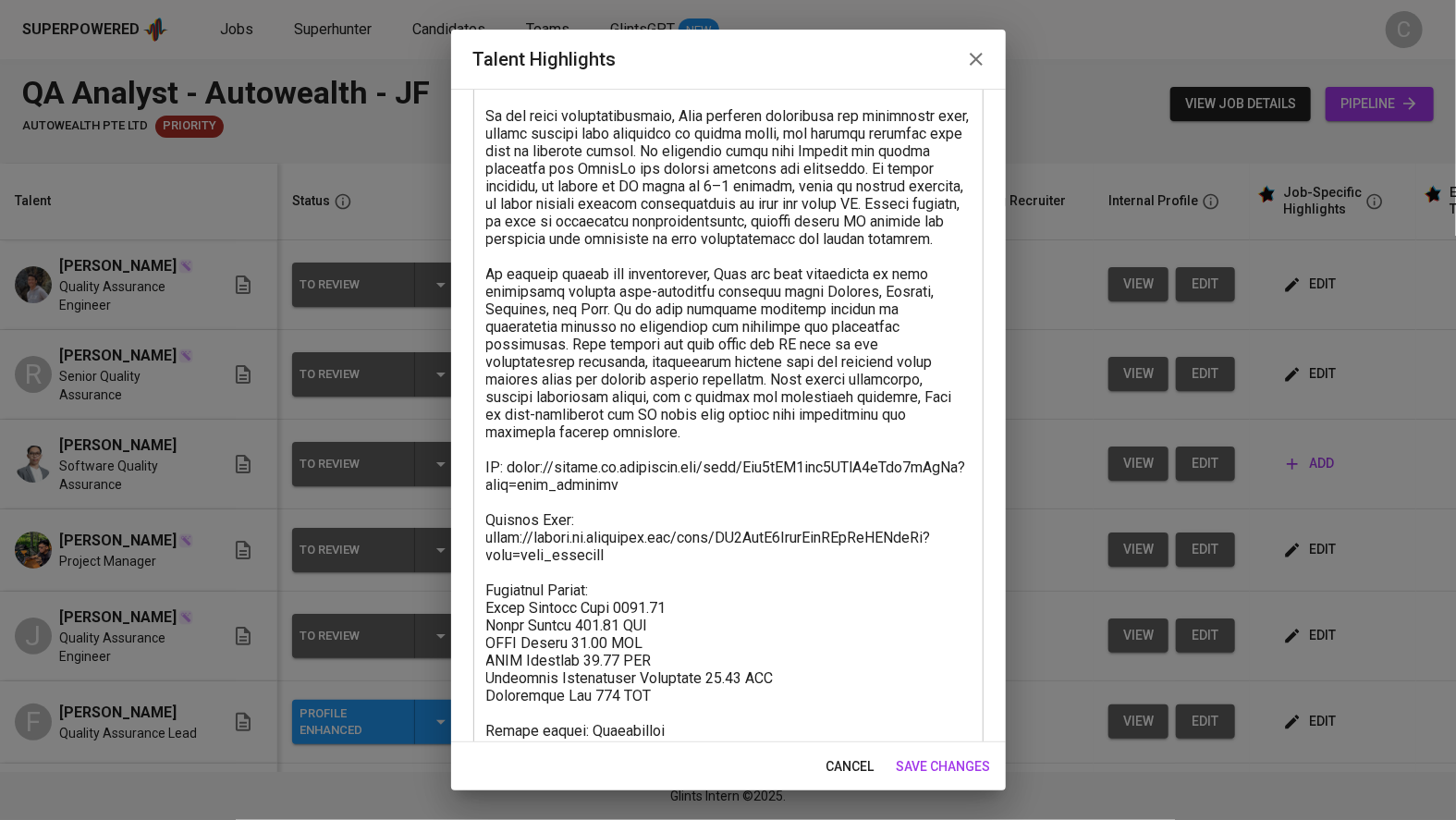
scroll to position [378, 0]
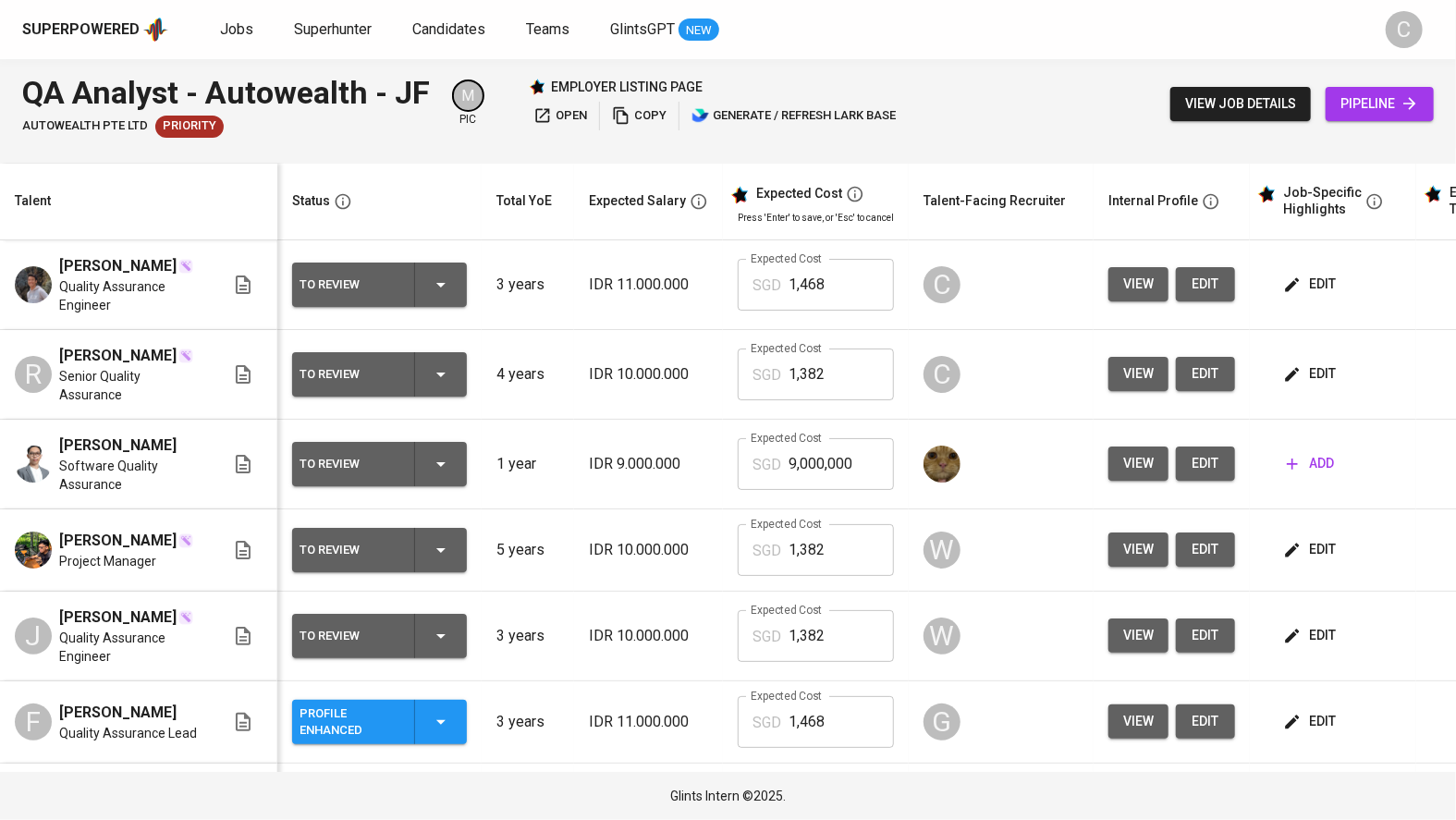
click at [1308, 289] on span "edit" at bounding box center [1310, 283] width 49 height 23
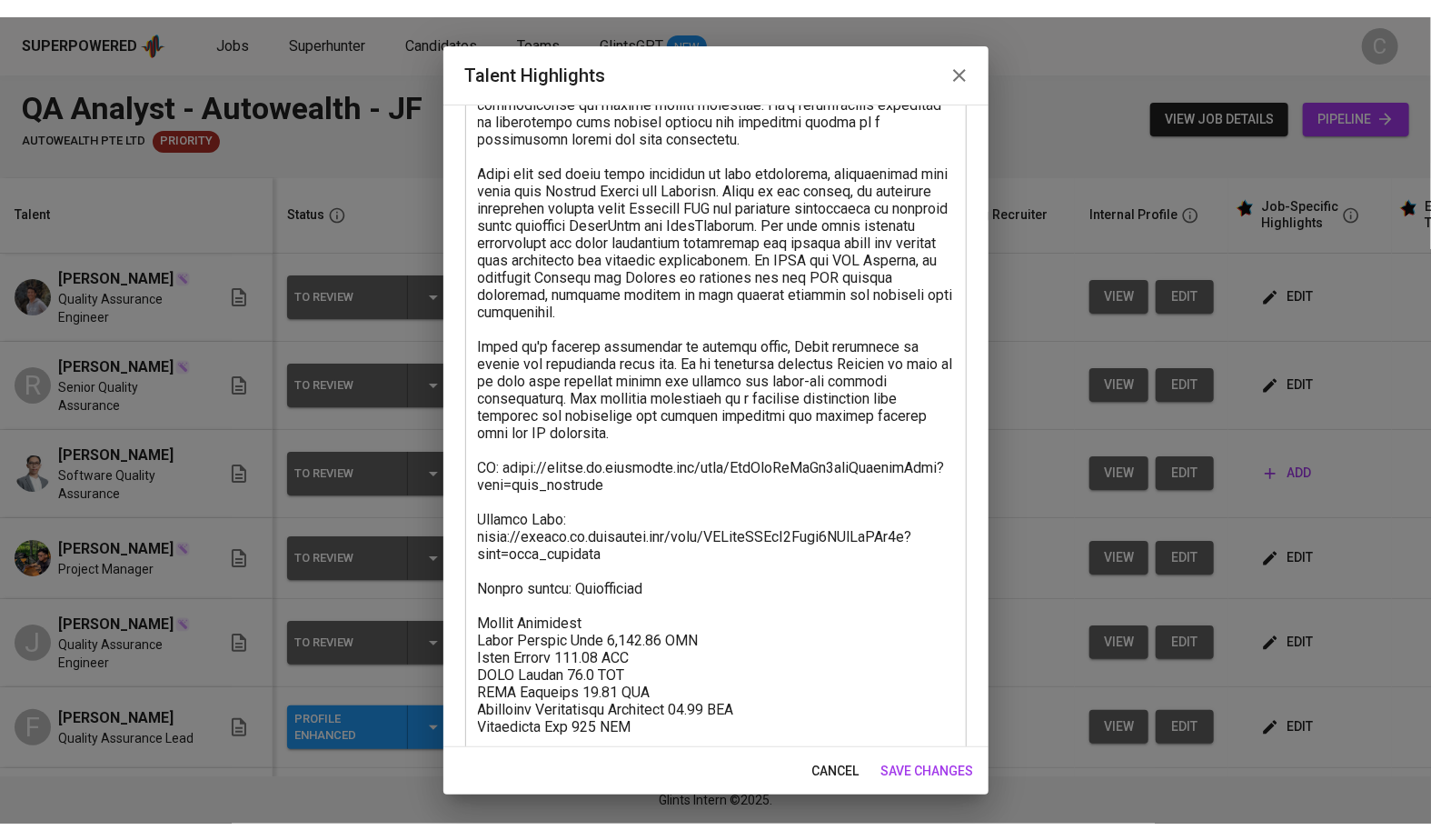
scroll to position [407, 0]
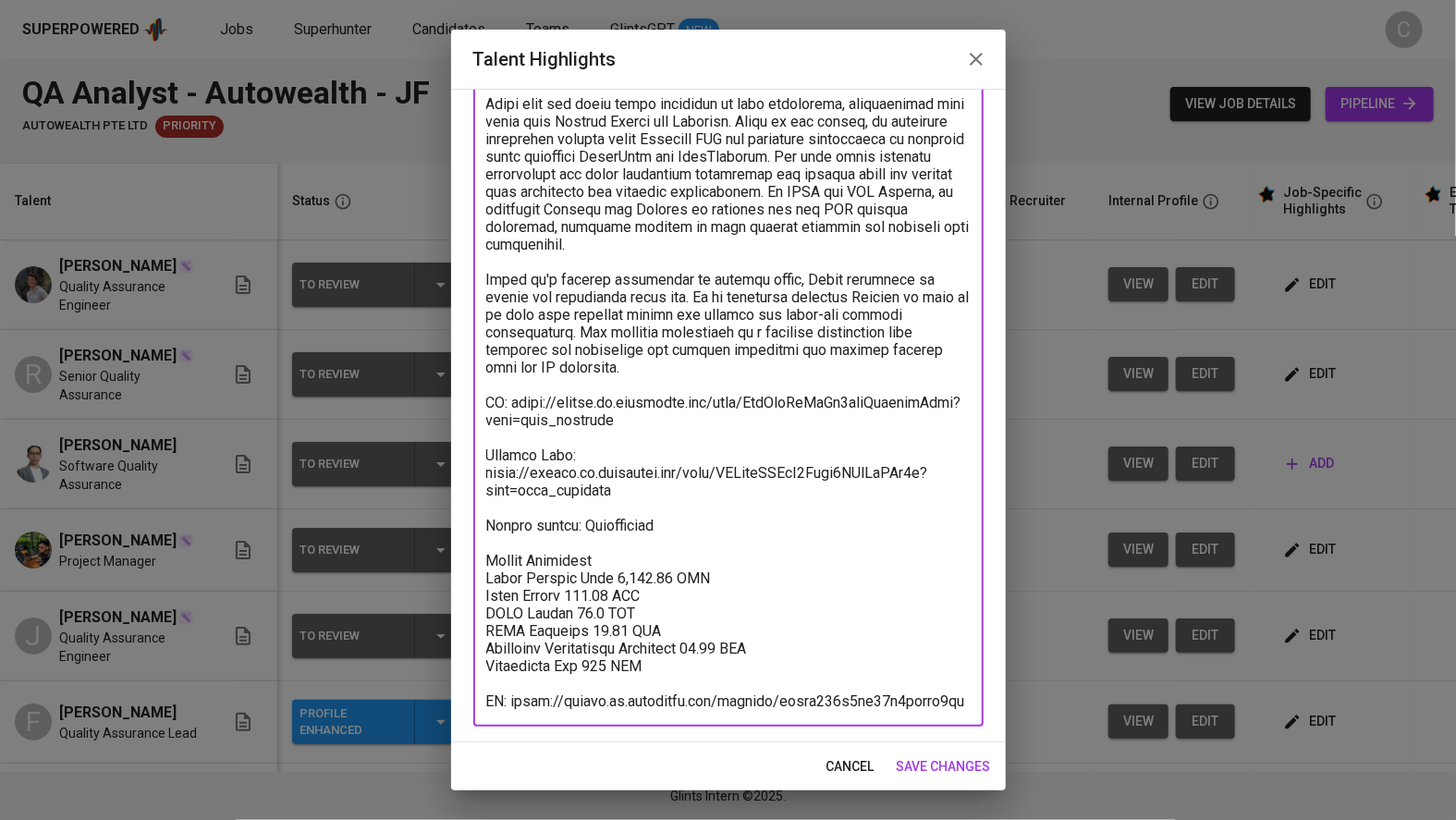
click at [671, 526] on textarea at bounding box center [729, 253] width 485 height 914
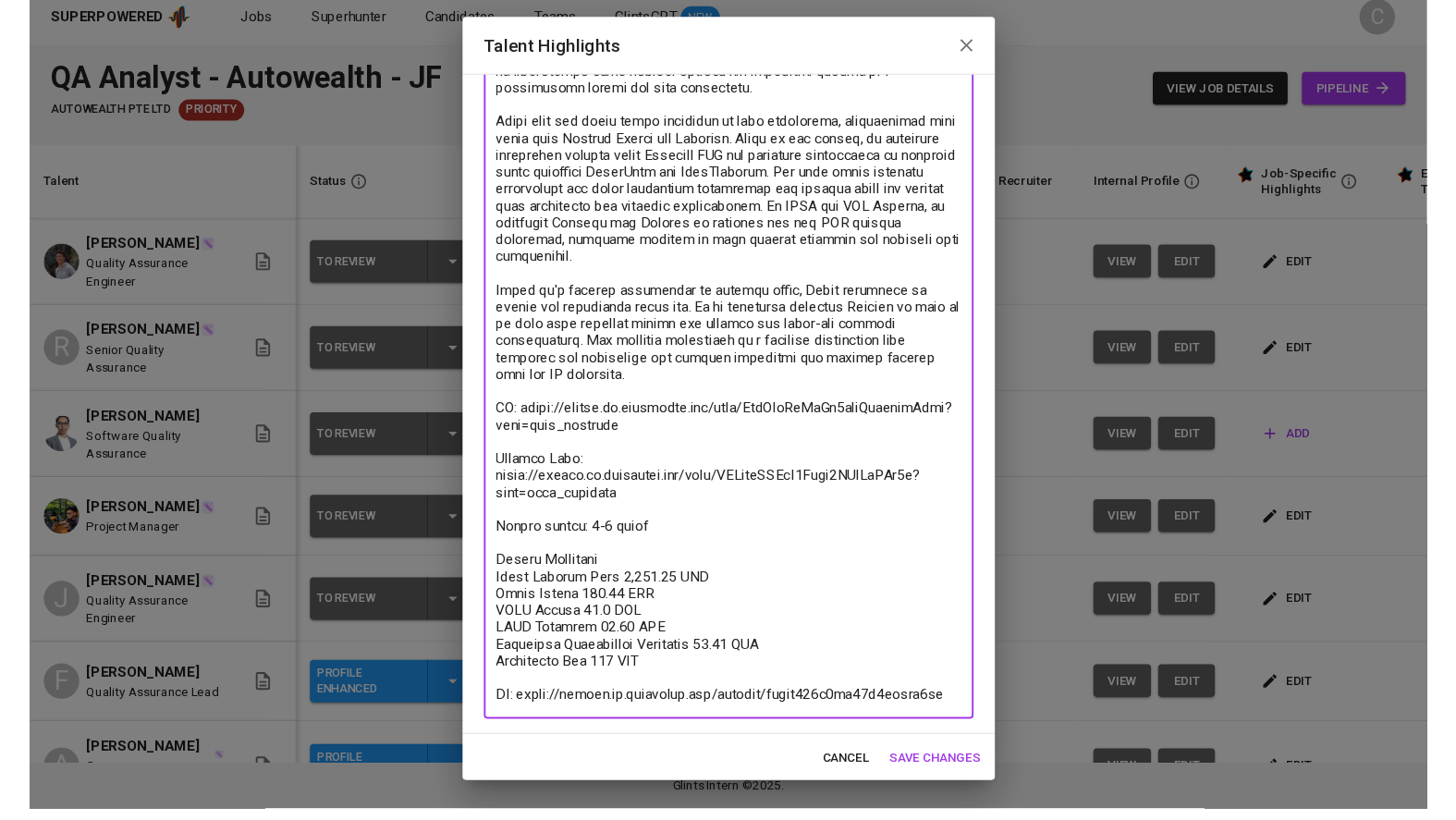
scroll to position [379, 0]
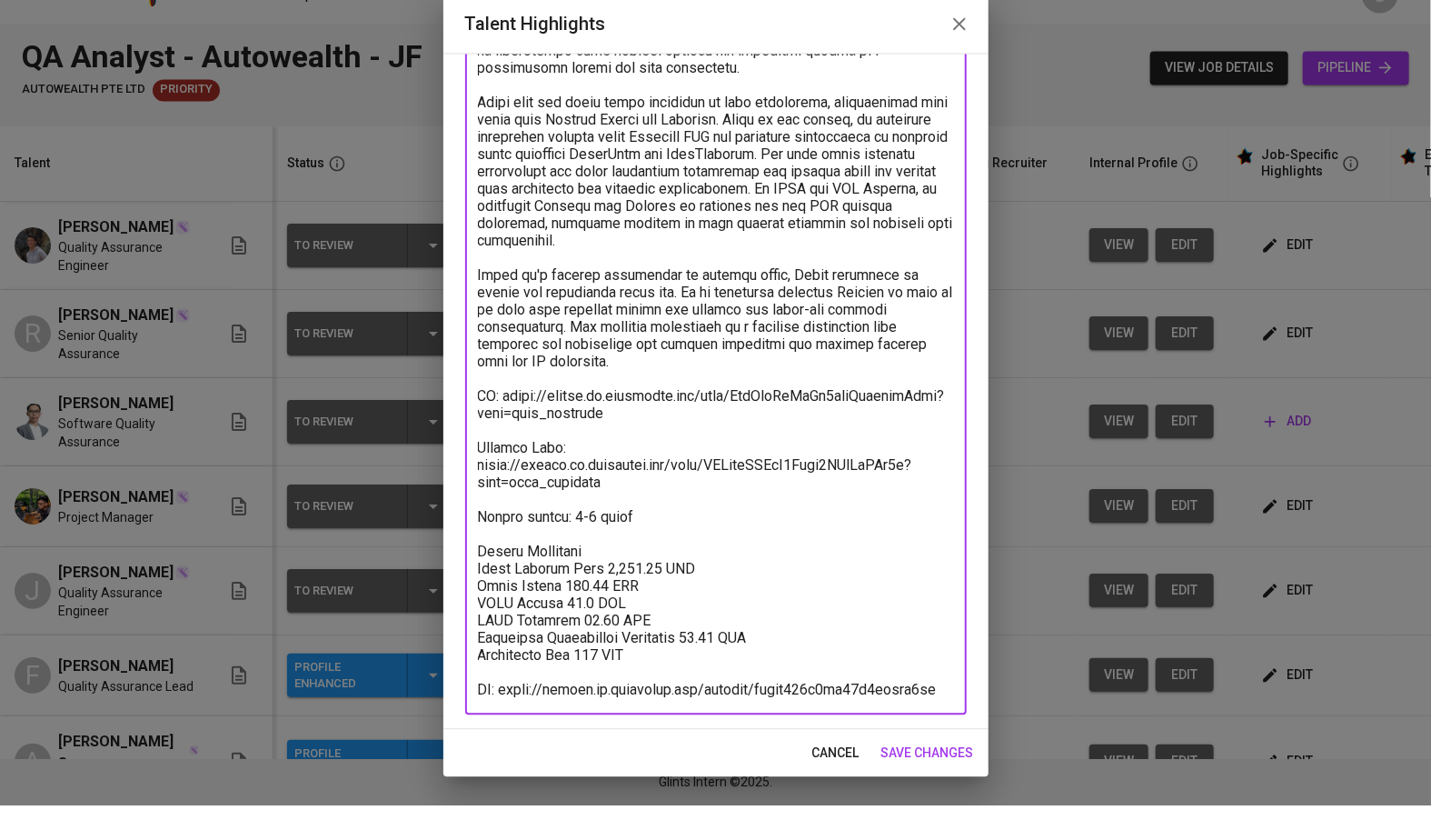
type textarea "Lorem ip d Sitamet Consectet Adipisci elit seddo-ei temporinci utlabo etdo magn…"
click at [985, 662] on div "Enhance the Talent's profile by adding highlights relevant to this job - accomp…" at bounding box center [716, 425] width 545 height 676
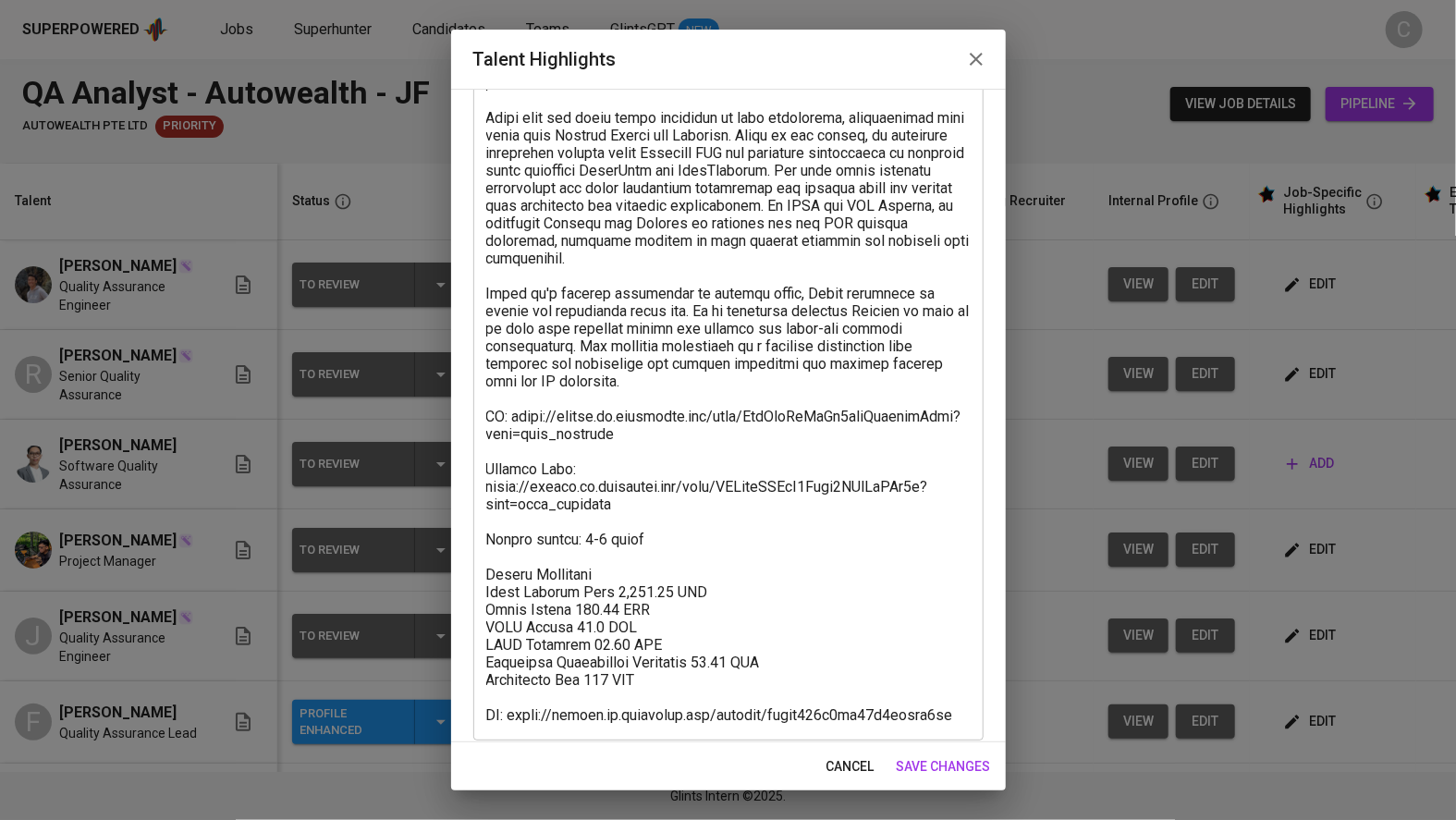
scroll to position [414, 0]
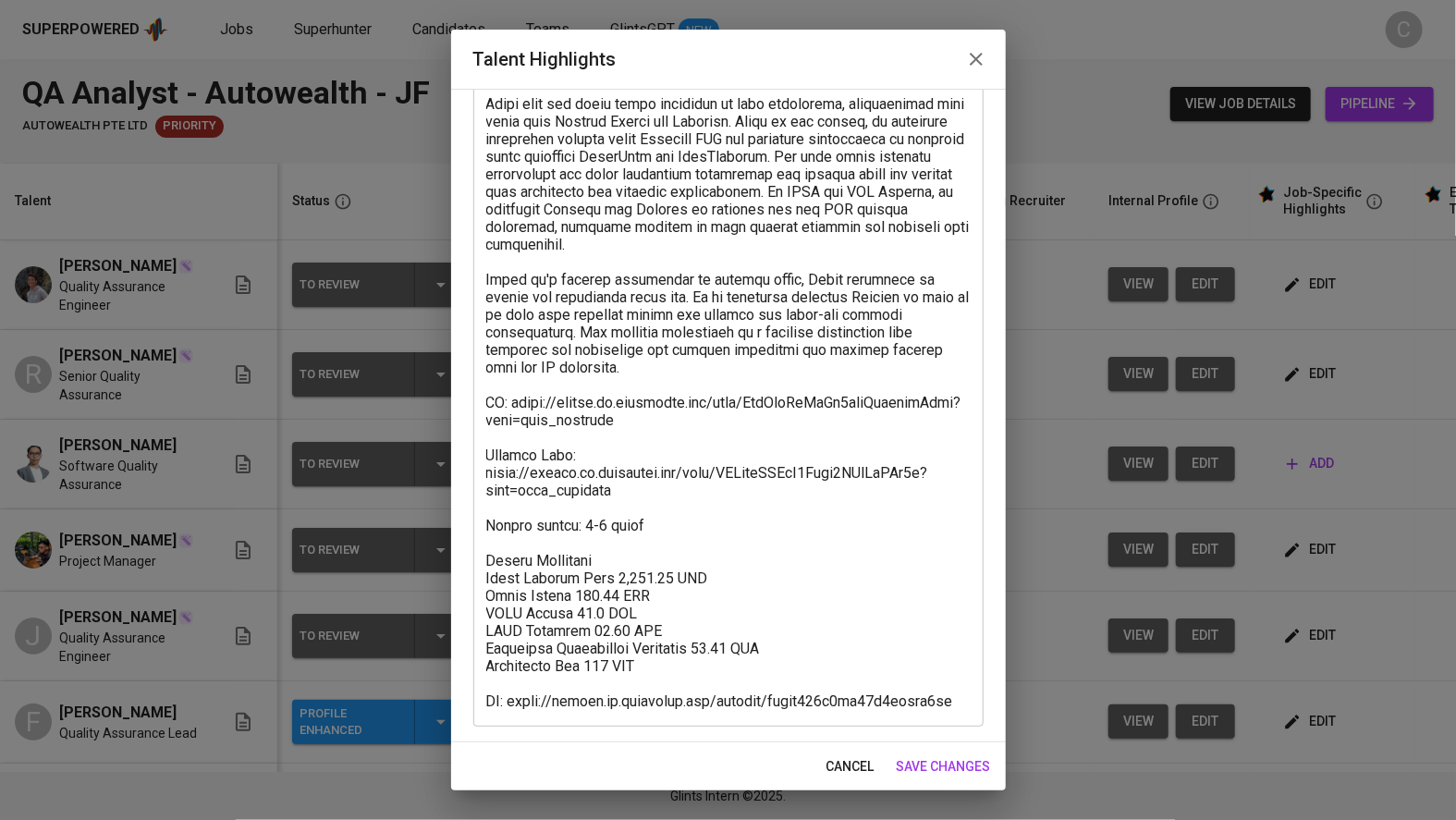
click at [938, 755] on span "save changes" at bounding box center [943, 766] width 95 height 23
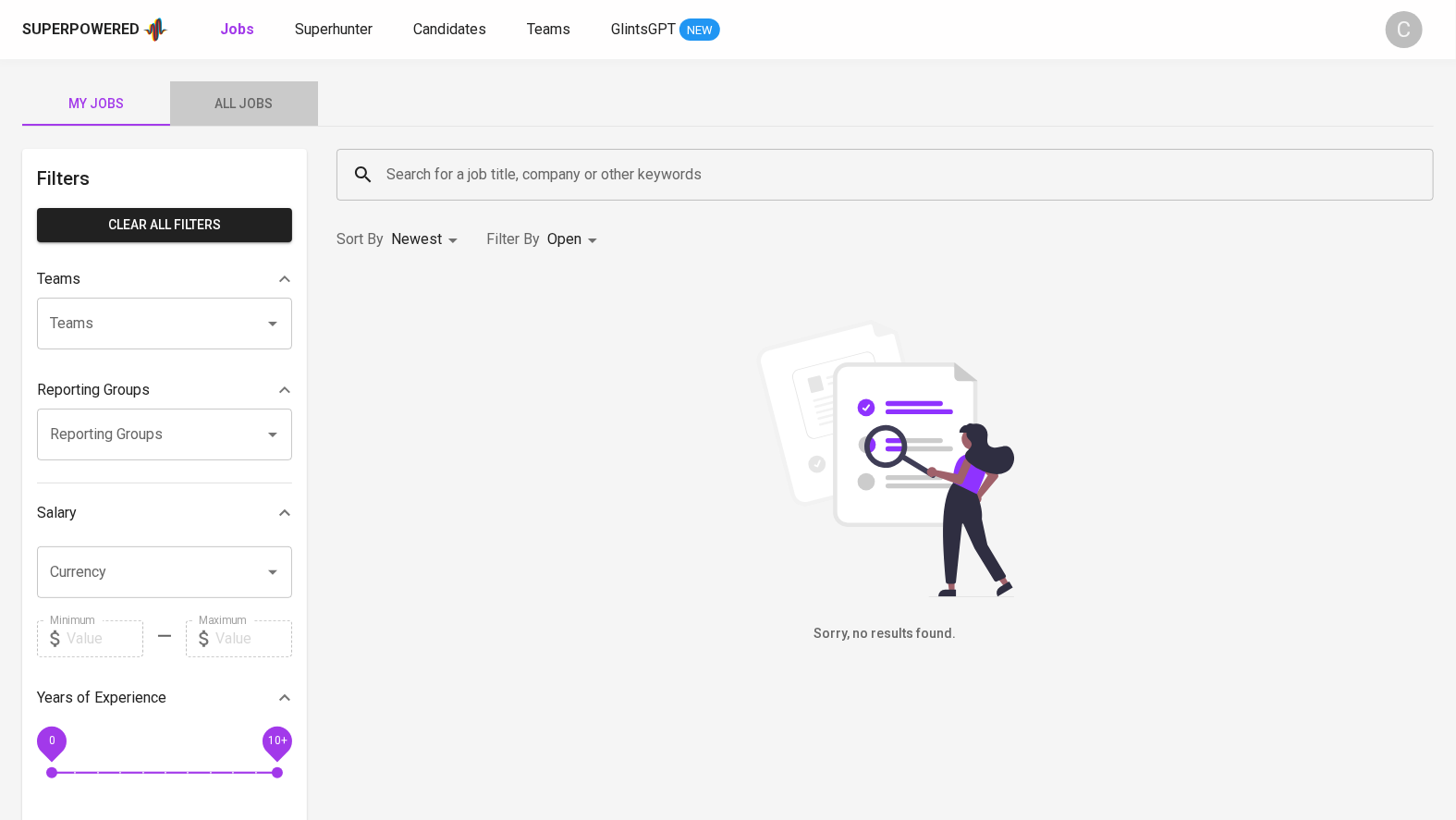
click at [236, 106] on span "All Jobs" at bounding box center [244, 104] width 126 height 23
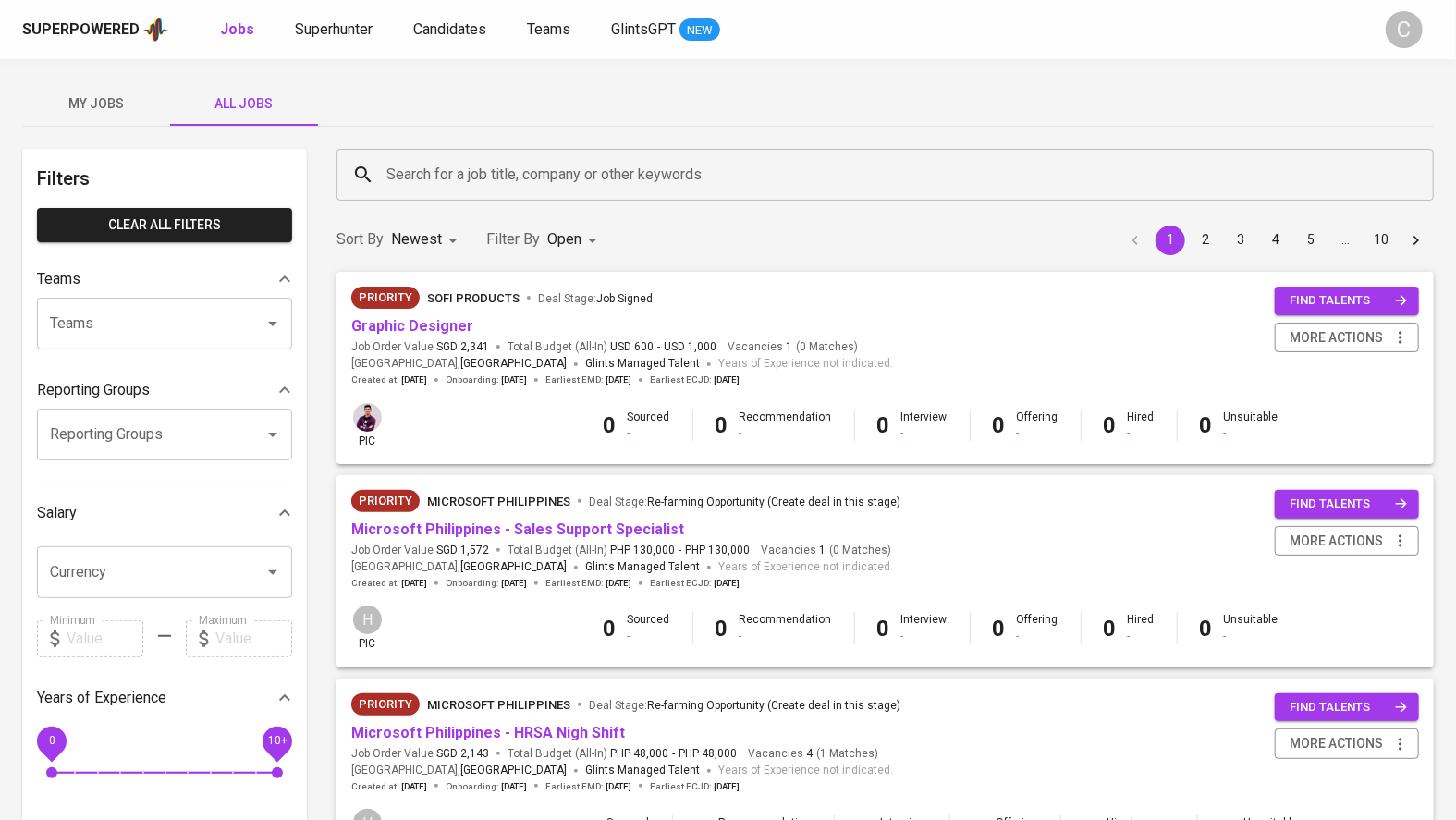
click at [464, 182] on input "Search for a job title, company or other keywords" at bounding box center [890, 175] width 1016 height 35
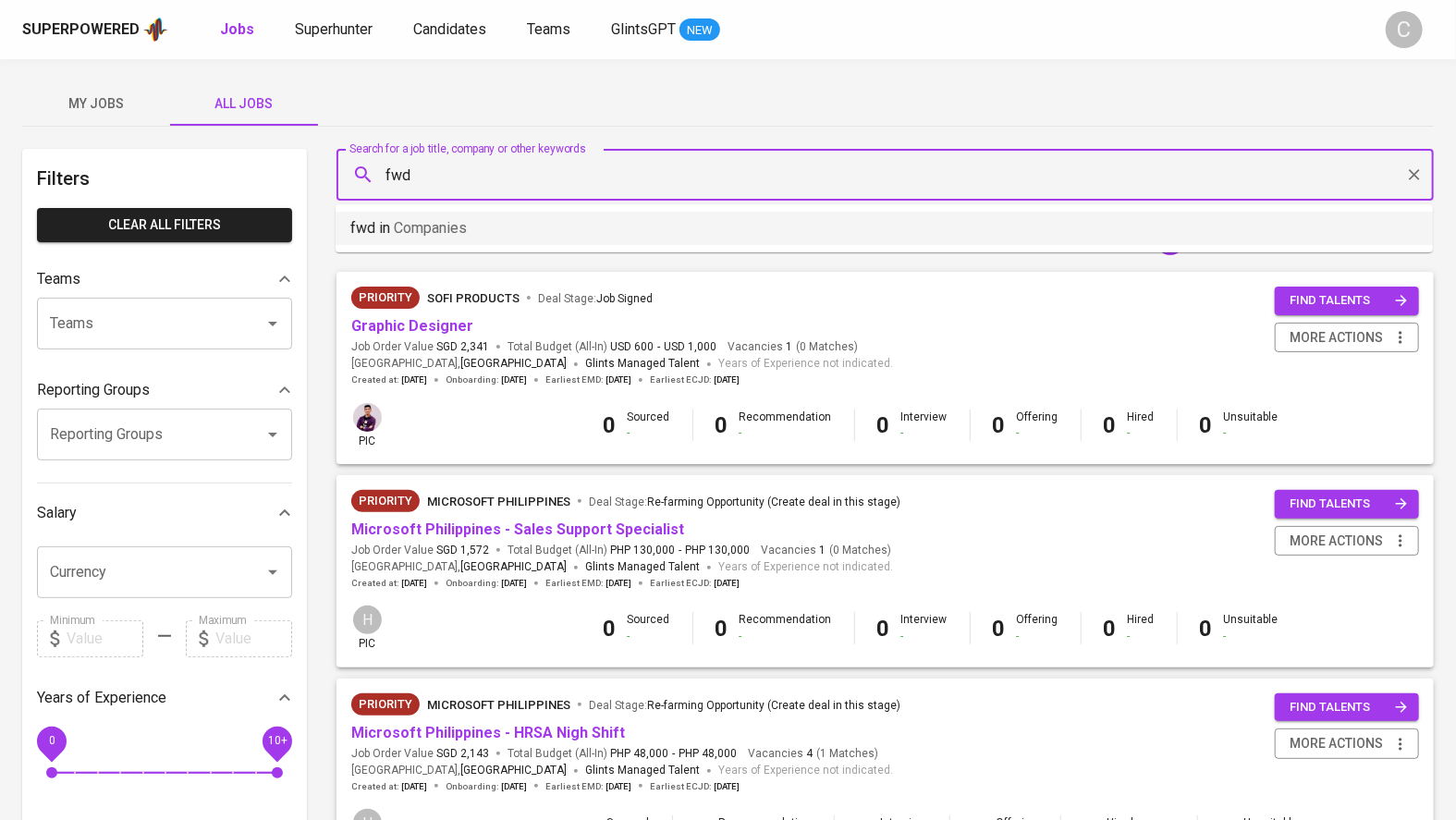
click at [378, 218] on p "fwd in Companies" at bounding box center [408, 228] width 117 height 22
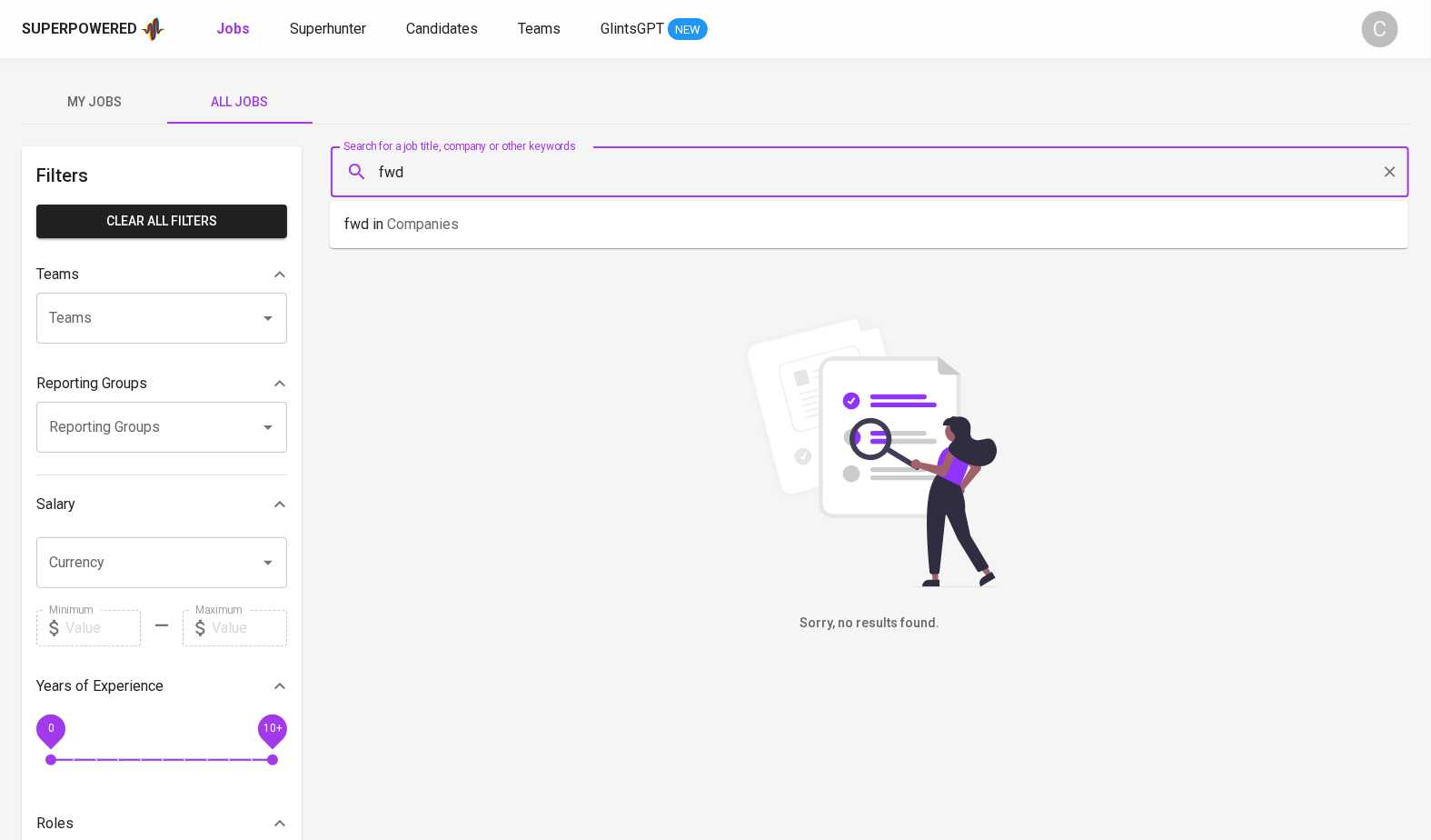
click at [426, 177] on input "fwd" at bounding box center [874, 172] width 999 height 34
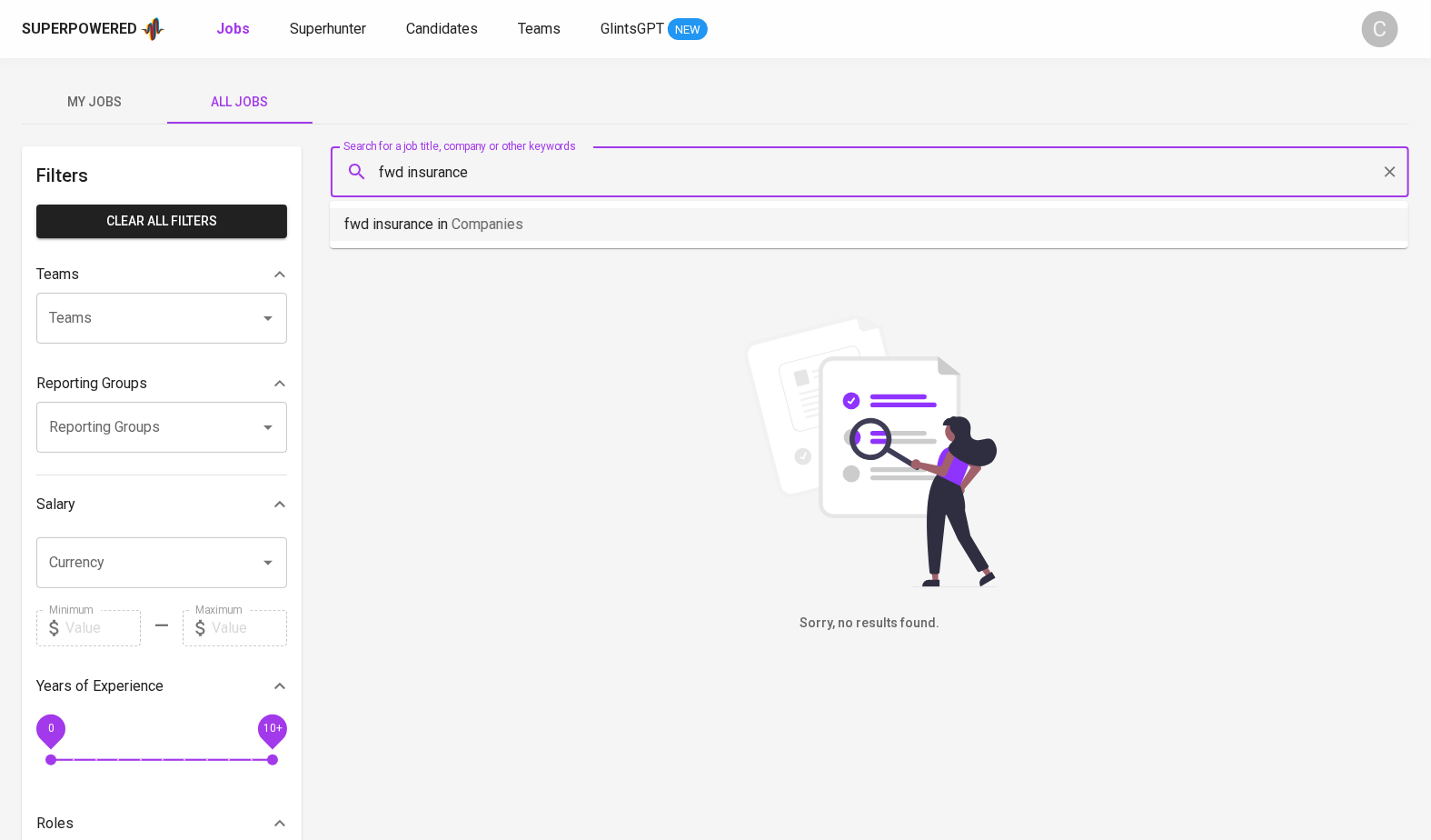
click at [469, 211] on li "fwd insurance in Companies" at bounding box center [869, 223] width 1078 height 32
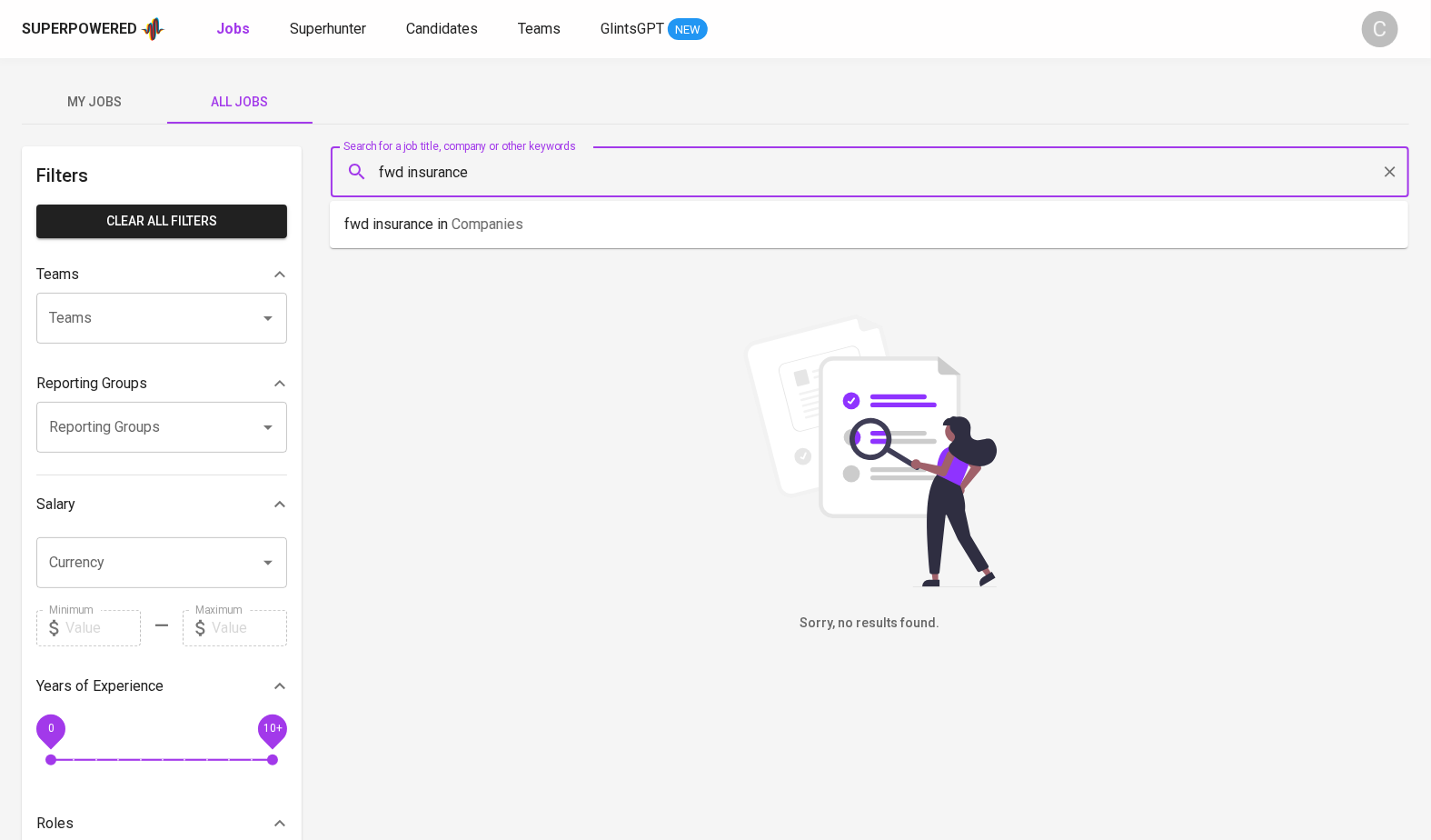
drag, startPoint x: 519, startPoint y: 177, endPoint x: 236, endPoint y: 157, distance: 283.7
click at [236, 157] on div "Filters Clear All filters Teams Teams Teams Reporting Groups Reporting Groups R…" at bounding box center [716, 665] width 1388 height 1038
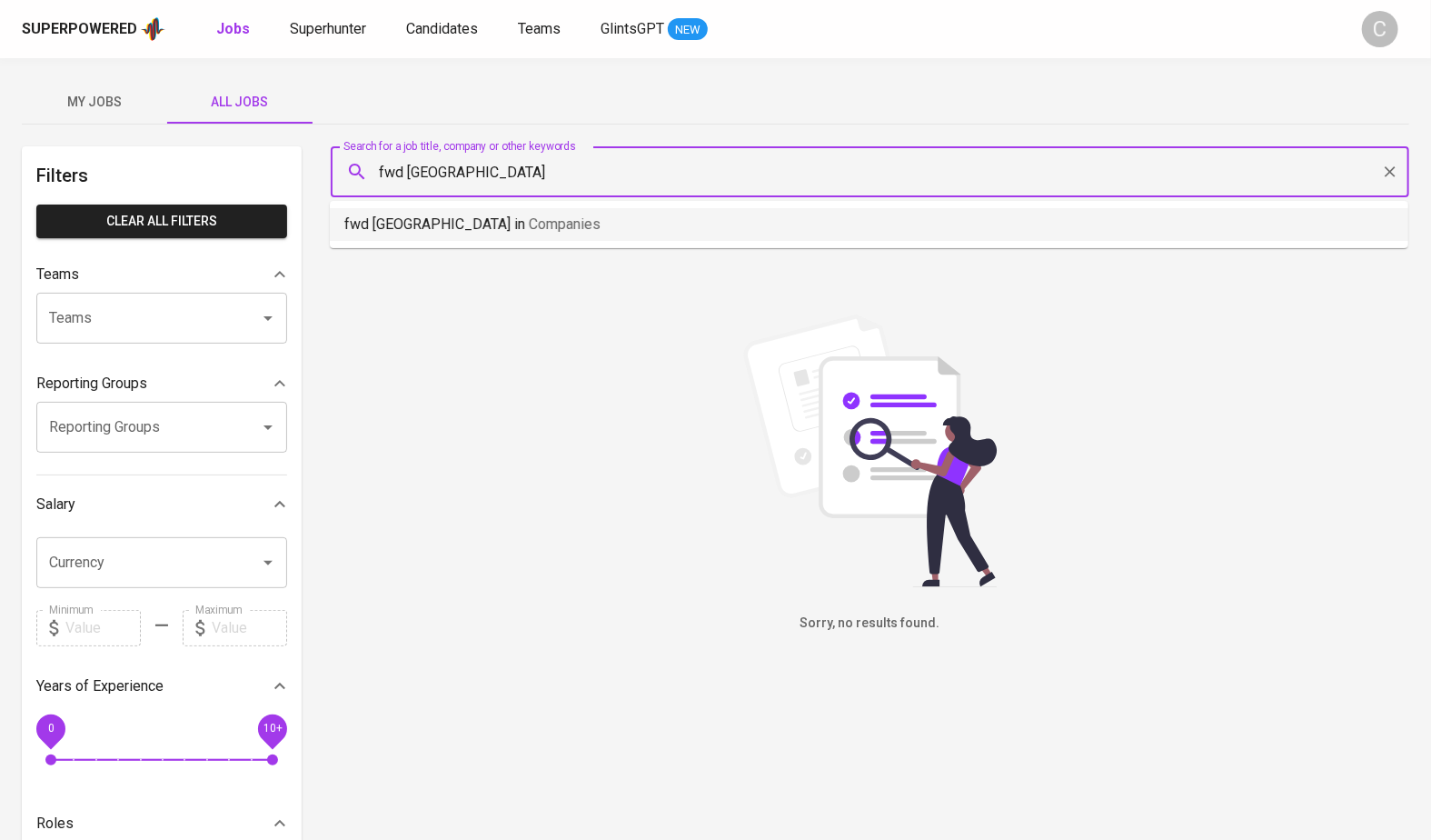
click at [422, 209] on li "fwd singapore in Companies" at bounding box center [869, 223] width 1078 height 32
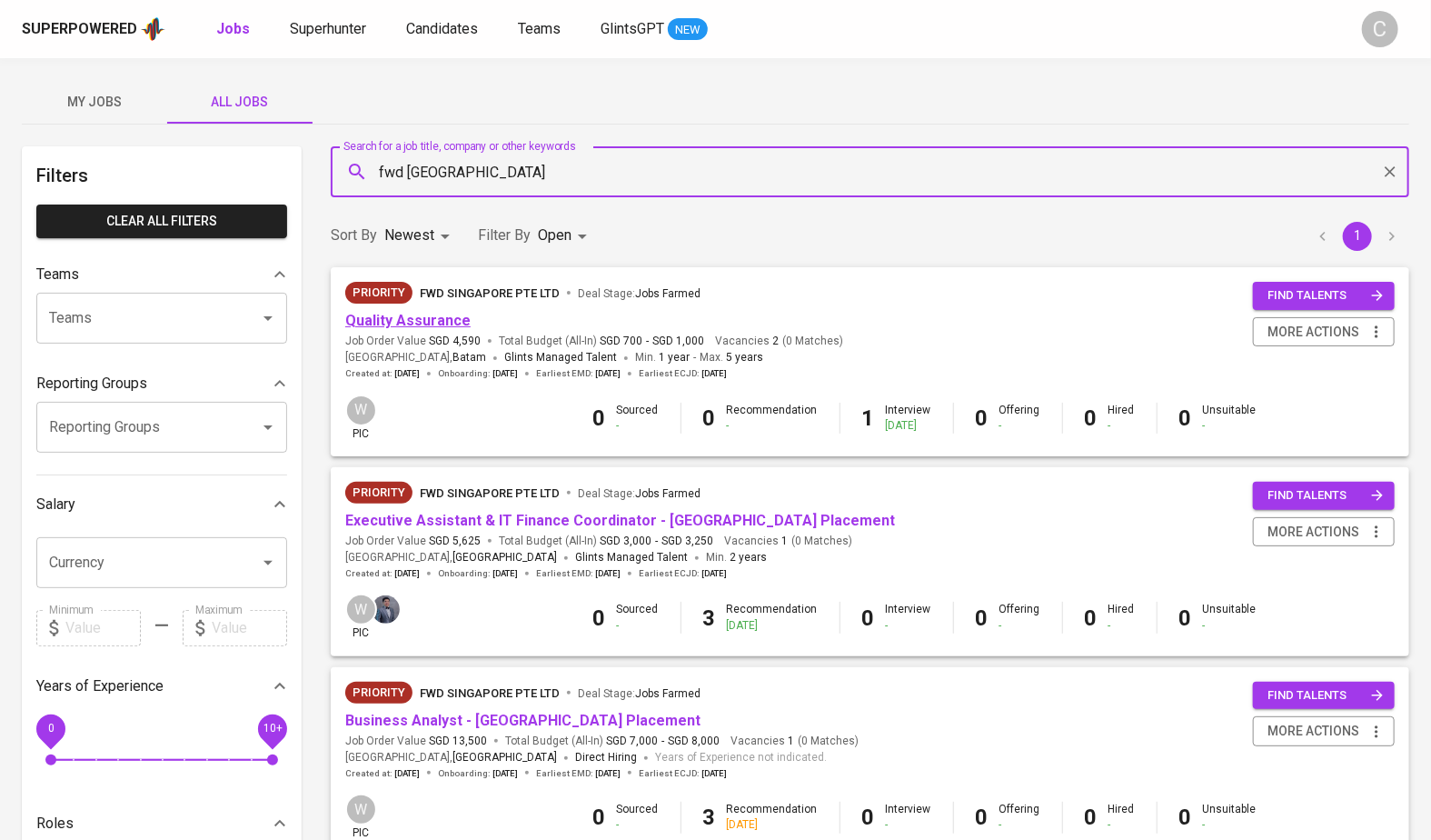
type input "fwd singapore"
click at [393, 318] on link "Quality Assurance" at bounding box center [408, 321] width 125 height 18
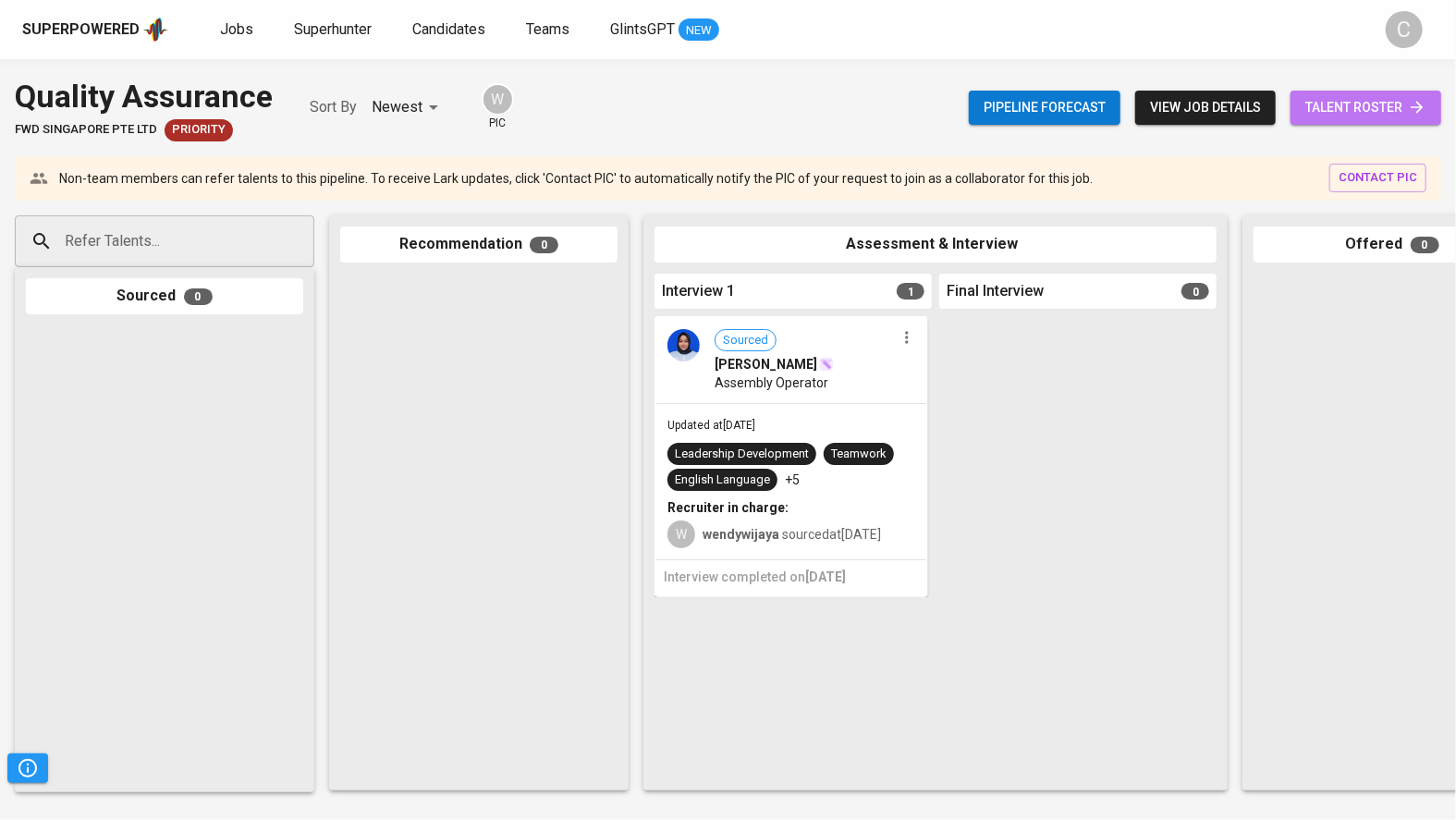
click at [1364, 113] on span "talent roster" at bounding box center [1365, 107] width 121 height 23
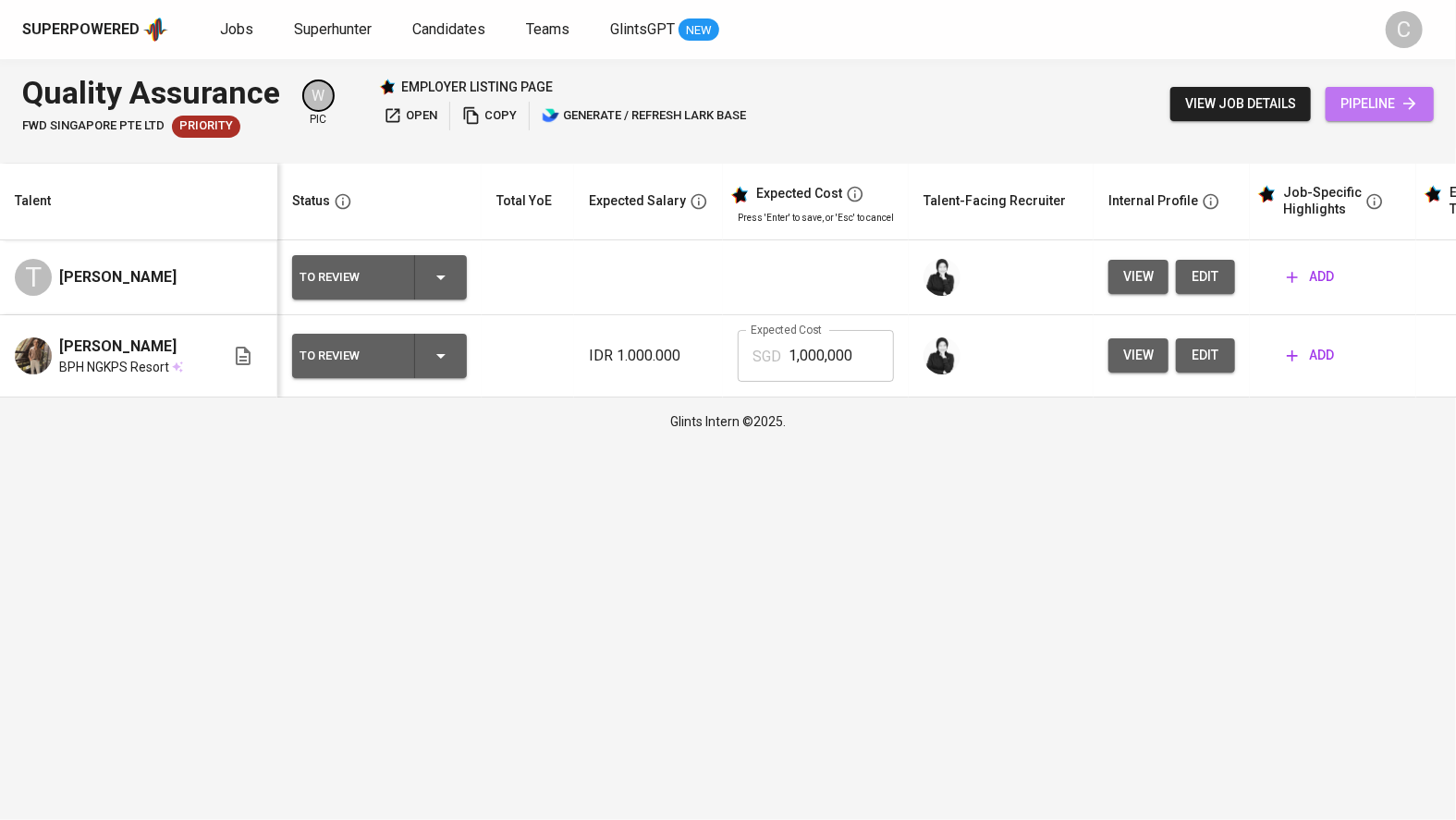
click at [1388, 119] on link "pipeline" at bounding box center [1379, 104] width 108 height 34
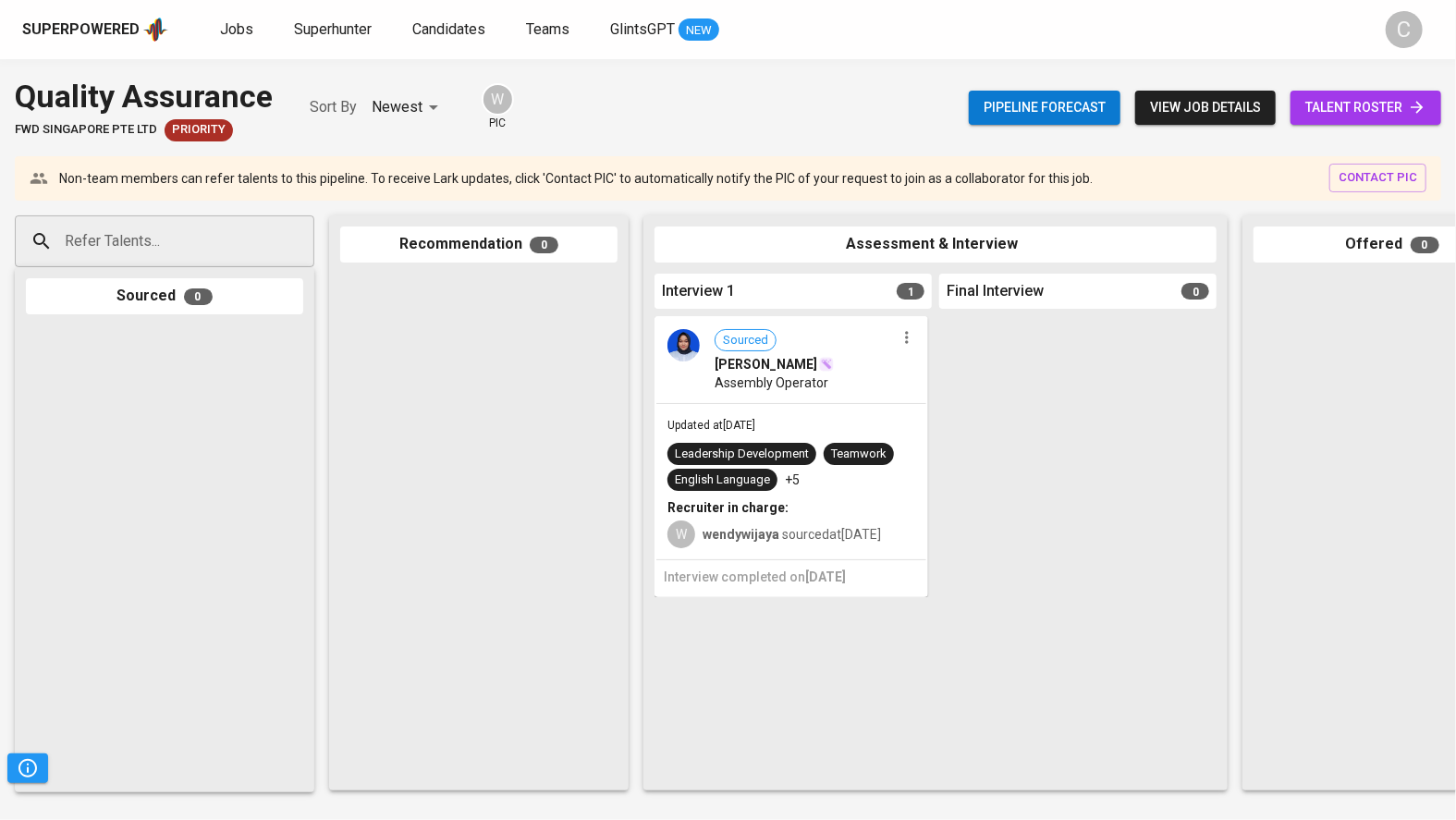
click at [1395, 99] on span "talent roster" at bounding box center [1365, 107] width 121 height 23
